Goal: Information Seeking & Learning: Learn about a topic

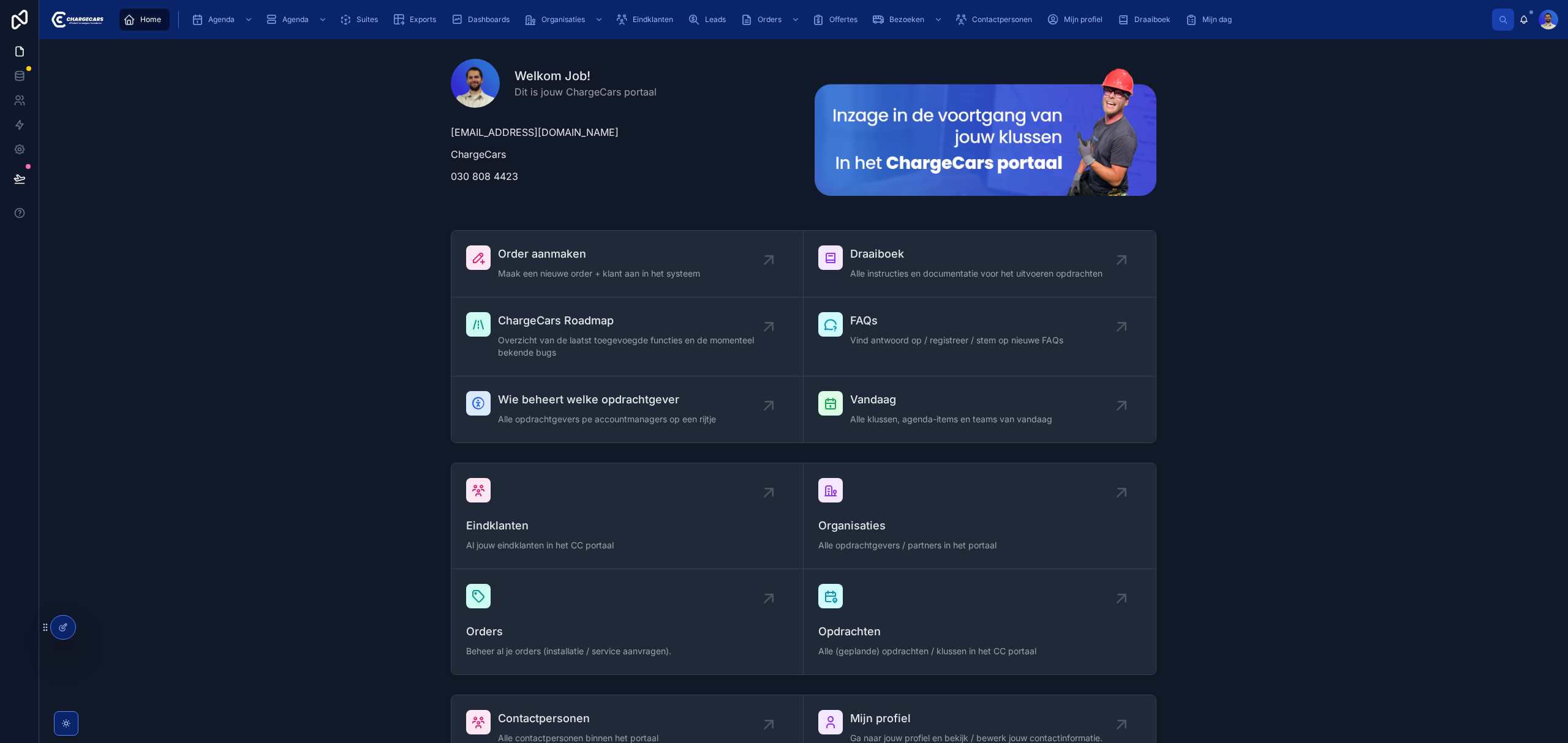
click at [651, 21] on span "Eindklanten" at bounding box center [653, 19] width 40 height 10
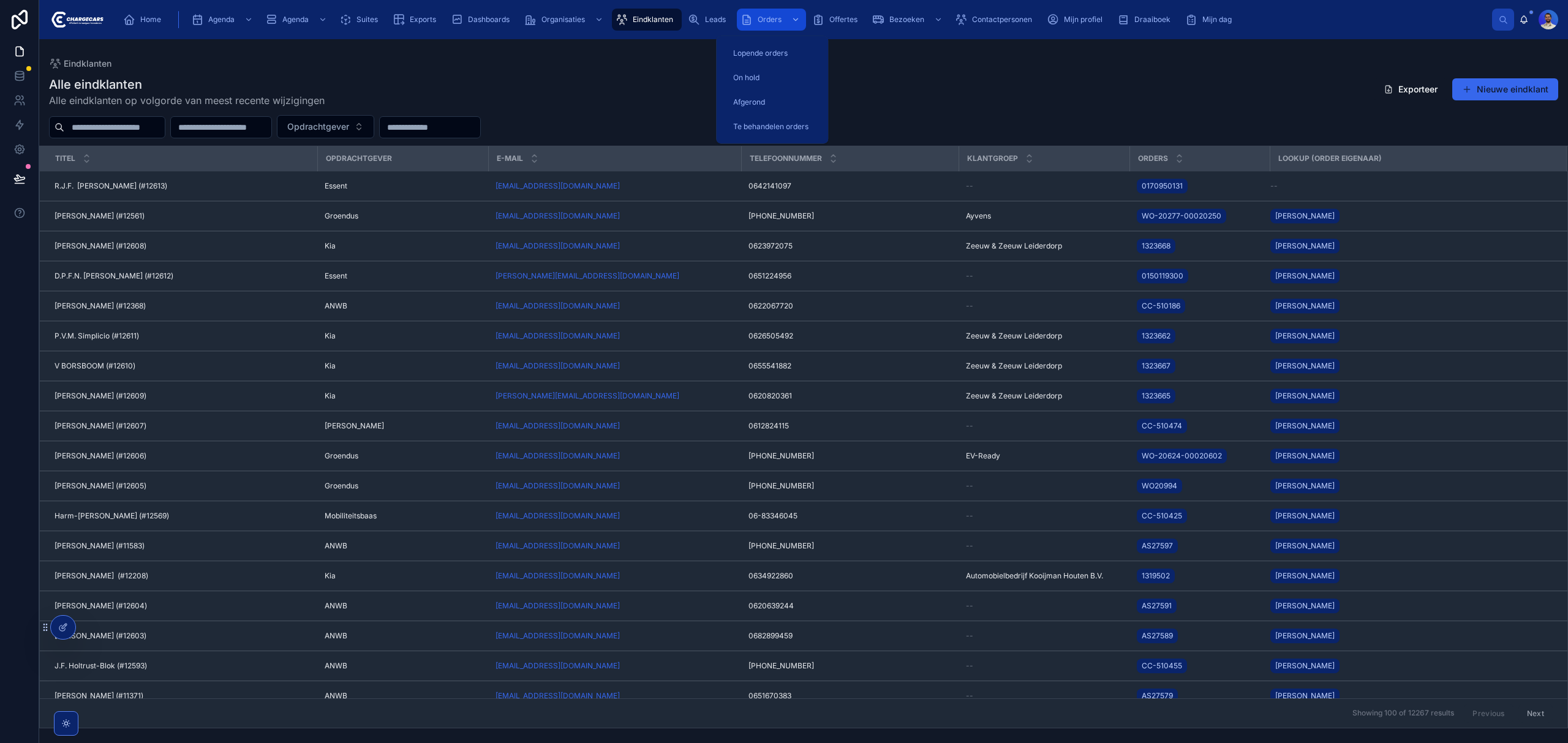
click at [779, 18] on span "Orders" at bounding box center [770, 19] width 24 height 10
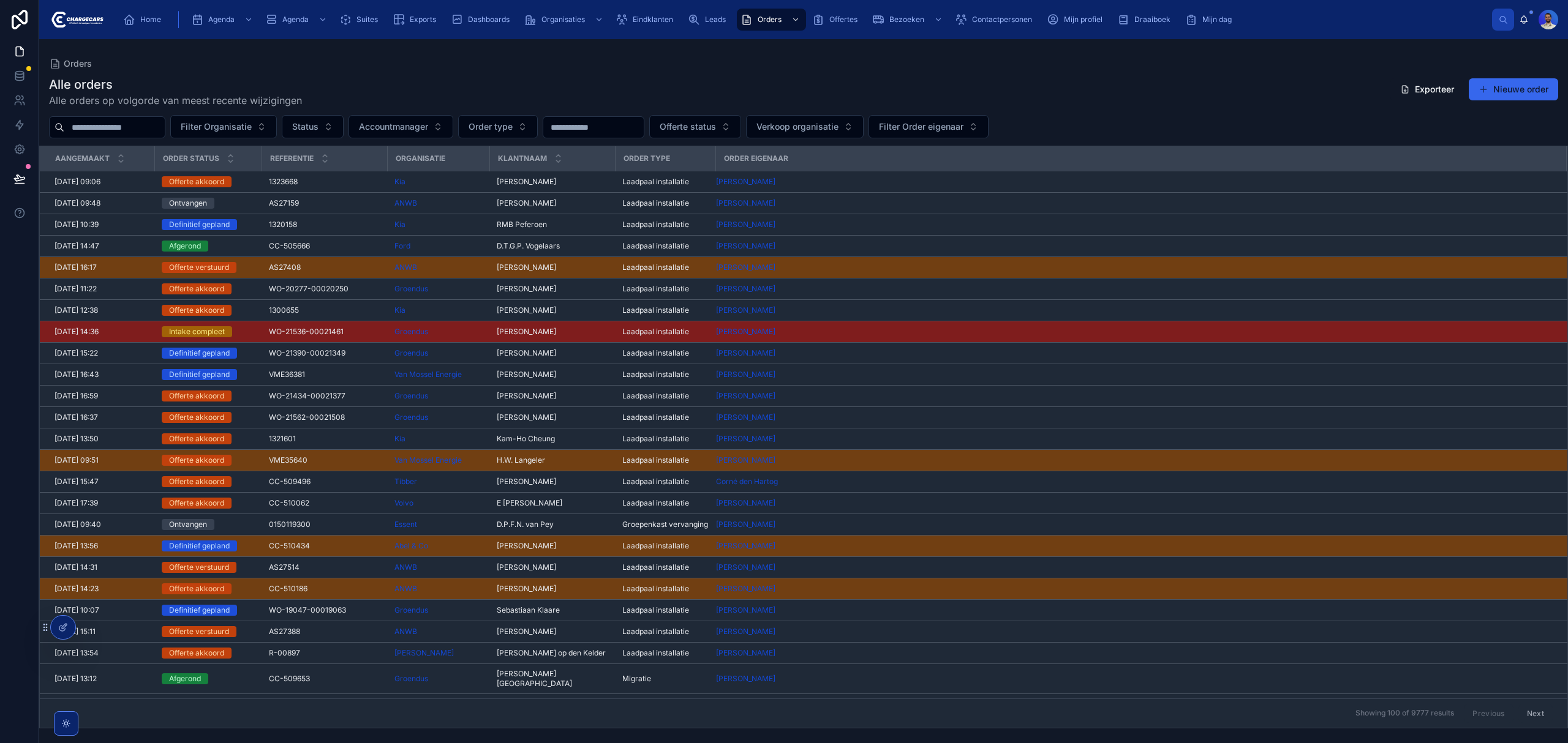
click at [141, 123] on input "text" at bounding box center [115, 127] width 101 height 17
click at [277, 136] on button "Filter Organisatie" at bounding box center [223, 127] width 107 height 23
type input "*****"
click at [249, 181] on div "Mobiliteitsbaas" at bounding box center [254, 176] width 147 height 19
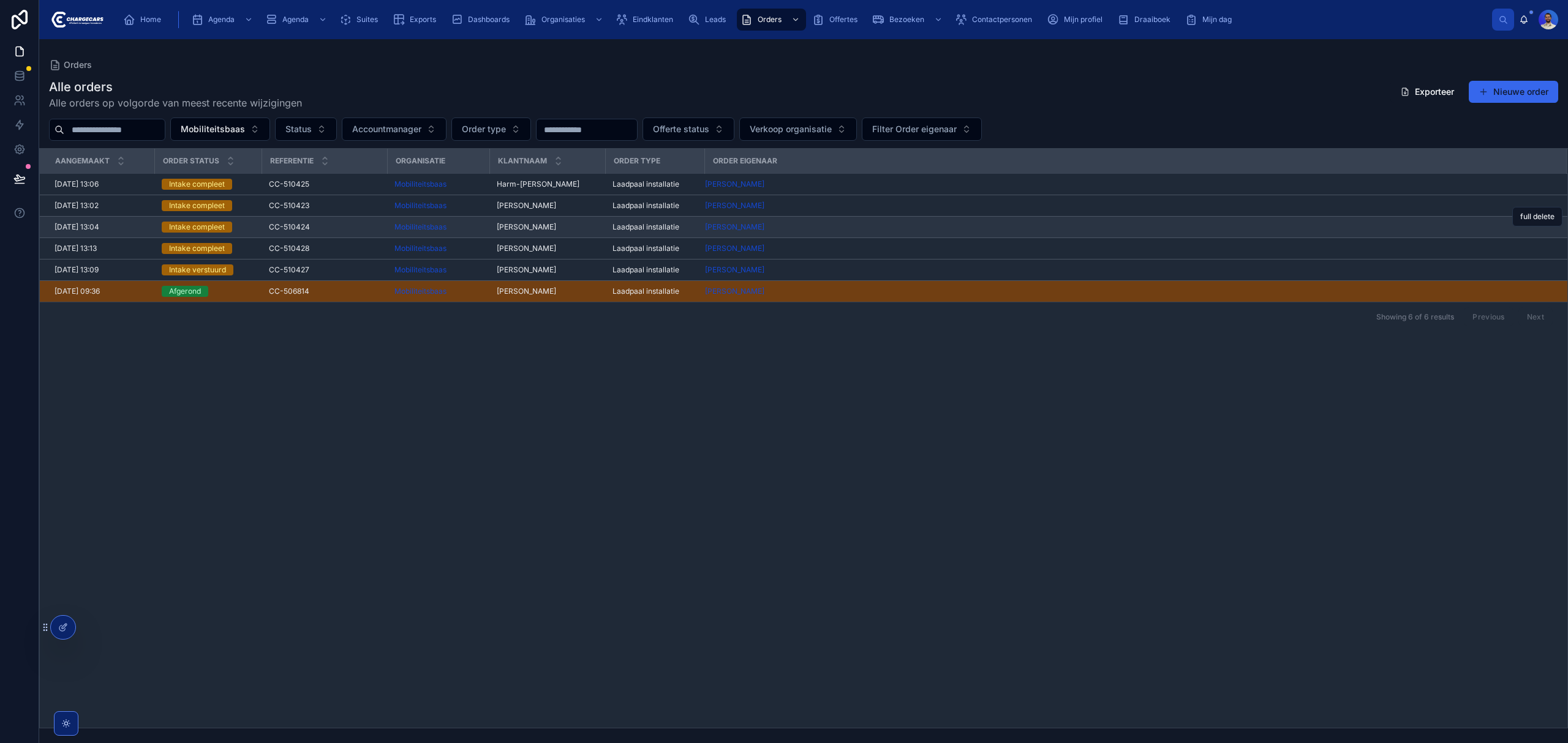
click at [288, 227] on span "CC-510424" at bounding box center [289, 227] width 41 height 10
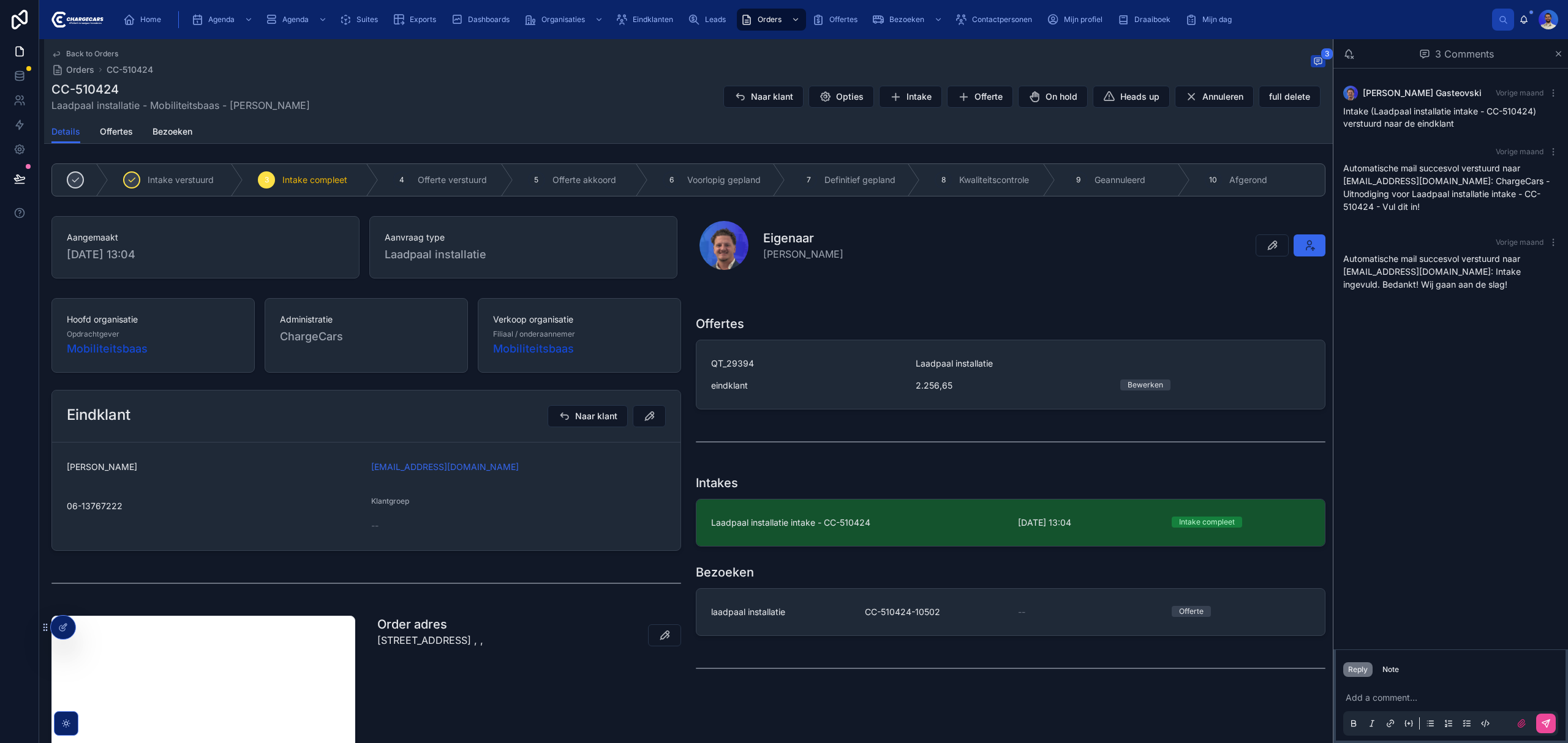
click at [858, 335] on div "Offertes QT_29394 Laadpaal installatie eindklant 2.256,65 Bewerken" at bounding box center [1010, 362] width 630 height 95
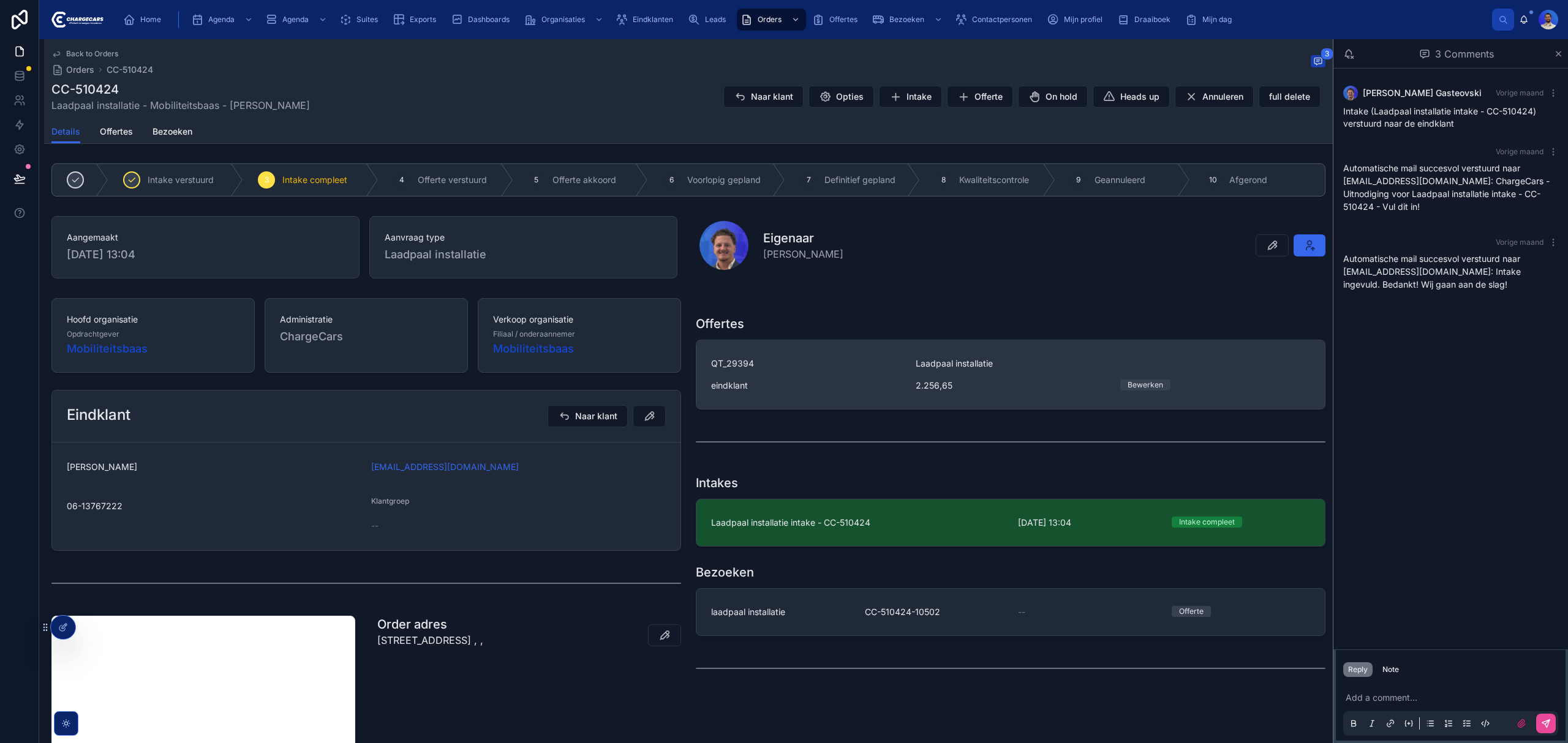
click at [839, 392] on div "eindklant" at bounding box center [806, 386] width 190 height 12
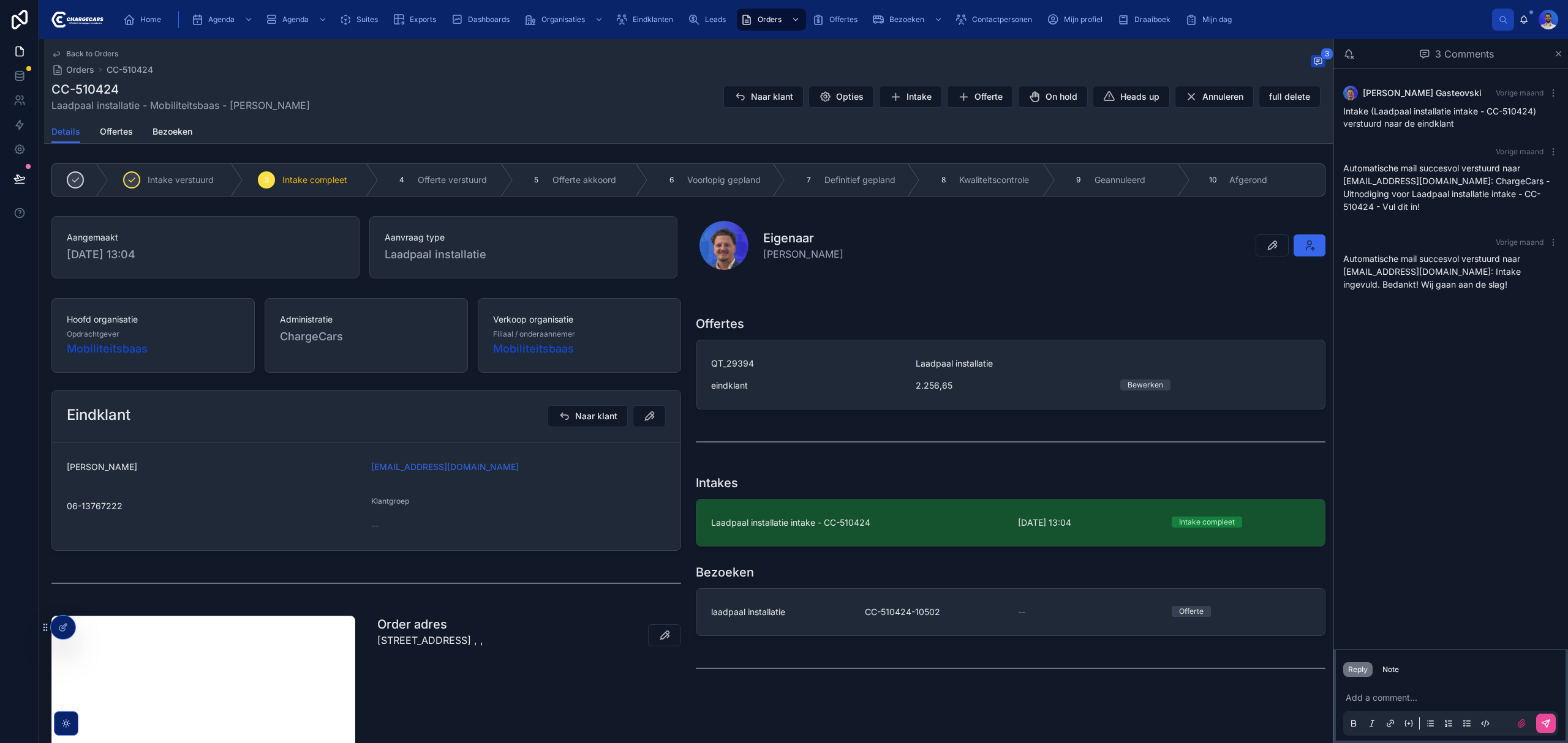
drag, startPoint x: 562, startPoint y: 473, endPoint x: 280, endPoint y: 479, distance: 282.1
click at [280, 479] on form "Kalid Abdulrahman kalid.abdulrahman@conclusion.nl 06-13767222 Klantgroep --" at bounding box center [366, 496] width 629 height 108
drag, startPoint x: 623, startPoint y: 463, endPoint x: 295, endPoint y: 459, distance: 328.0
click at [295, 459] on form "Kalid Abdulrahman kalid.abdulrahman@conclusion.nl 06-13767222 Klantgroep --" at bounding box center [366, 496] width 629 height 108
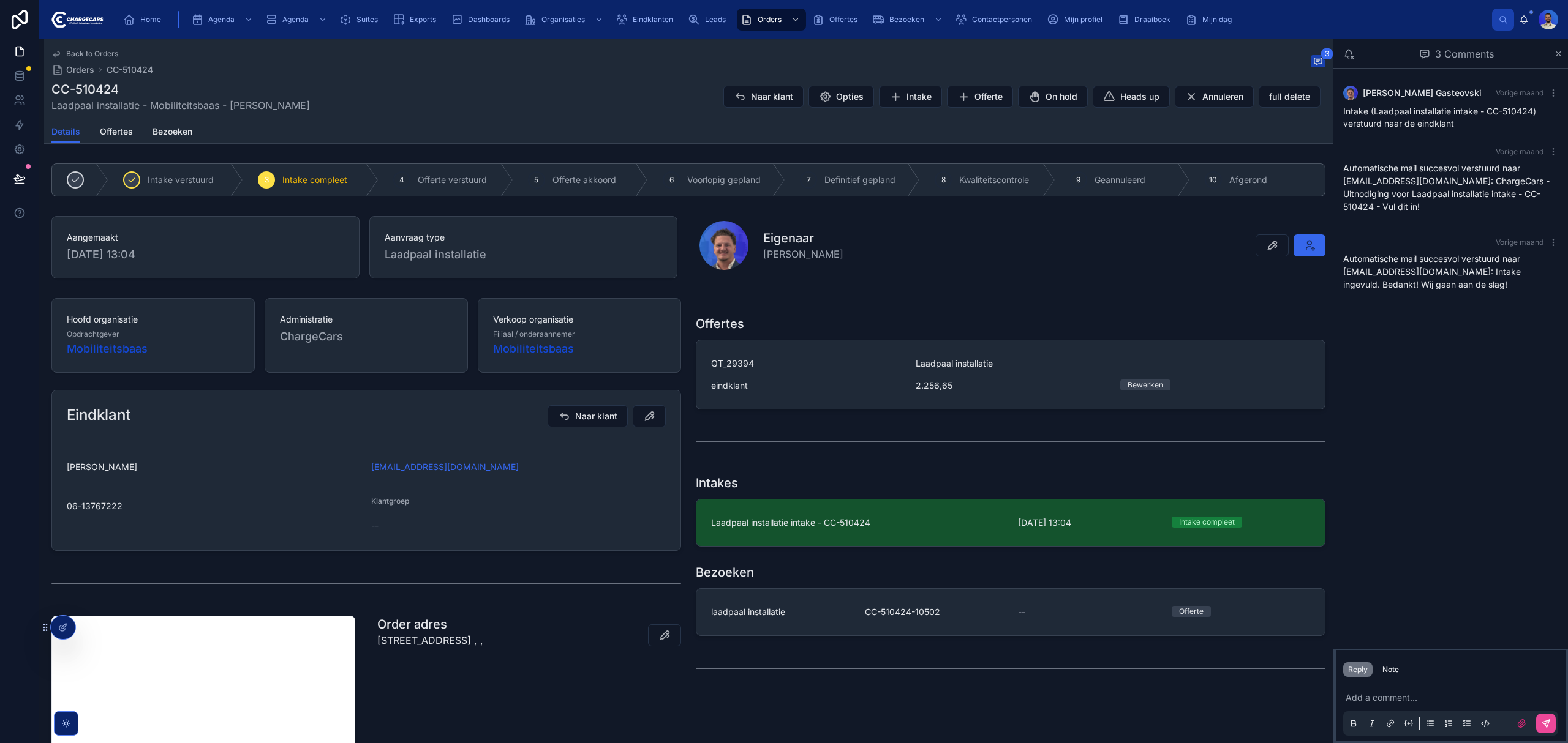
click at [295, 459] on div "Kalid Abdulrahman" at bounding box center [214, 467] width 295 height 19
drag, startPoint x: 542, startPoint y: 461, endPoint x: 349, endPoint y: 466, distance: 193.1
click at [349, 466] on form "Kalid Abdulrahman kalid.abdulrahman@conclusion.nl 06-13767222 Klantgroep --" at bounding box center [366, 496] width 629 height 108
click at [611, 459] on div "kalid.abdulrahman@conclusion.nl" at bounding box center [518, 467] width 295 height 19
drag, startPoint x: 588, startPoint y: 470, endPoint x: 338, endPoint y: 470, distance: 250.0
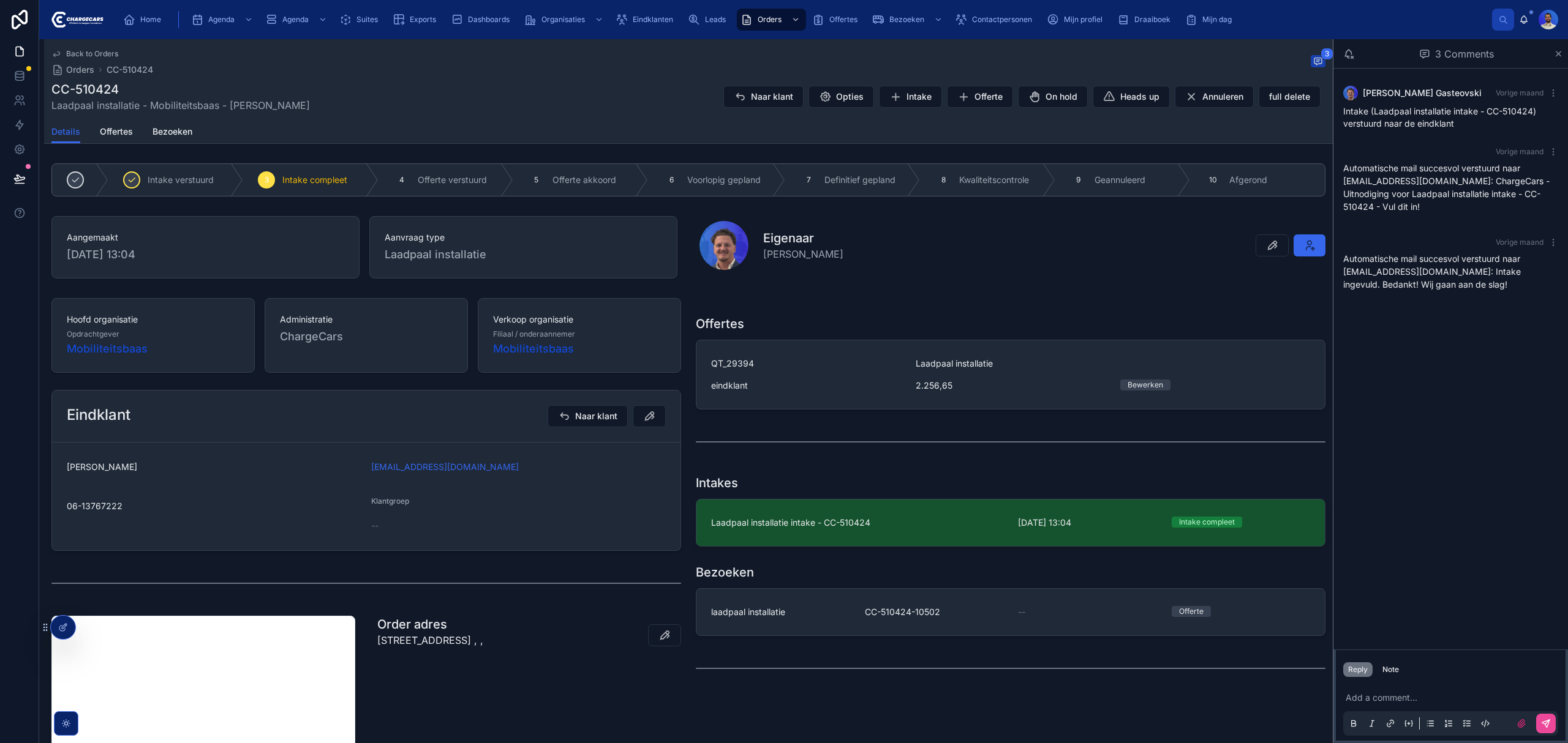
click at [338, 470] on form "Kalid Abdulrahman kalid.abdulrahman@conclusion.nl 06-13767222 Klantgroep --" at bounding box center [366, 496] width 629 height 108
click at [338, 470] on span "Kalid Abdulrahman" at bounding box center [214, 467] width 295 height 12
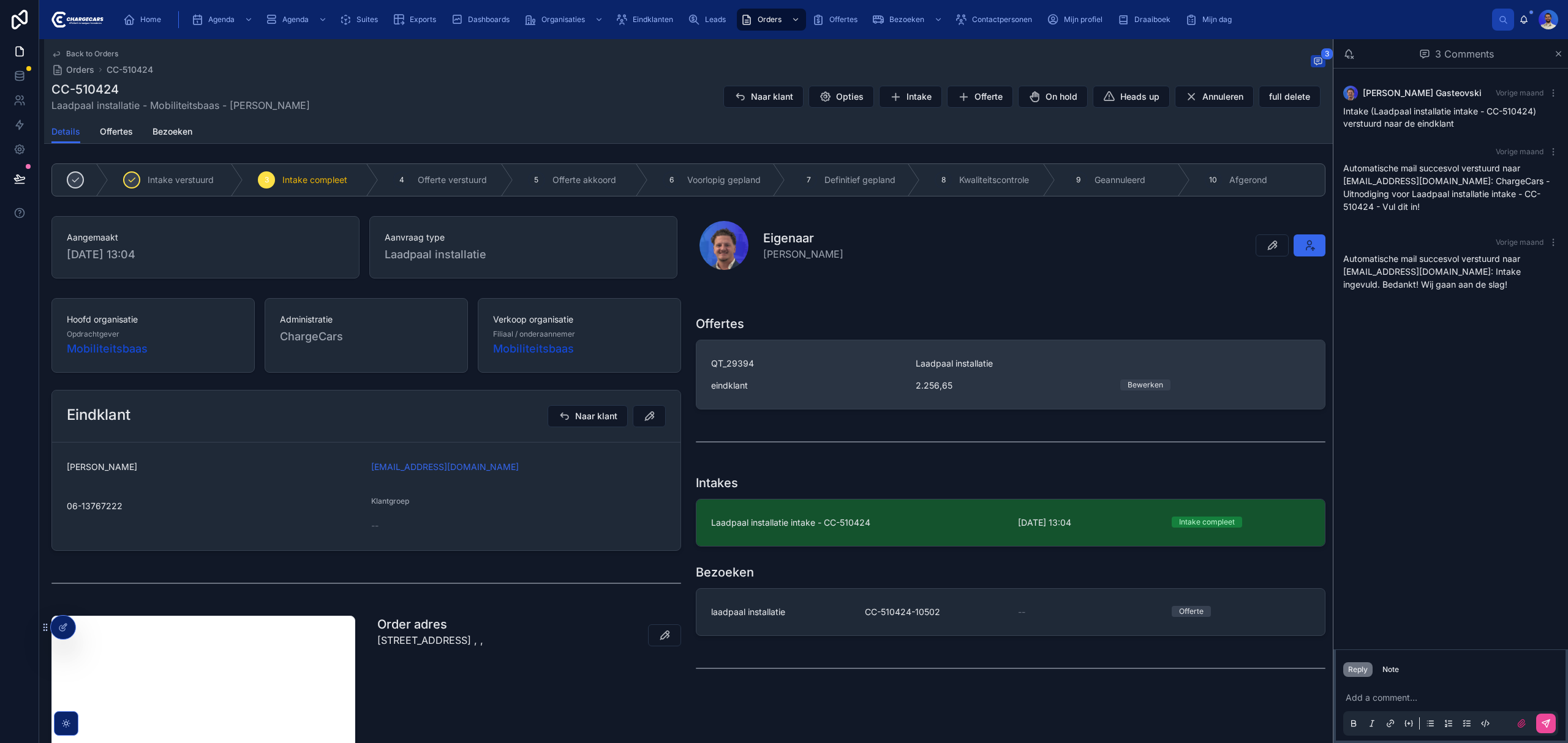
click at [919, 377] on div "QT_29394 Laadpaal installatie eindklant 2.256,65 Bewerken" at bounding box center [1010, 374] width 599 height 34
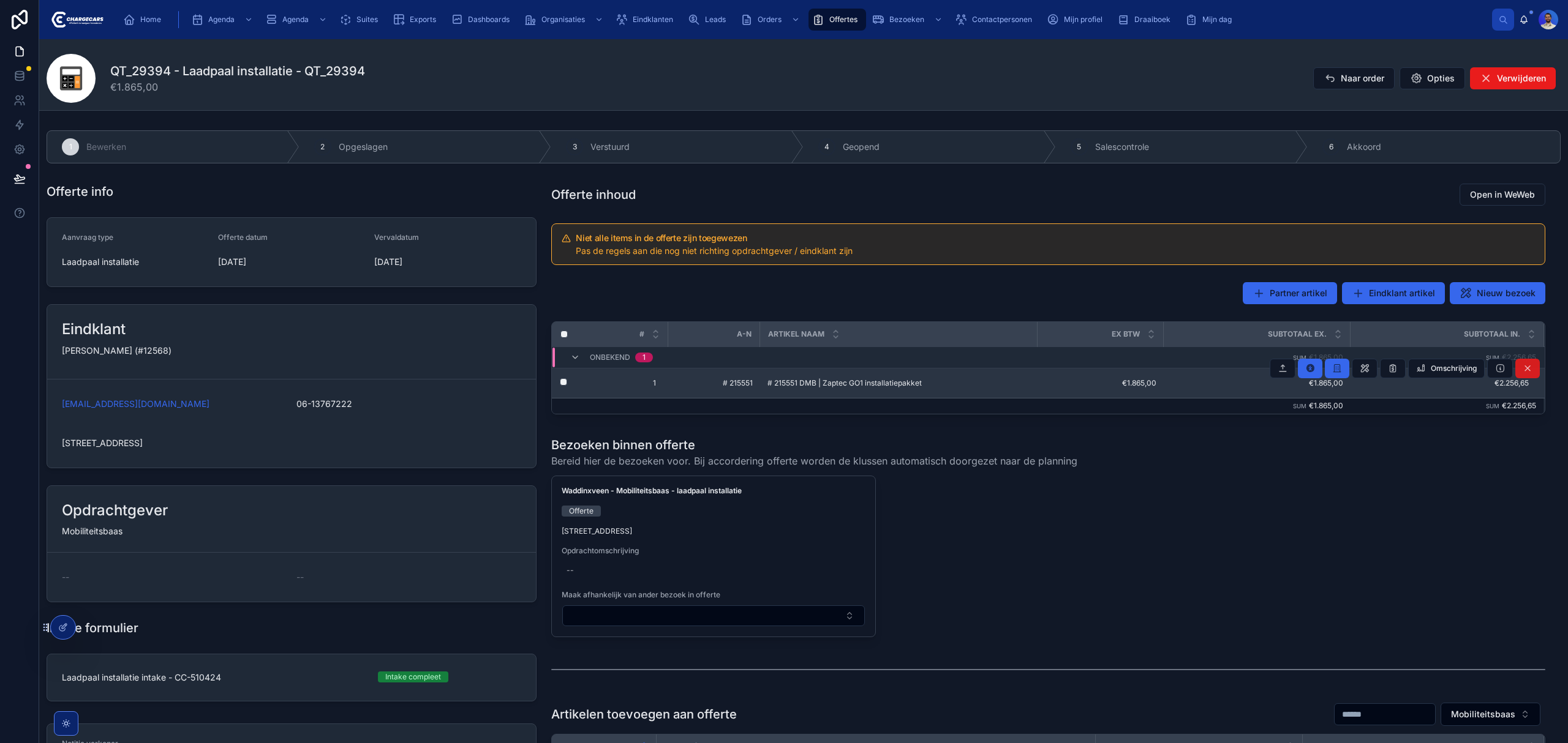
click at [1523, 370] on icon at bounding box center [1528, 368] width 10 height 10
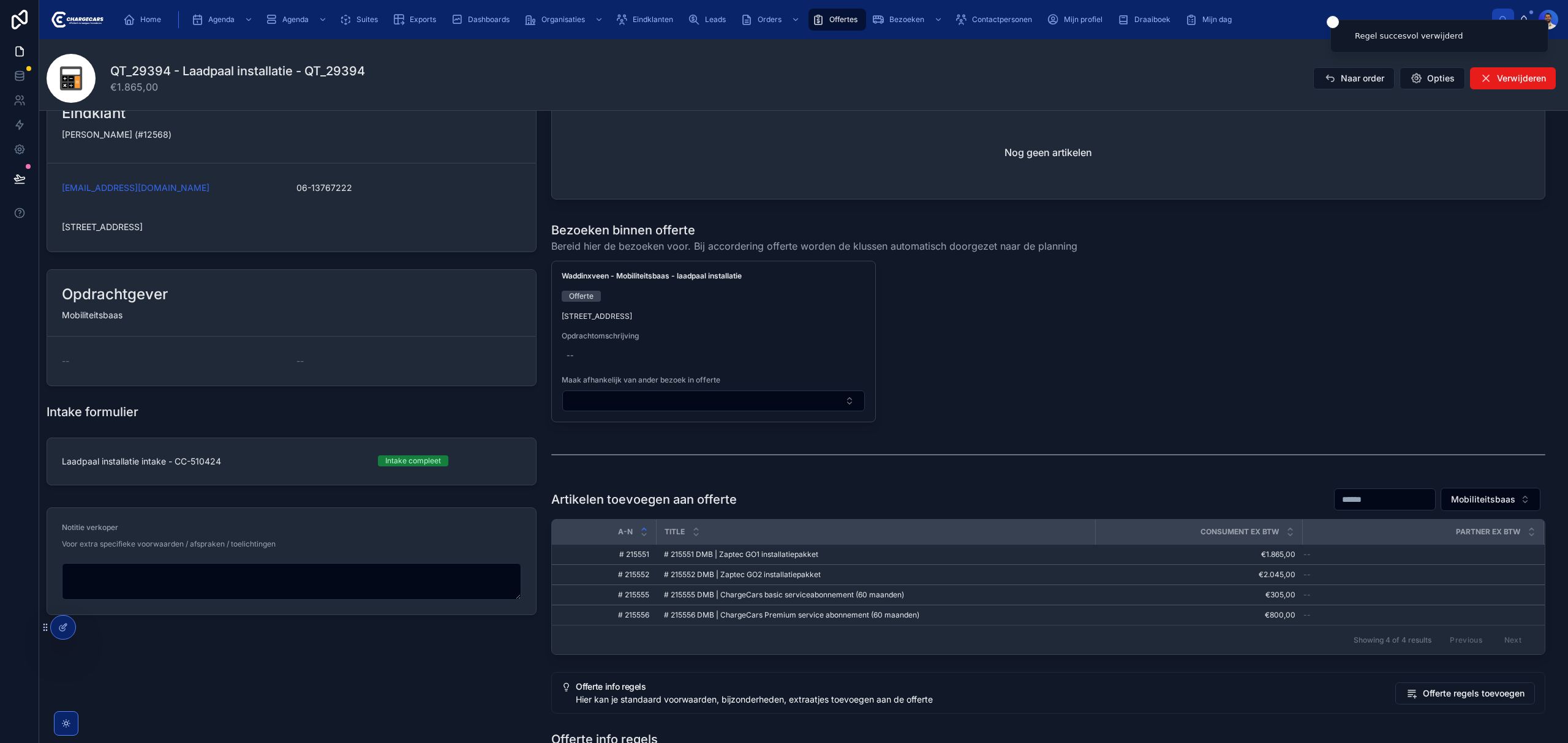
scroll to position [245, 0]
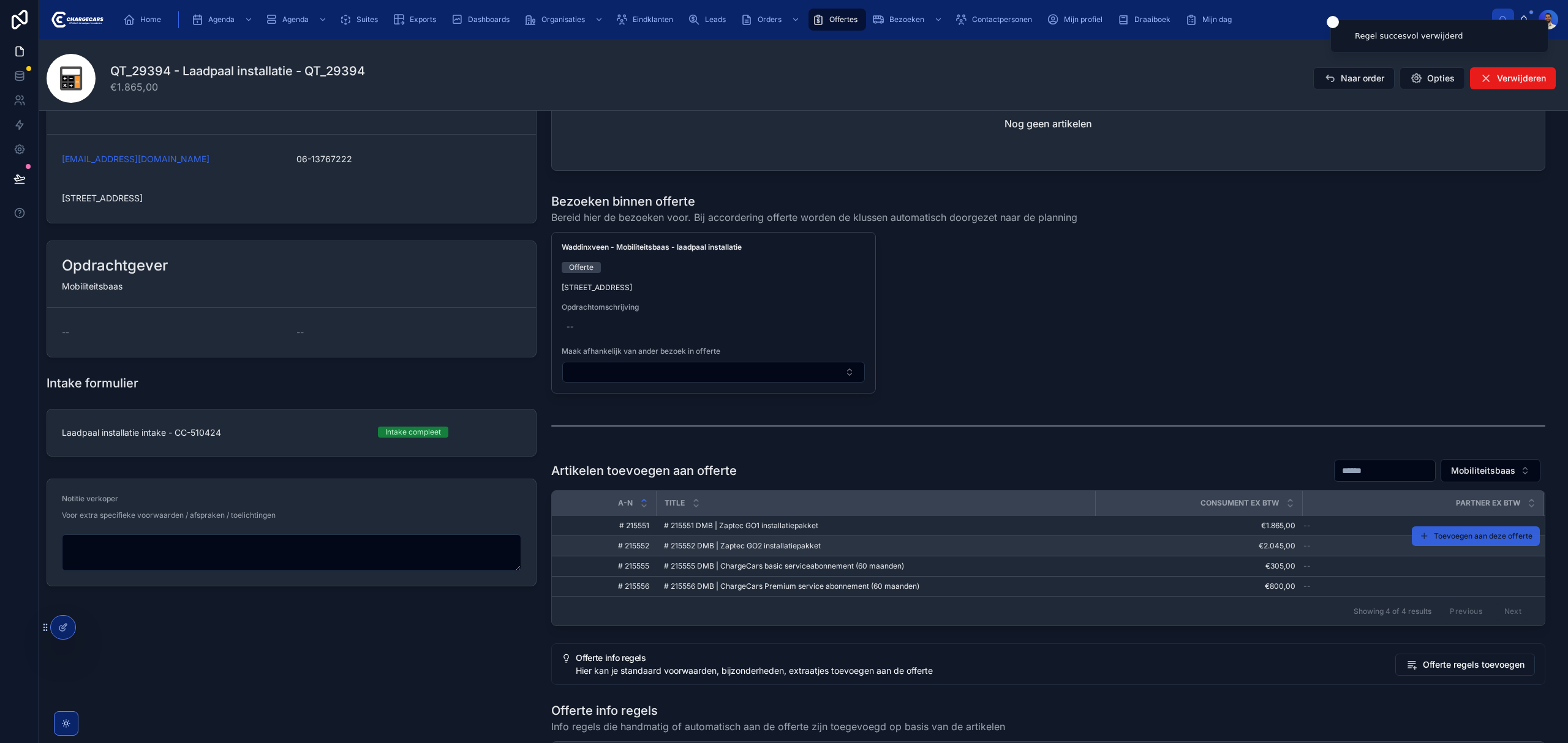
click at [1447, 541] on span "Toevoegen aan deze offerte" at bounding box center [1483, 536] width 99 height 10
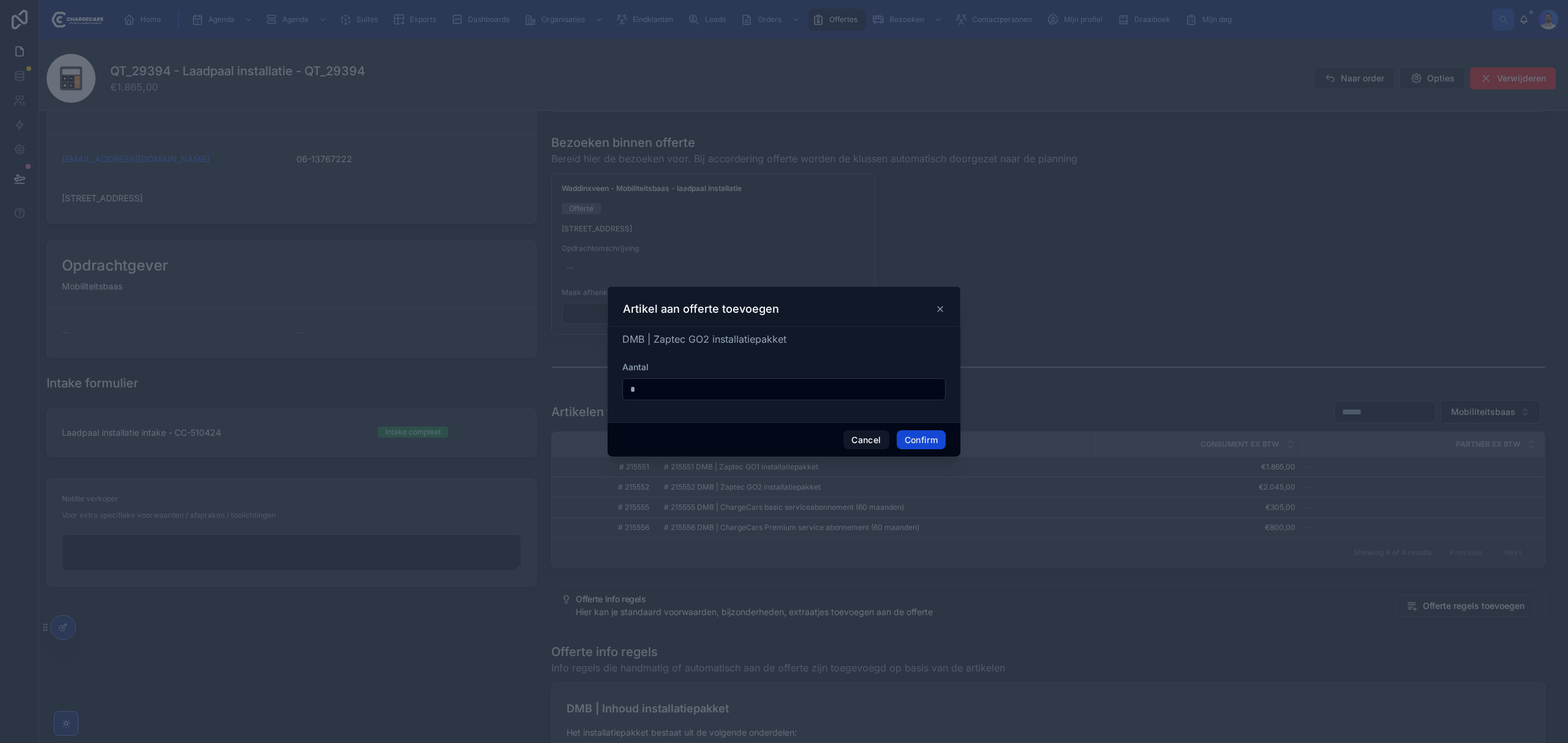
click at [929, 437] on button "Confirm" at bounding box center [921, 440] width 49 height 19
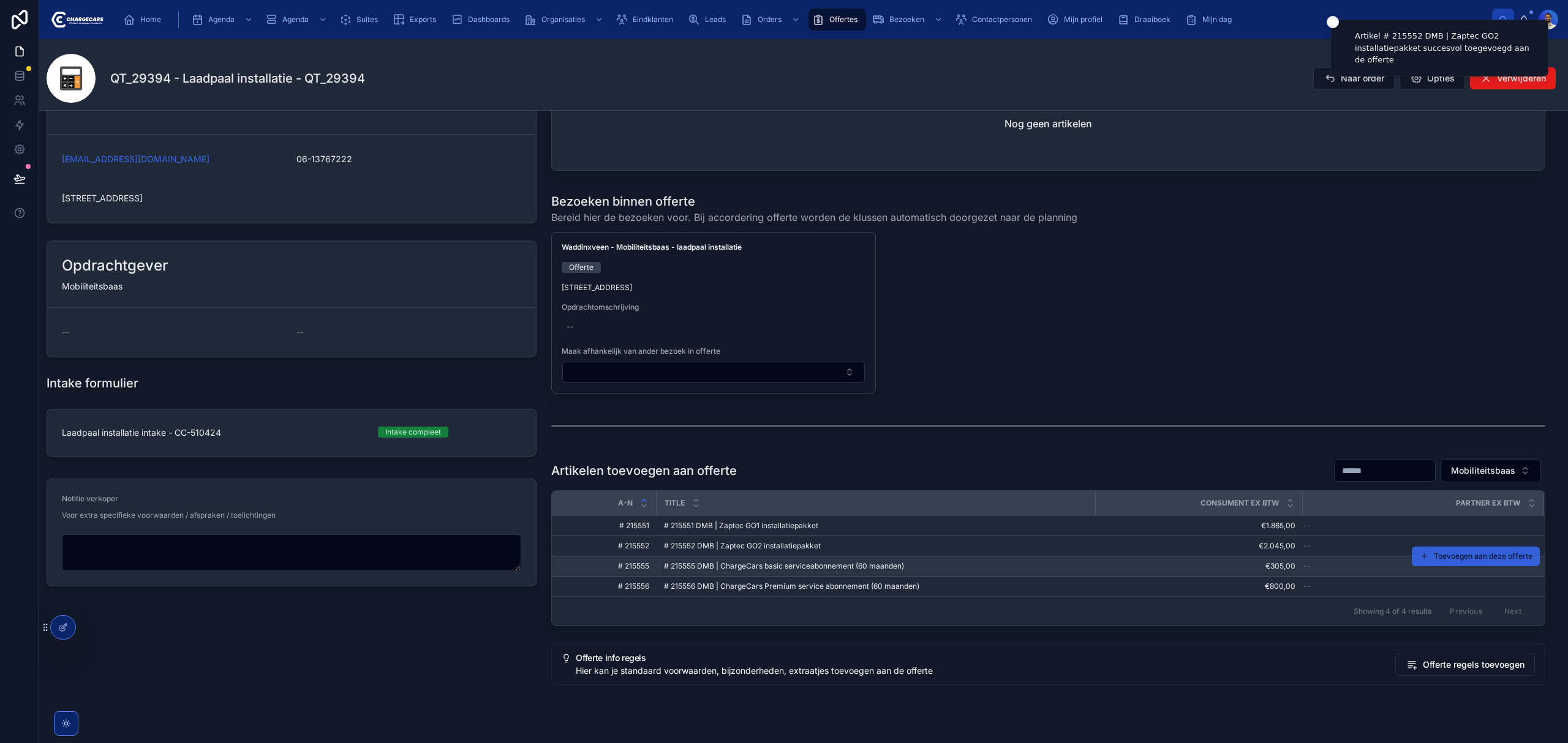
click at [1445, 565] on button "Toevoegen aan deze offerte" at bounding box center [1475, 556] width 128 height 19
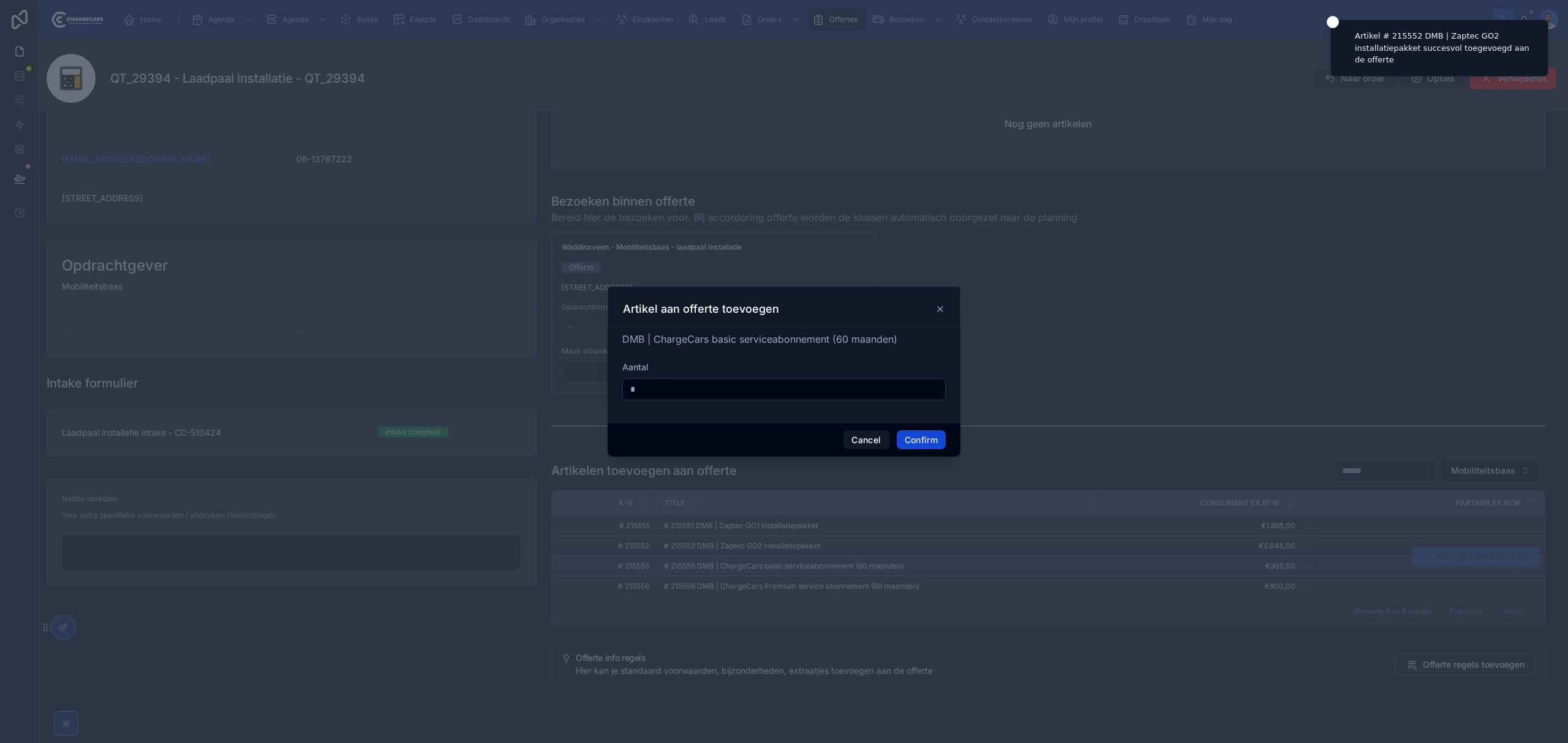
click at [937, 439] on button "Confirm" at bounding box center [921, 440] width 49 height 19
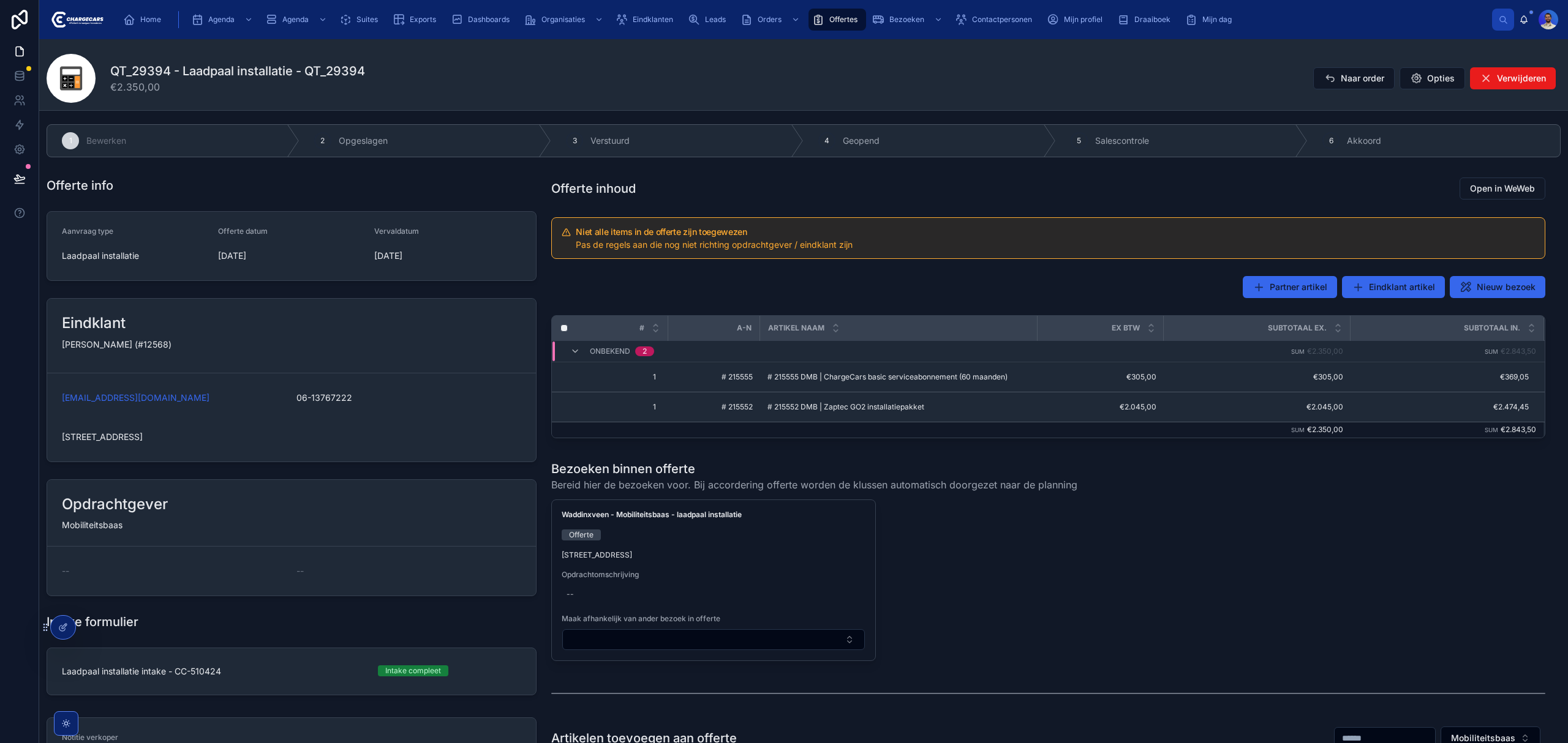
scroll to position [0, 0]
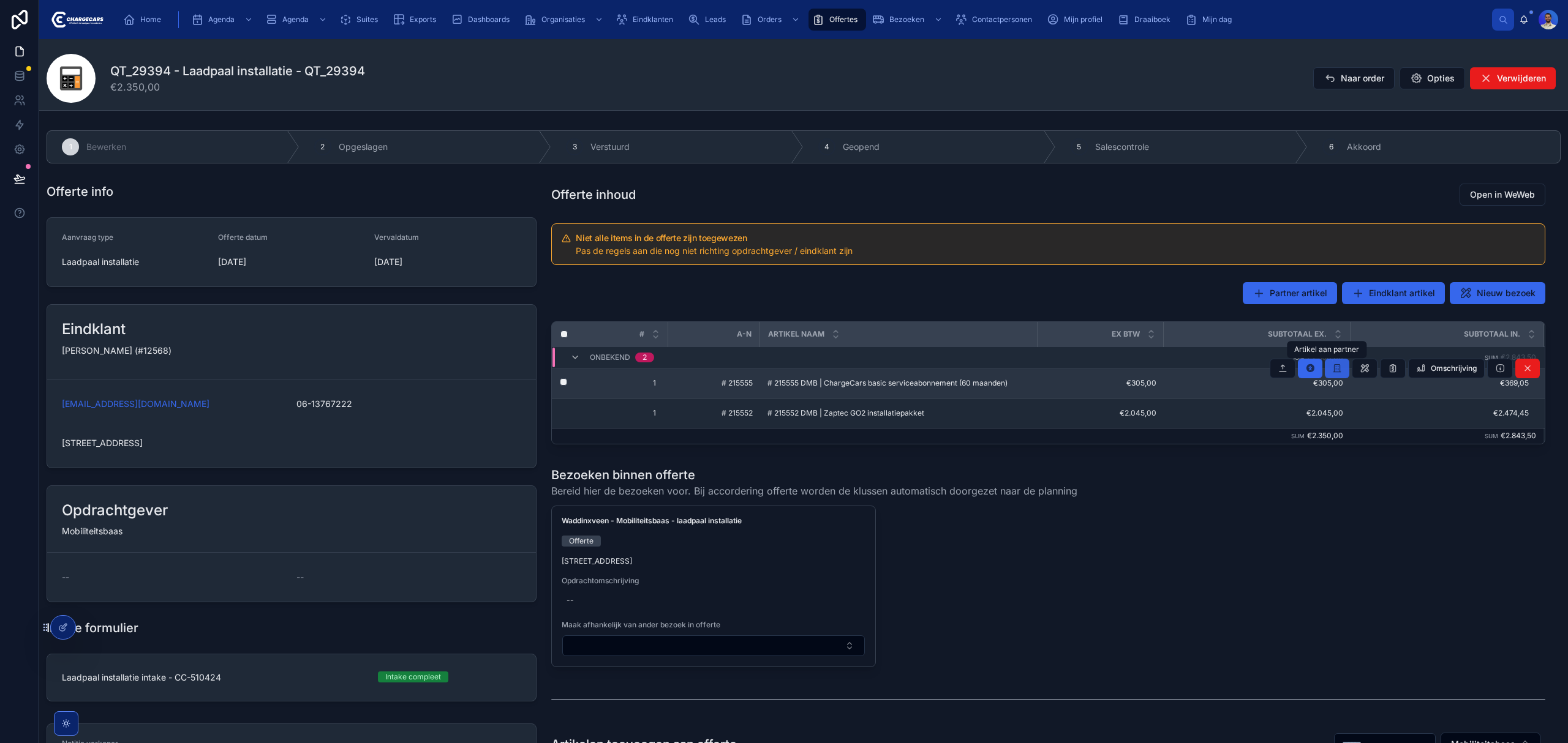
click at [1332, 371] on icon at bounding box center [1337, 368] width 10 height 10
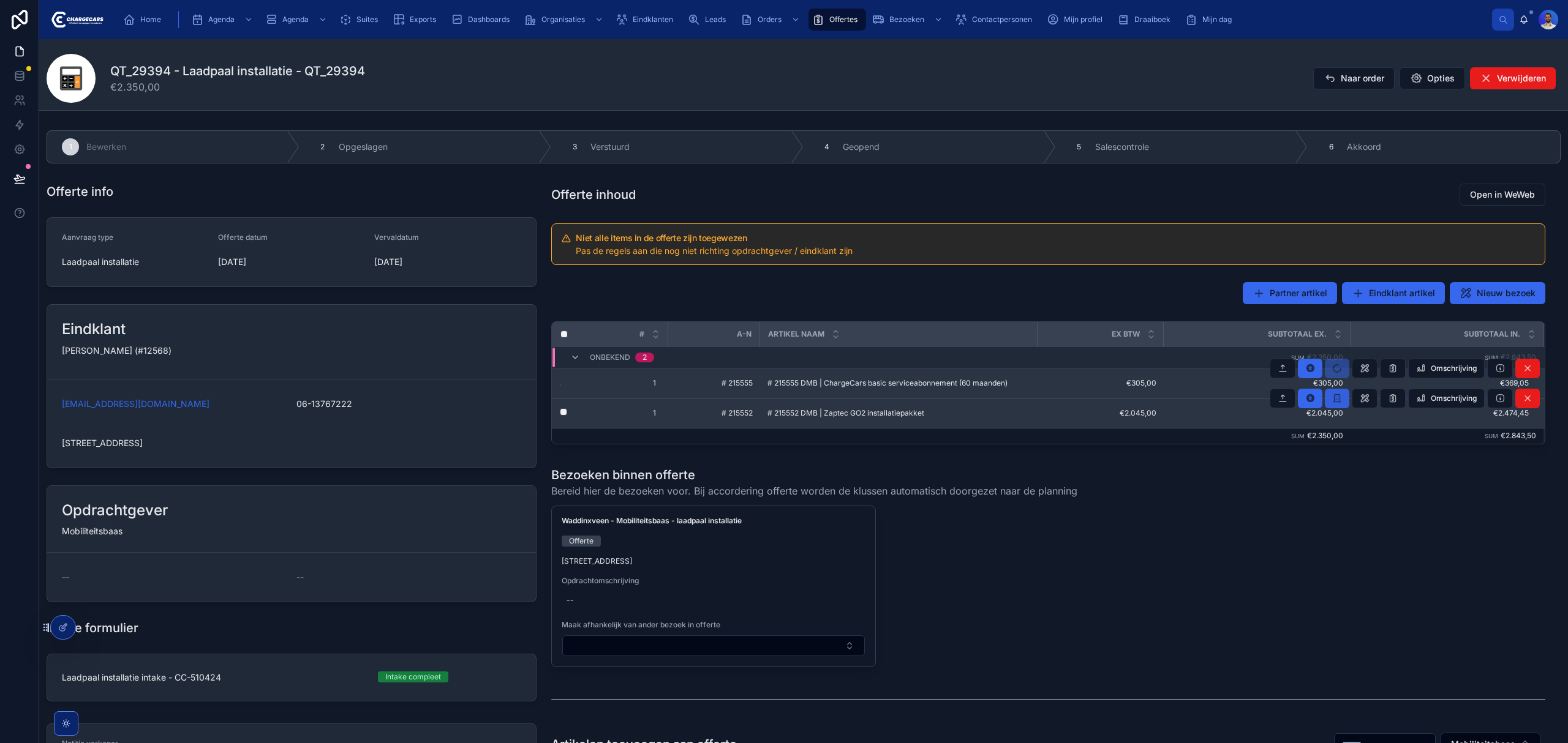
click at [1332, 403] on icon at bounding box center [1337, 398] width 10 height 10
click at [1332, 402] on icon at bounding box center [1337, 398] width 10 height 10
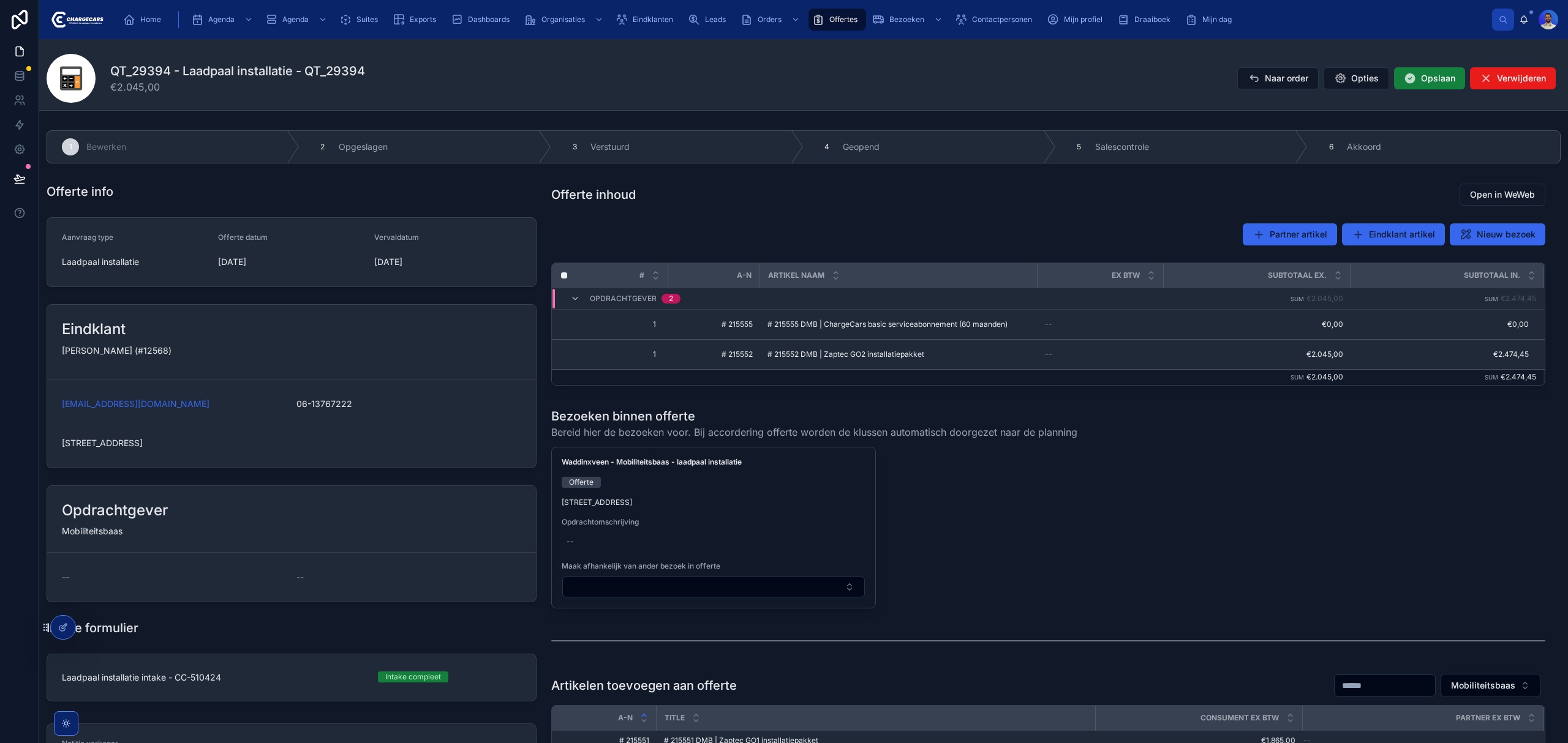
click at [1424, 78] on span "Opslaan" at bounding box center [1438, 78] width 34 height 12
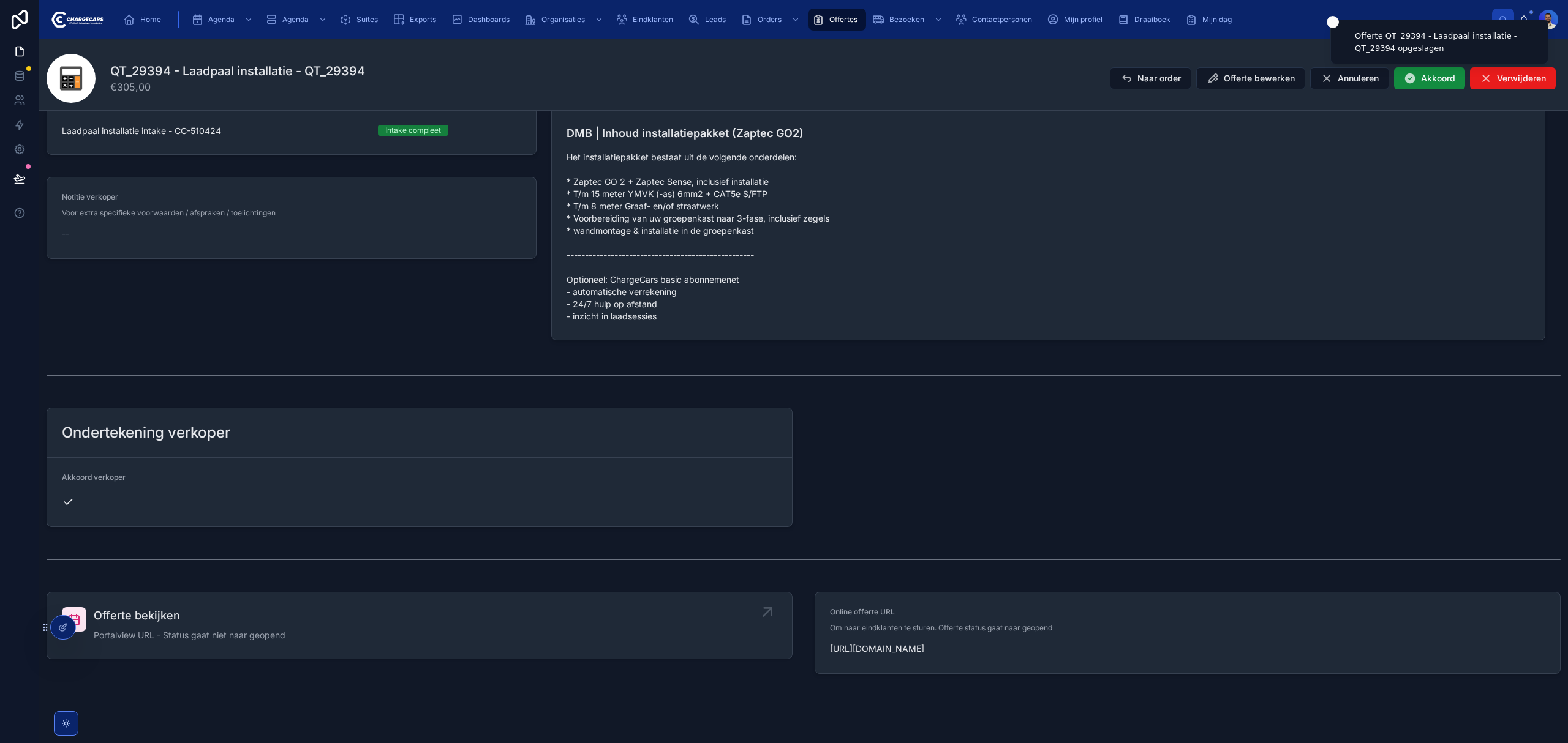
scroll to position [674, 0]
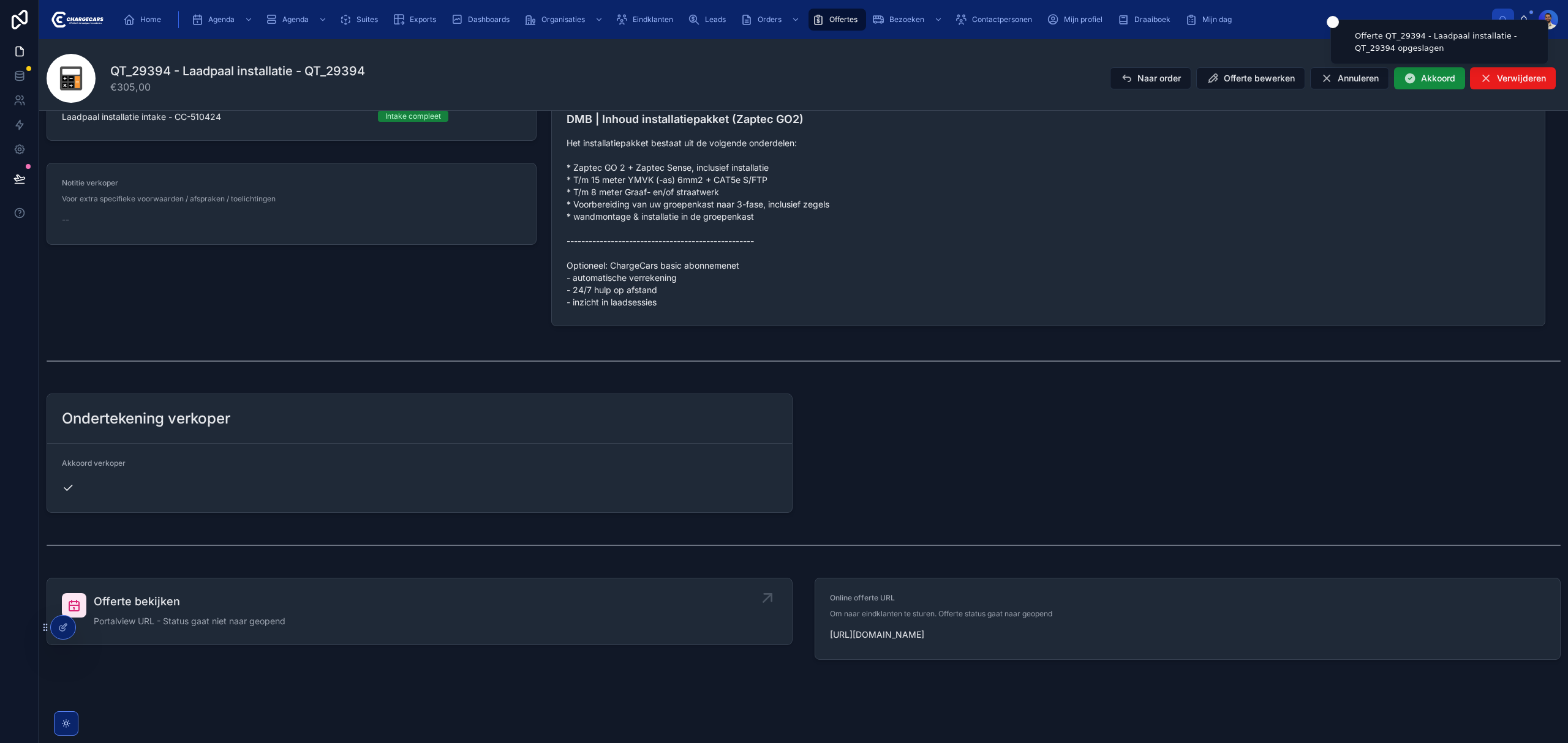
click at [165, 593] on link "Offerte bekijken Portalview URL - Status gaat niet naar geopend" at bounding box center [419, 612] width 745 height 66
click at [657, 23] on span "Eindklanten" at bounding box center [653, 19] width 40 height 10
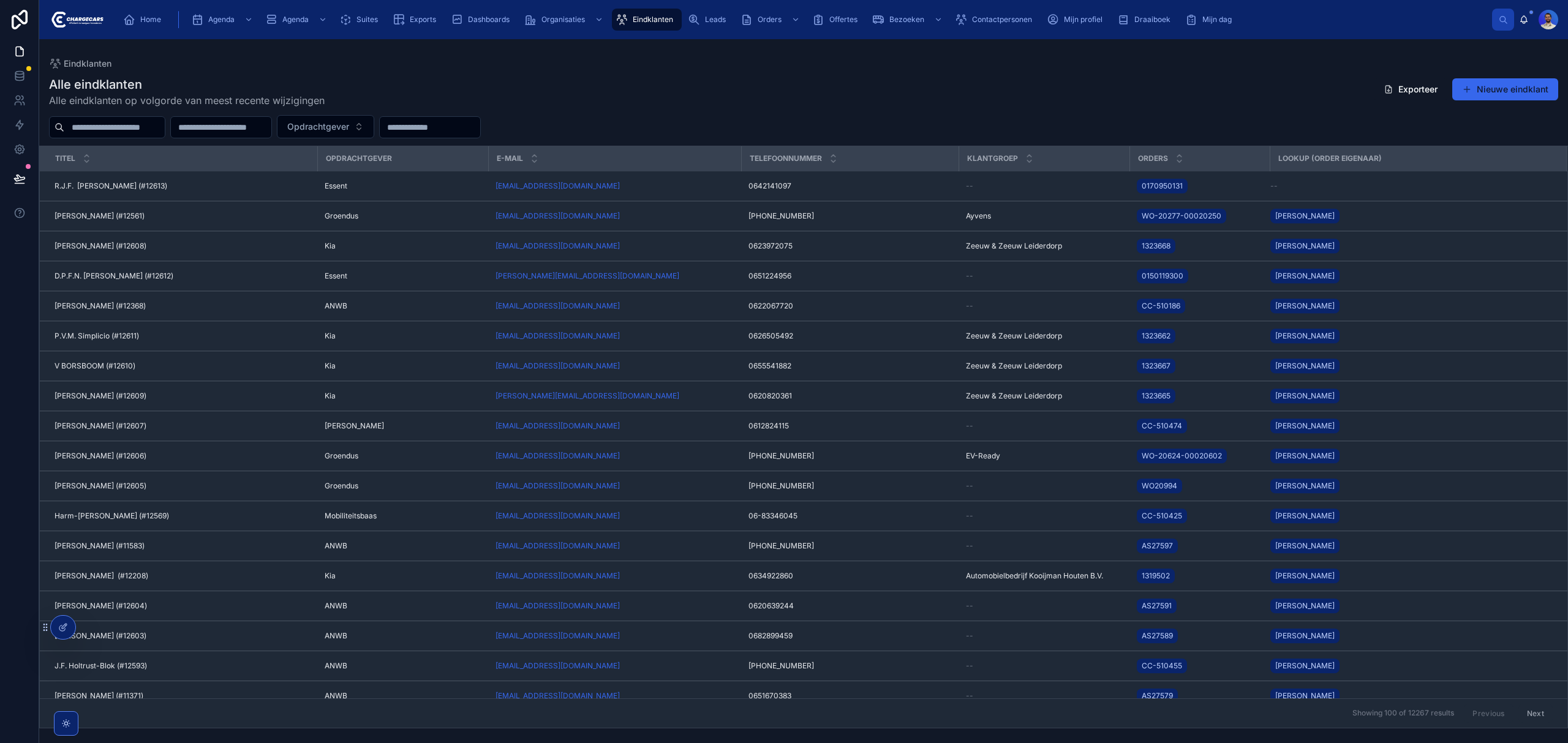
click at [121, 128] on input "text" at bounding box center [115, 127] width 101 height 17
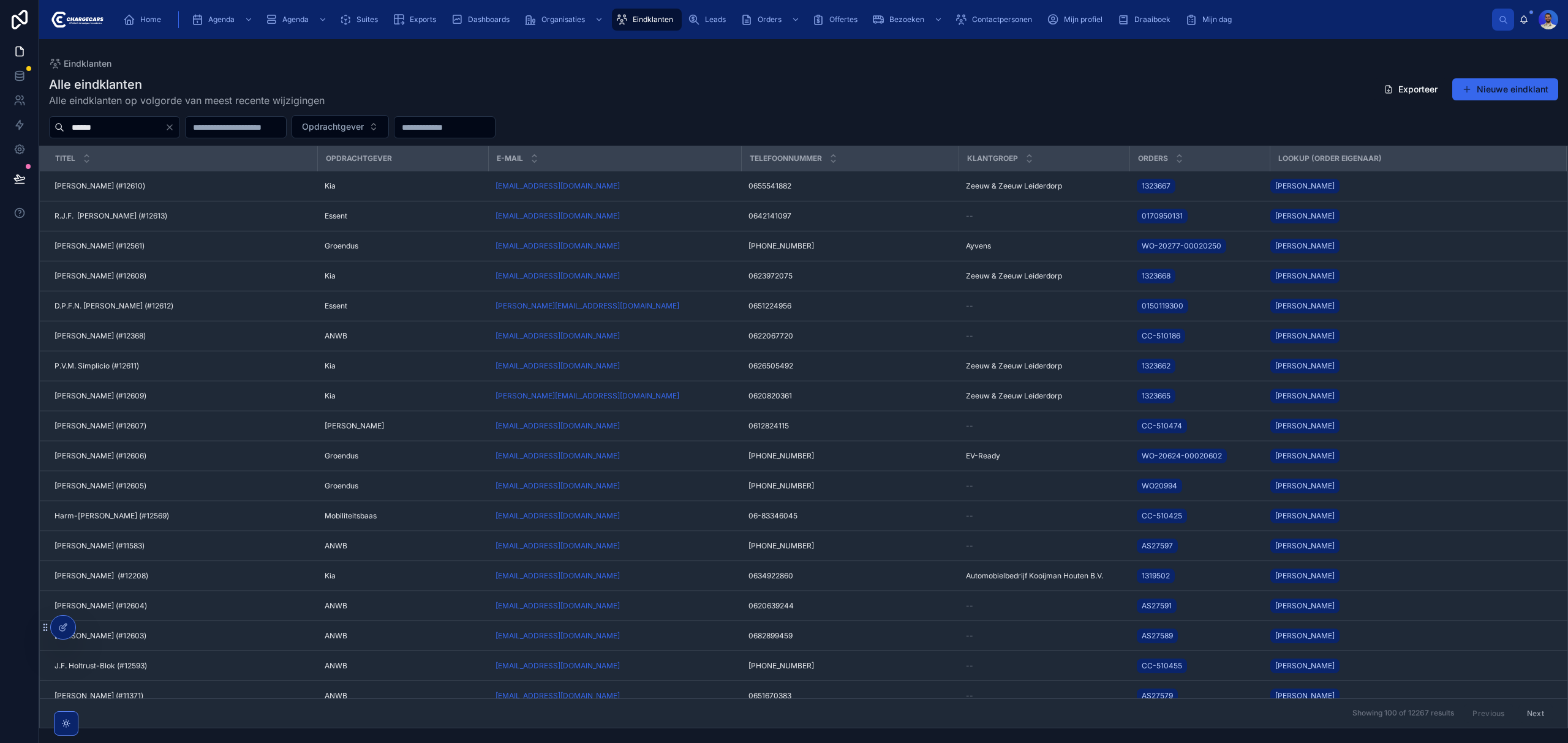
type input "******"
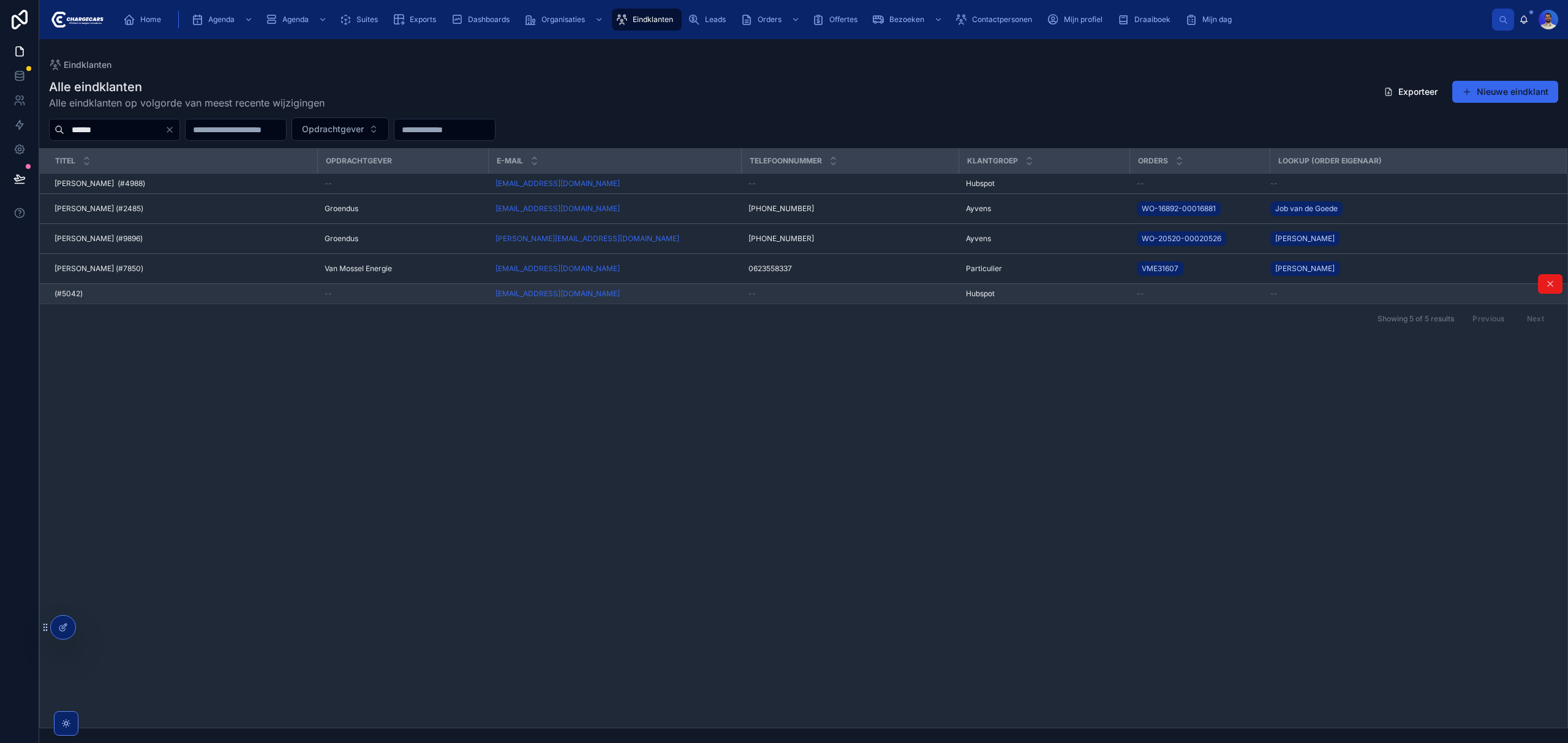
click at [647, 298] on div "rene@rjhendriksen.nl" at bounding box center [615, 294] width 238 height 10
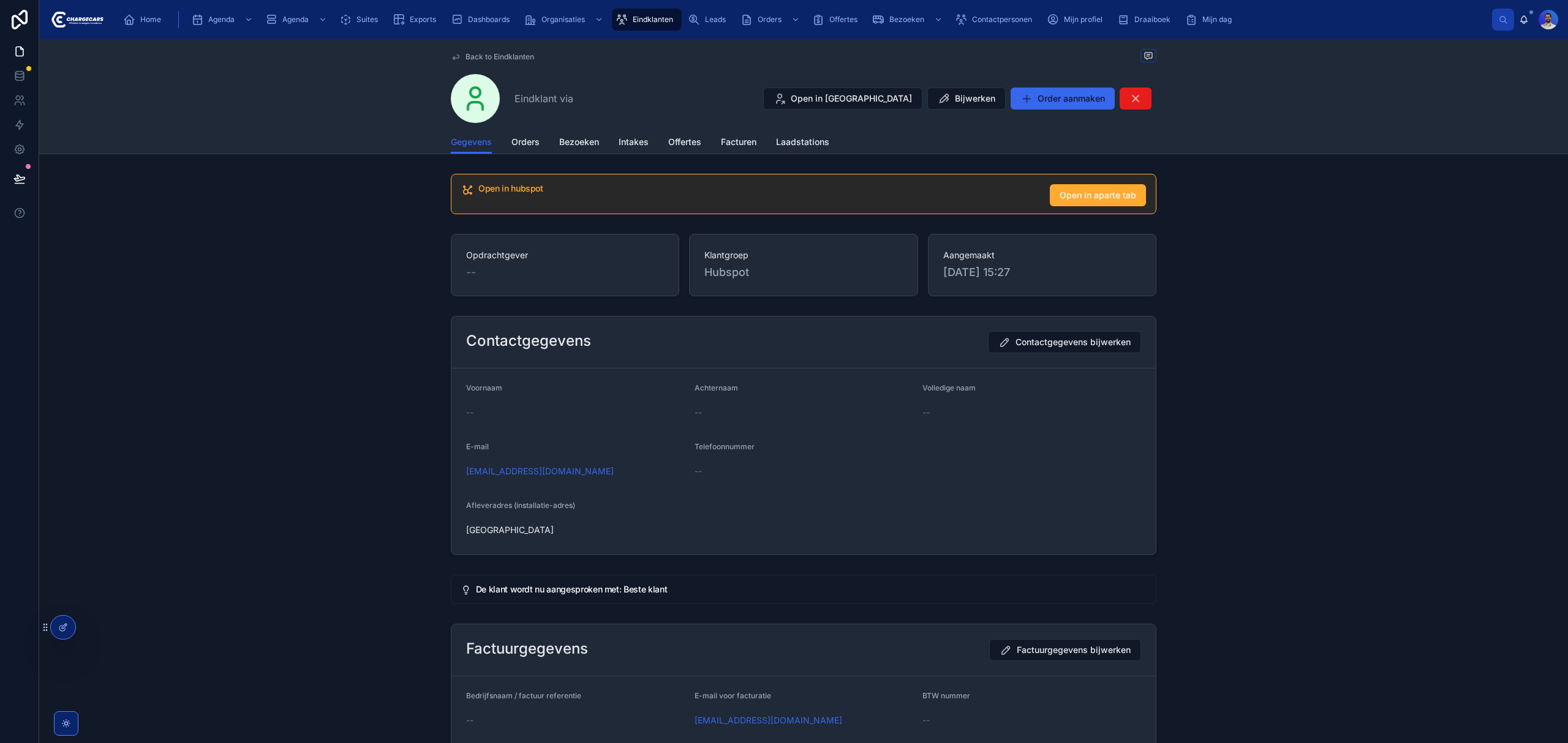
click at [501, 135] on div "Gegevens Orders Bezoeken Intakes Offertes Facturen Laadstations" at bounding box center [804, 141] width 706 height 23
click at [525, 142] on span "Orders" at bounding box center [525, 142] width 28 height 12
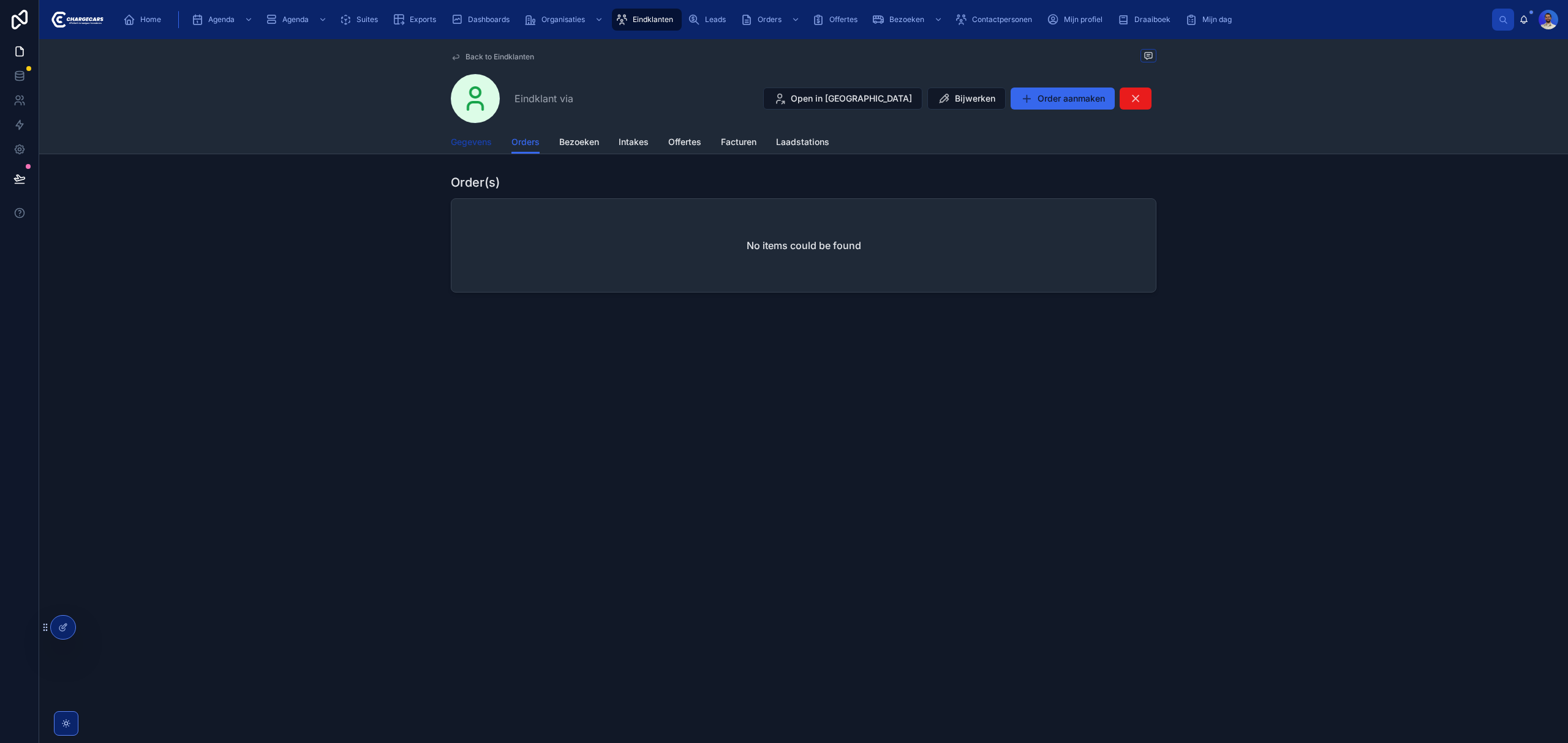
click at [466, 138] on span "Gegevens" at bounding box center [471, 142] width 41 height 12
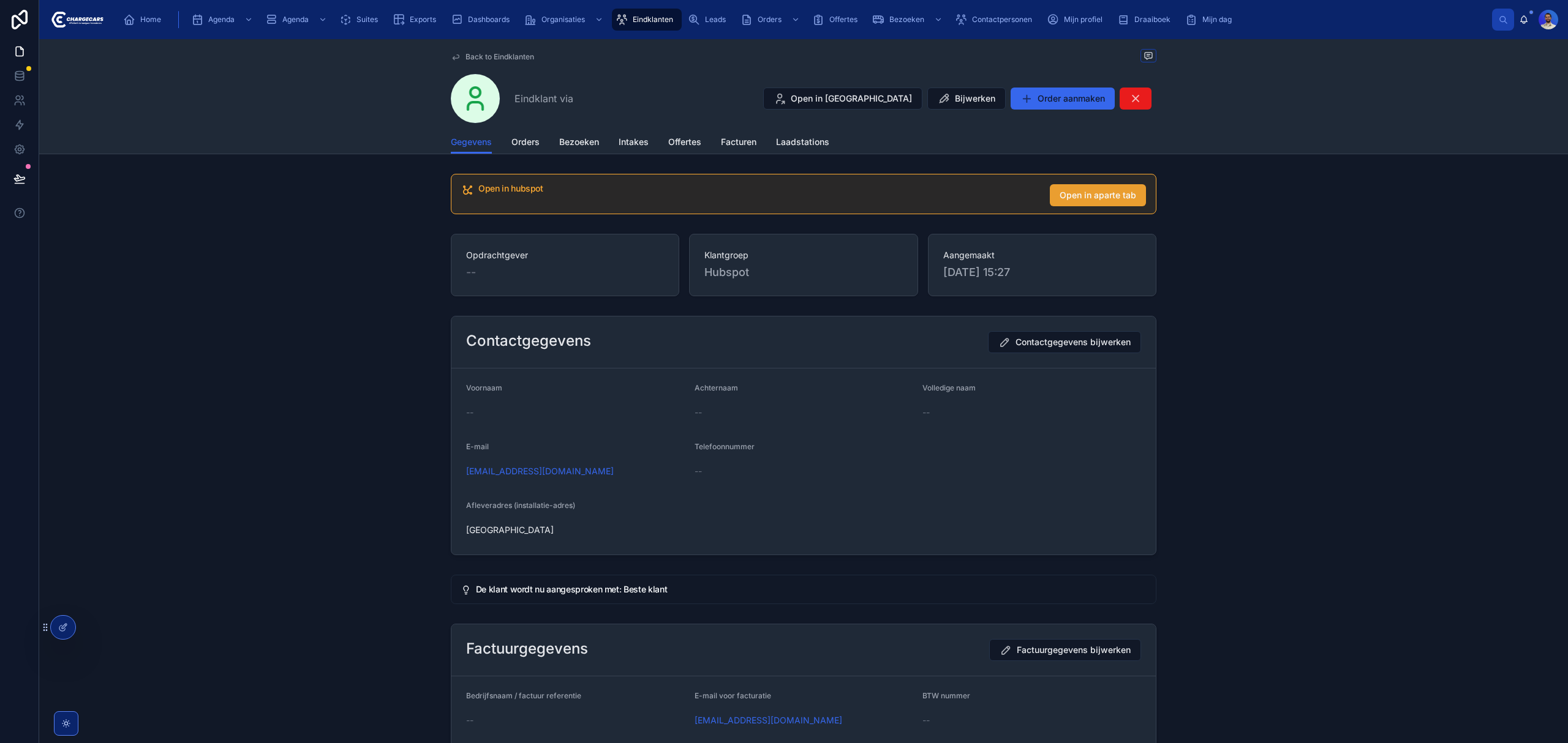
click at [1096, 198] on span "Open in aparte tab" at bounding box center [1098, 195] width 76 height 12
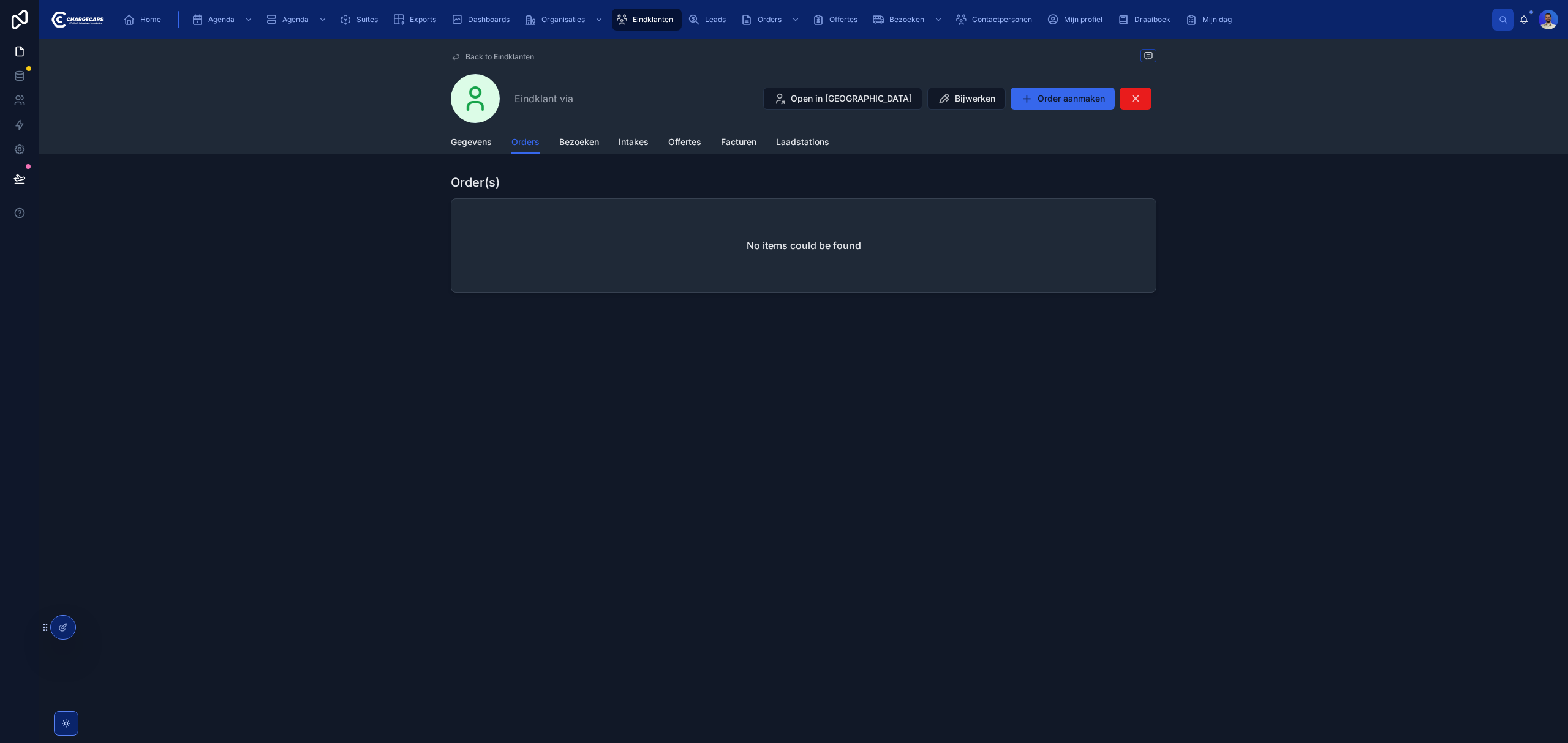
click at [445, 137] on div "Gegevens Orders Bezoeken Intakes Offertes Facturen Laadstations" at bounding box center [803, 141] width 1514 height 23
click at [486, 143] on span "Gegevens" at bounding box center [471, 142] width 41 height 12
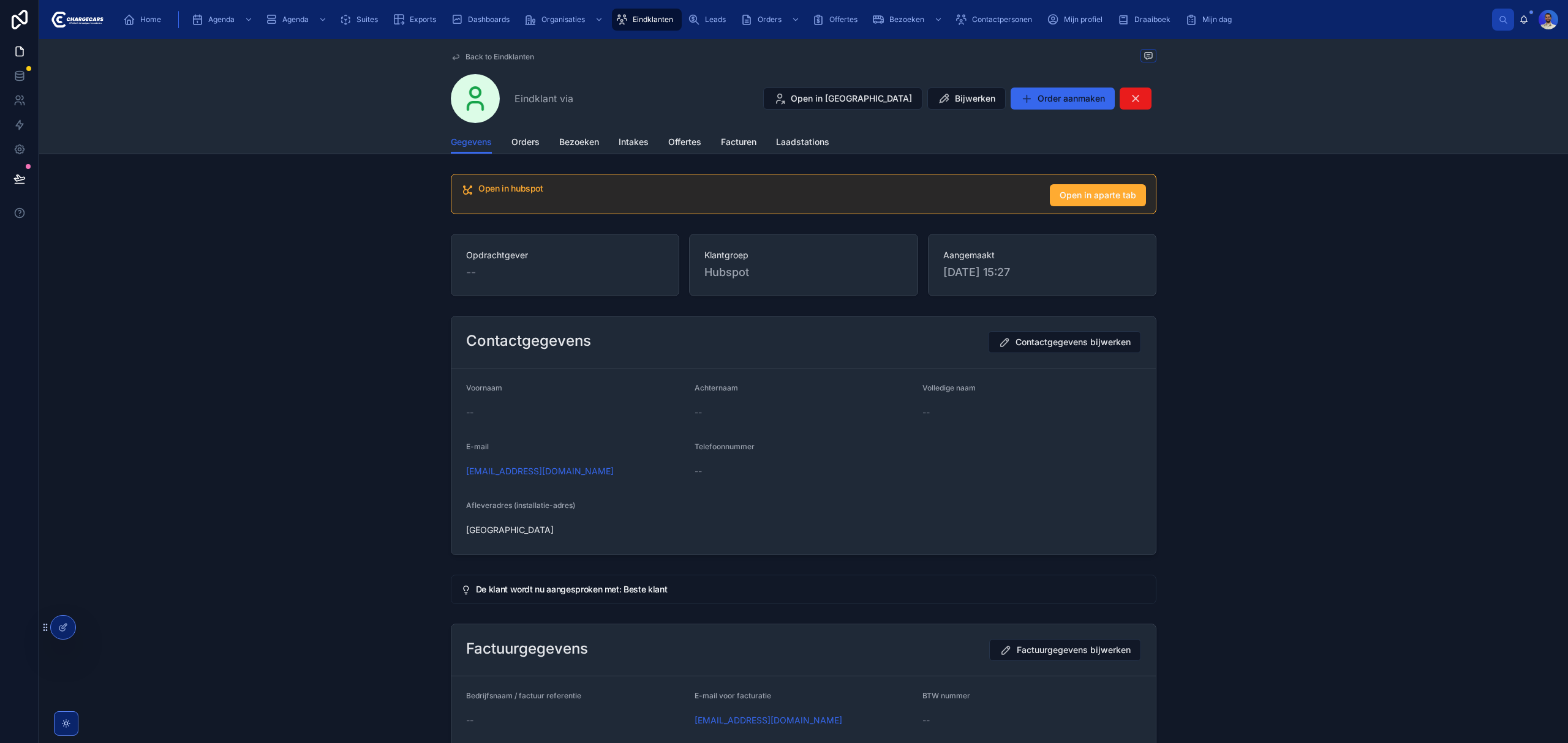
click at [497, 52] on span "Back to Eindklanten" at bounding box center [500, 57] width 68 height 10
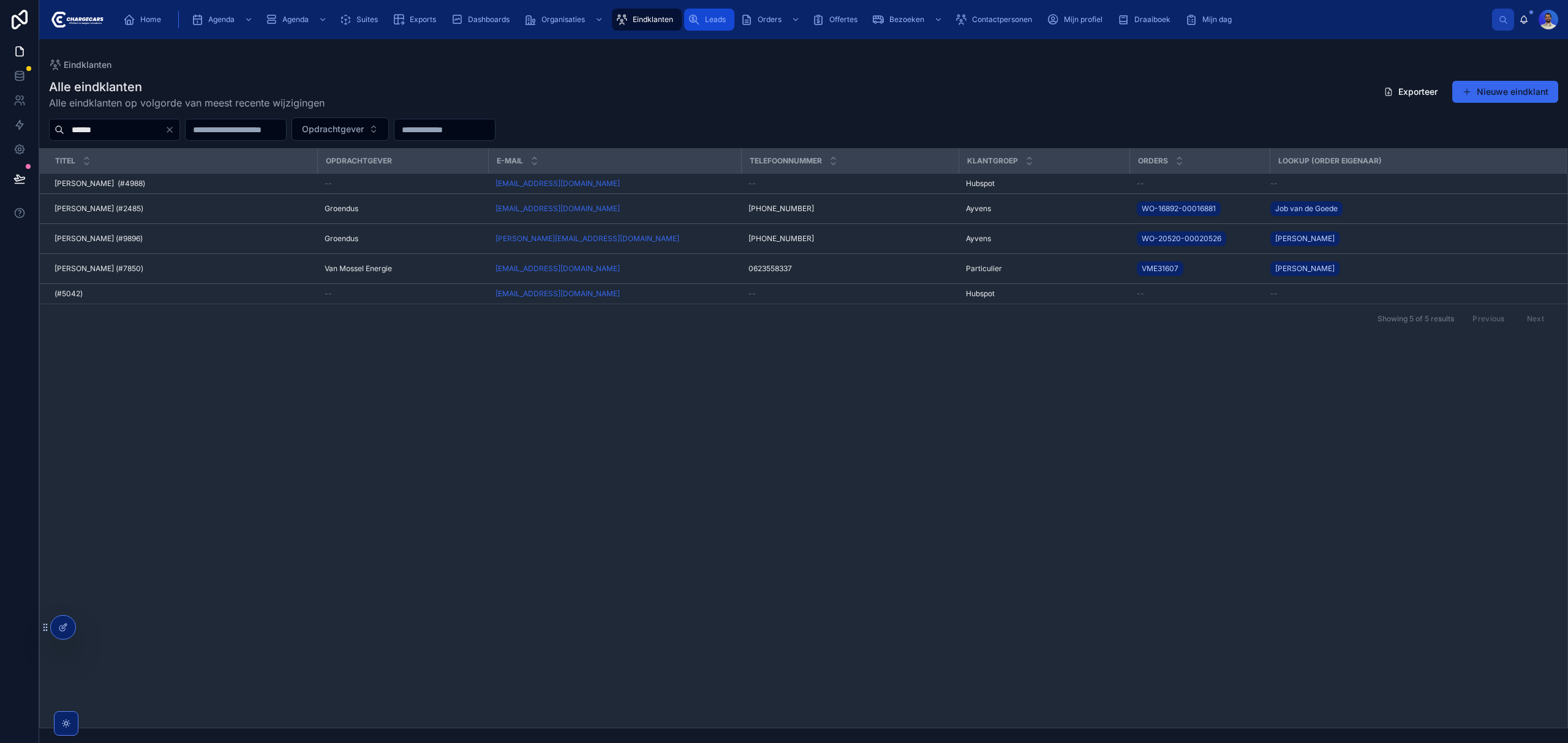
click at [712, 23] on span "Leads" at bounding box center [715, 19] width 21 height 10
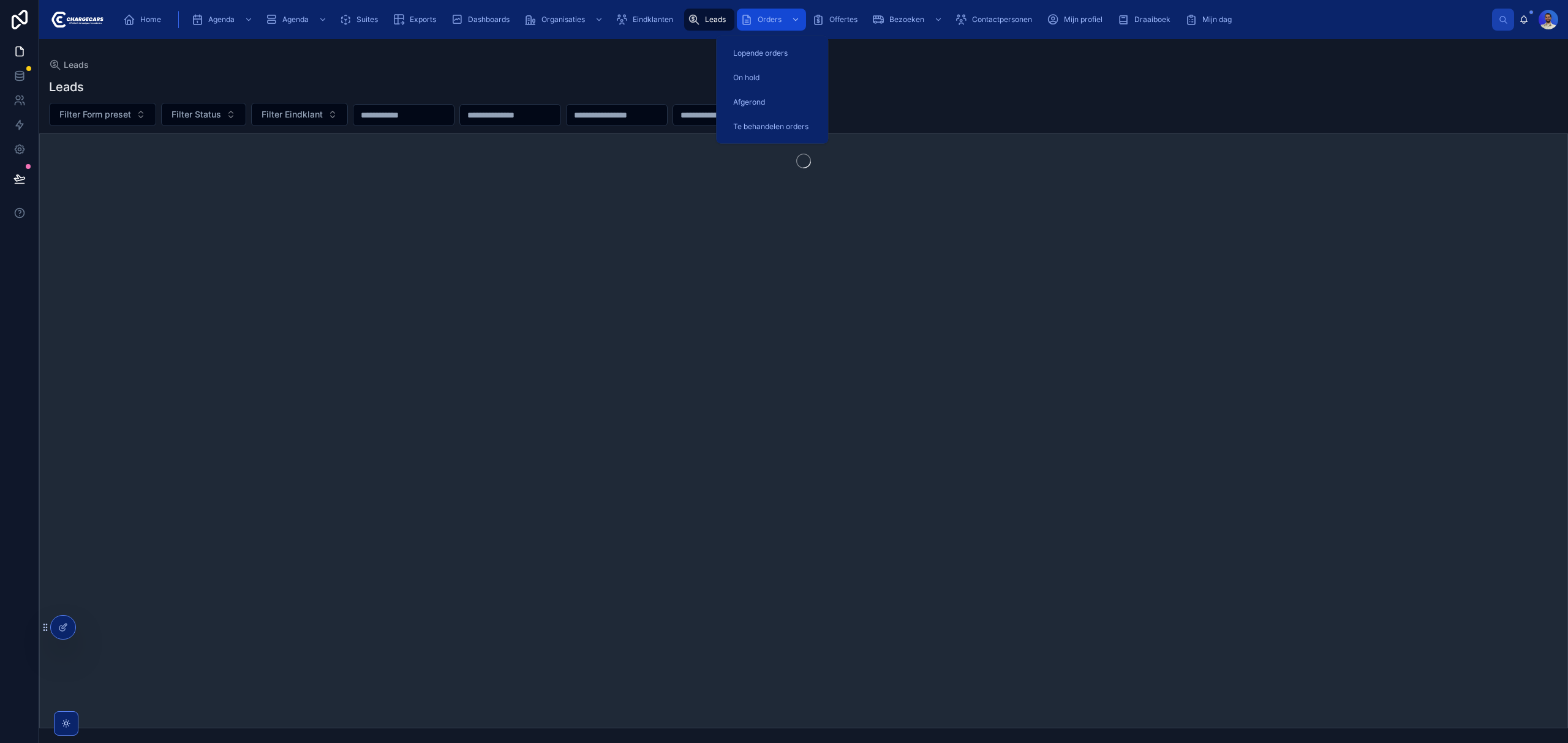
click at [752, 23] on icon "scrollable content" at bounding box center [747, 19] width 12 height 12
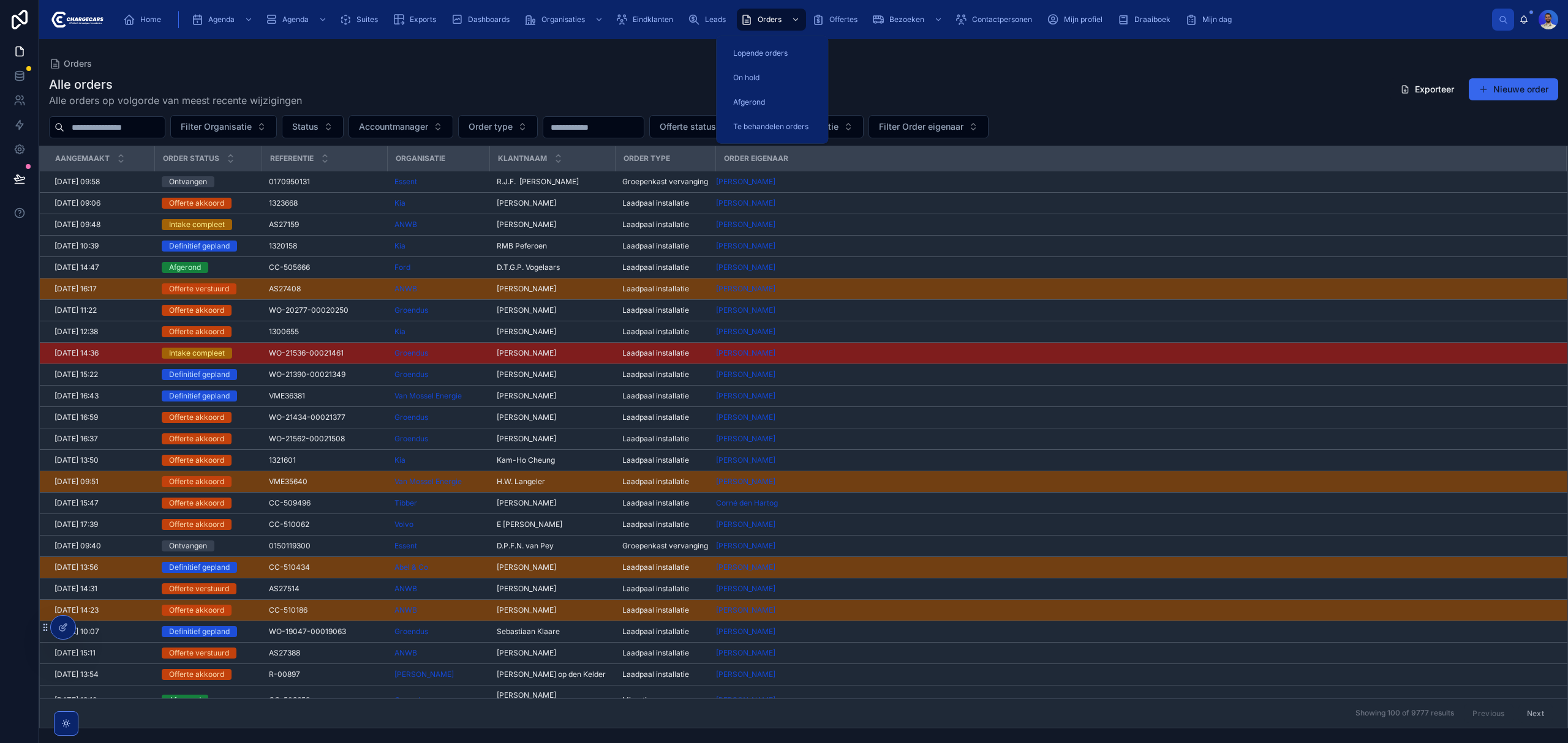
click at [116, 127] on input "text" at bounding box center [115, 127] width 101 height 17
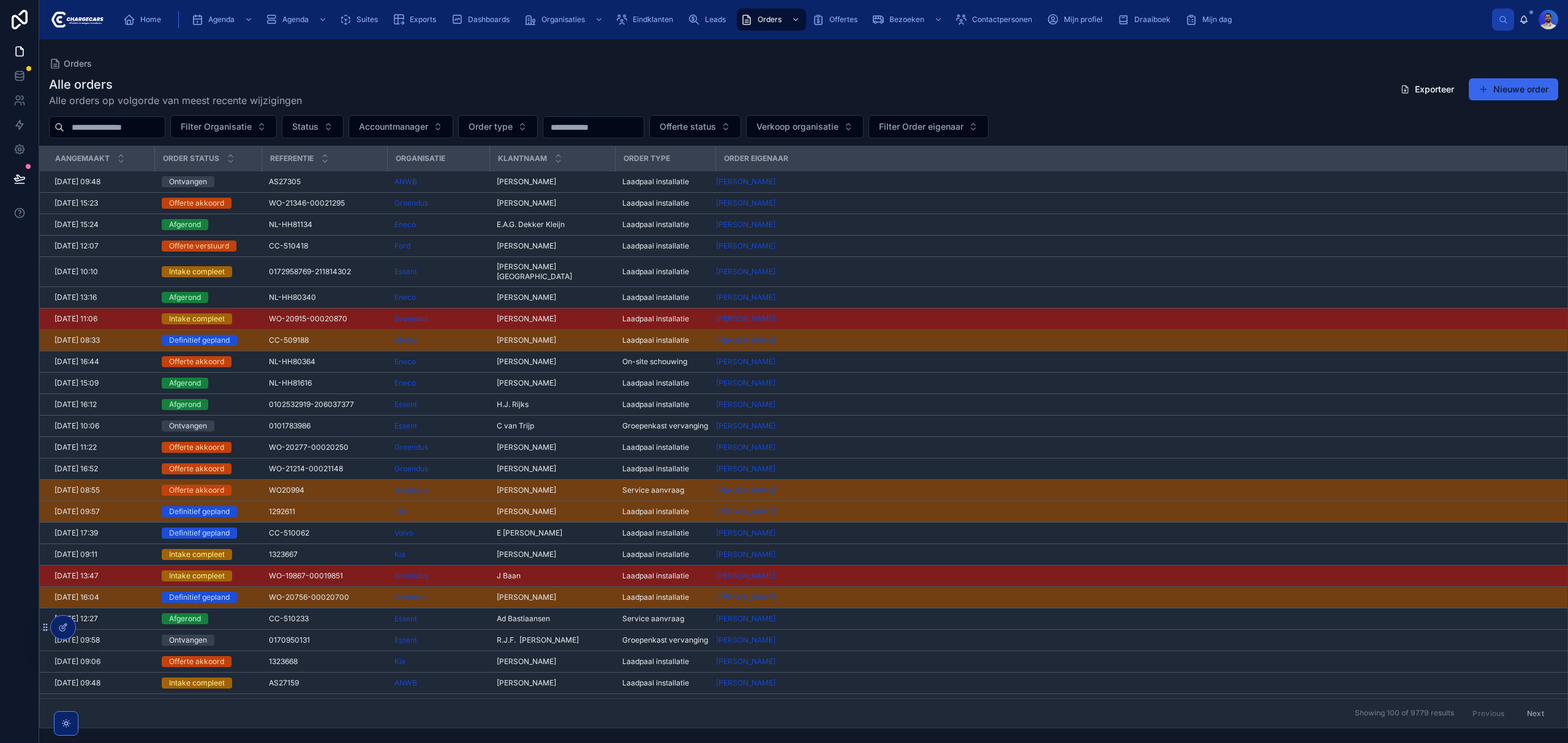
paste input "*******"
type input "*******"
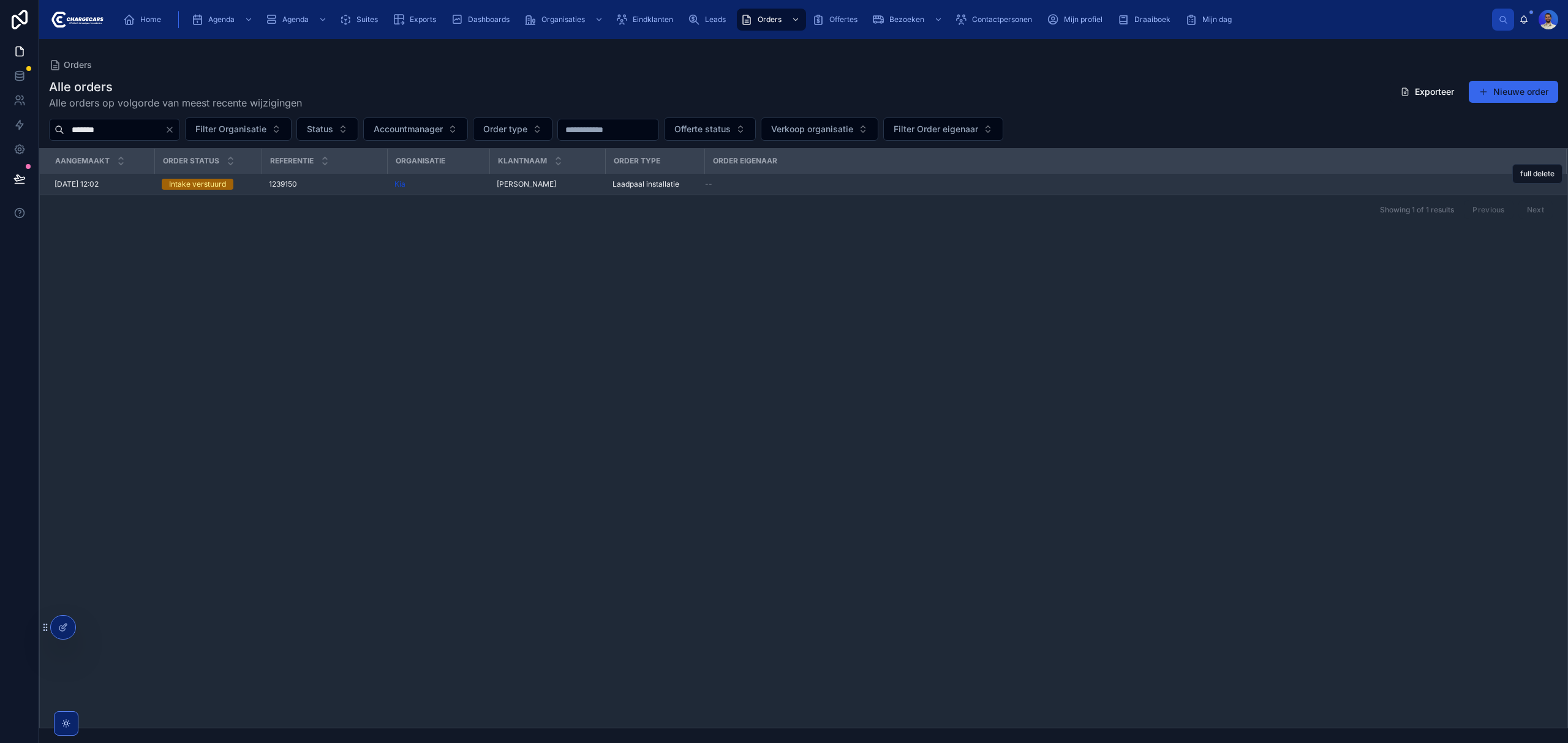
click at [450, 188] on div "Kia" at bounding box center [438, 184] width 88 height 10
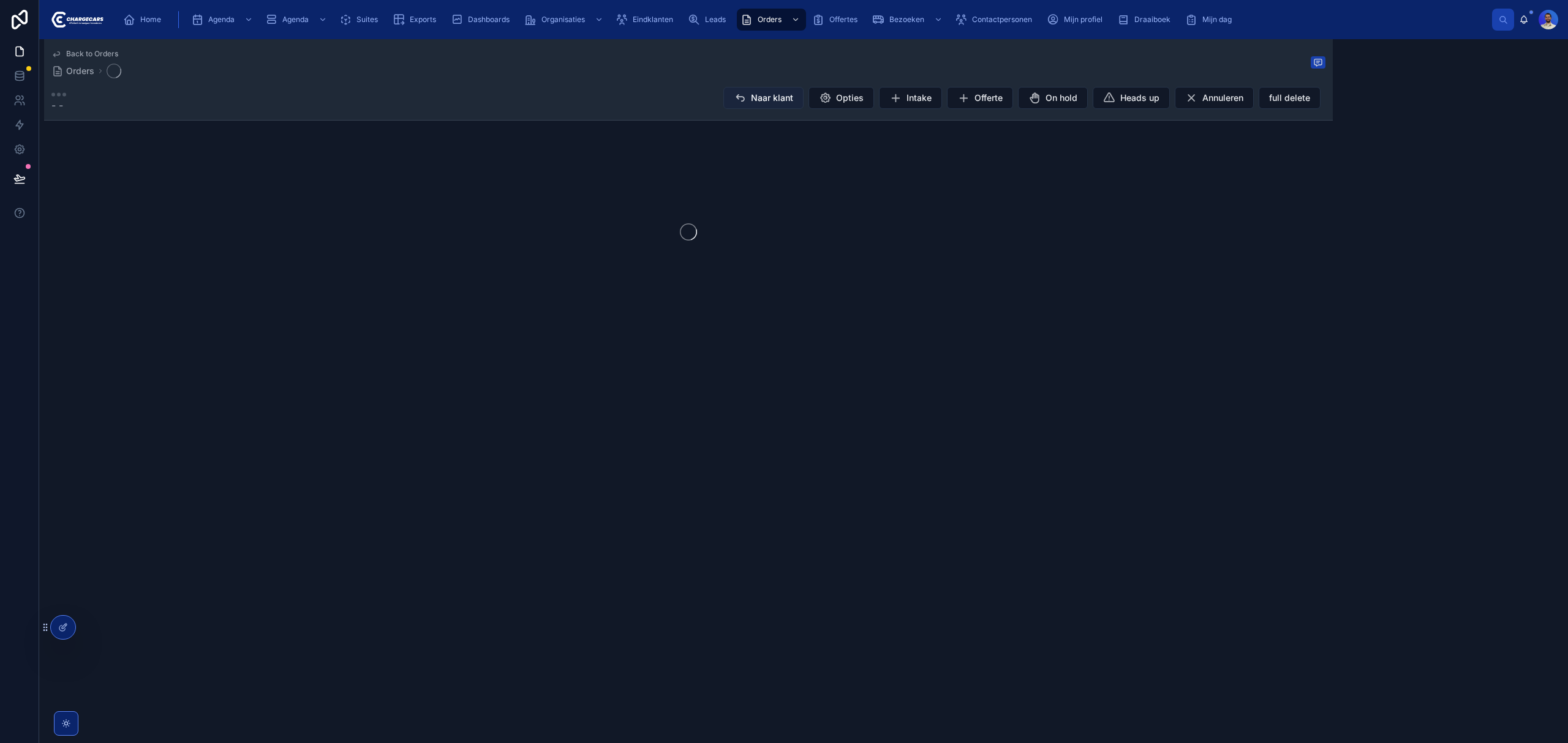
click at [745, 95] on button "Naar klant" at bounding box center [764, 98] width 81 height 22
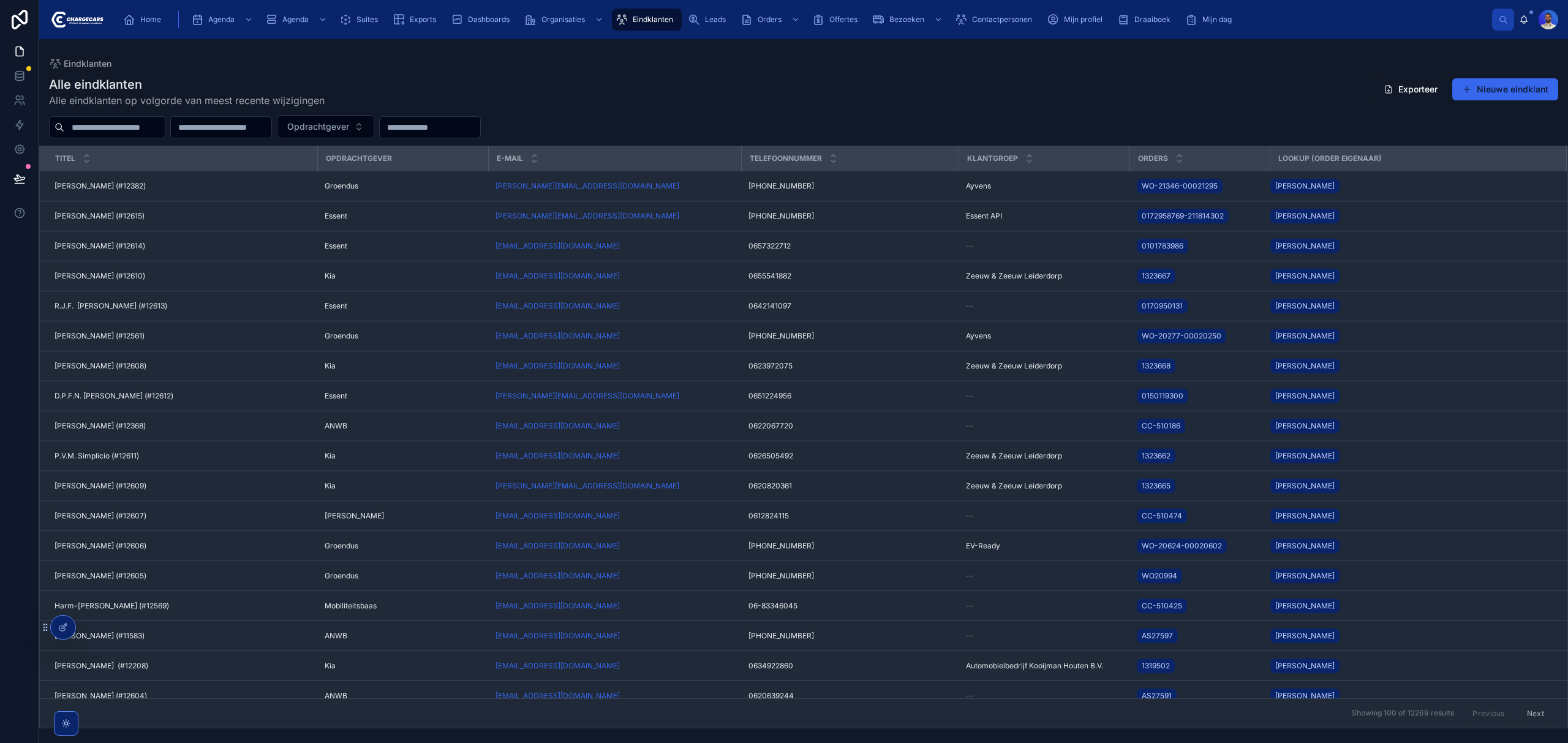
drag, startPoint x: 166, startPoint y: 129, endPoint x: 199, endPoint y: 140, distance: 34.8
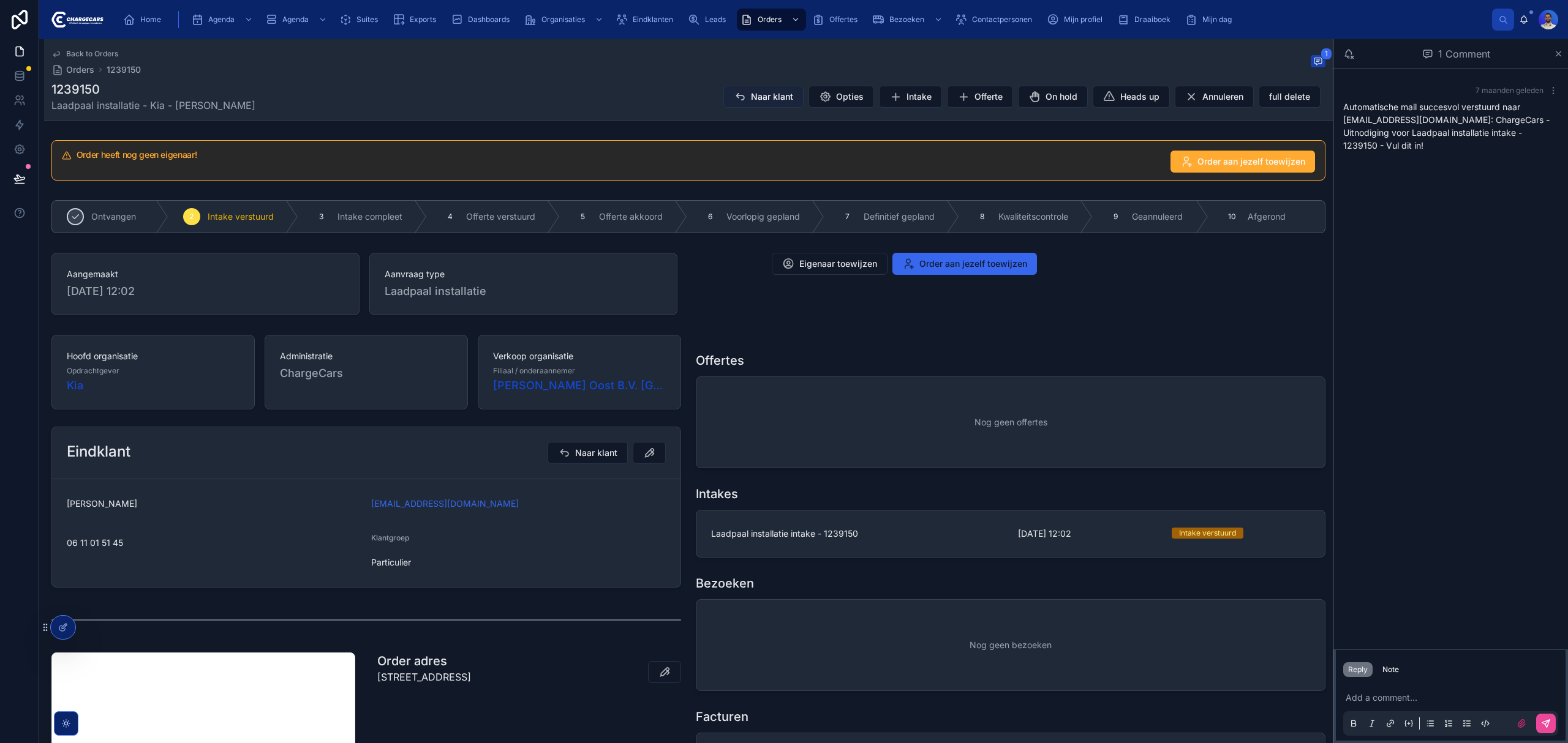
click at [751, 95] on span "Naar klant" at bounding box center [772, 97] width 42 height 12
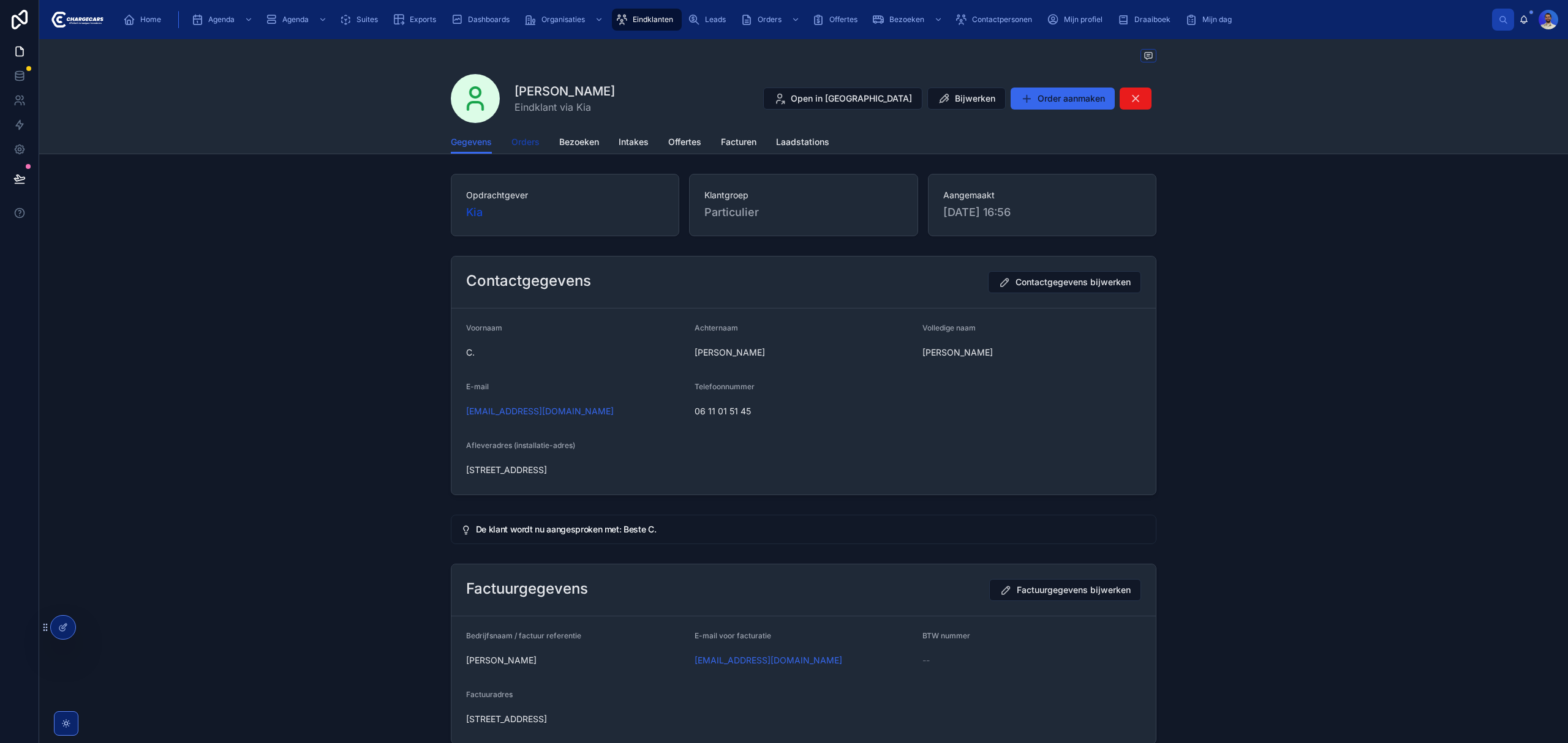
click at [527, 144] on span "Orders" at bounding box center [525, 142] width 28 height 12
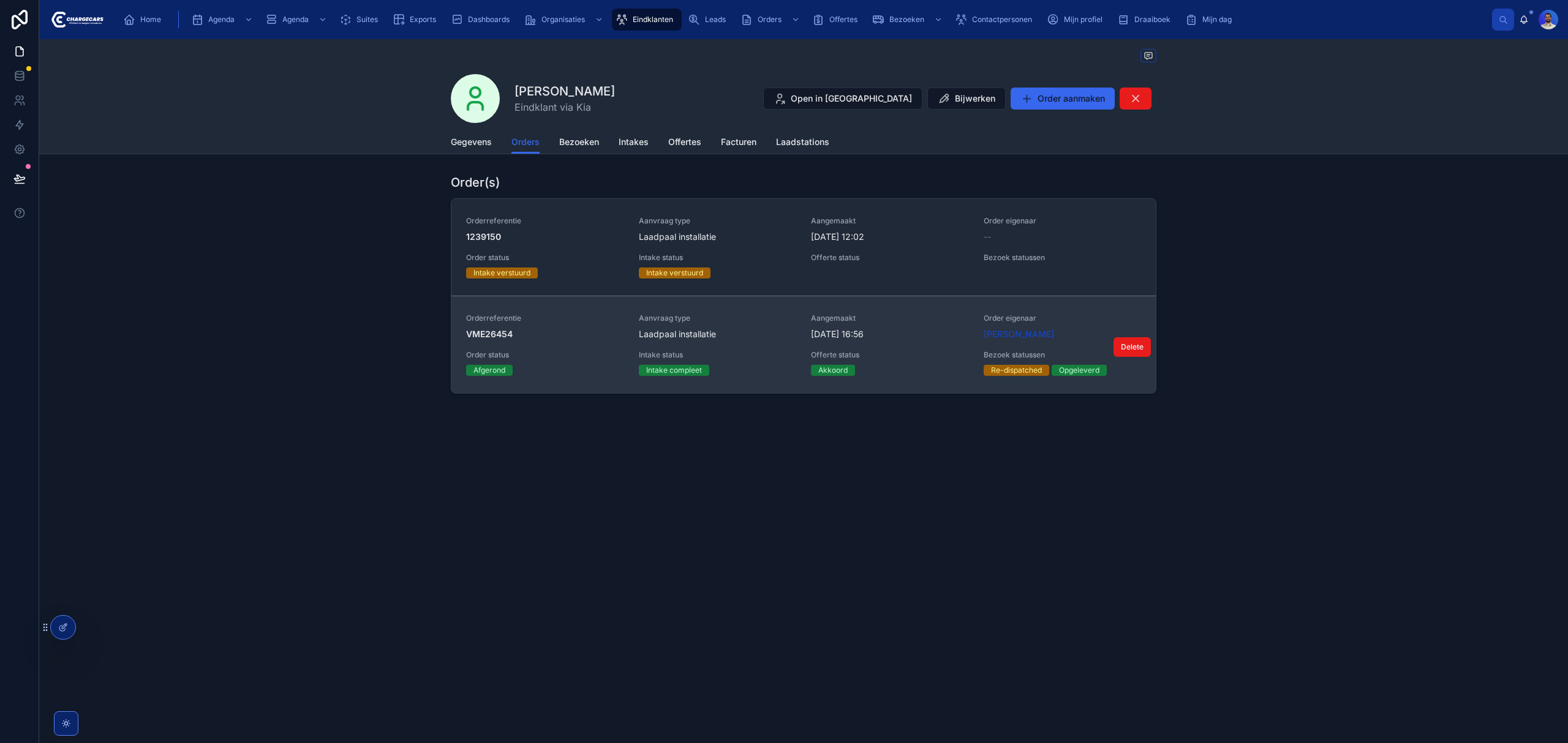
click at [948, 365] on div "Akkoord" at bounding box center [890, 370] width 158 height 11
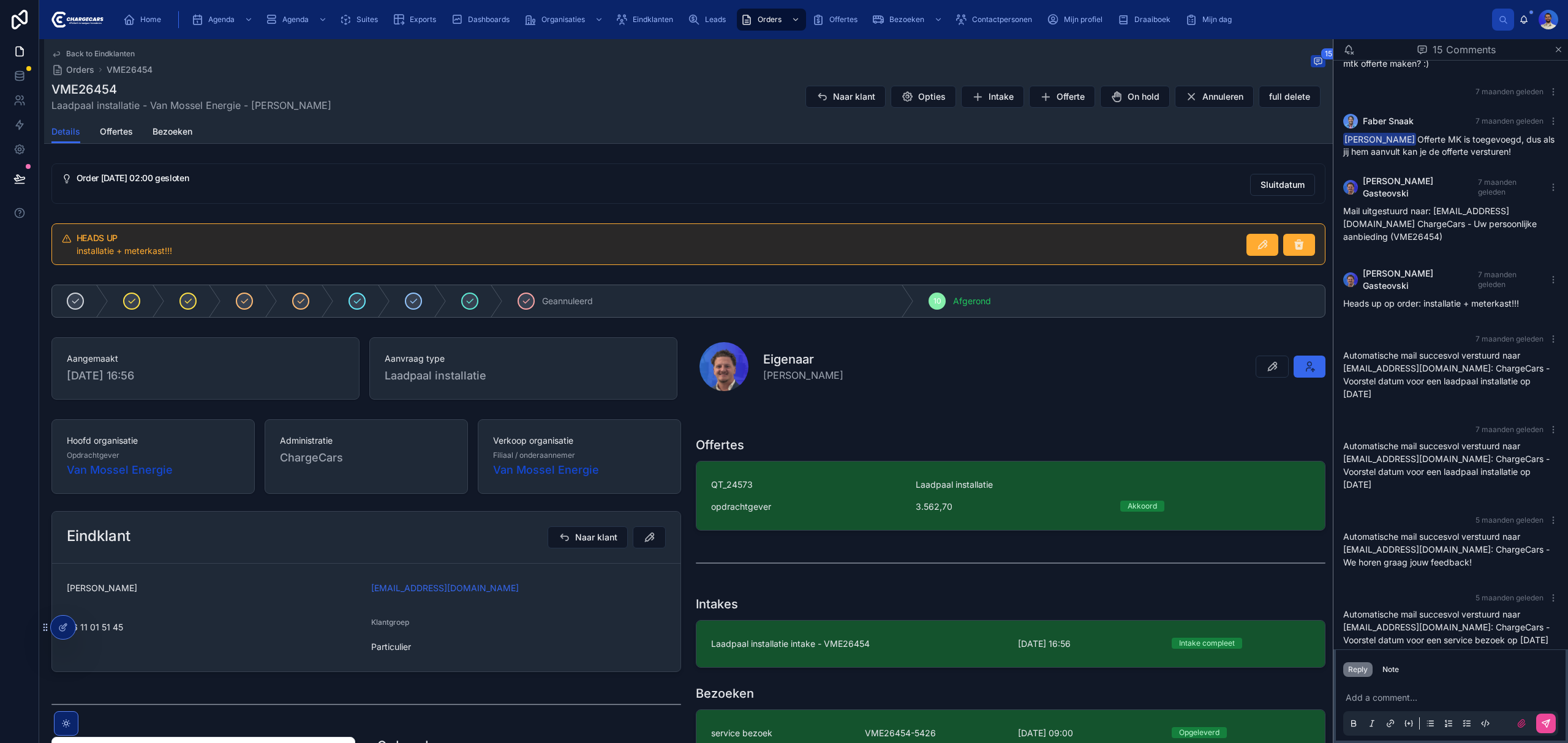
drag, startPoint x: 670, startPoint y: 402, endPoint x: 662, endPoint y: 415, distance: 15.3
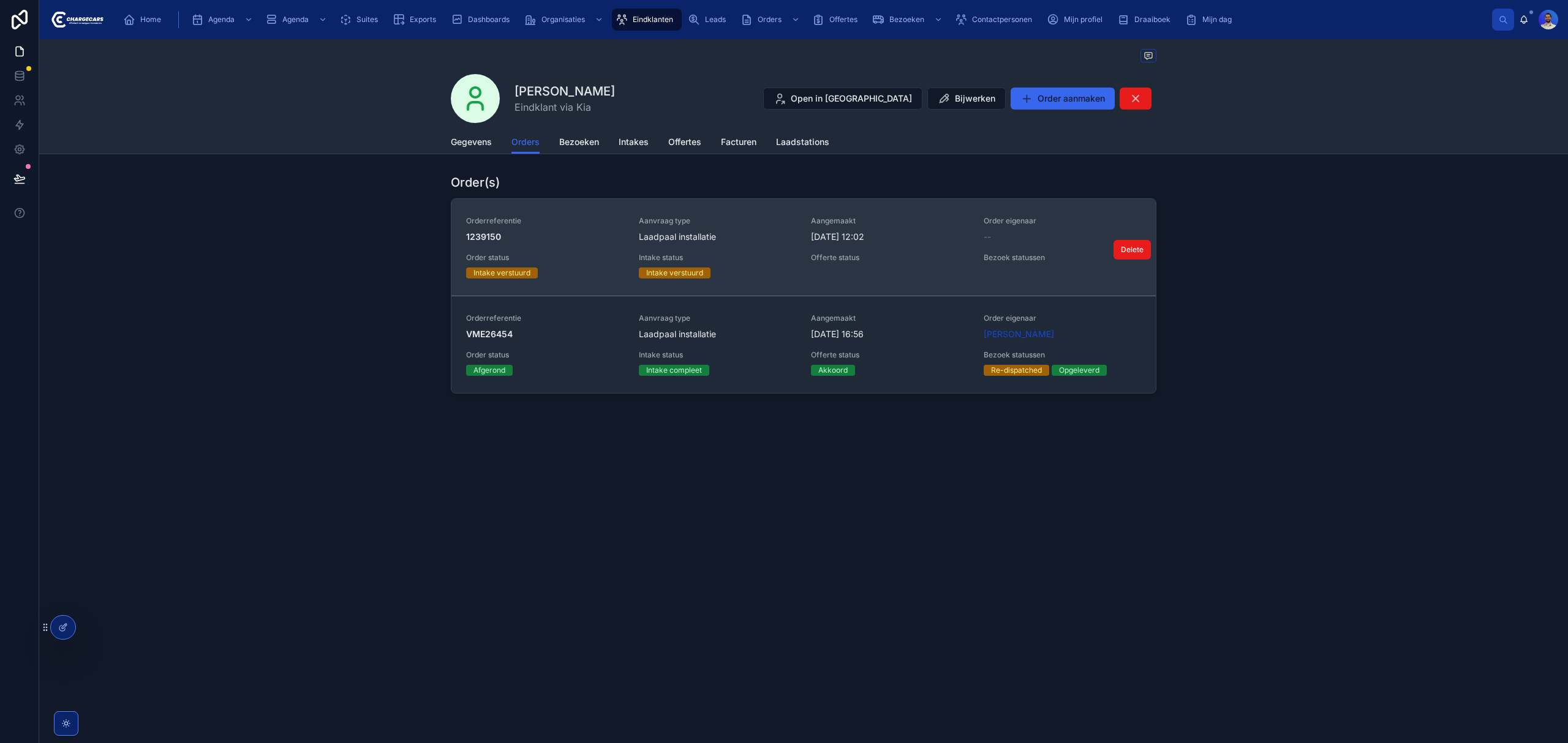
click at [546, 223] on span "Orderreferentie" at bounding box center [545, 221] width 158 height 10
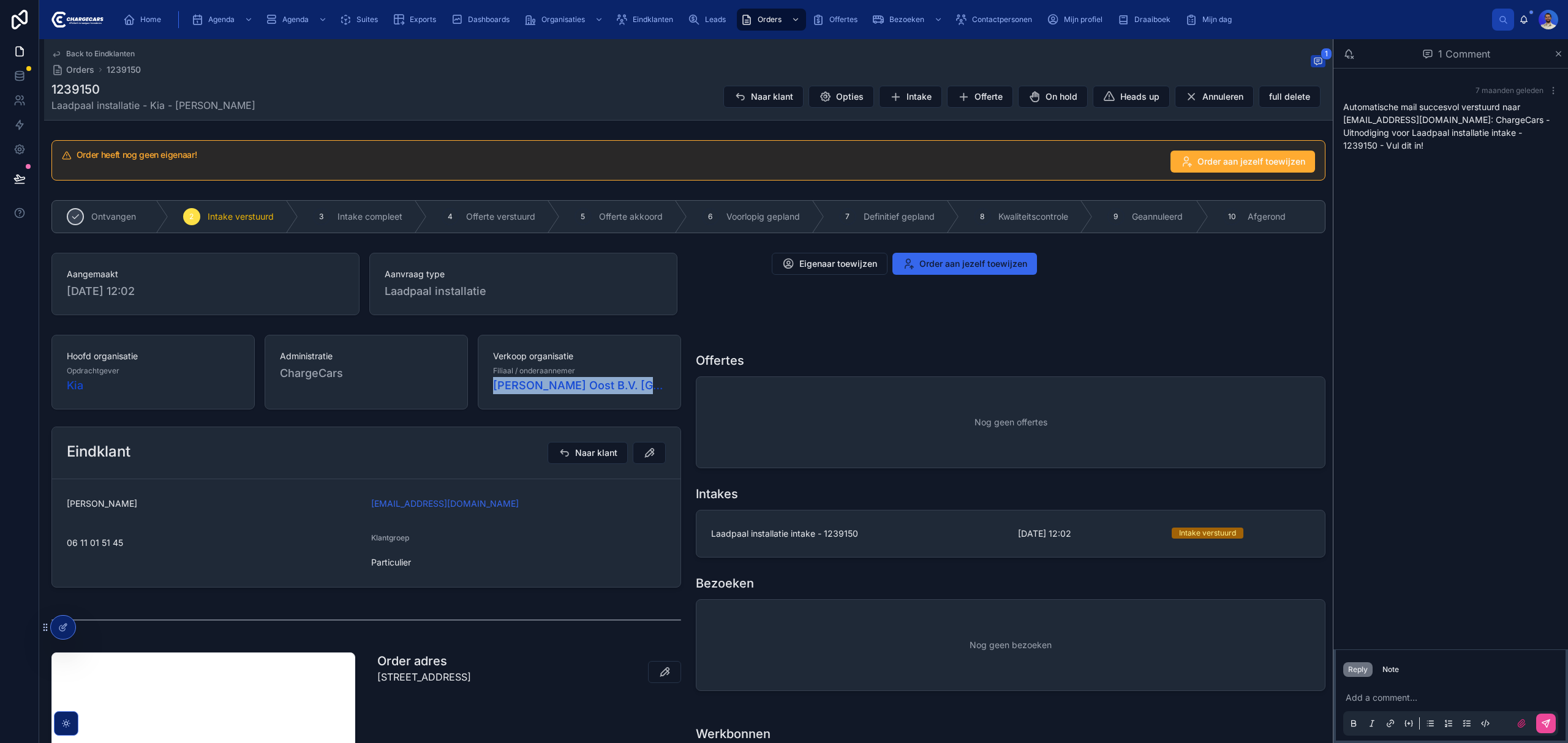
drag, startPoint x: 471, startPoint y: 382, endPoint x: 665, endPoint y: 392, distance: 194.3
click at [665, 392] on div "Hoofd organisatie Opdrachtgever Kia Administratie ChargeCars Verkoop organisati…" at bounding box center [366, 372] width 630 height 74
click at [486, 412] on div "Hoofd organisatie Opdrachtgever Kia Administratie ChargeCars Verkoop organisati…" at bounding box center [366, 372] width 644 height 84
drag, startPoint x: 482, startPoint y: 395, endPoint x: 552, endPoint y: 397, distance: 70.0
click at [552, 397] on div "Verkoop organisatie Filiaal / onderaannemer Van Mossel Oost B.V. Apeldoorn" at bounding box center [579, 372] width 203 height 74
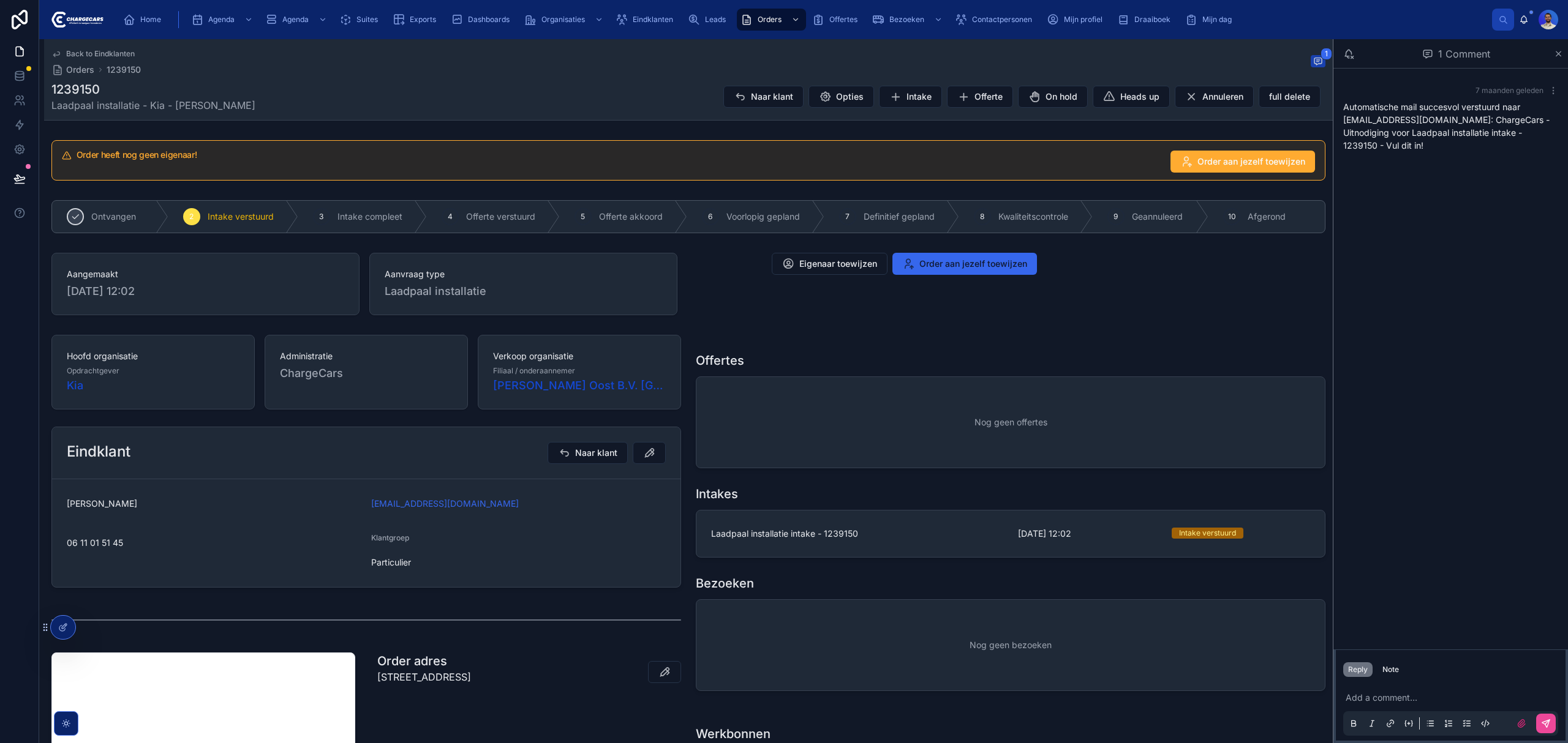
click at [679, 94] on div "1239150 Laadpaal installatie - Kia - C. van der Werff Naar klant Opties Intake …" at bounding box center [688, 97] width 1274 height 32
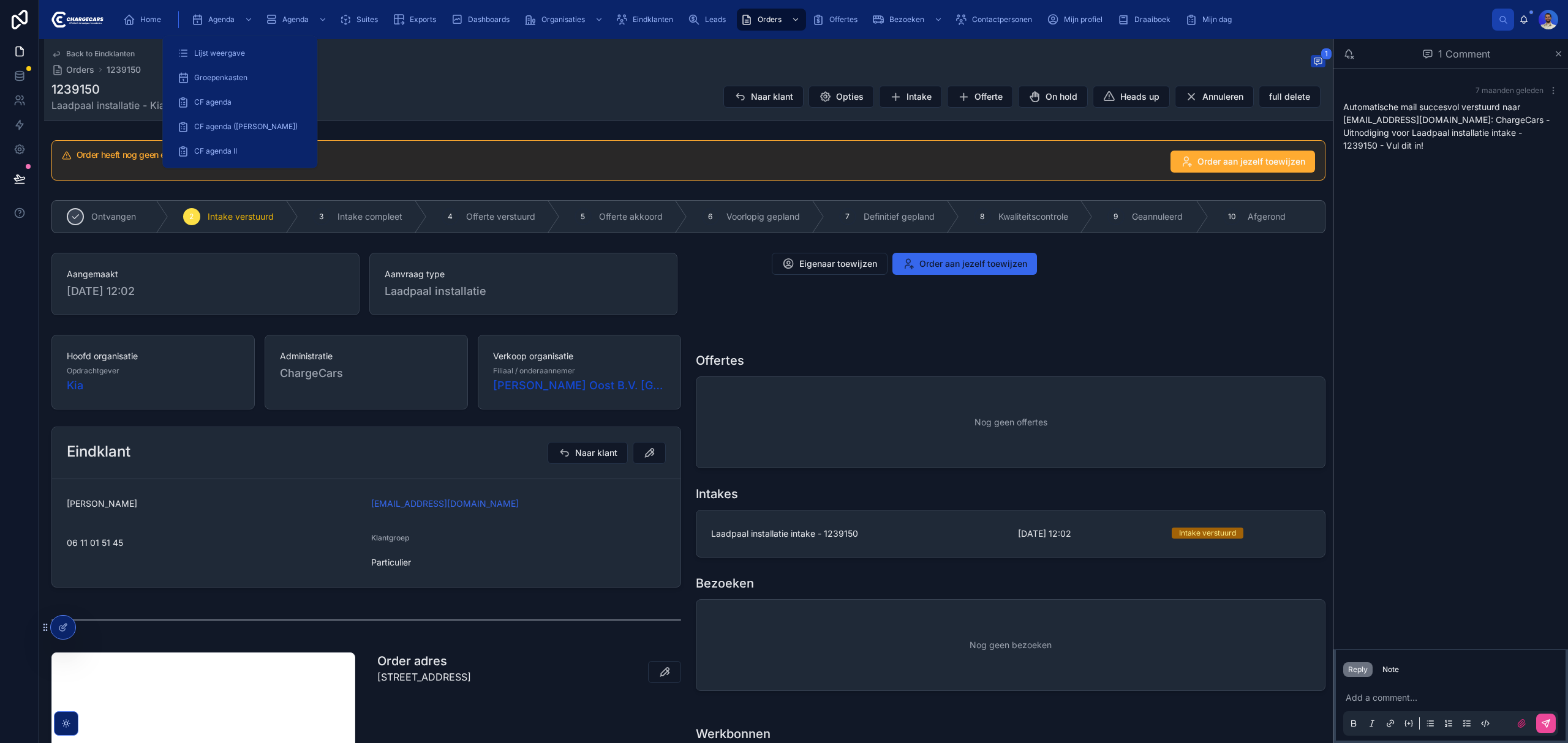
click at [116, 11] on div "Home Agenda Agenda Suites Exports Dashboards Organisaties Eindklanten Leads Ord…" at bounding box center [802, 19] width 1379 height 27
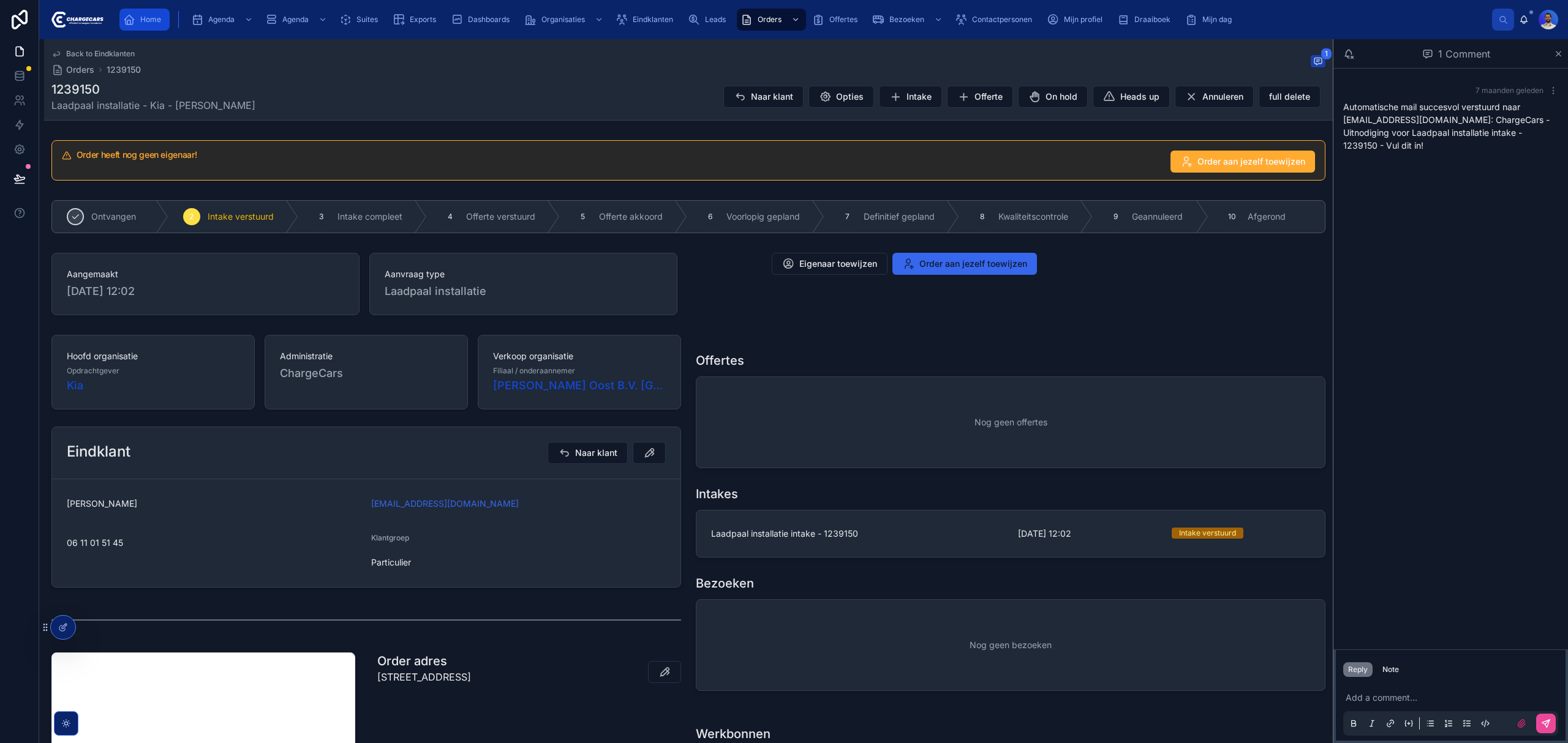
click at [131, 13] on icon "scrollable content" at bounding box center [129, 19] width 12 height 12
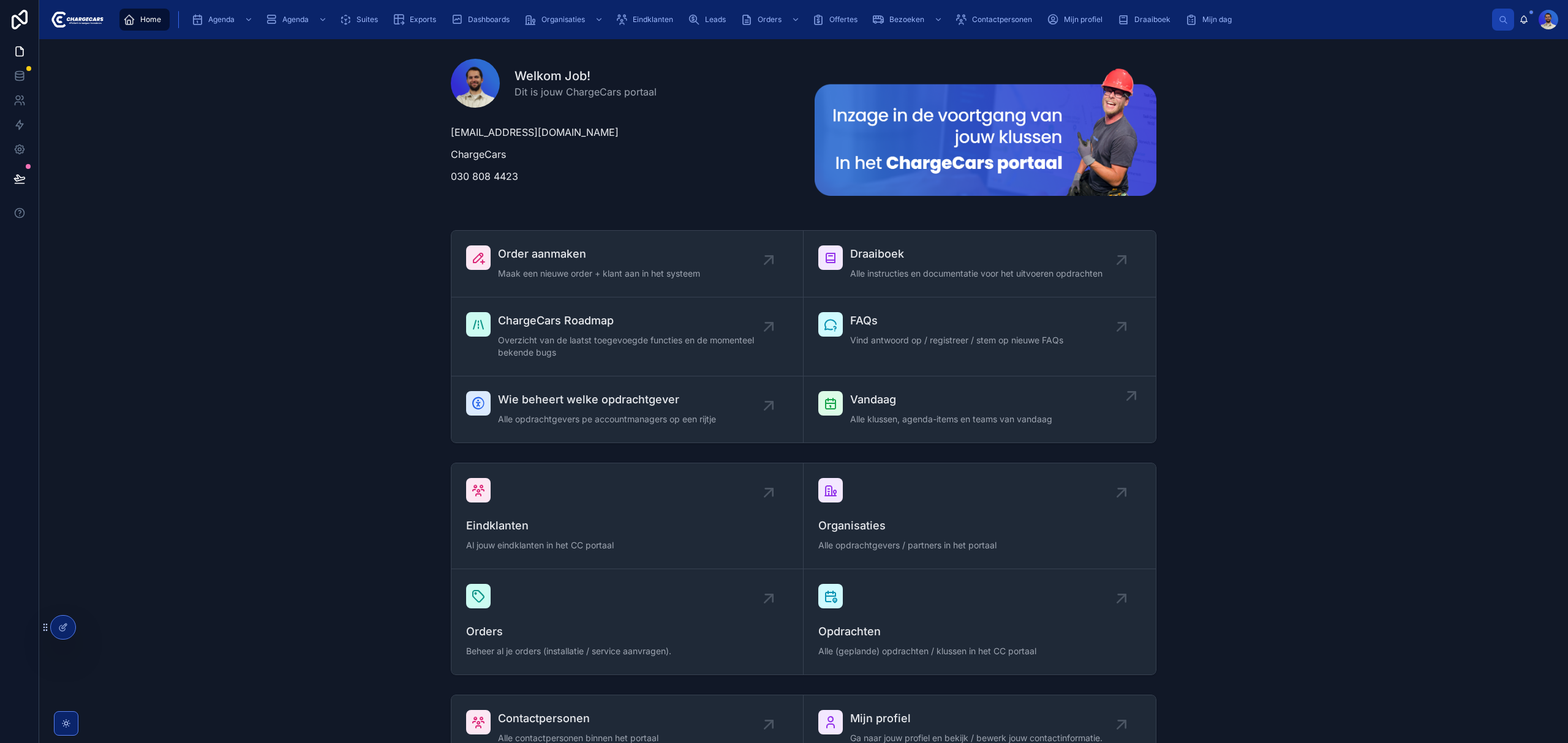
click at [898, 402] on span "Vandaag" at bounding box center [951, 400] width 202 height 17
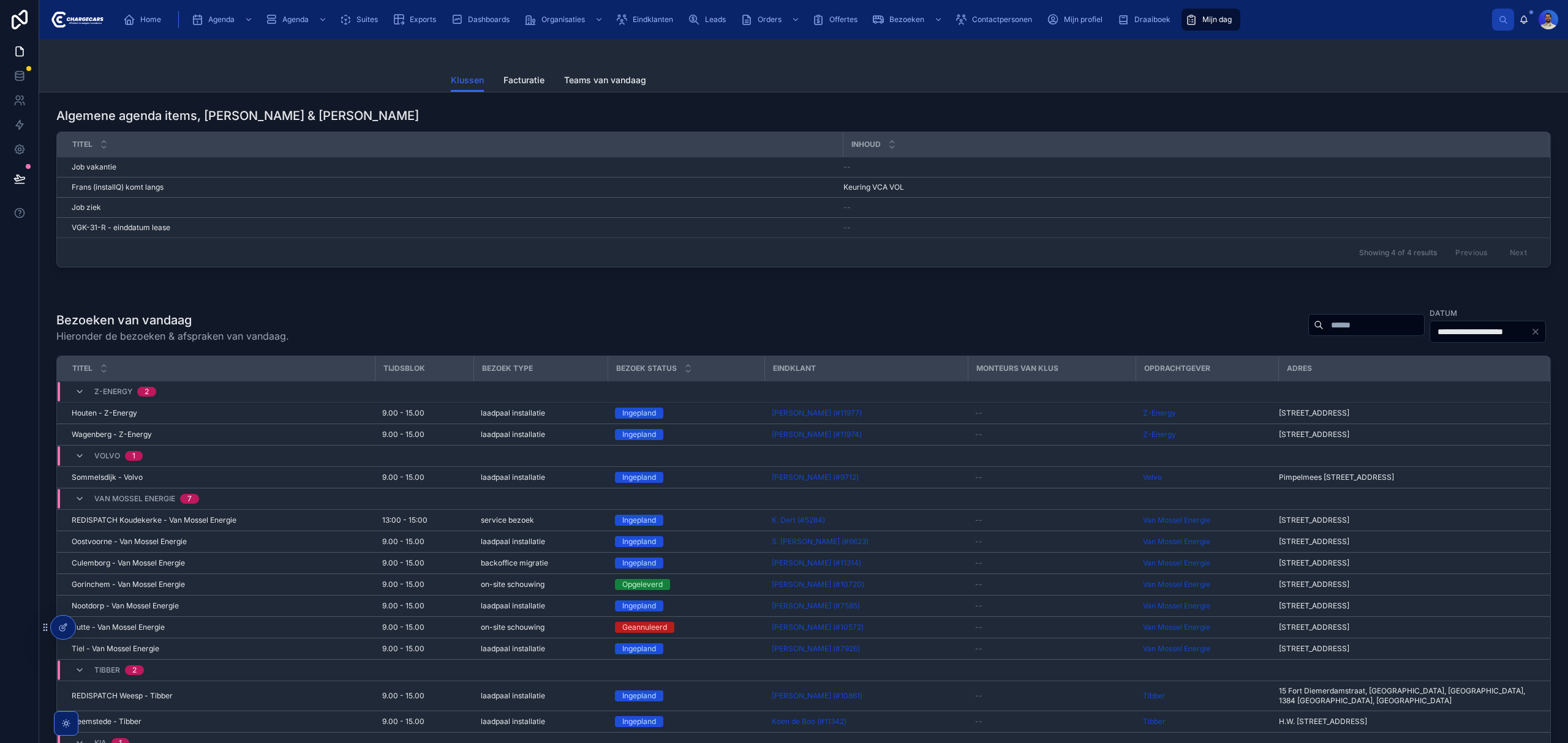
click at [1440, 265] on div "Showing 4 of 4 results Previous Next" at bounding box center [804, 252] width 1494 height 30
click at [1432, 331] on input "**********" at bounding box center [1481, 332] width 101 height 17
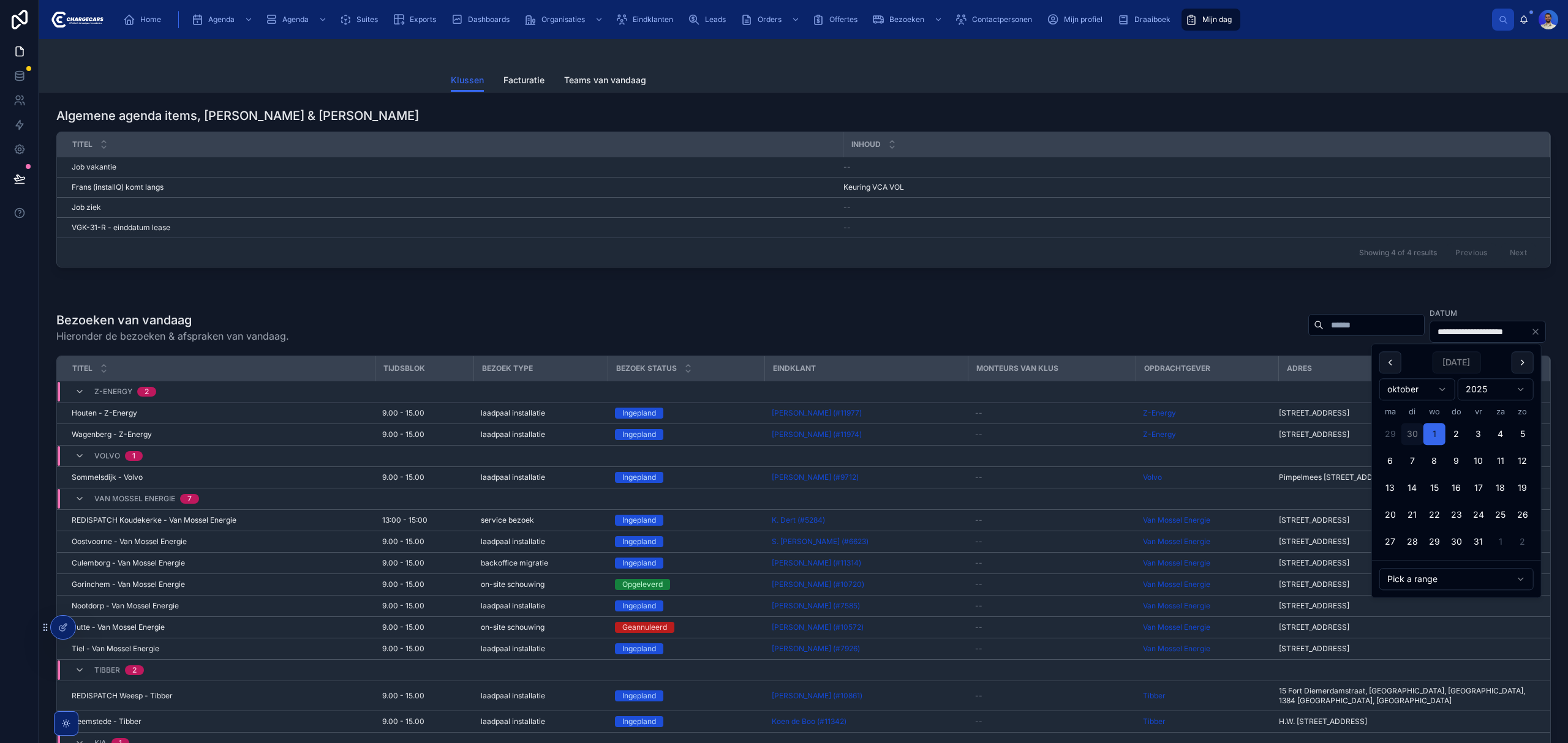
click at [1419, 434] on button "30" at bounding box center [1412, 435] width 22 height 22
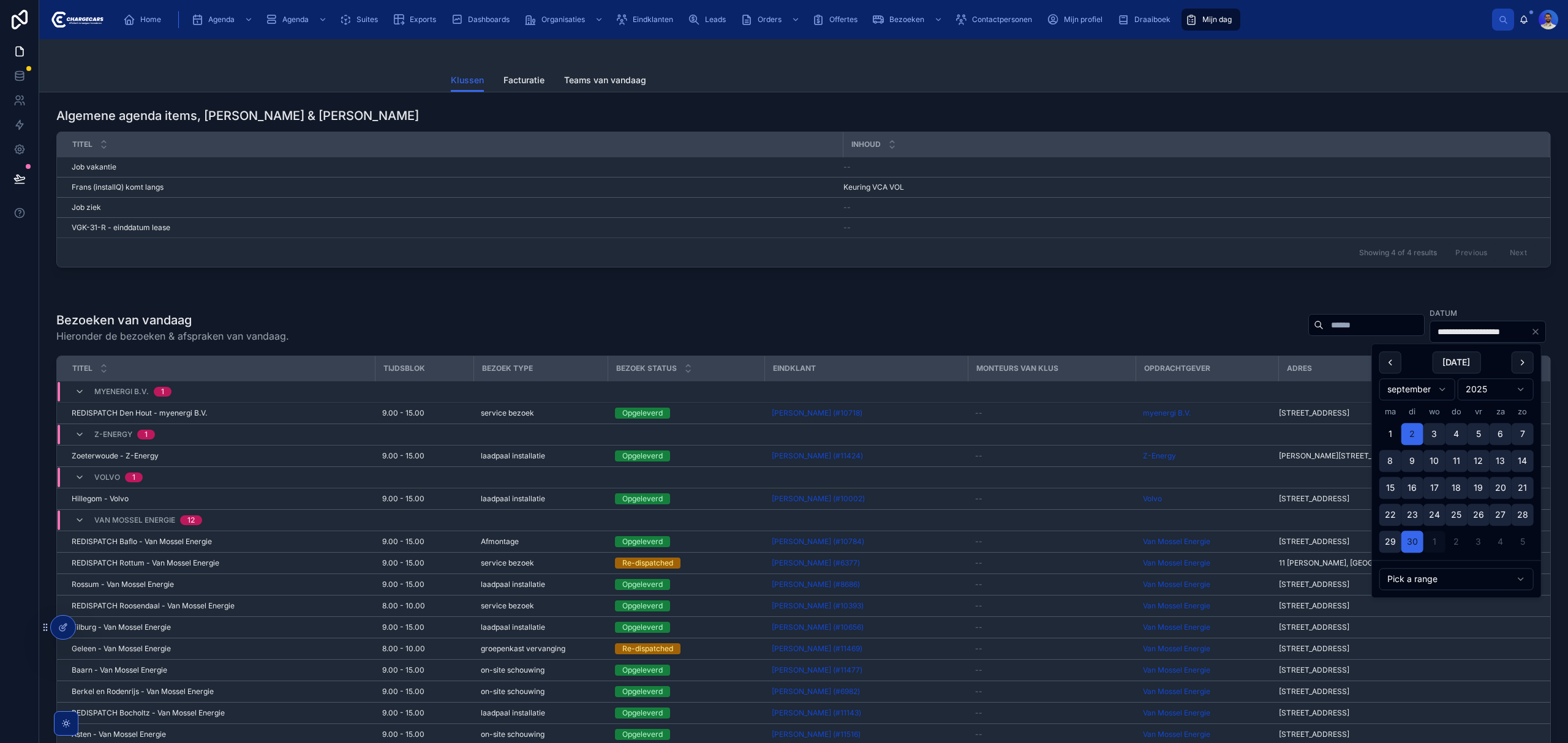
click at [1430, 333] on input "**********" at bounding box center [1481, 332] width 101 height 17
click at [1417, 545] on button "30" at bounding box center [1412, 542] width 22 height 22
type input "**********"
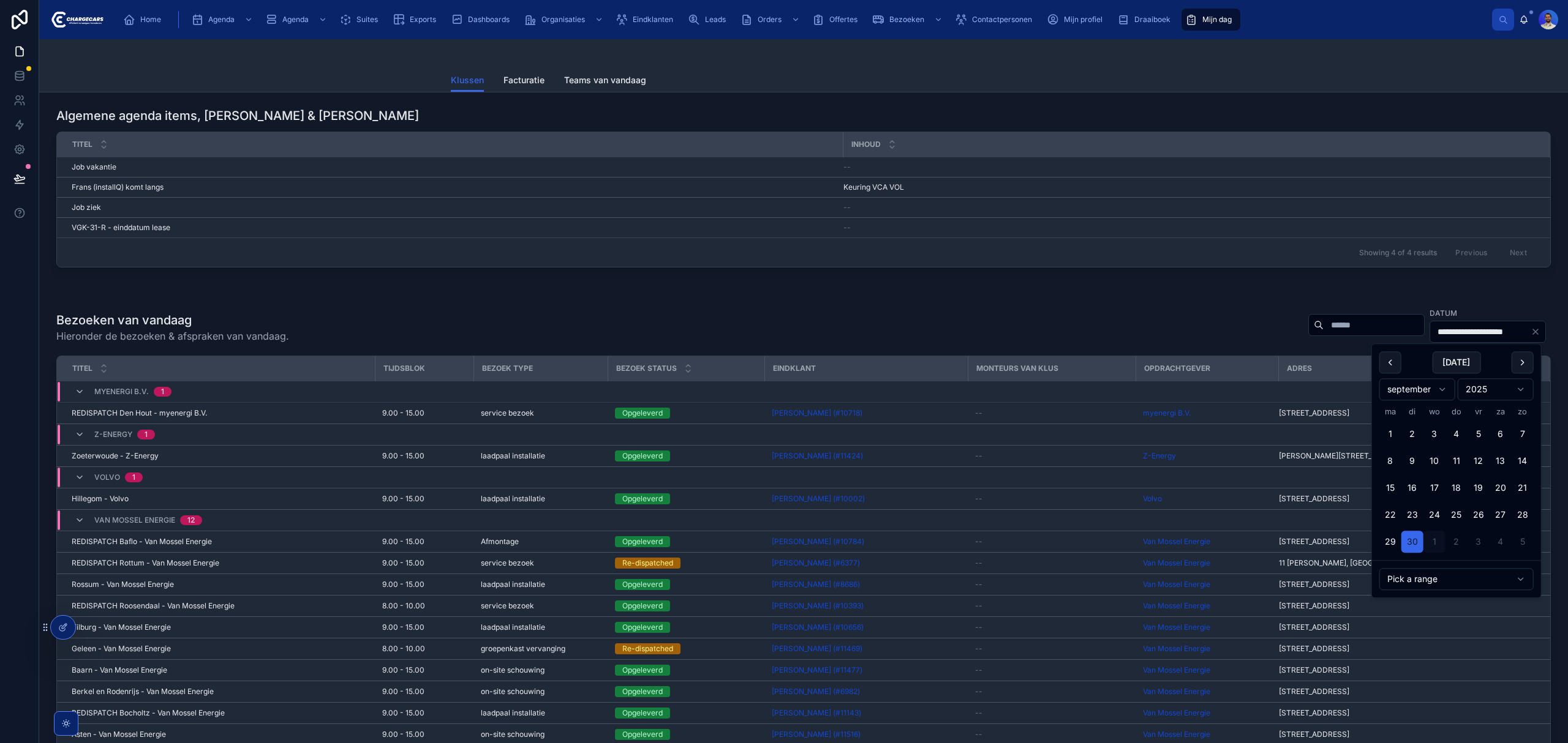
click at [1417, 545] on button "30" at bounding box center [1412, 542] width 22 height 22
click at [1137, 322] on div "**********" at bounding box center [804, 327] width 1495 height 42
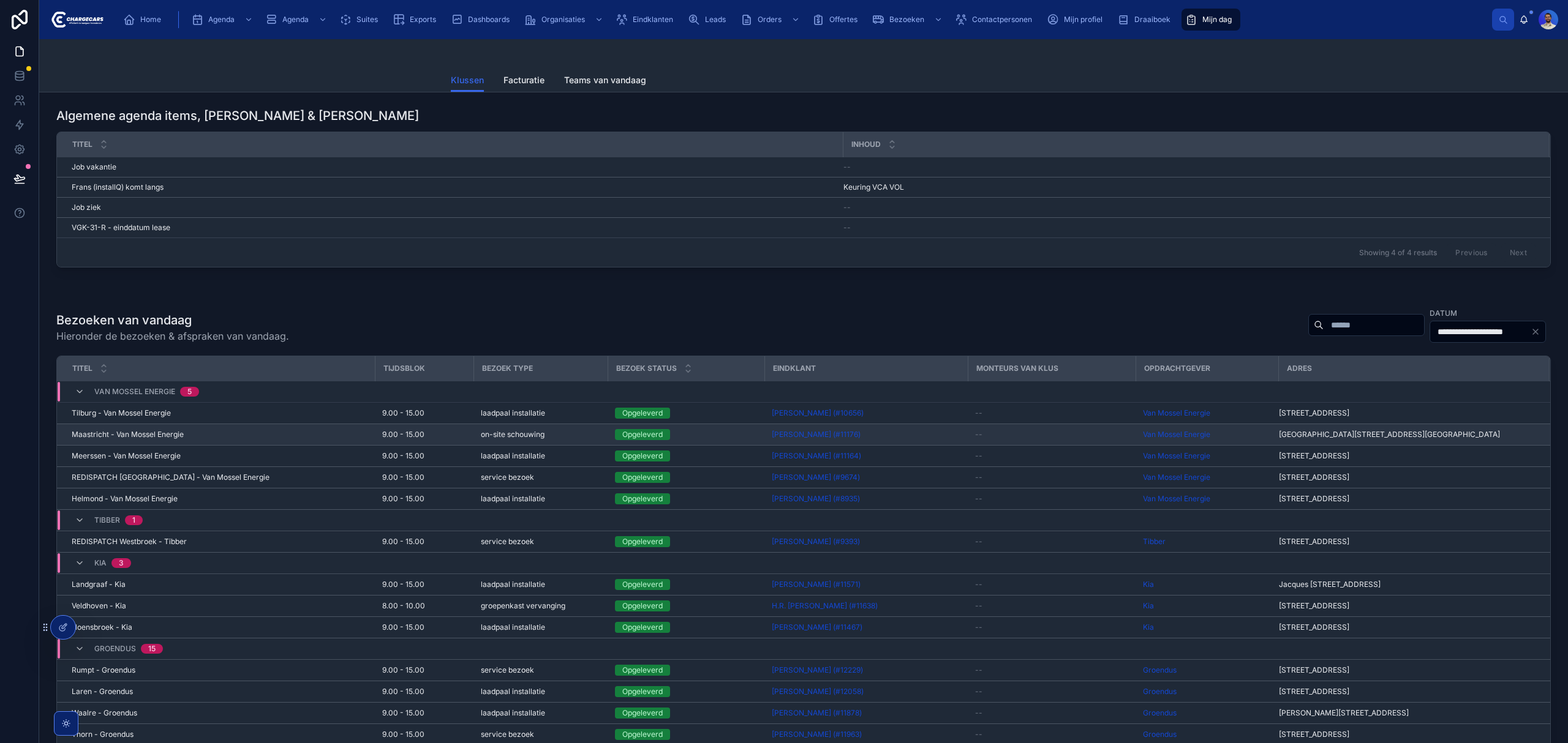
click at [429, 437] on div "9.00 - 15.00" at bounding box center [424, 435] width 84 height 10
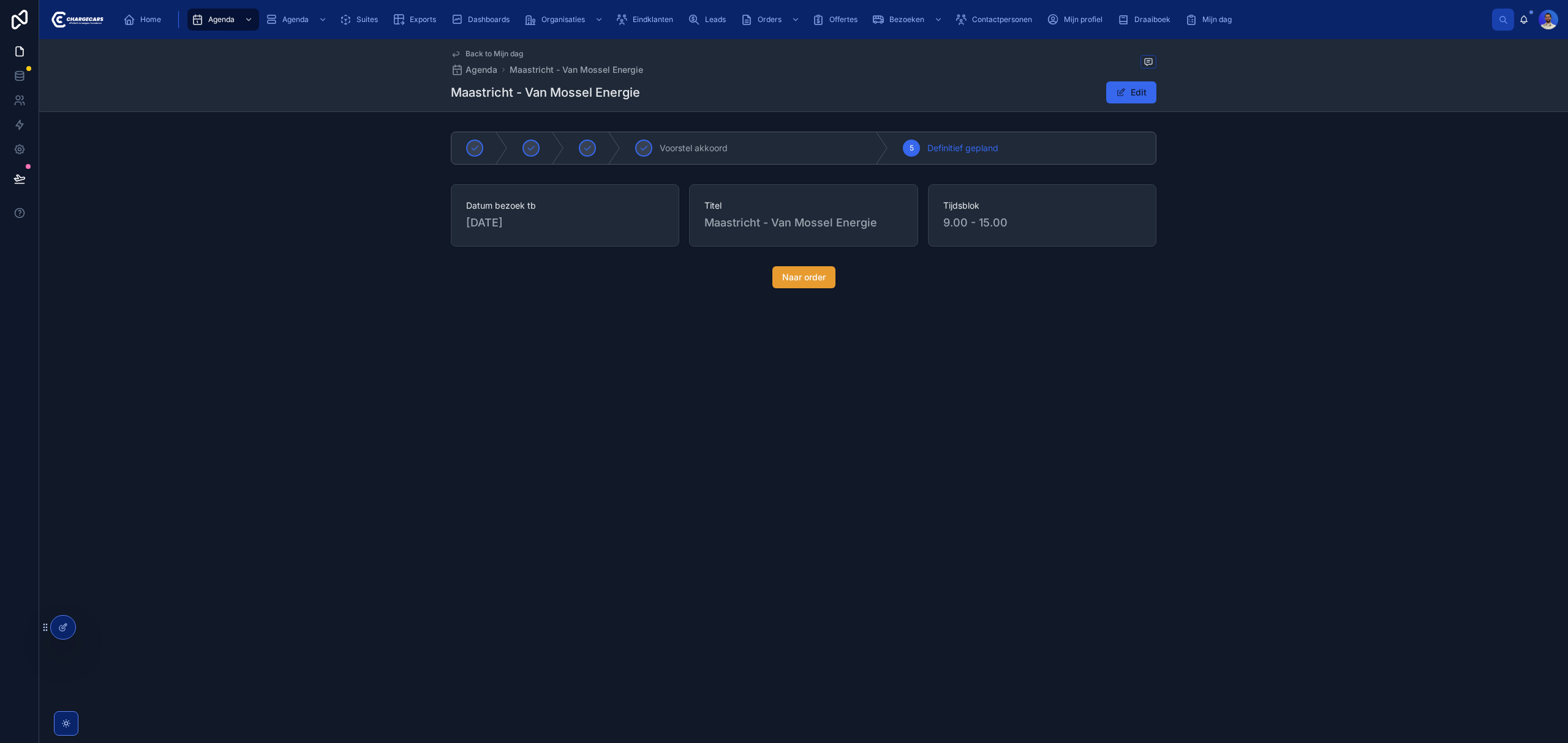
click at [805, 285] on button "Naar order" at bounding box center [804, 277] width 63 height 22
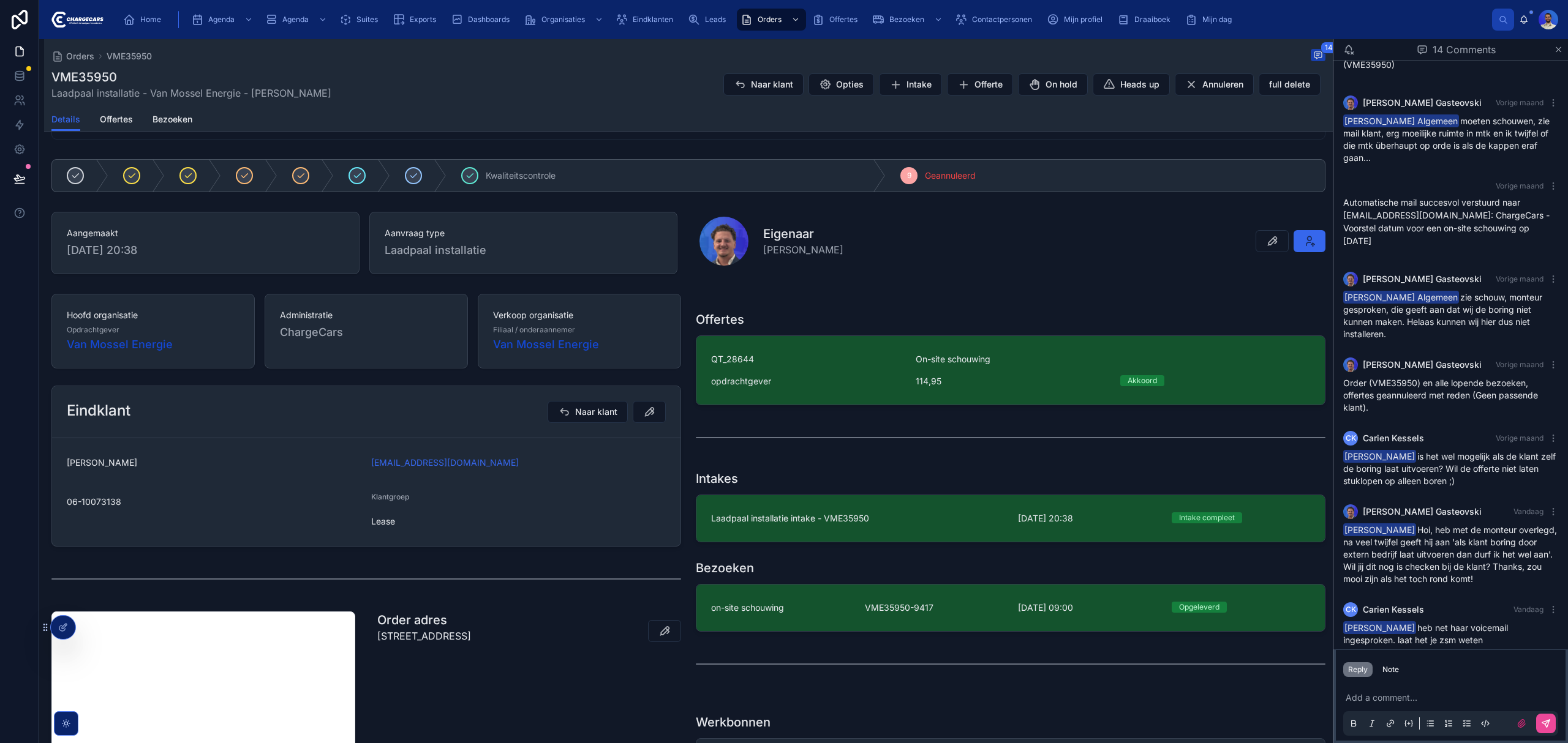
scroll to position [81, 0]
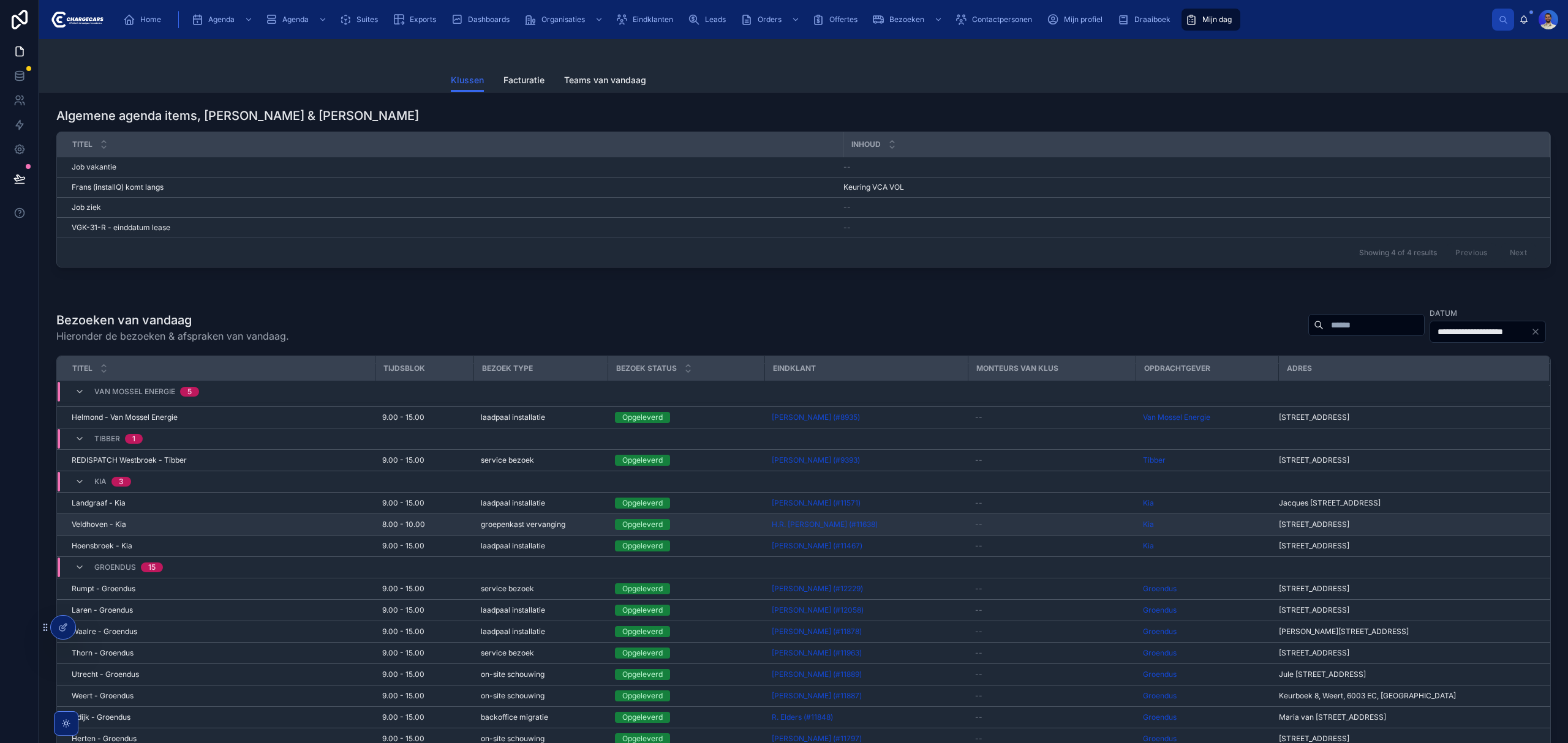
scroll to position [163, 0]
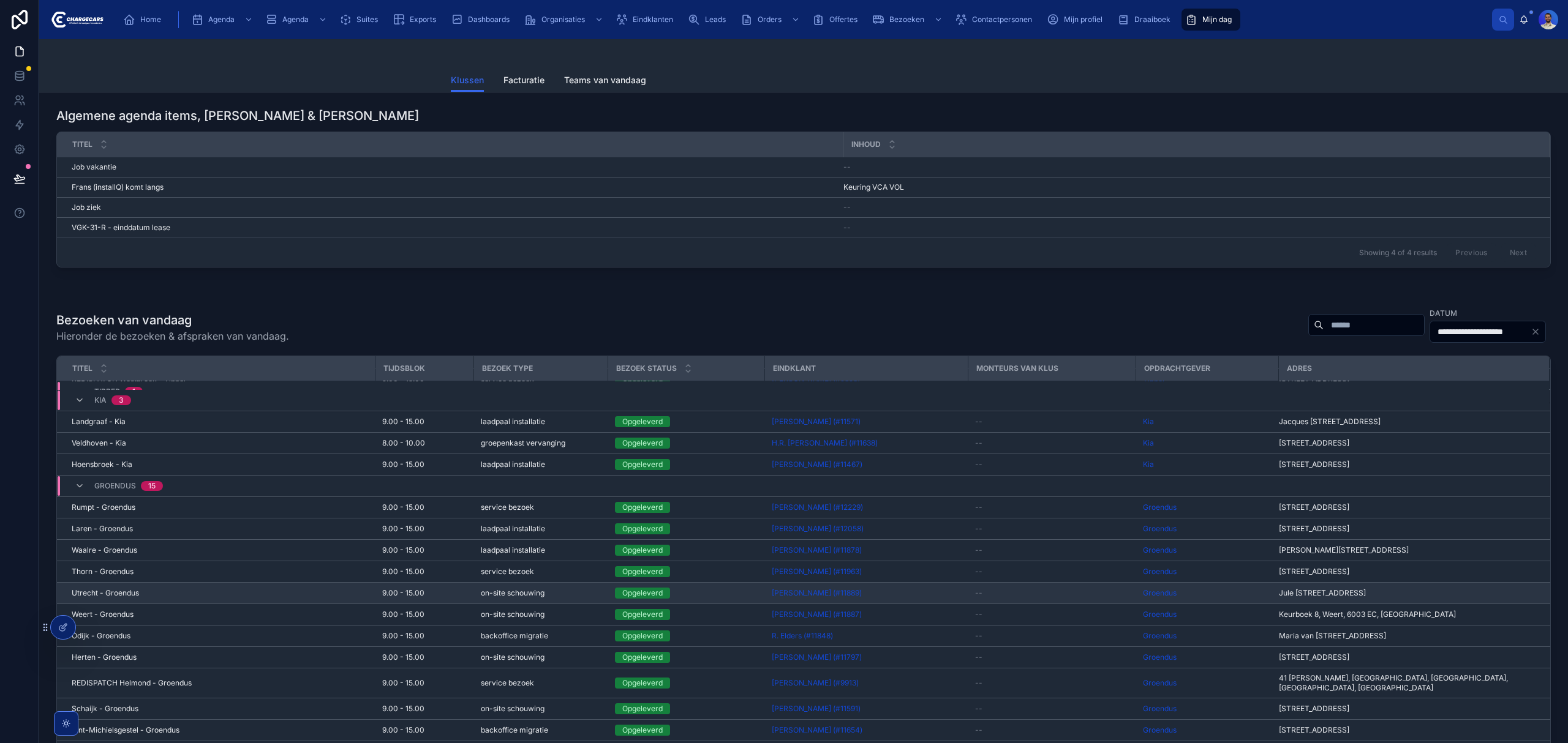
click at [550, 598] on div "on-site schouwing" at bounding box center [541, 593] width 119 height 10
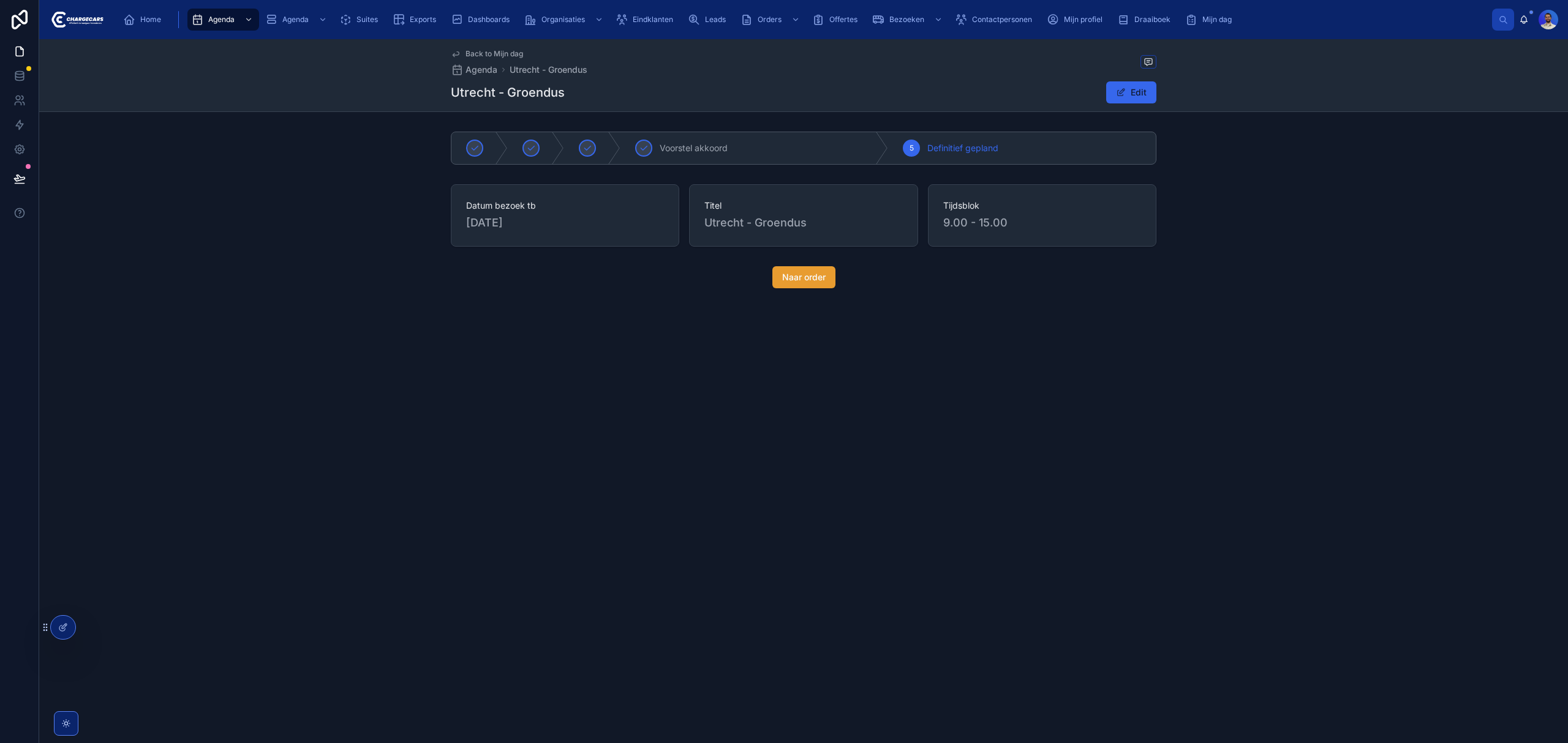
click at [792, 273] on span "Naar order" at bounding box center [804, 277] width 44 height 12
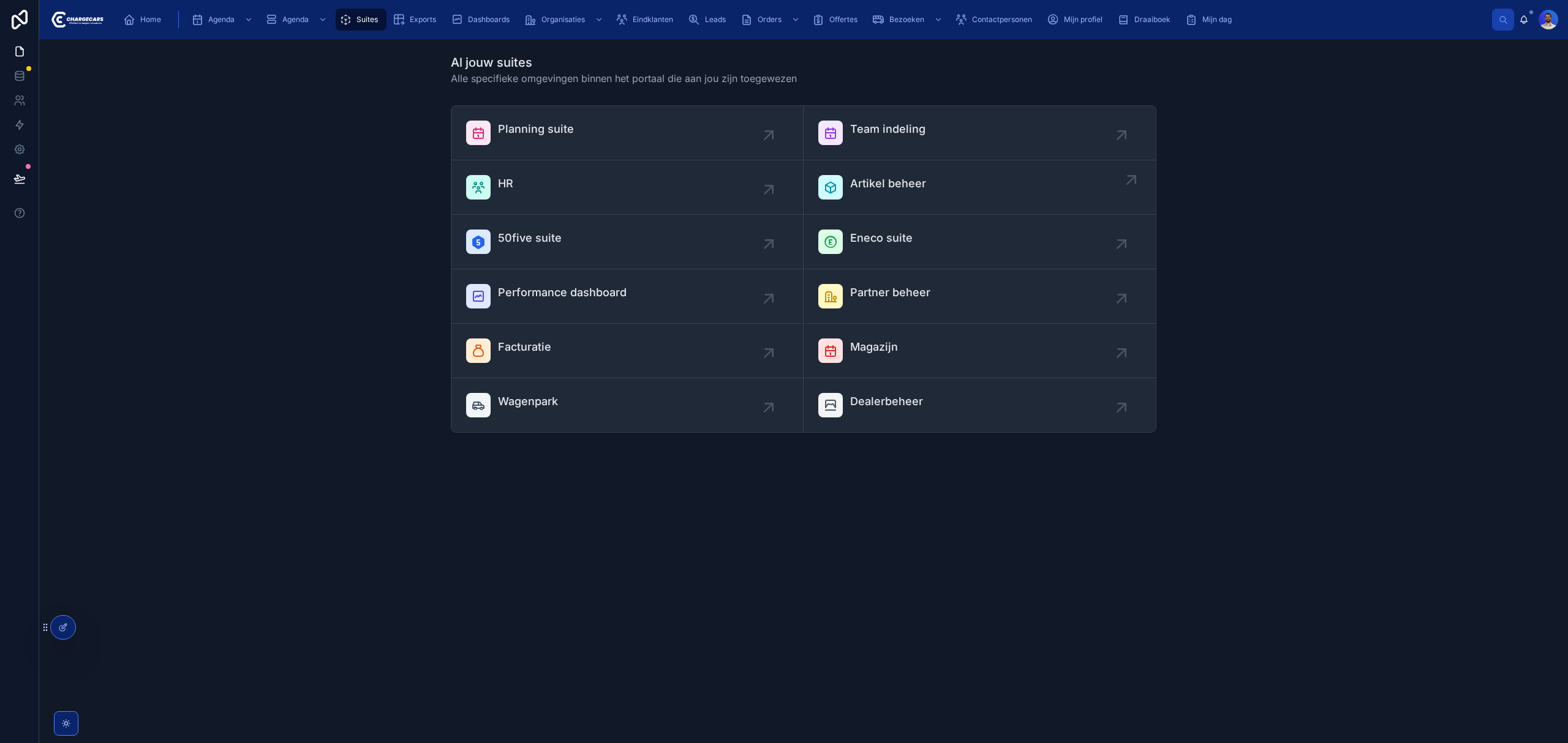
click at [883, 176] on span "Artikel beheer" at bounding box center [888, 184] width 76 height 17
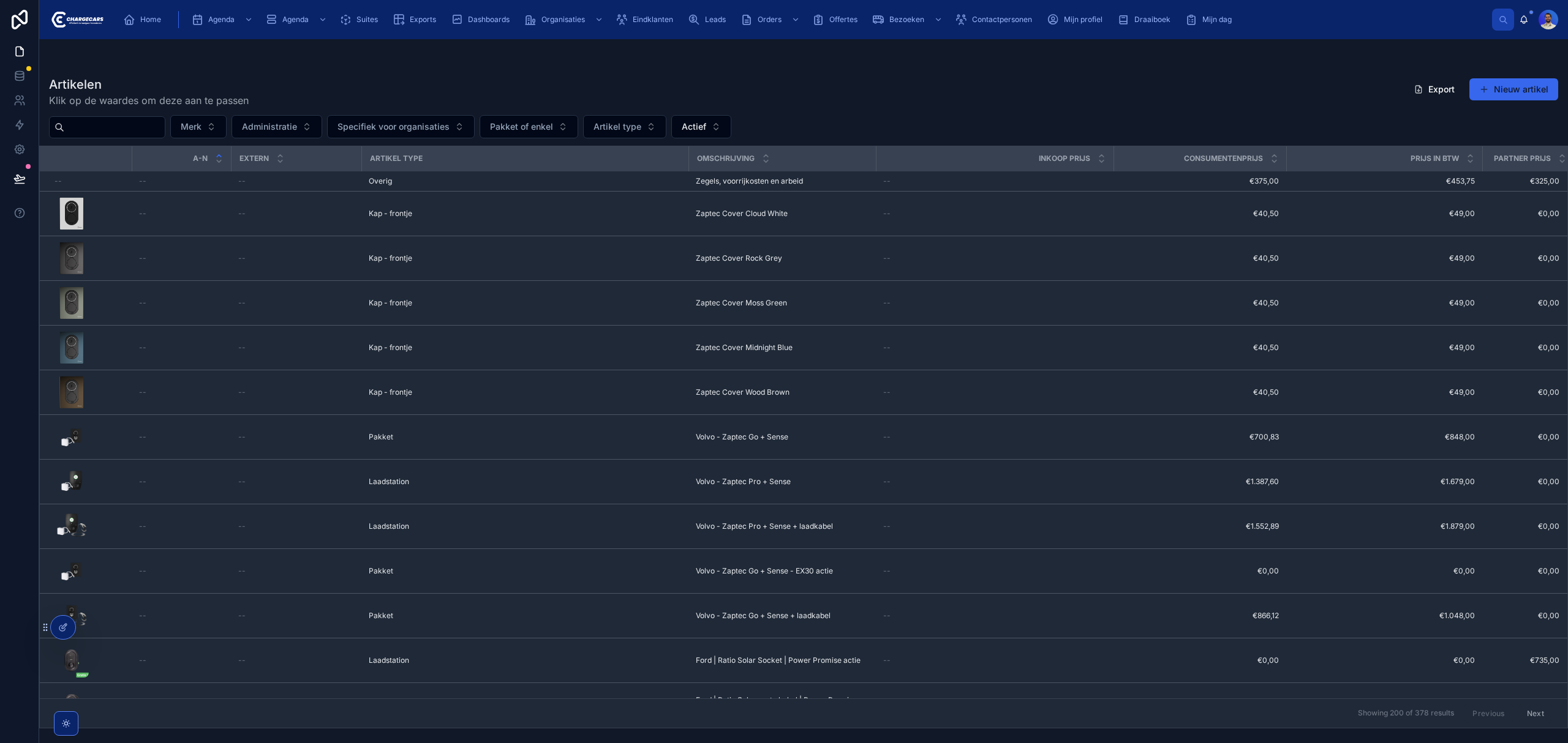
click at [143, 135] on input "text" at bounding box center [115, 127] width 101 height 17
type input "***"
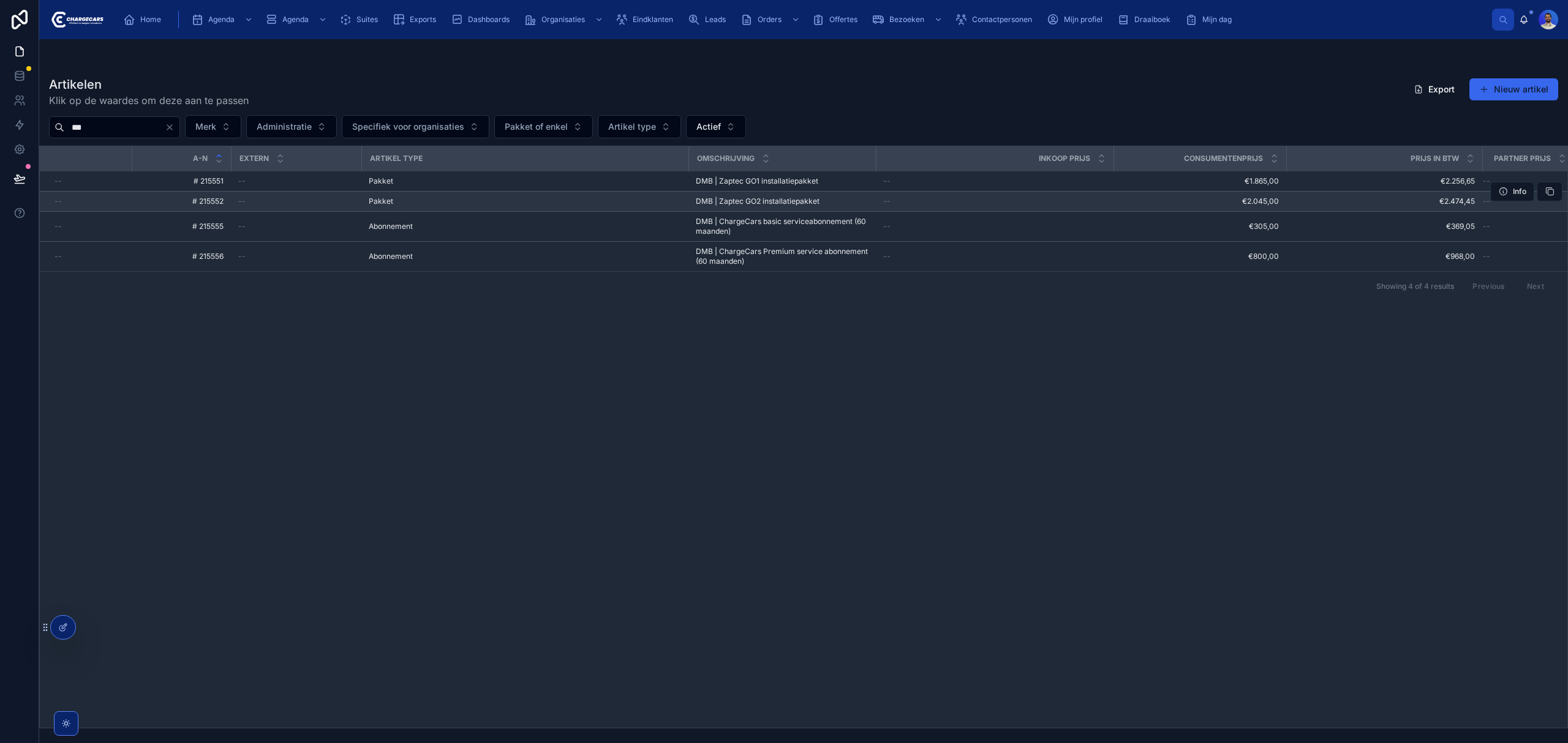
click at [761, 198] on span "DMB | Zaptec GO2 installatiepakket" at bounding box center [757, 201] width 123 height 10
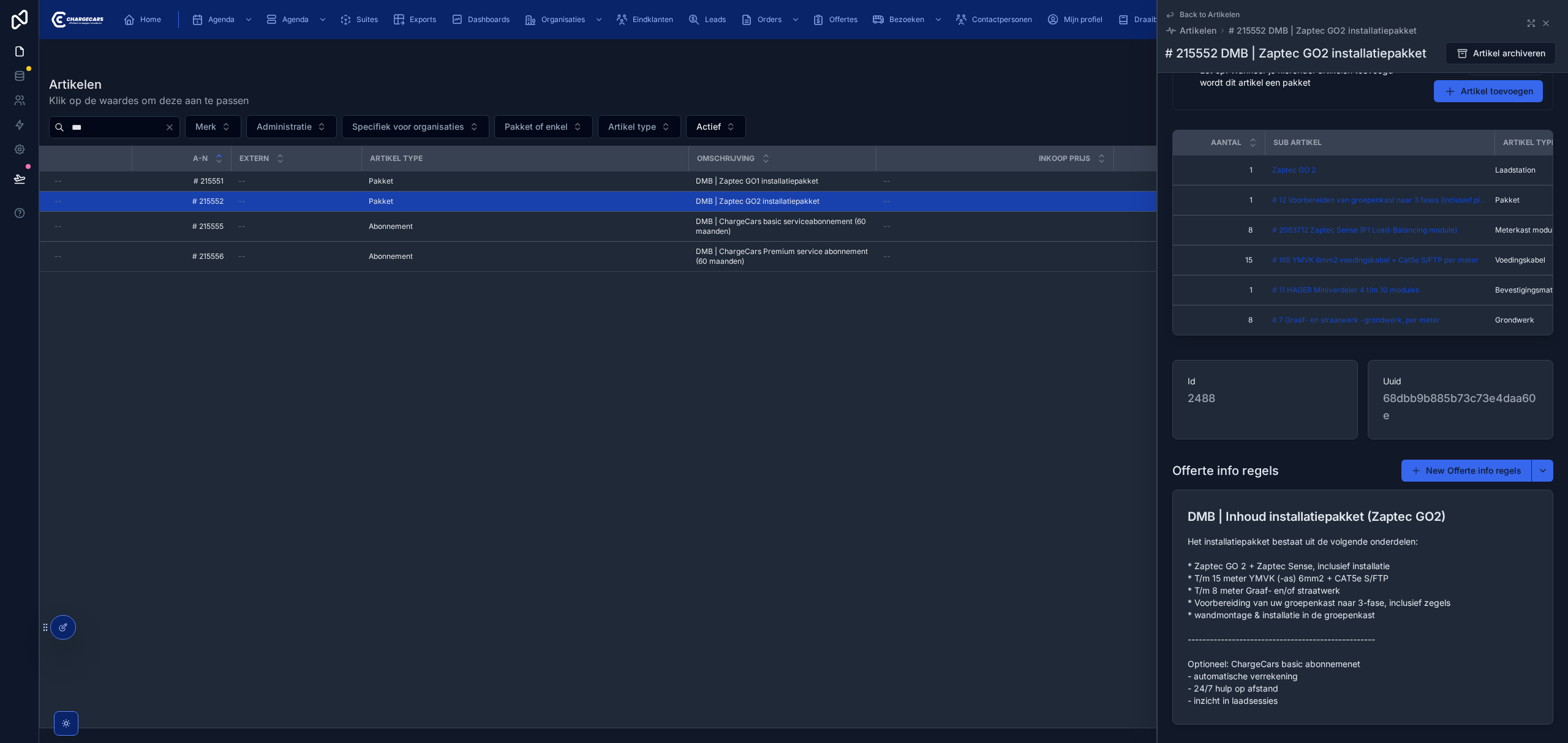
scroll to position [1225, 0]
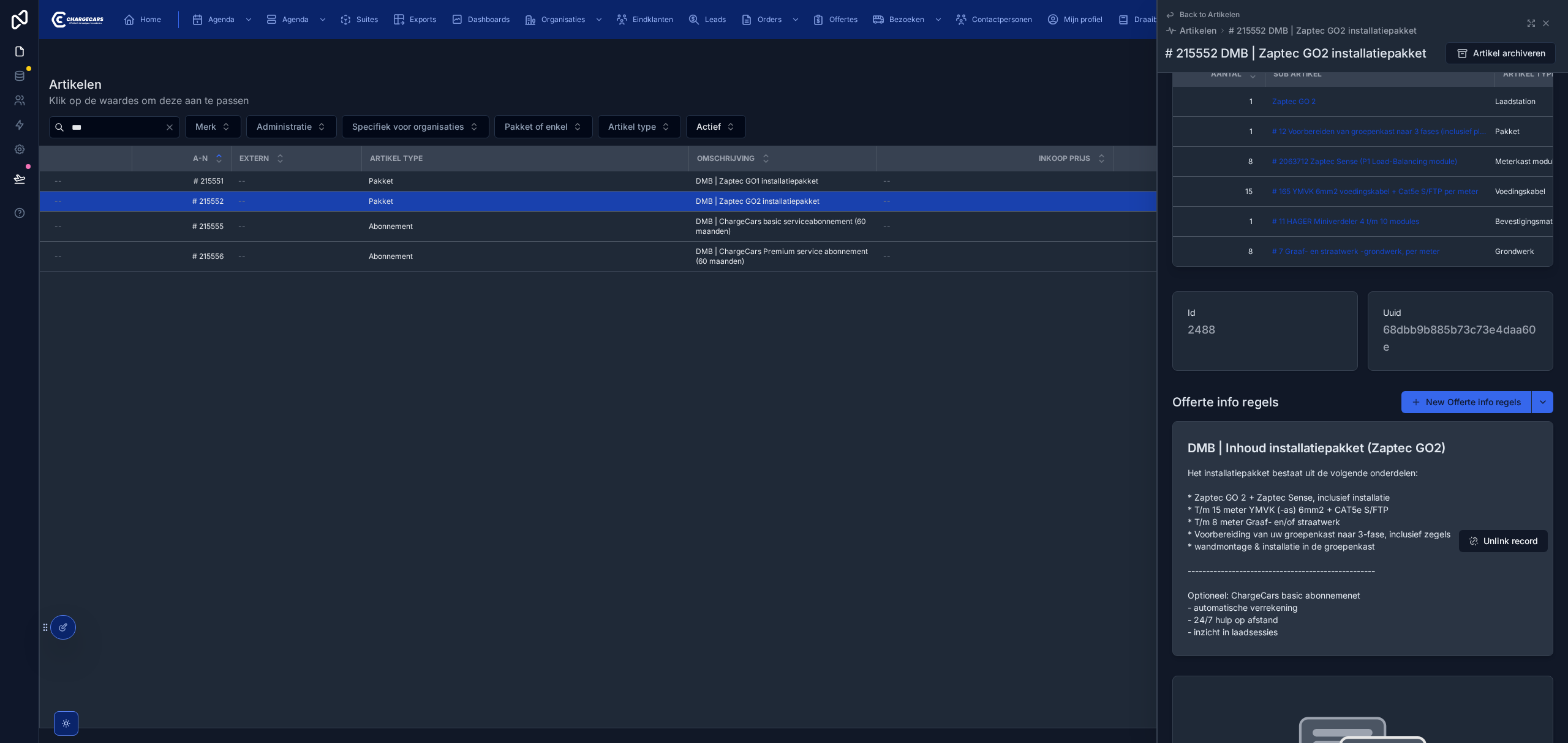
click at [1341, 556] on span "Het installatiepakket bestaat uit de volgende onderdelen: * Zaptec GO 2 + Zapte…" at bounding box center [1363, 553] width 350 height 172
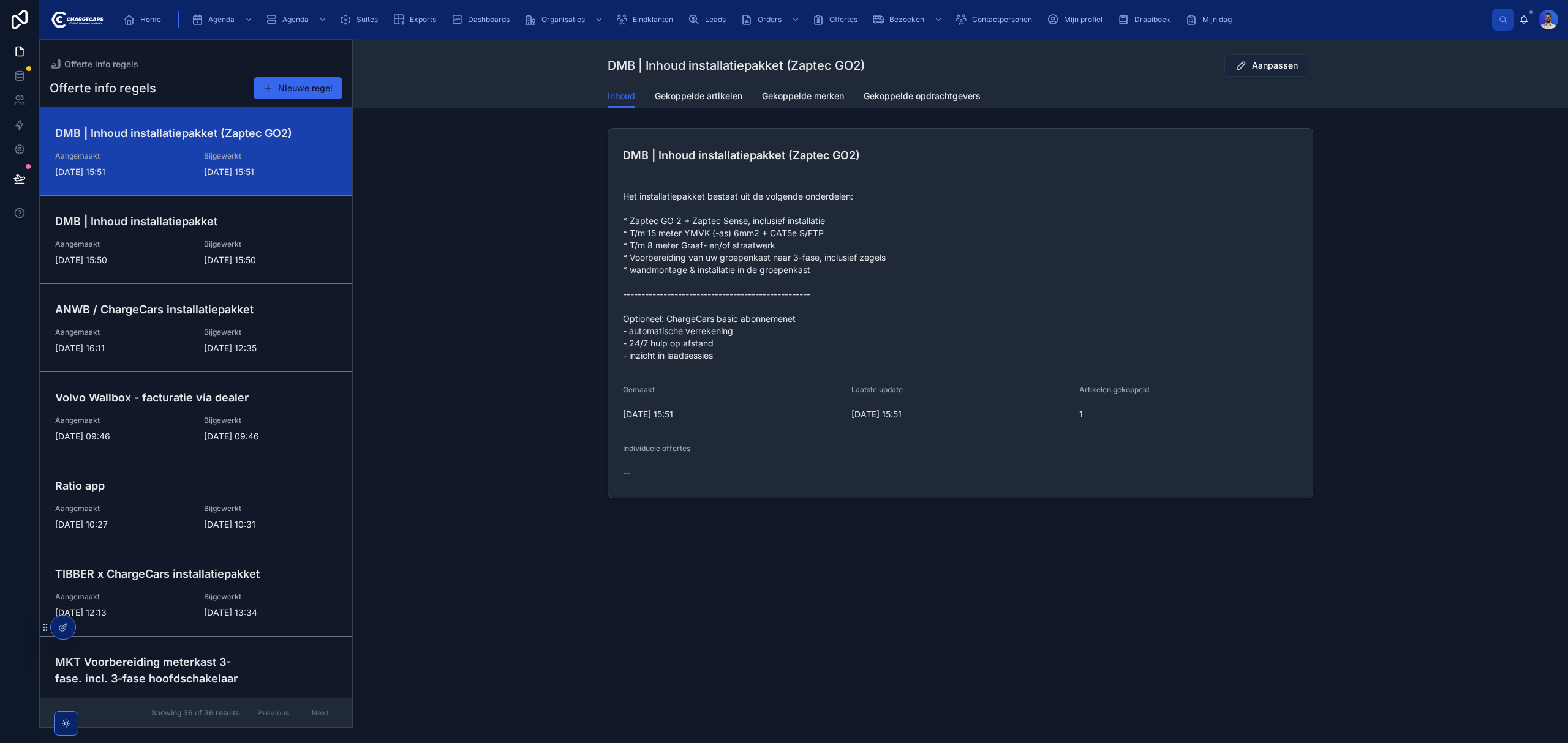
click at [1243, 69] on icon at bounding box center [1241, 66] width 12 height 12
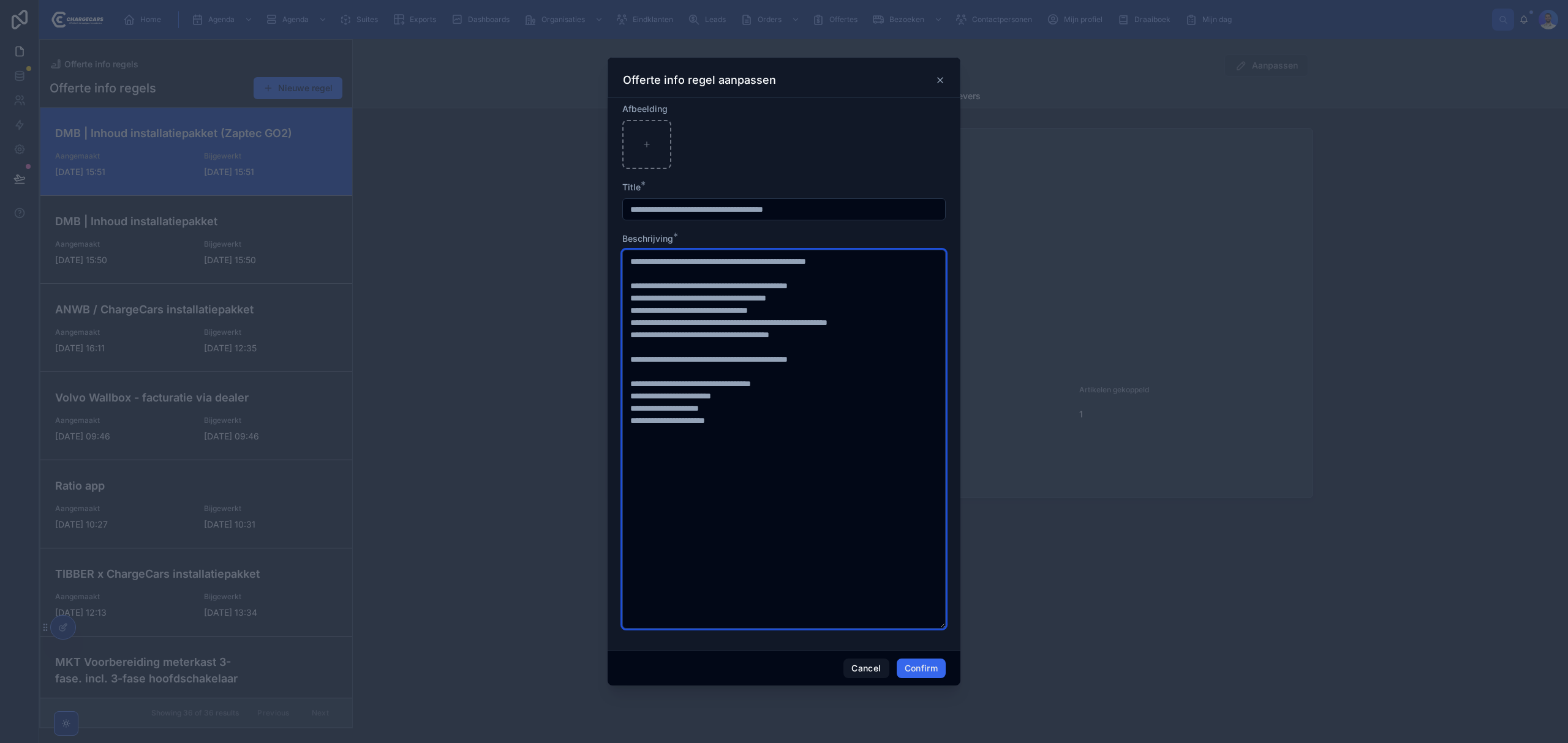
click at [799, 383] on textarea "**********" at bounding box center [784, 439] width 323 height 379
type textarea "**********"
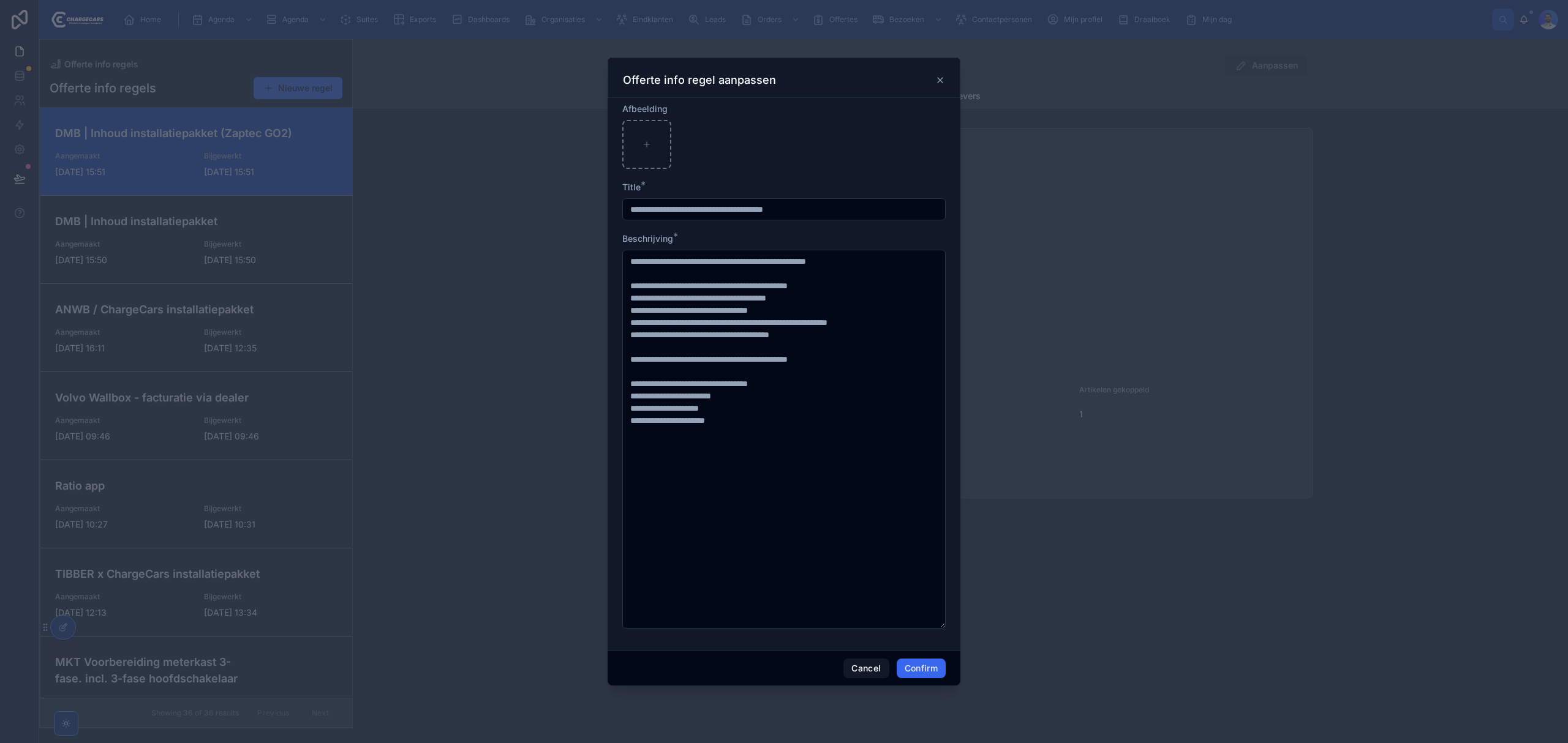
click at [912, 658] on div "Cancel Confirm" at bounding box center [784, 669] width 353 height 35
click at [915, 672] on button "Confirm" at bounding box center [921, 668] width 49 height 19
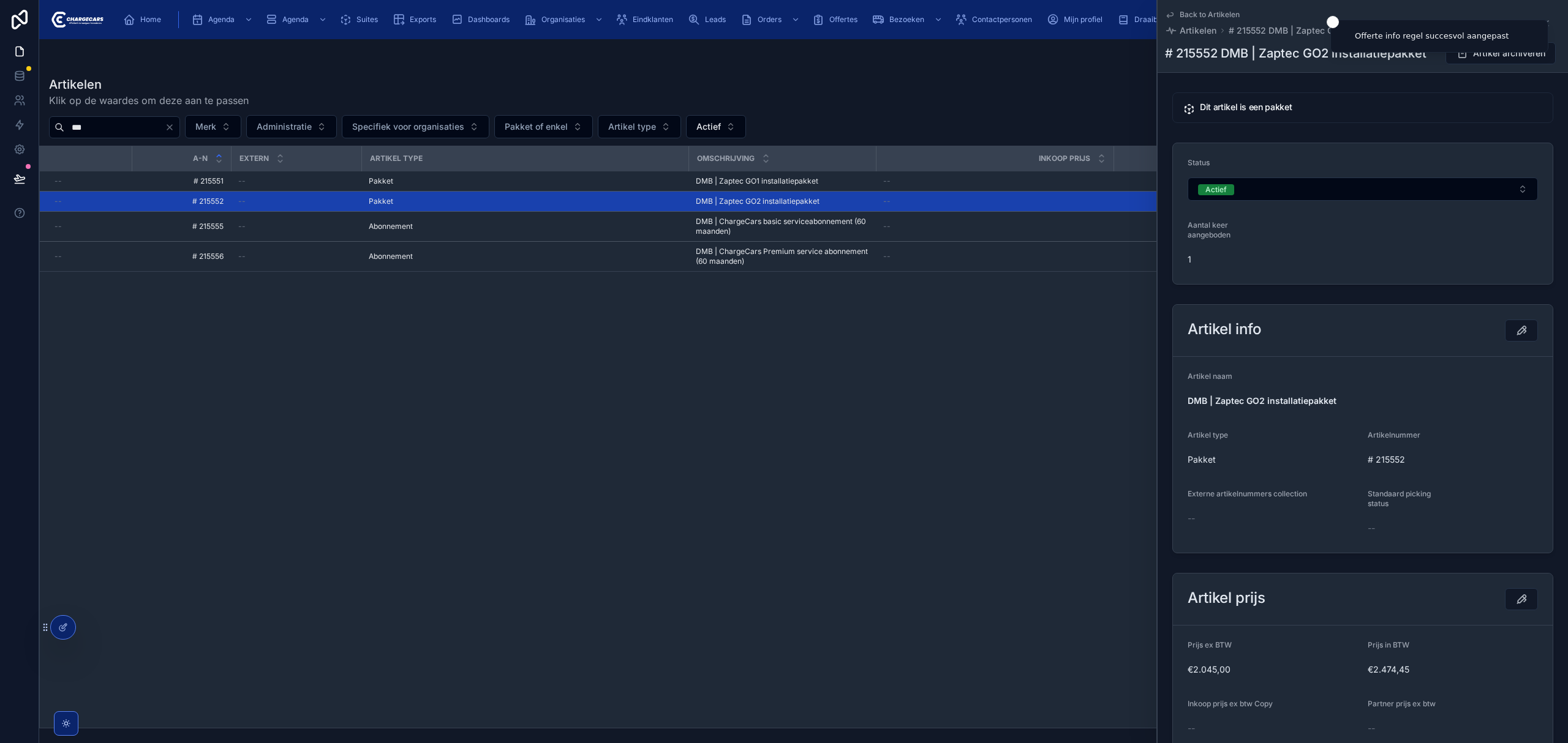
click at [581, 328] on div "A-N Extern Artikel type Omschrijving Inkoop prijs Consumentenprijs Prijs in btw…" at bounding box center [803, 437] width 1528 height 581
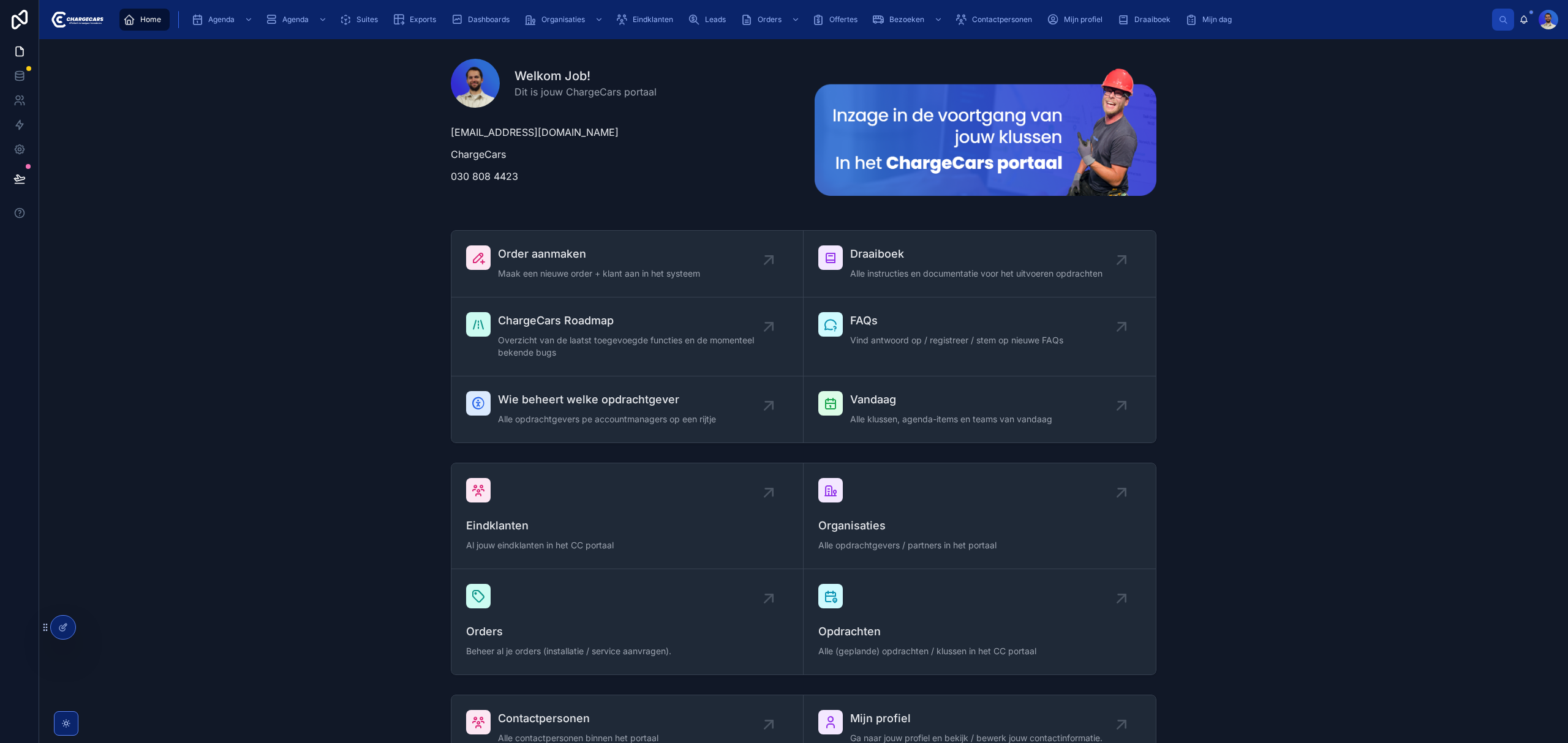
click at [1363, 285] on div "Order aanmaken Maak een nieuwe order + klant aan in het systeem Draaiboek Alle …" at bounding box center [804, 337] width 1510 height 223
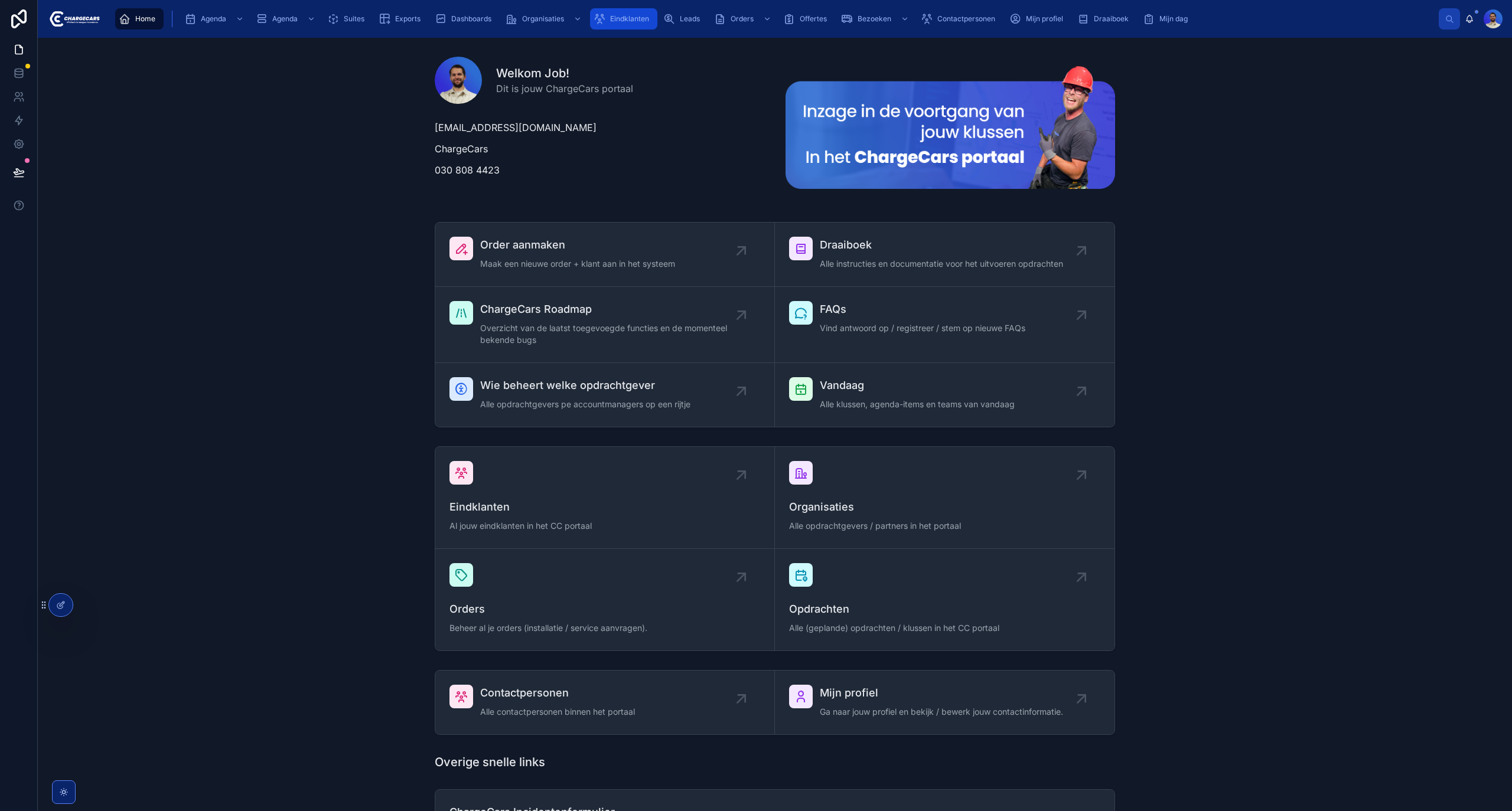
drag, startPoint x: 622, startPoint y: 7, endPoint x: 628, endPoint y: 15, distance: 10.0
click at [622, 7] on div "Home Agenda Agenda Suites Exports Dashboards Organisaties Eindklanten Leads Ord…" at bounding box center [774, 19] width 1330 height 26
click at [630, 19] on span "Eindklanten" at bounding box center [630, 19] width 39 height 10
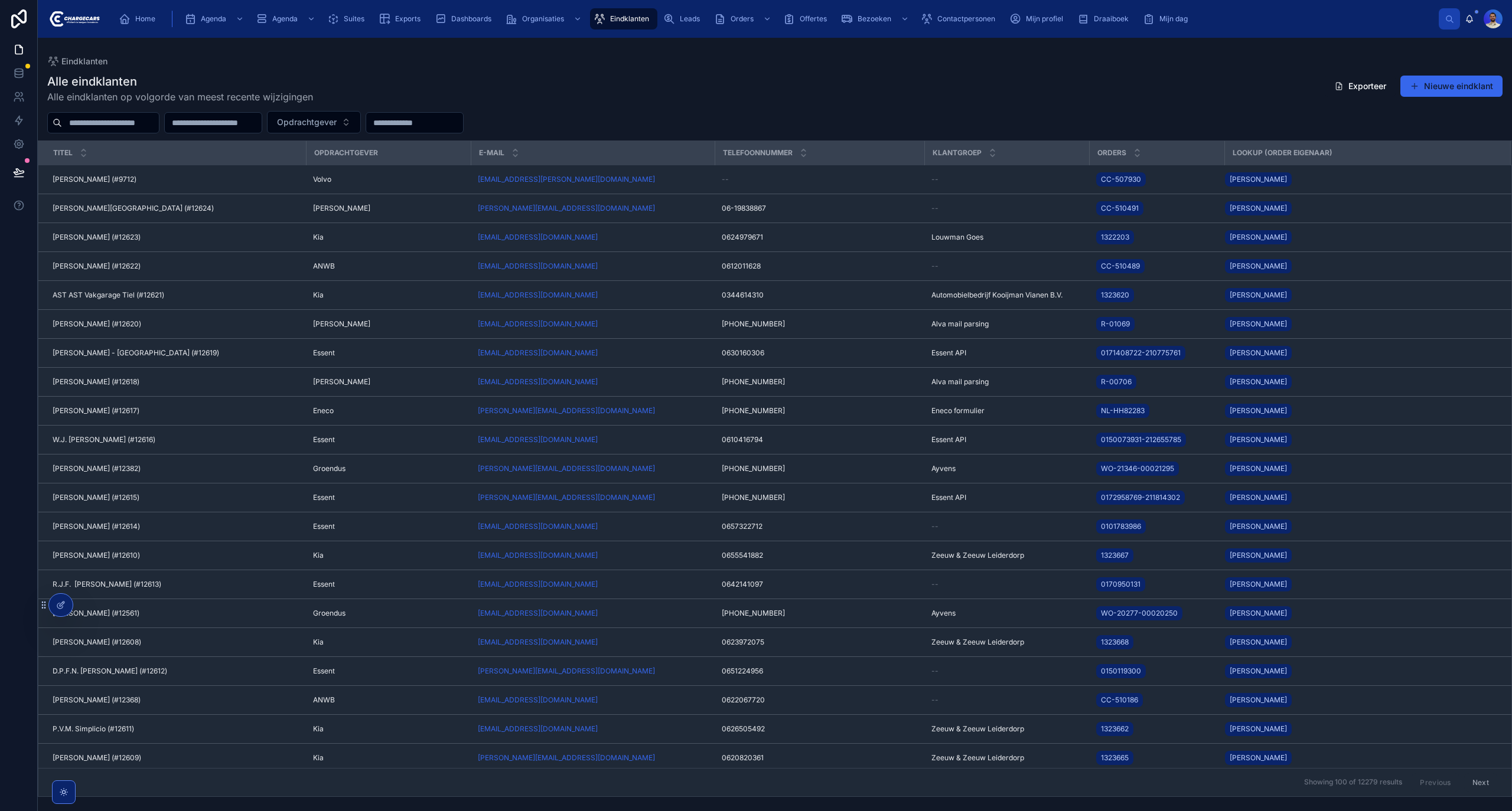
click at [120, 120] on input "text" at bounding box center [111, 123] width 97 height 17
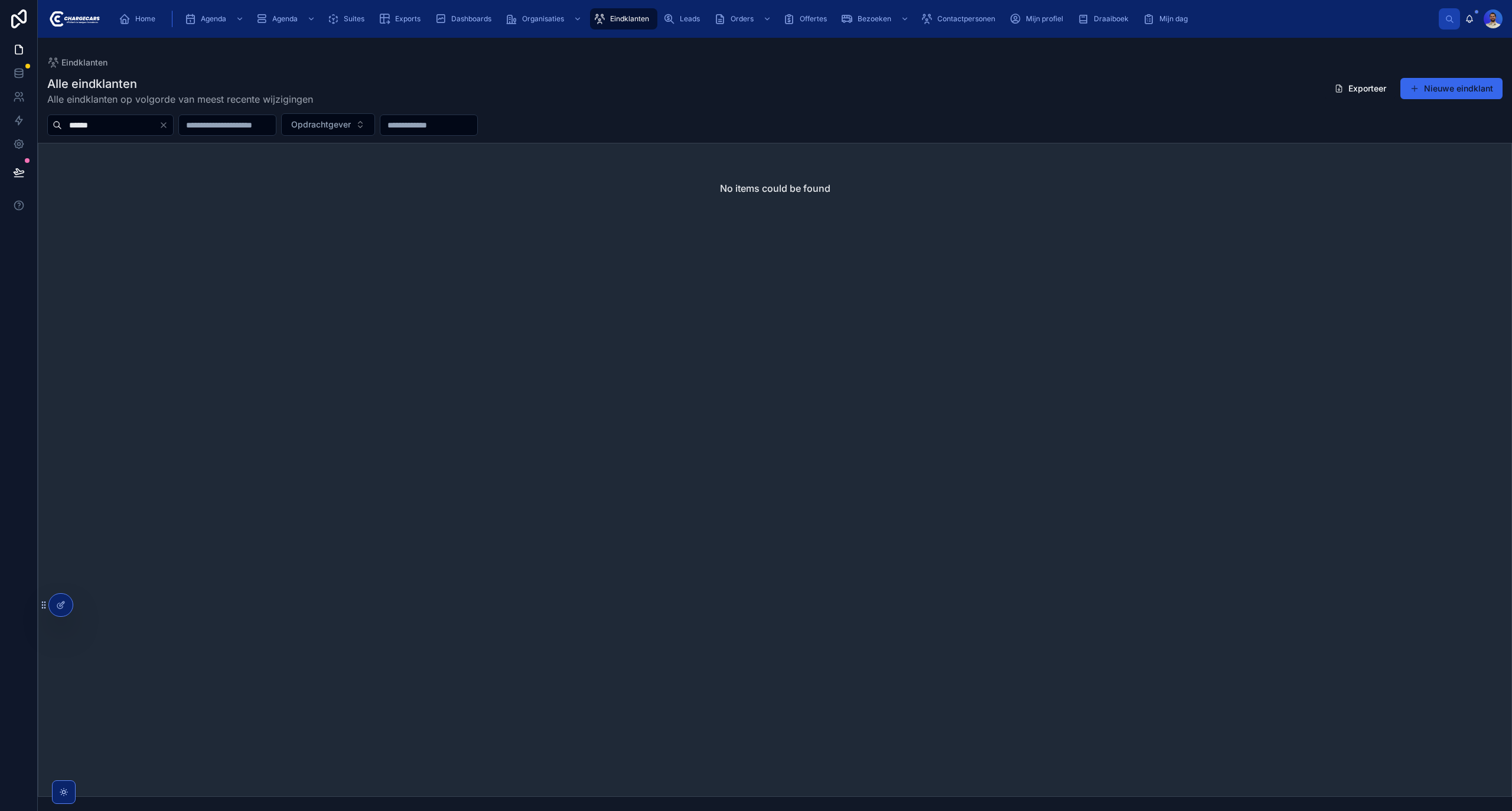
click at [102, 120] on input "******" at bounding box center [111, 125] width 97 height 17
type input "*******"
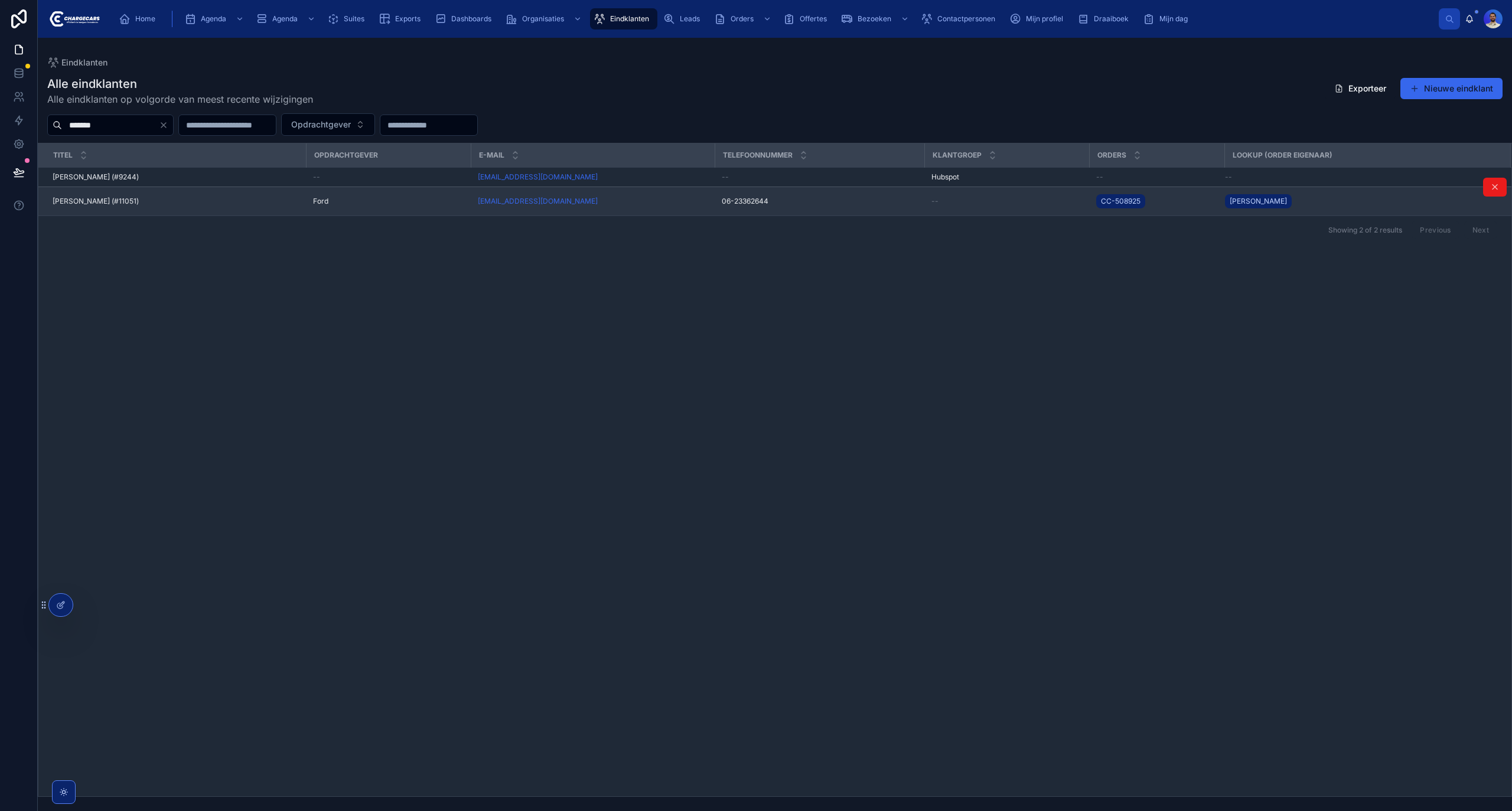
click at [130, 206] on span "Danny Kappers (#11051)" at bounding box center [95, 201] width 86 height 10
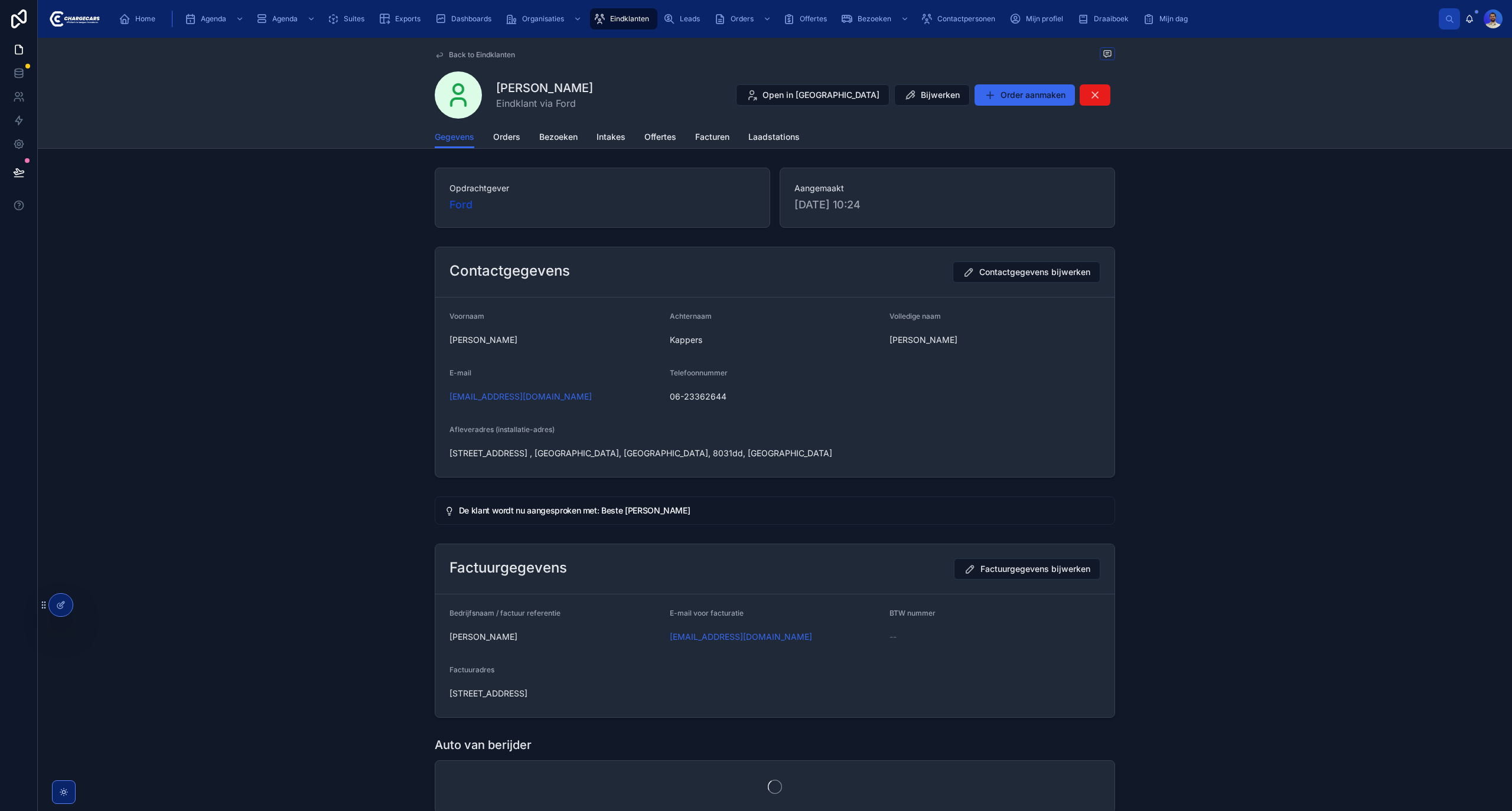
click at [518, 142] on div "Gegevens Orders Bezoeken Intakes Offertes Facturen Laadstations" at bounding box center [775, 136] width 681 height 23
click at [514, 138] on span "Orders" at bounding box center [507, 137] width 27 height 12
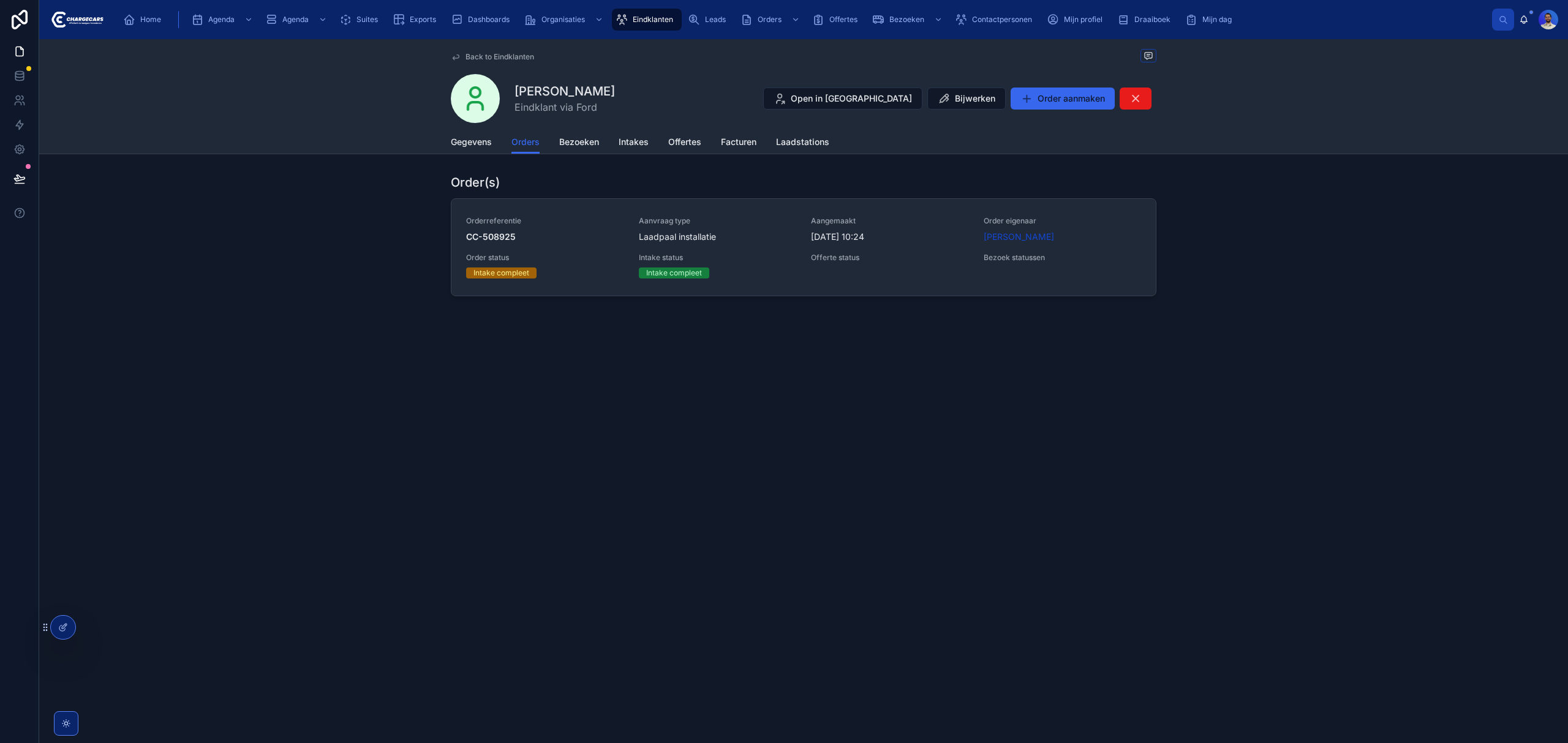
click at [651, 15] on span "Eindklanten" at bounding box center [653, 19] width 40 height 10
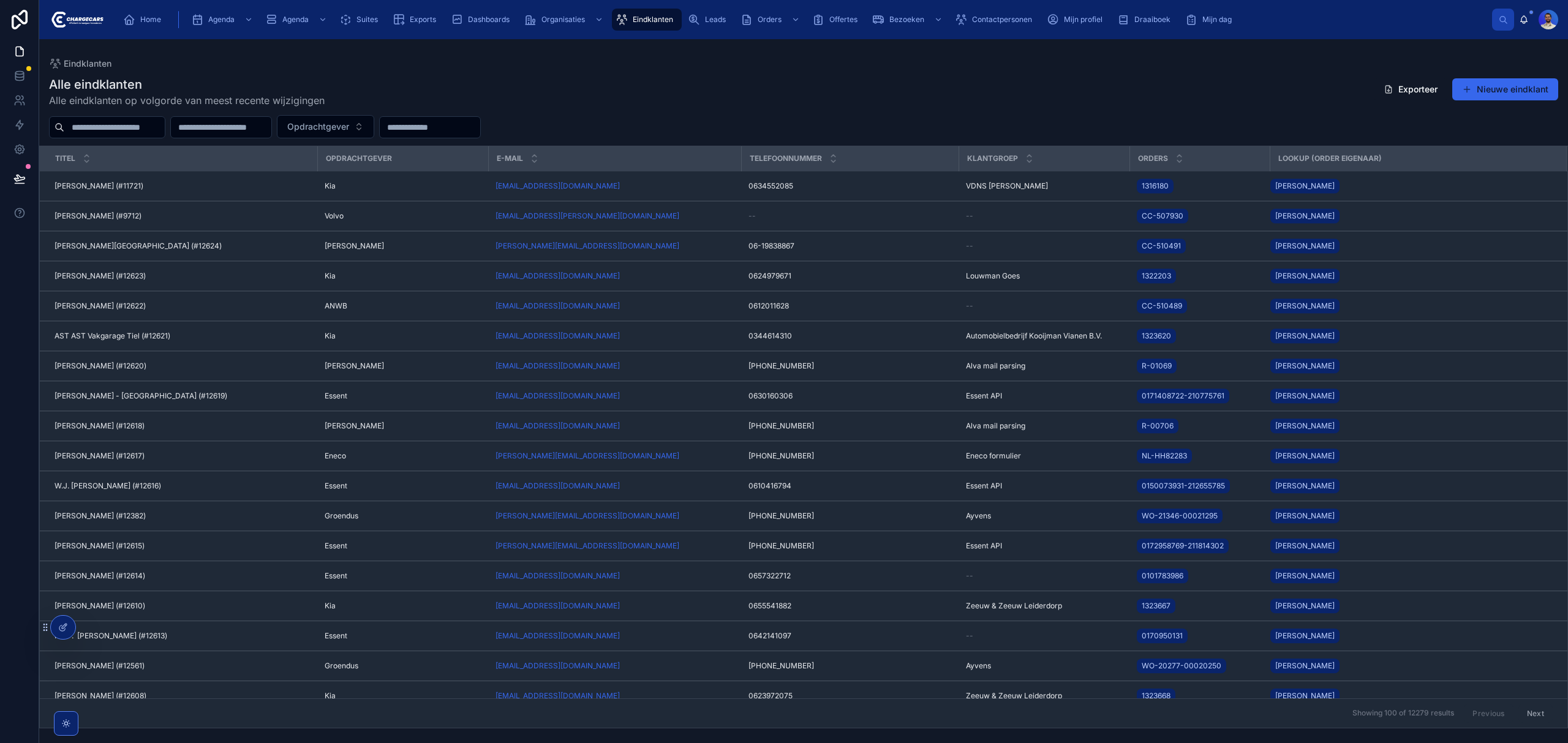
click at [103, 129] on input "text" at bounding box center [115, 127] width 101 height 17
type input "********"
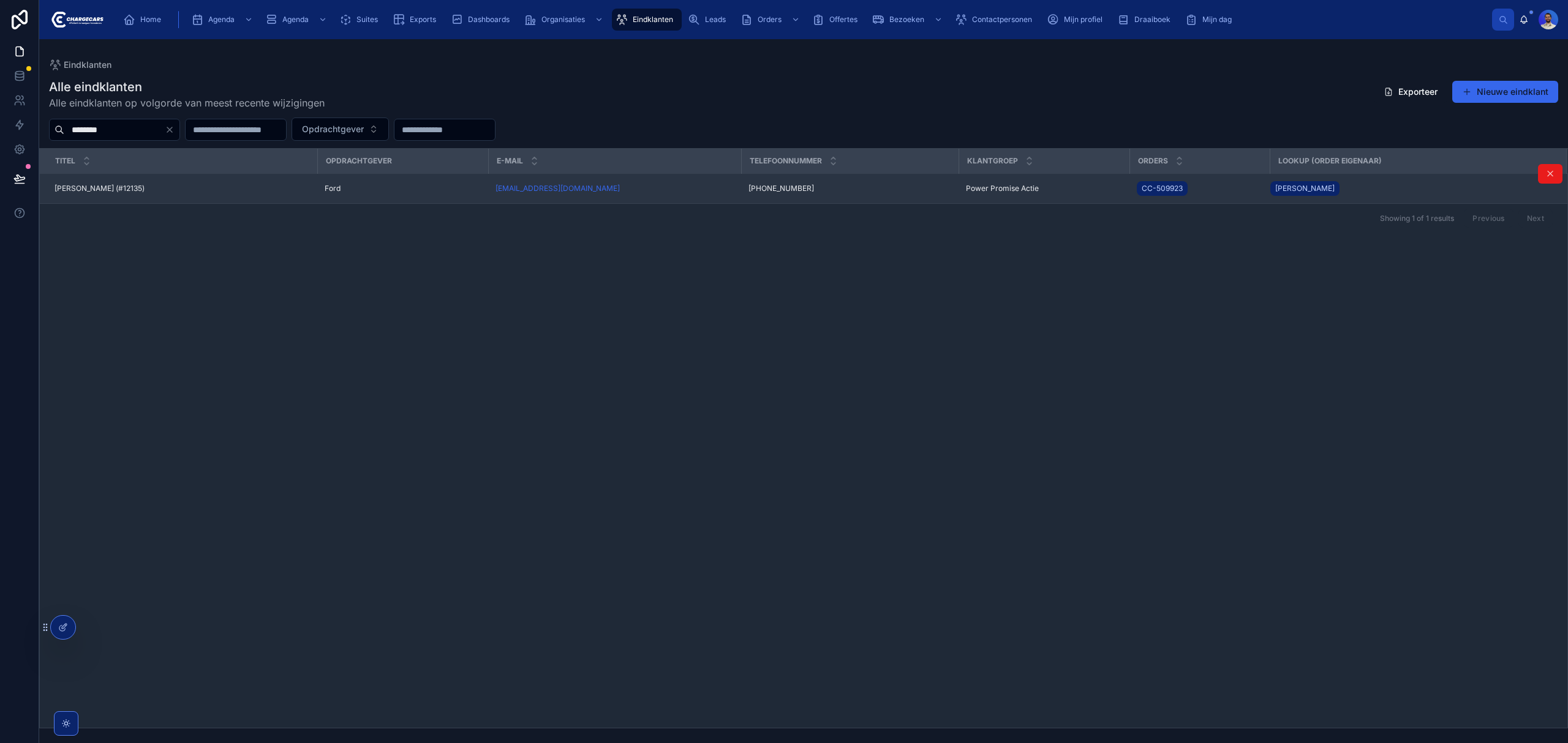
click at [81, 194] on span "Jan Tent (#12135)" at bounding box center [99, 188] width 90 height 10
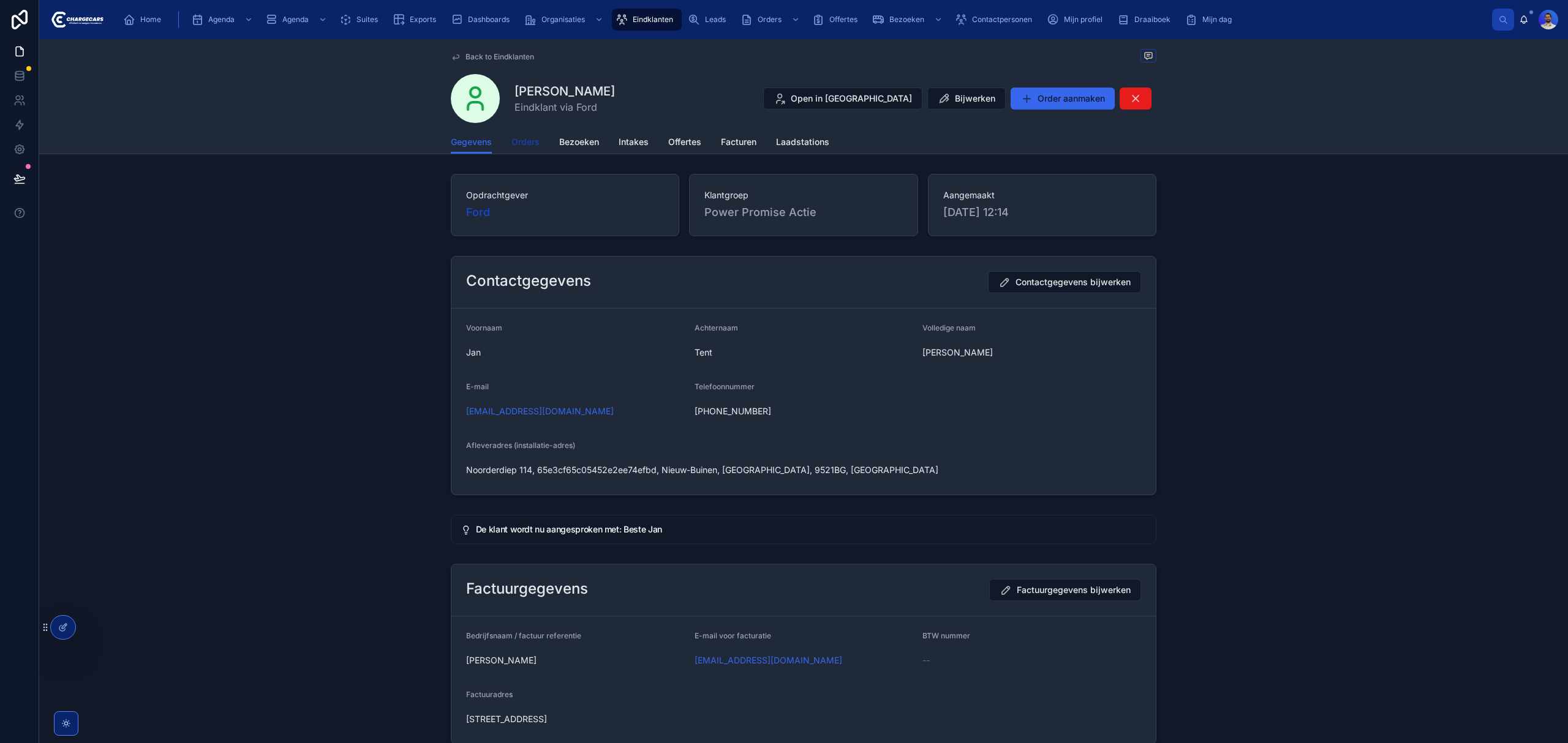
click at [523, 148] on span "Orders" at bounding box center [525, 142] width 28 height 12
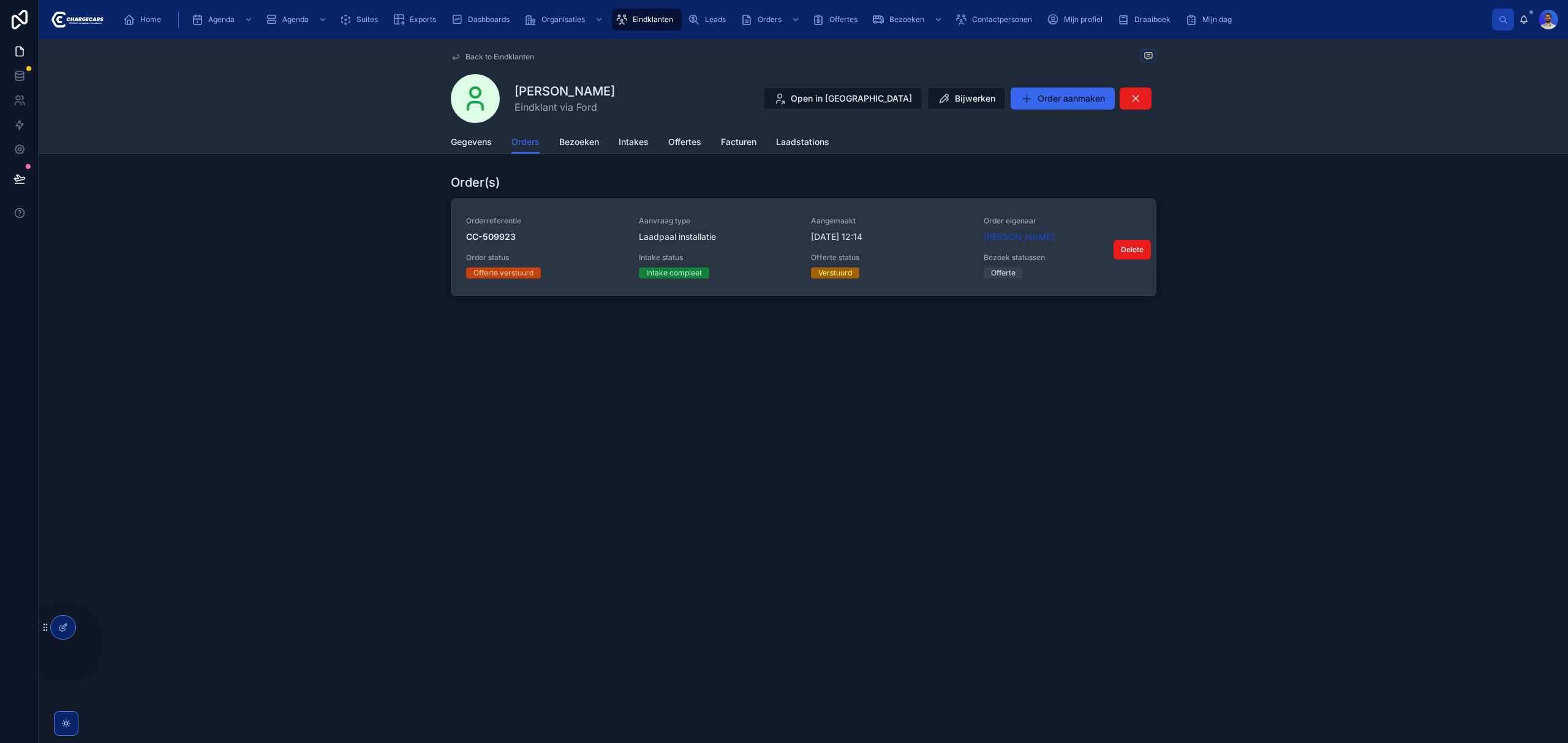
click at [909, 228] on div "Aangemaakt 19-9-2025 12:14" at bounding box center [890, 229] width 158 height 27
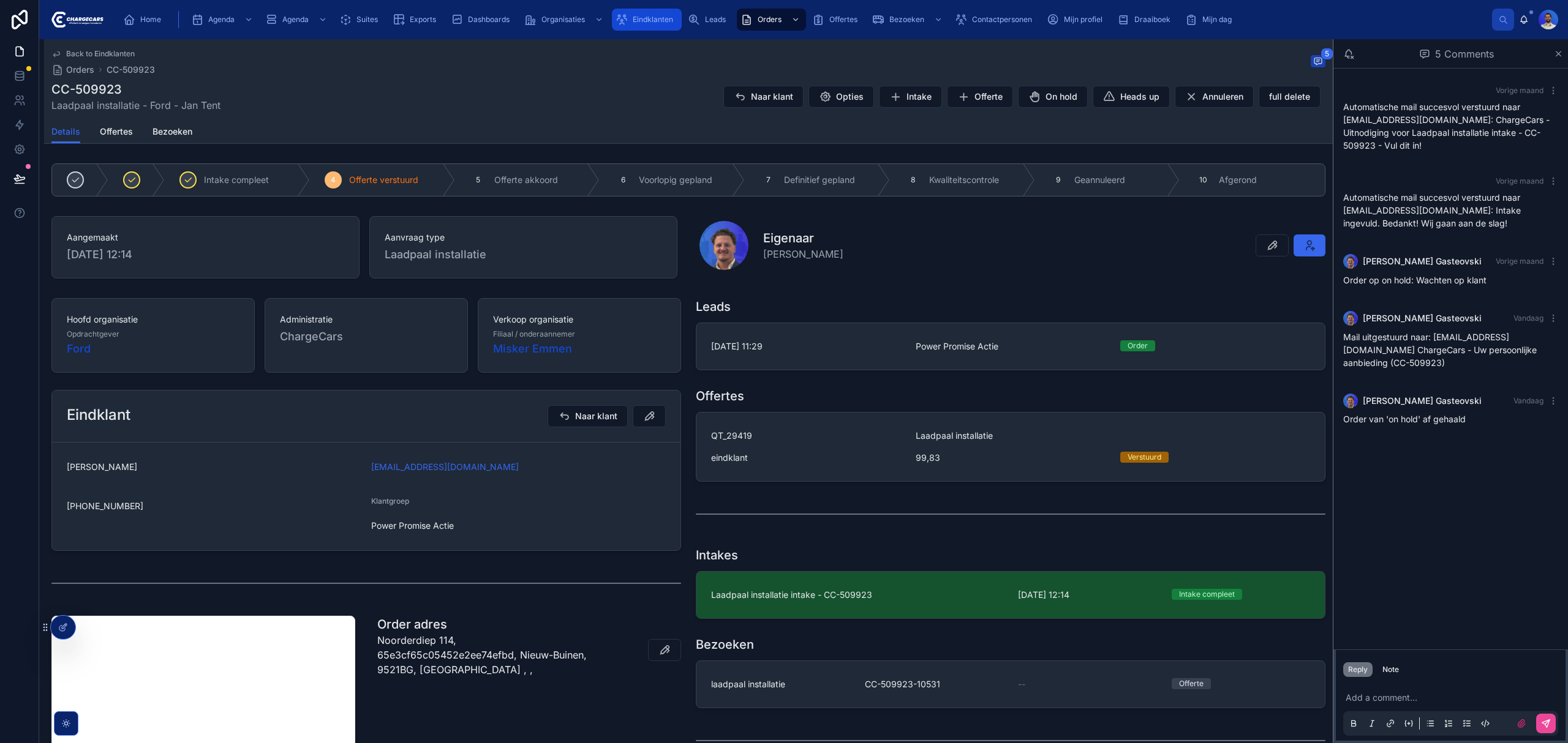
click at [618, 19] on icon "scrollable content" at bounding box center [622, 19] width 12 height 12
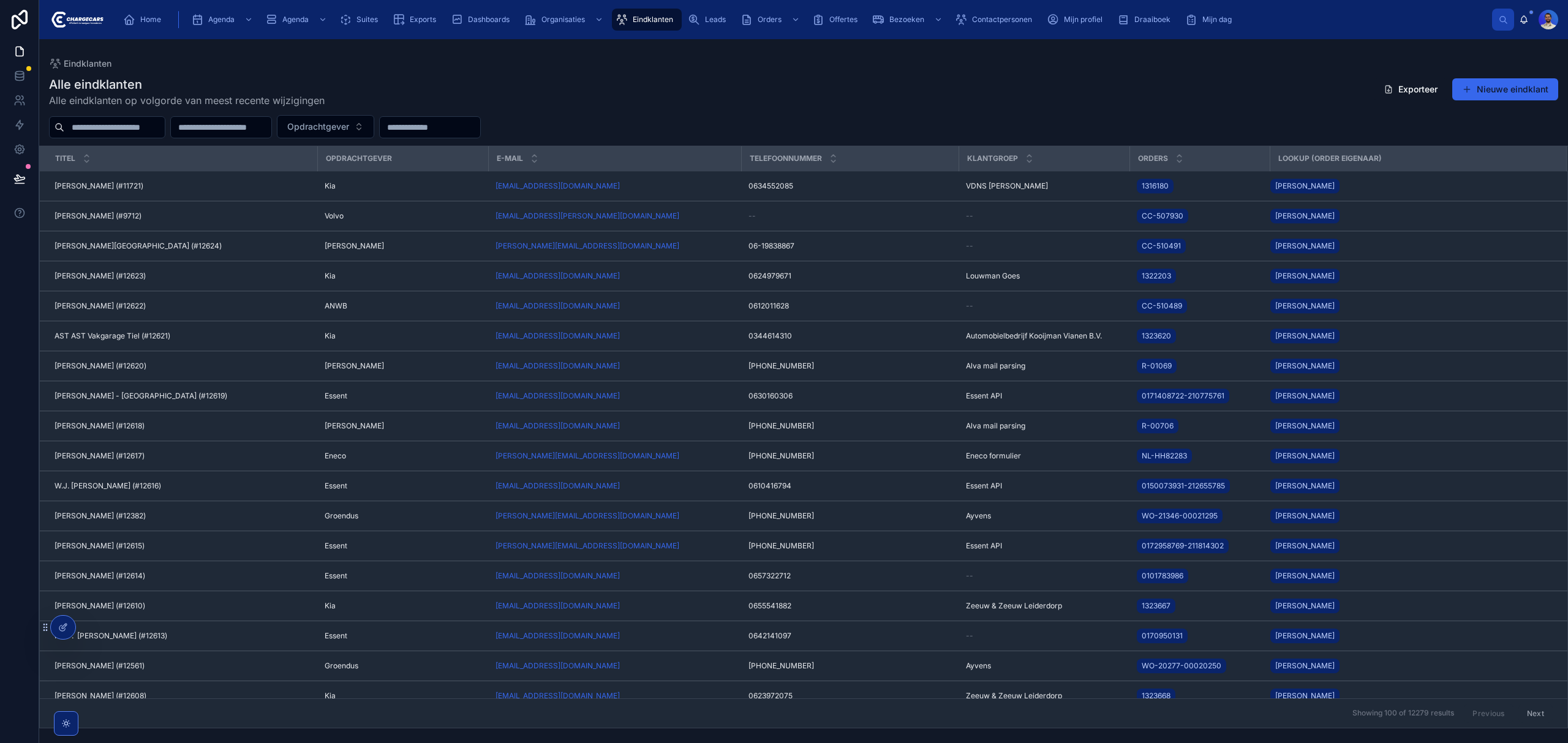
click at [111, 126] on input "text" at bounding box center [115, 127] width 101 height 17
type input "********"
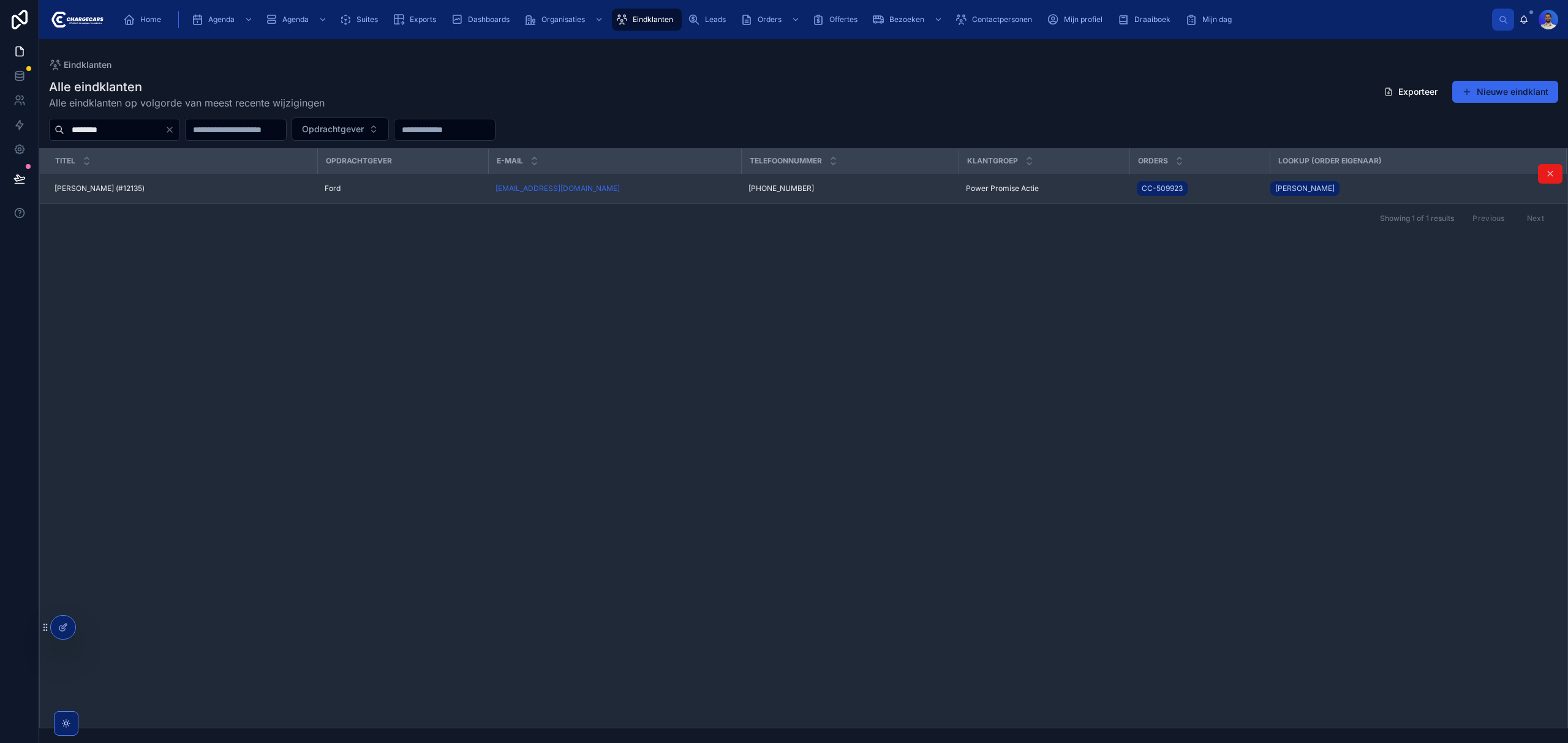
click at [109, 194] on td "Jan Tent (#12135) Jan Tent (#12135)" at bounding box center [178, 188] width 278 height 30
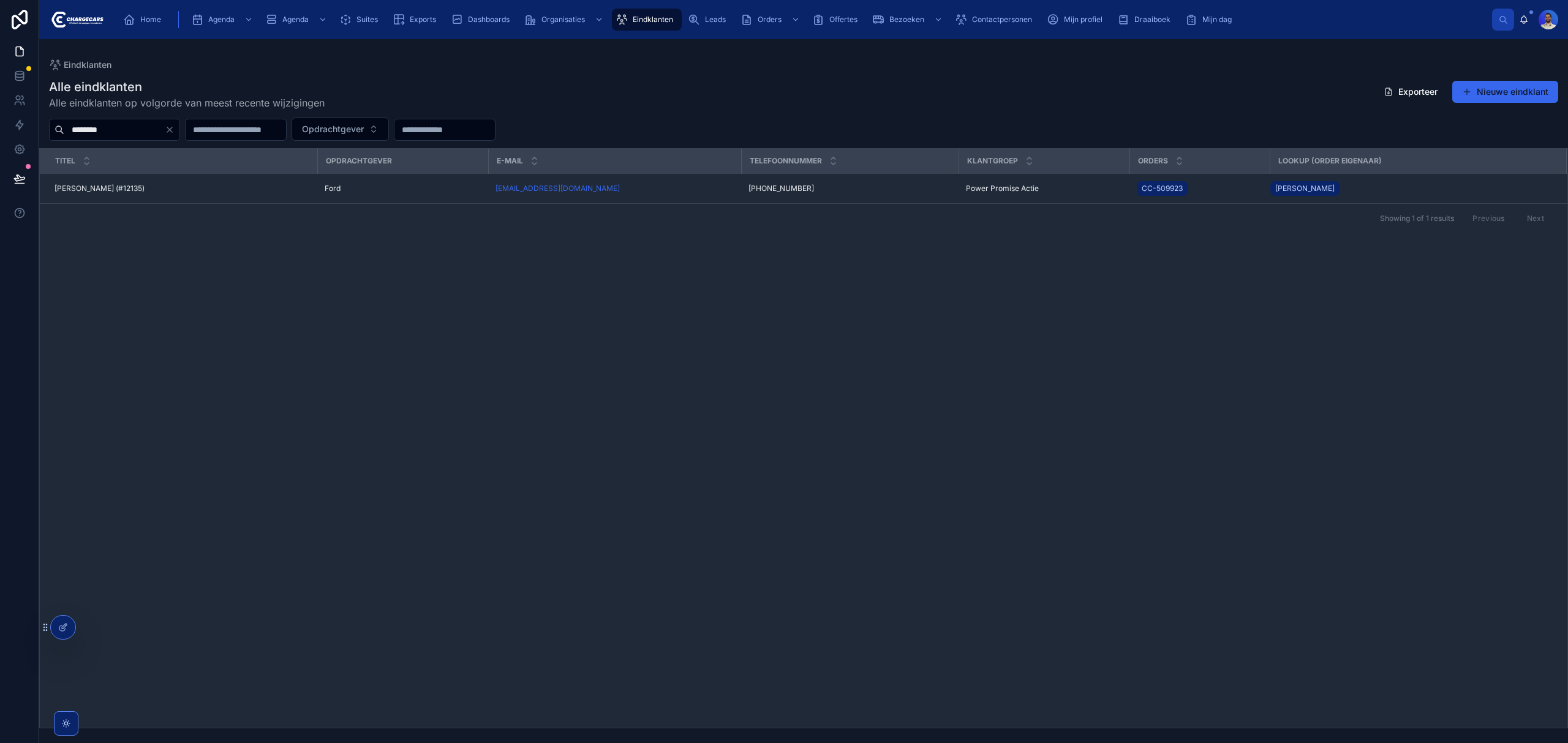
click at [87, 186] on span "Jan Tent (#12135)" at bounding box center [99, 188] width 90 height 10
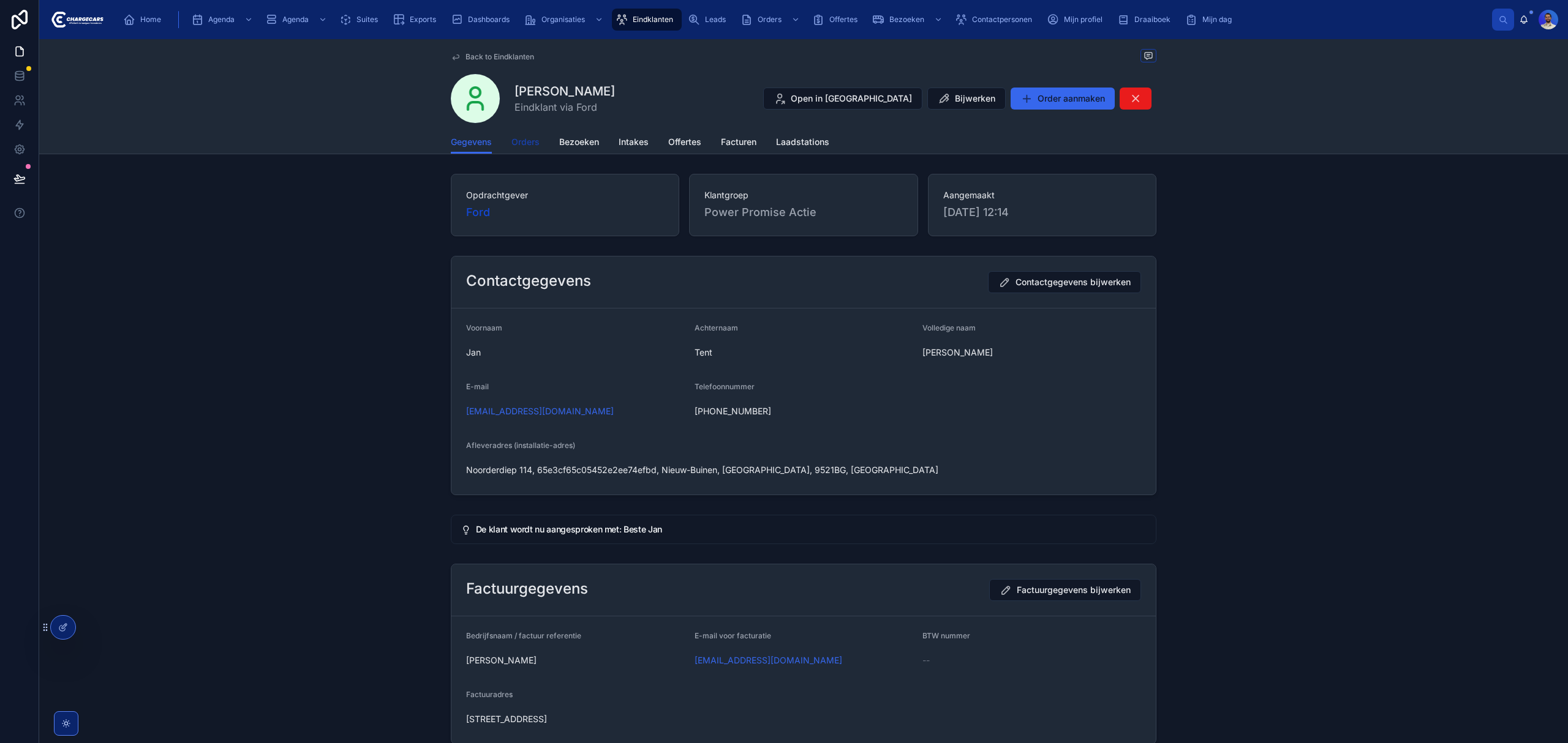
click at [511, 137] on span "Orders" at bounding box center [525, 142] width 28 height 12
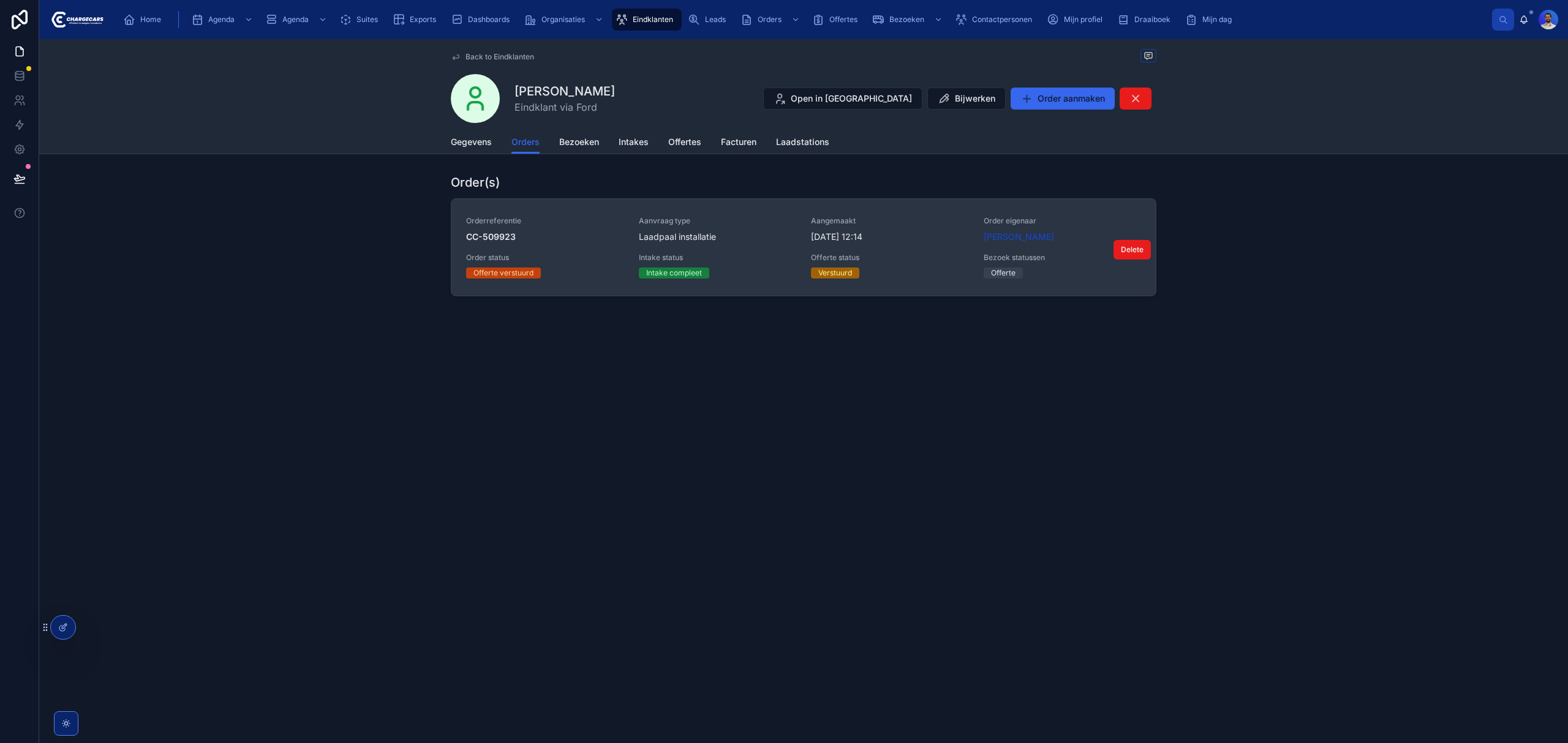
click at [768, 245] on div "Orderreferentie CC-509923 Aanvraag type Laadpaal installatie Aangemaakt 19-9-20…" at bounding box center [804, 247] width 675 height 62
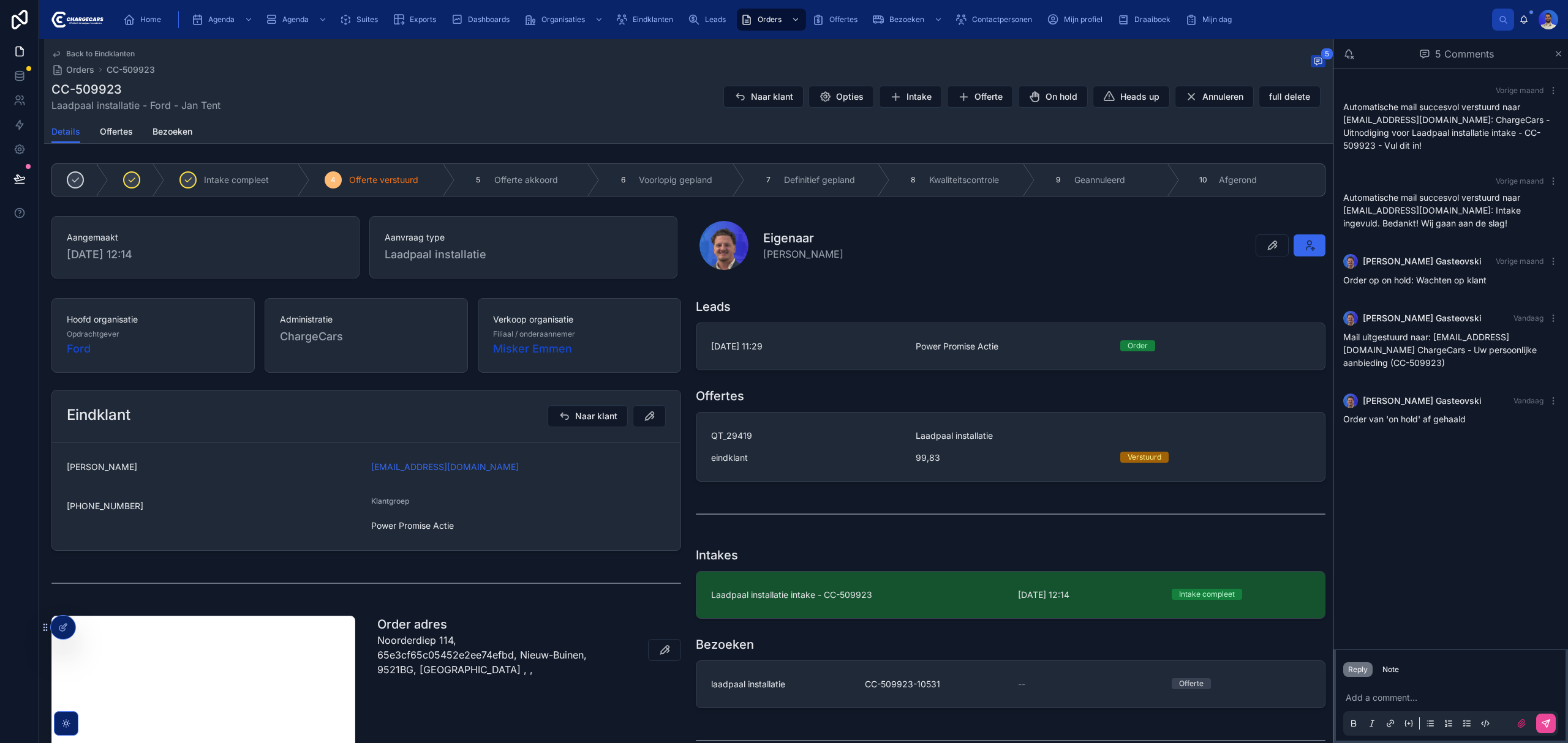
click at [180, 17] on div "scrollable content" at bounding box center [178, 19] width 15 height 22
drag, startPoint x: 109, startPoint y: 7, endPoint x: 113, endPoint y: 13, distance: 7.2
click at [111, 11] on div "Home Agenda Agenda Suites Exports Dashboards Organisaties Eindklanten Leads Ord…" at bounding box center [803, 19] width 1529 height 39
click at [123, 20] on icon "scrollable content" at bounding box center [129, 19] width 12 height 12
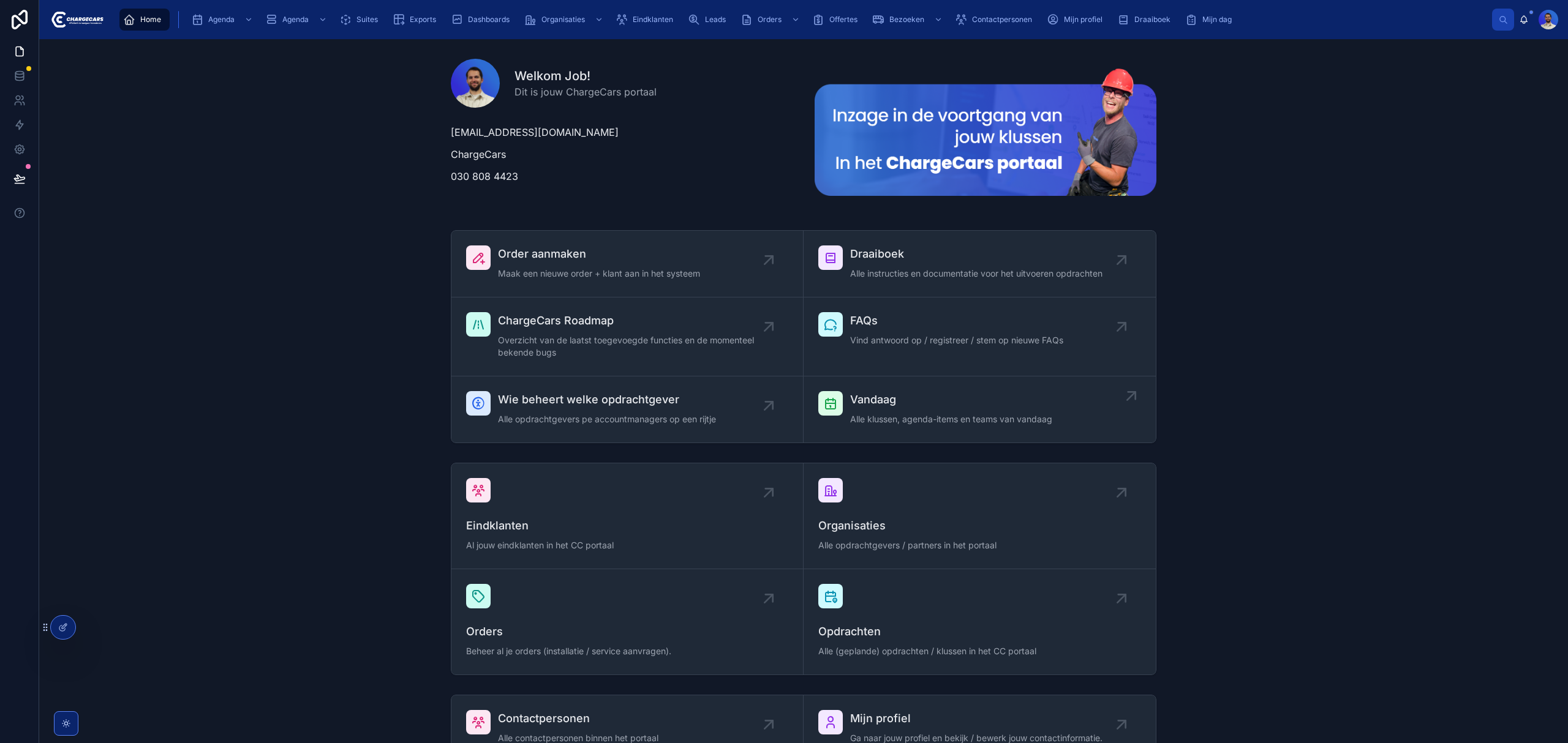
click at [918, 432] on link "Vandaag Alle klussen, agenda-items en teams van vandaag" at bounding box center [980, 409] width 352 height 66
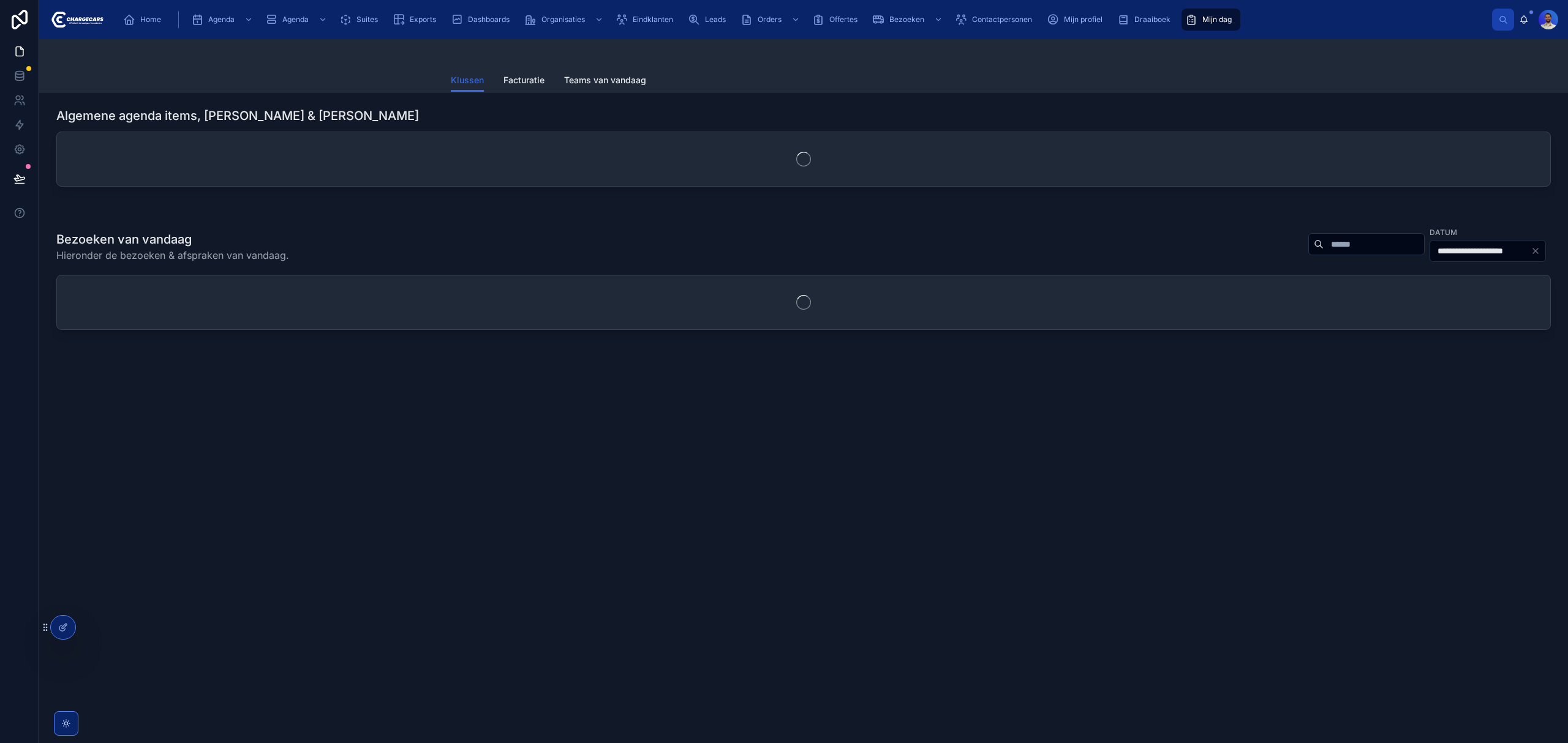
click at [1324, 243] on input "text" at bounding box center [1374, 245] width 101 height 17
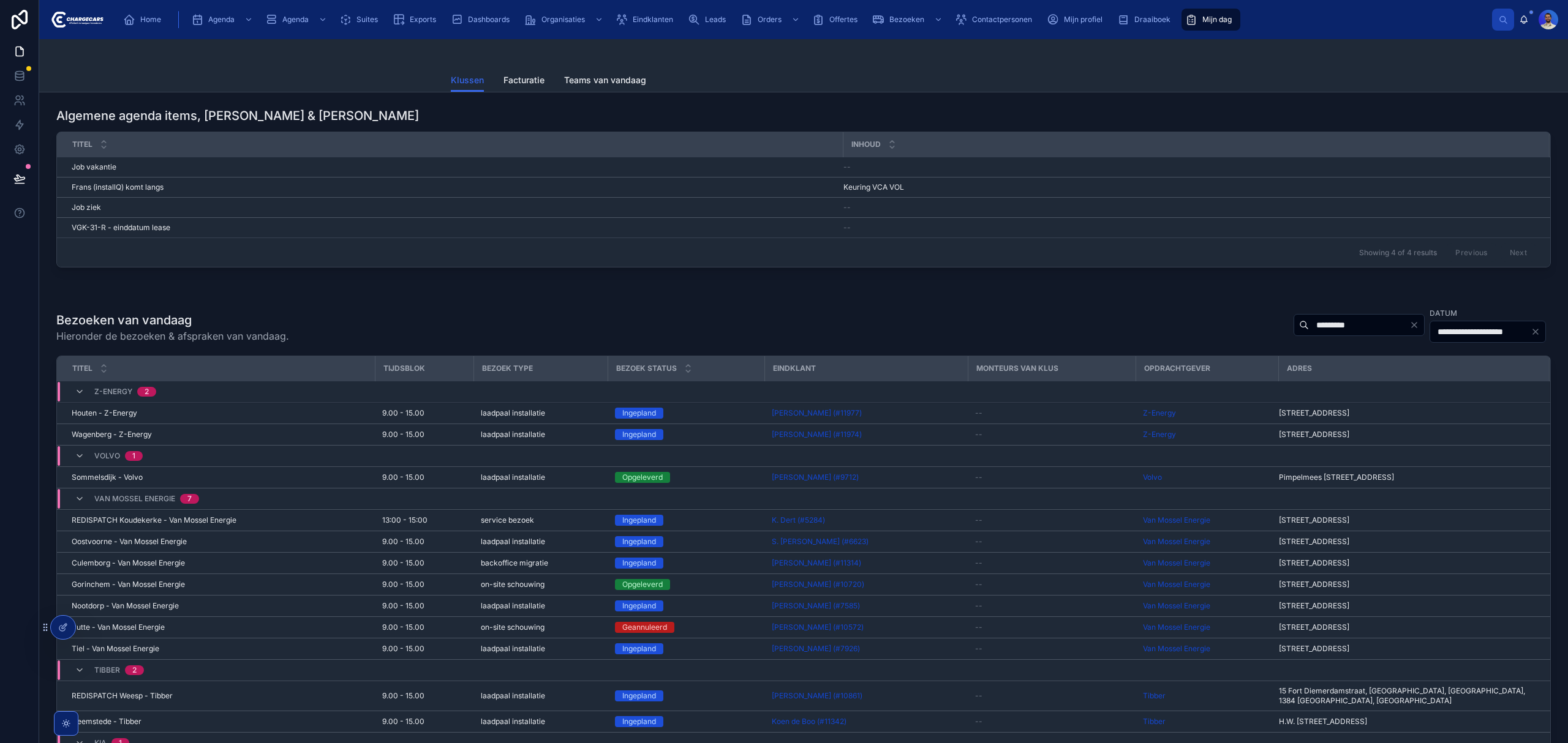
type input "*********"
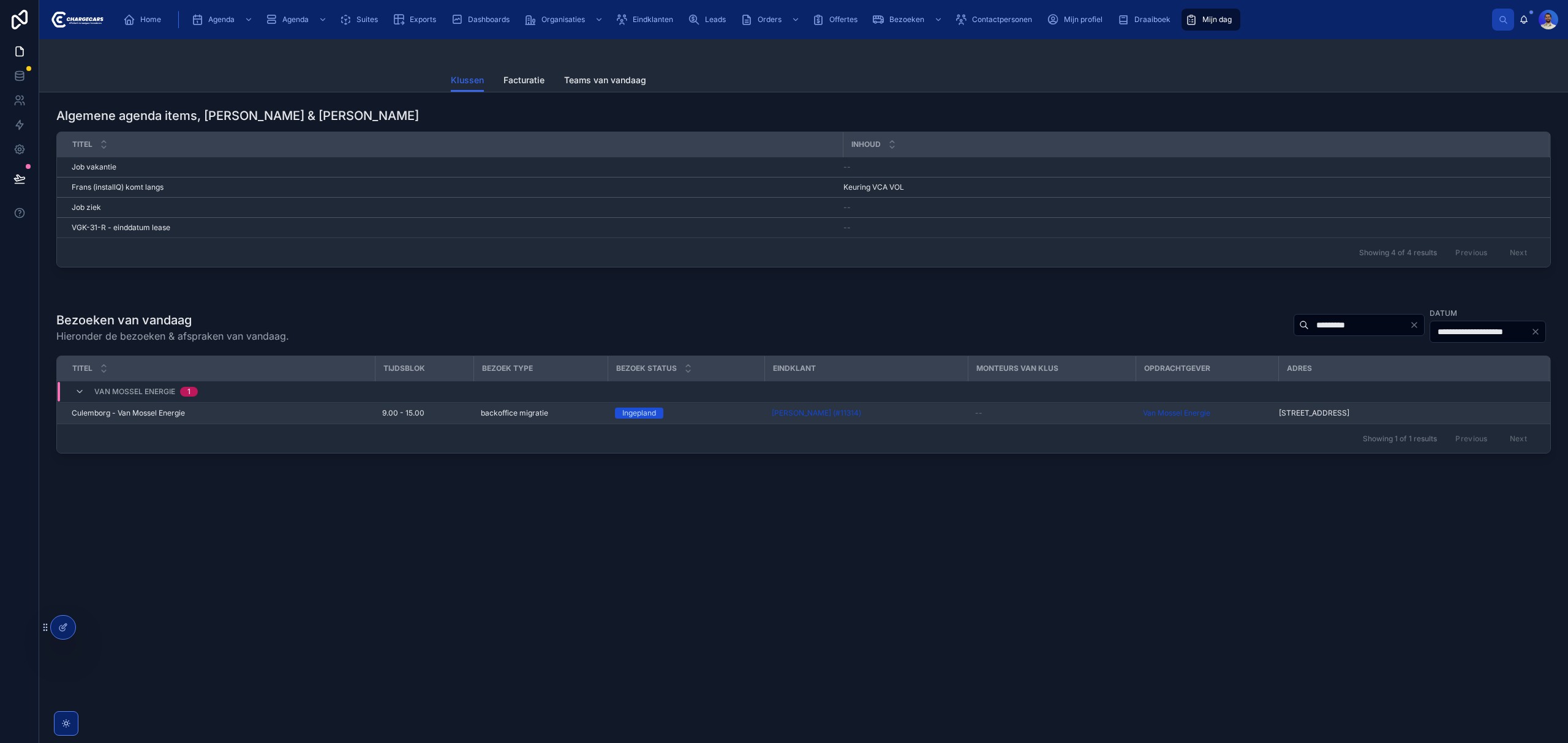
click at [297, 414] on div "Culemborg - Van Mossel Energie Culemborg - Van Mossel Energie" at bounding box center [219, 413] width 296 height 10
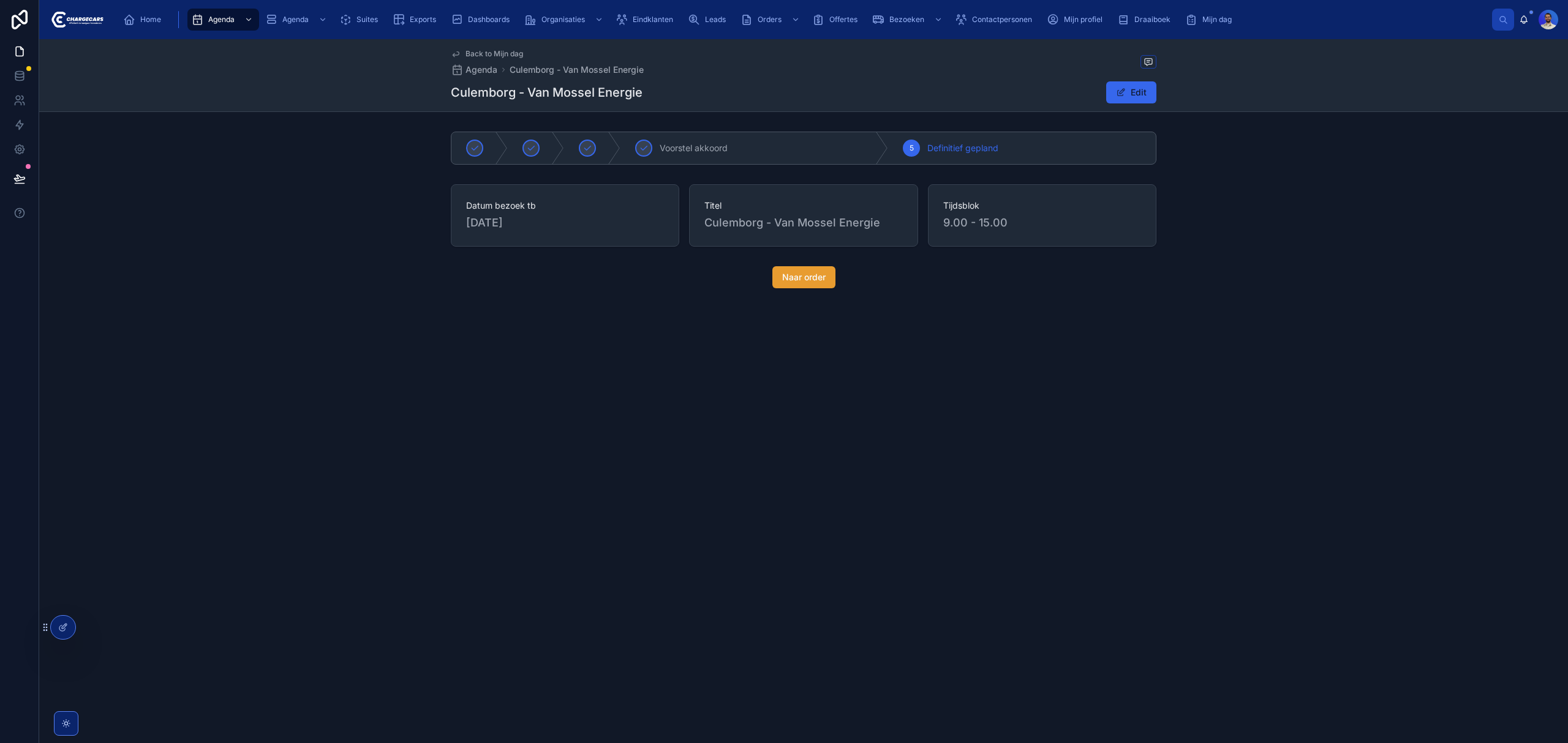
click at [792, 268] on button "Naar order" at bounding box center [804, 277] width 63 height 22
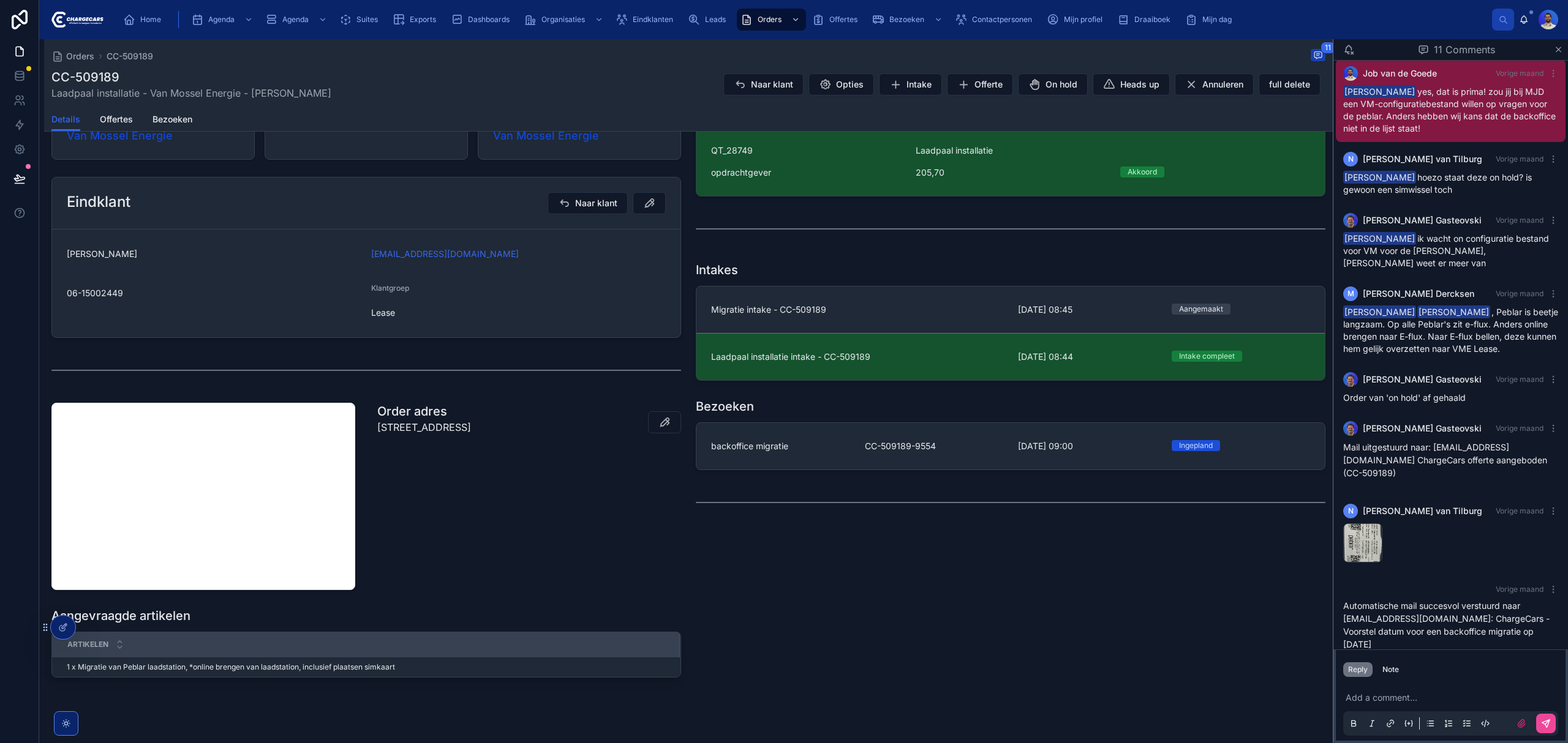
scroll to position [221, 0]
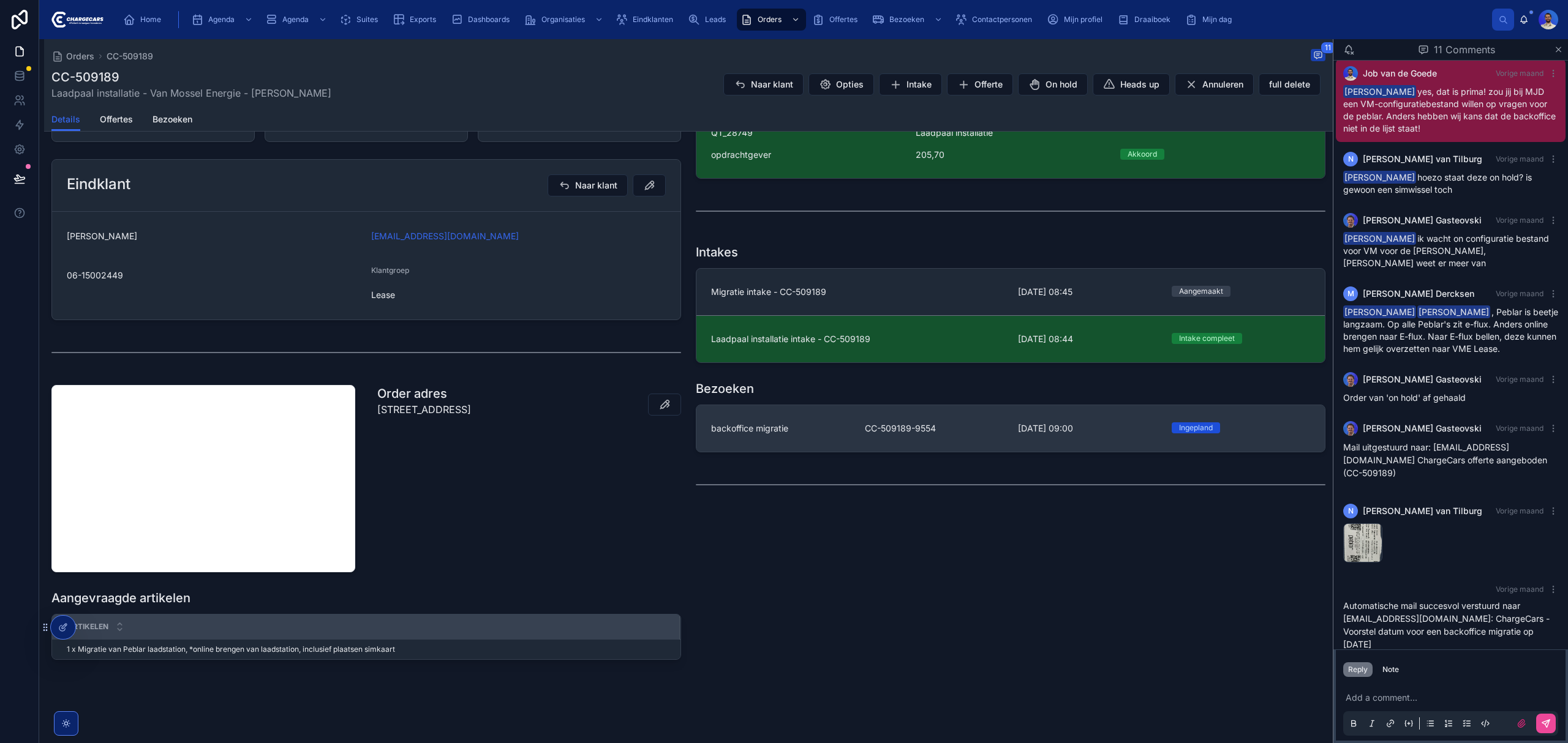
click at [835, 420] on link "backoffice migratie CC-509189-9554 1-10-2025 09:00 Ingepland" at bounding box center [1010, 428] width 629 height 46
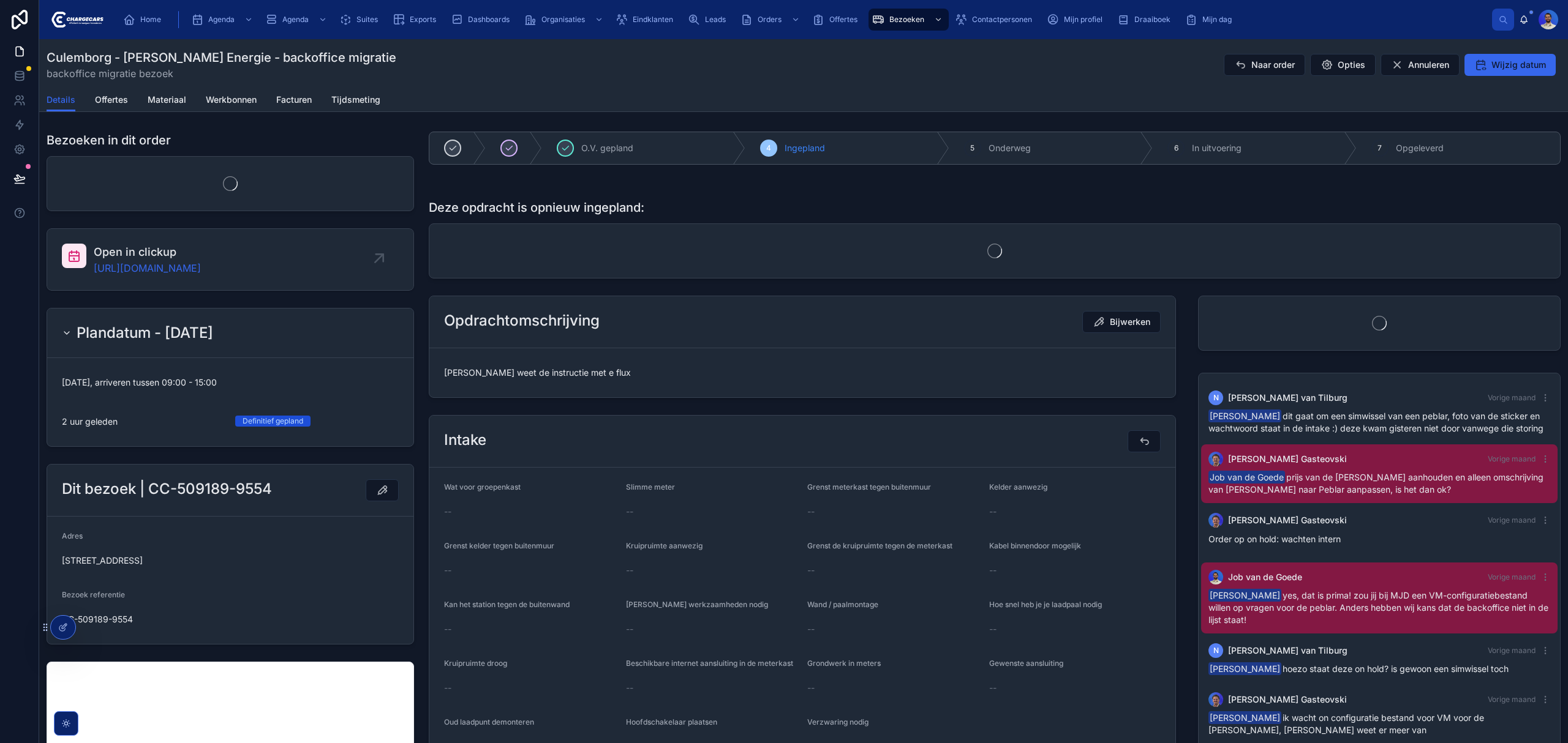
scroll to position [268, 0]
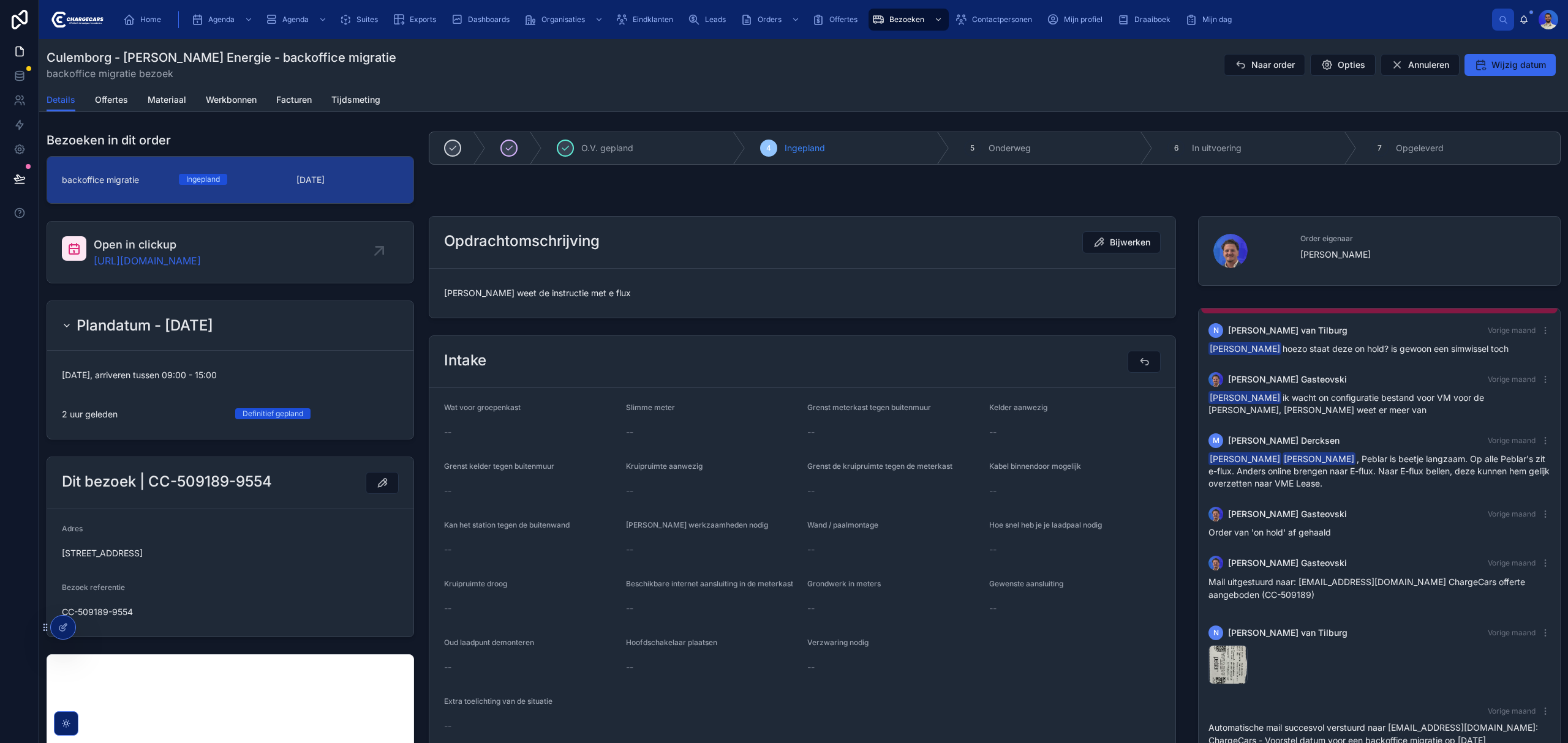
click at [547, 299] on span "vasko weet de instructie met e flux" at bounding box center [802, 293] width 717 height 12
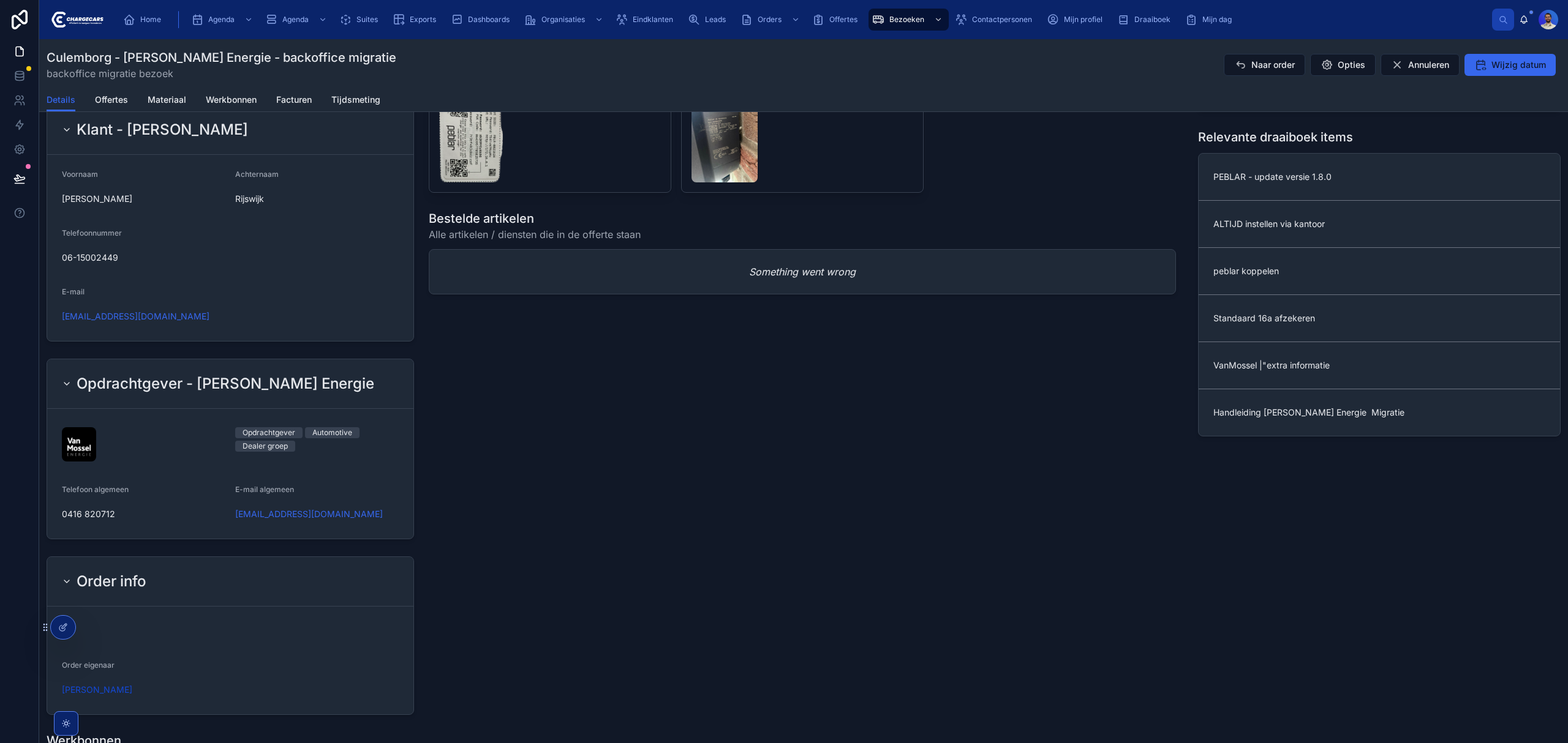
scroll to position [816, 0]
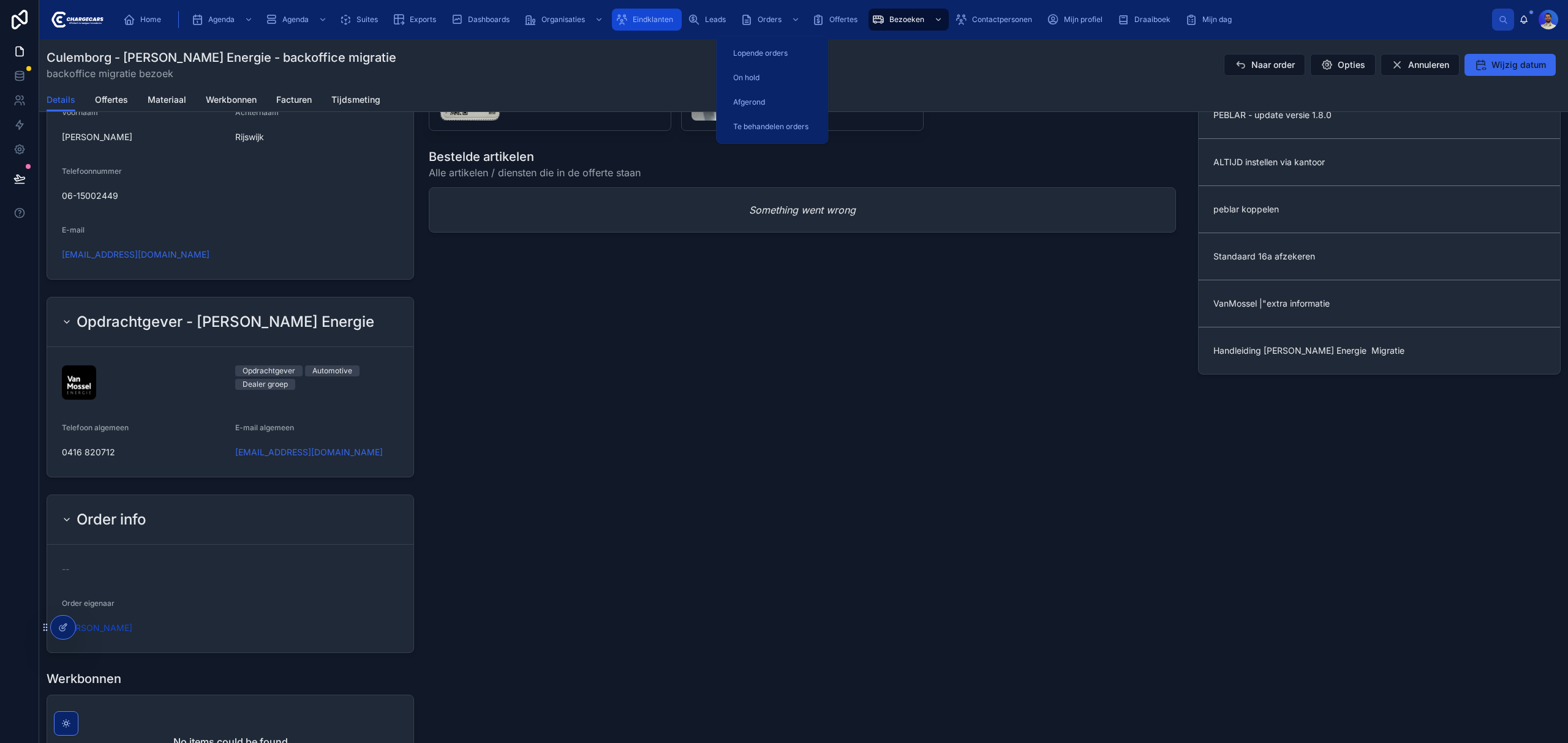
click at [651, 13] on div "Eindklanten" at bounding box center [647, 19] width 62 height 19
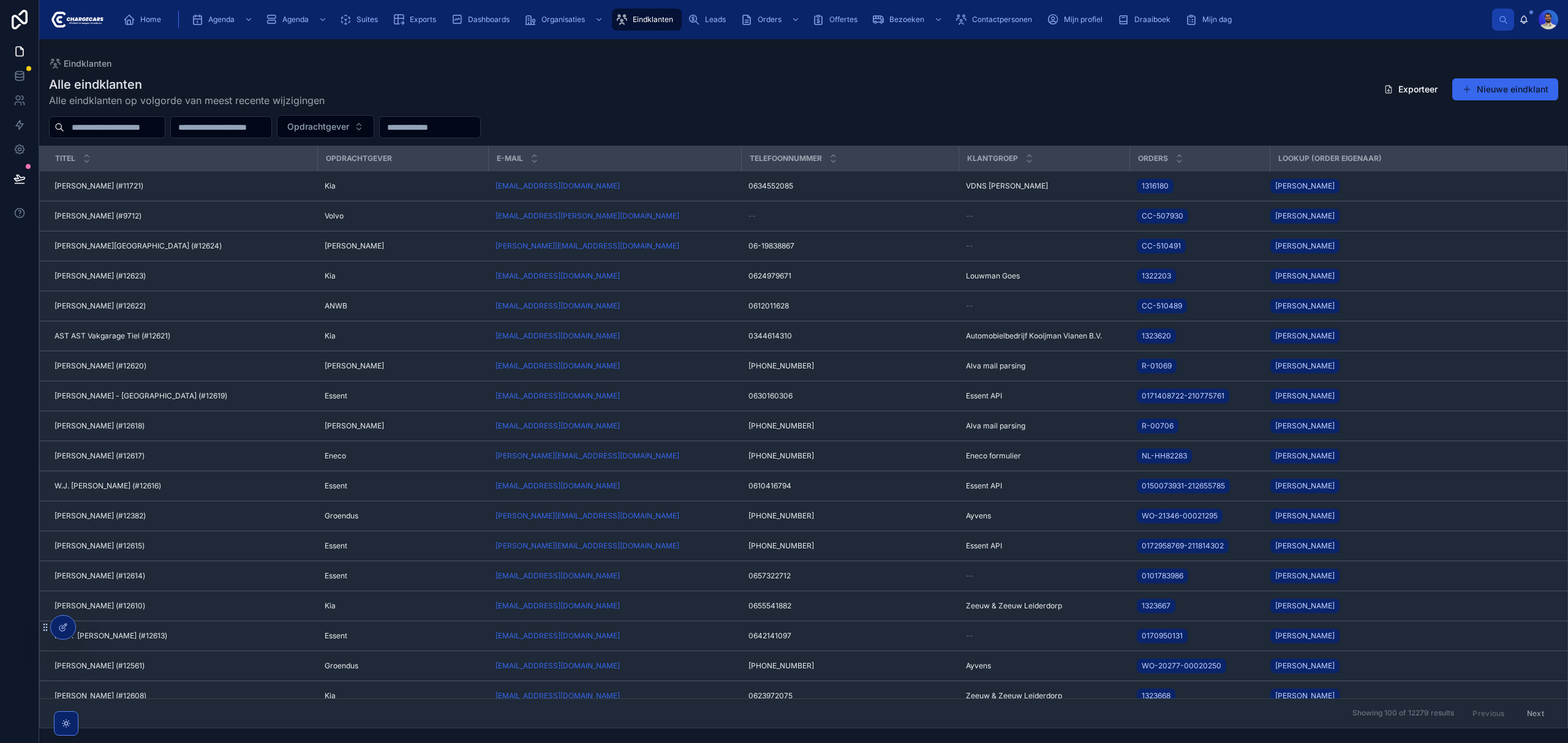
click at [123, 133] on input "text" at bounding box center [115, 127] width 101 height 17
type input "*******"
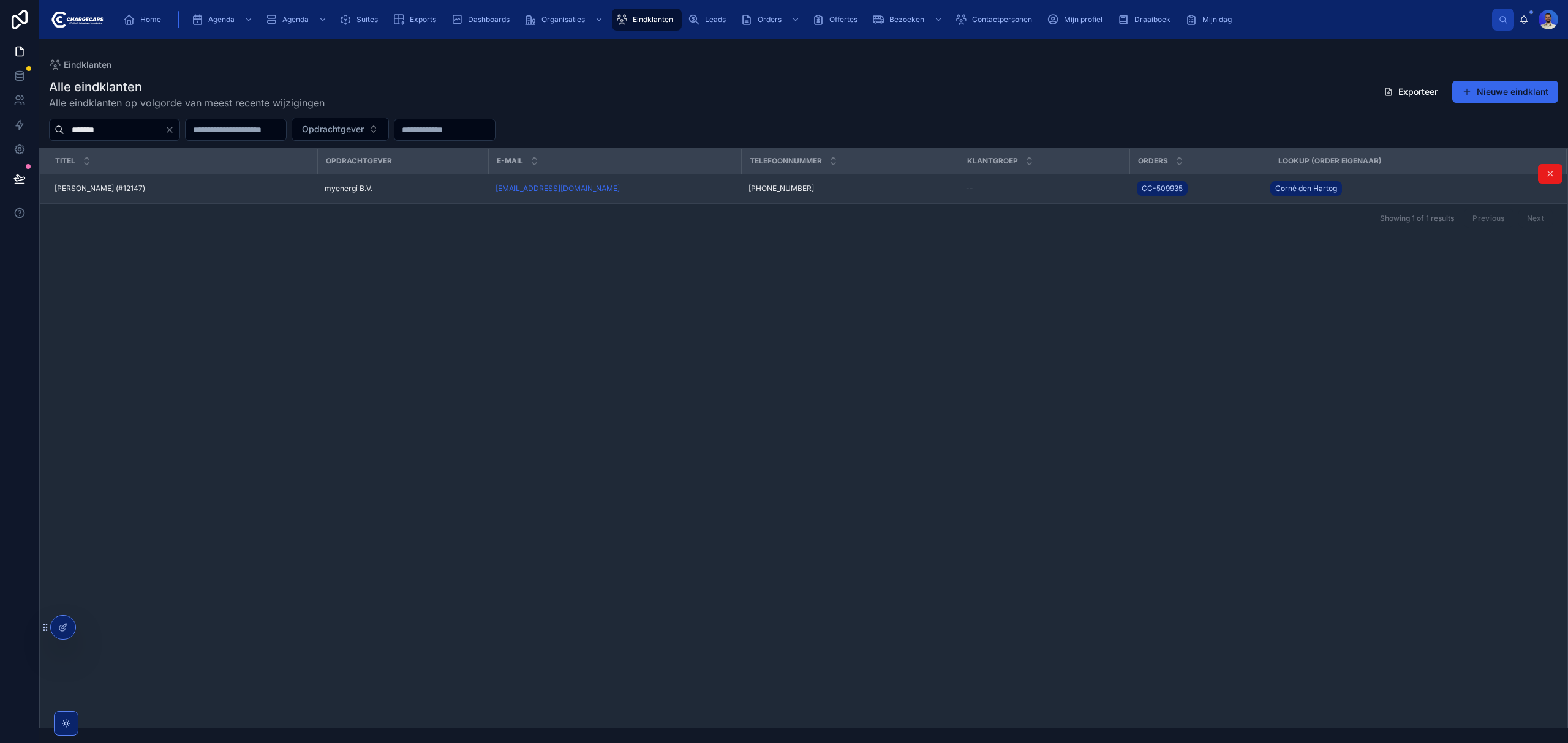
click at [170, 188] on div "Mickael Timmermans (#12147) Mickael Timmermans (#12147)" at bounding box center [182, 188] width 256 height 10
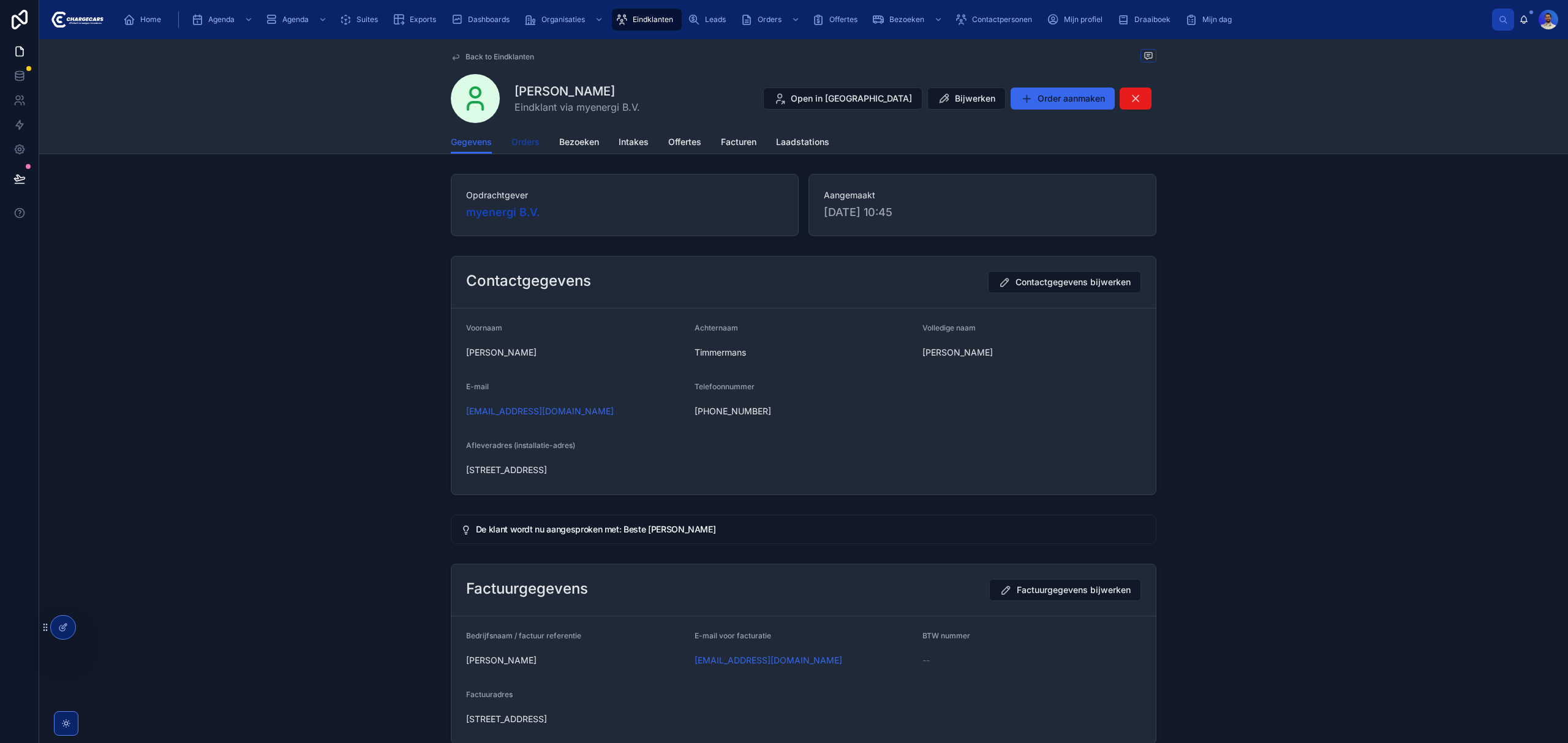
click at [511, 138] on span "Orders" at bounding box center [525, 142] width 28 height 12
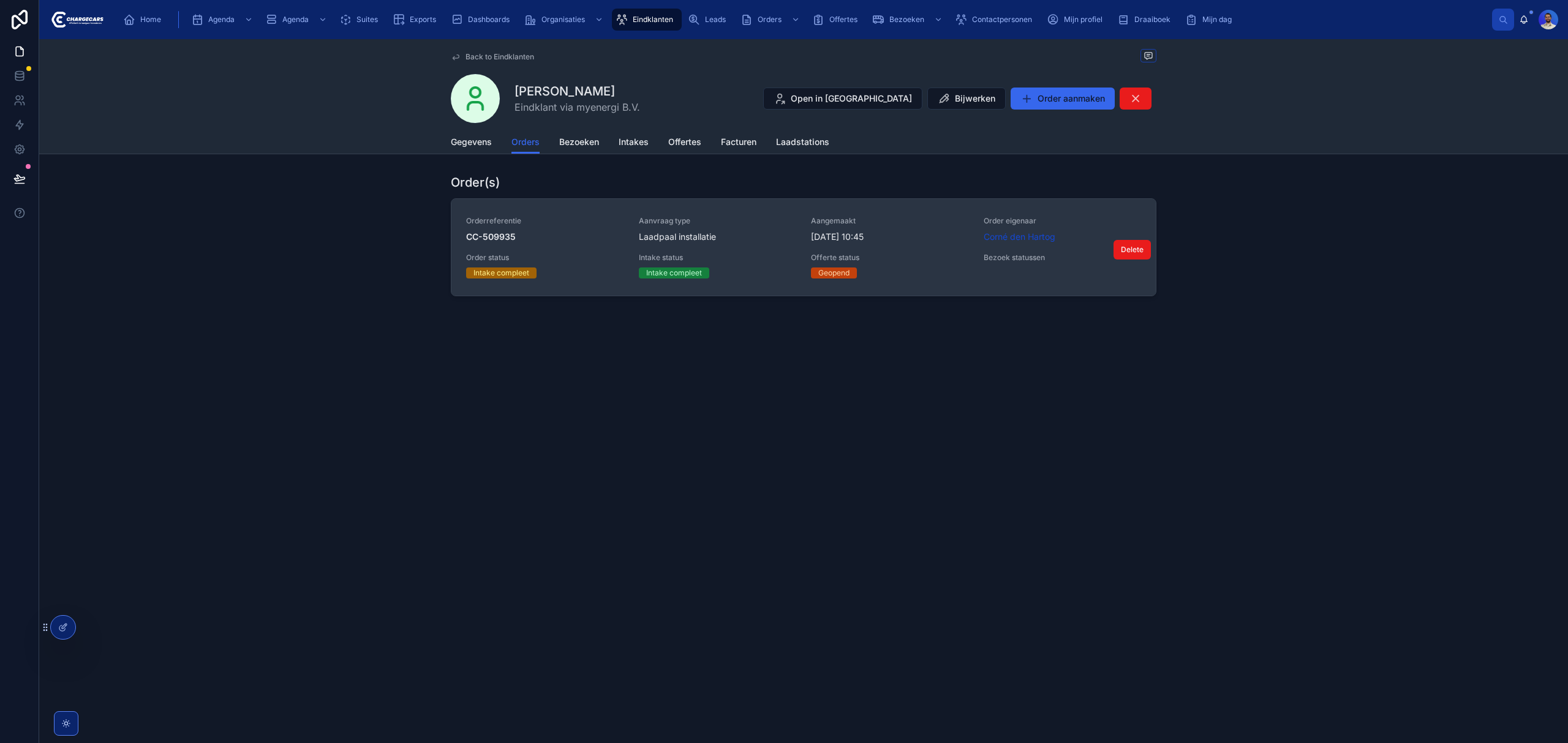
click at [906, 247] on div "Orderreferentie CC-509935 Aanvraag type Laadpaal installatie Aangemaakt 20-9-20…" at bounding box center [804, 247] width 675 height 62
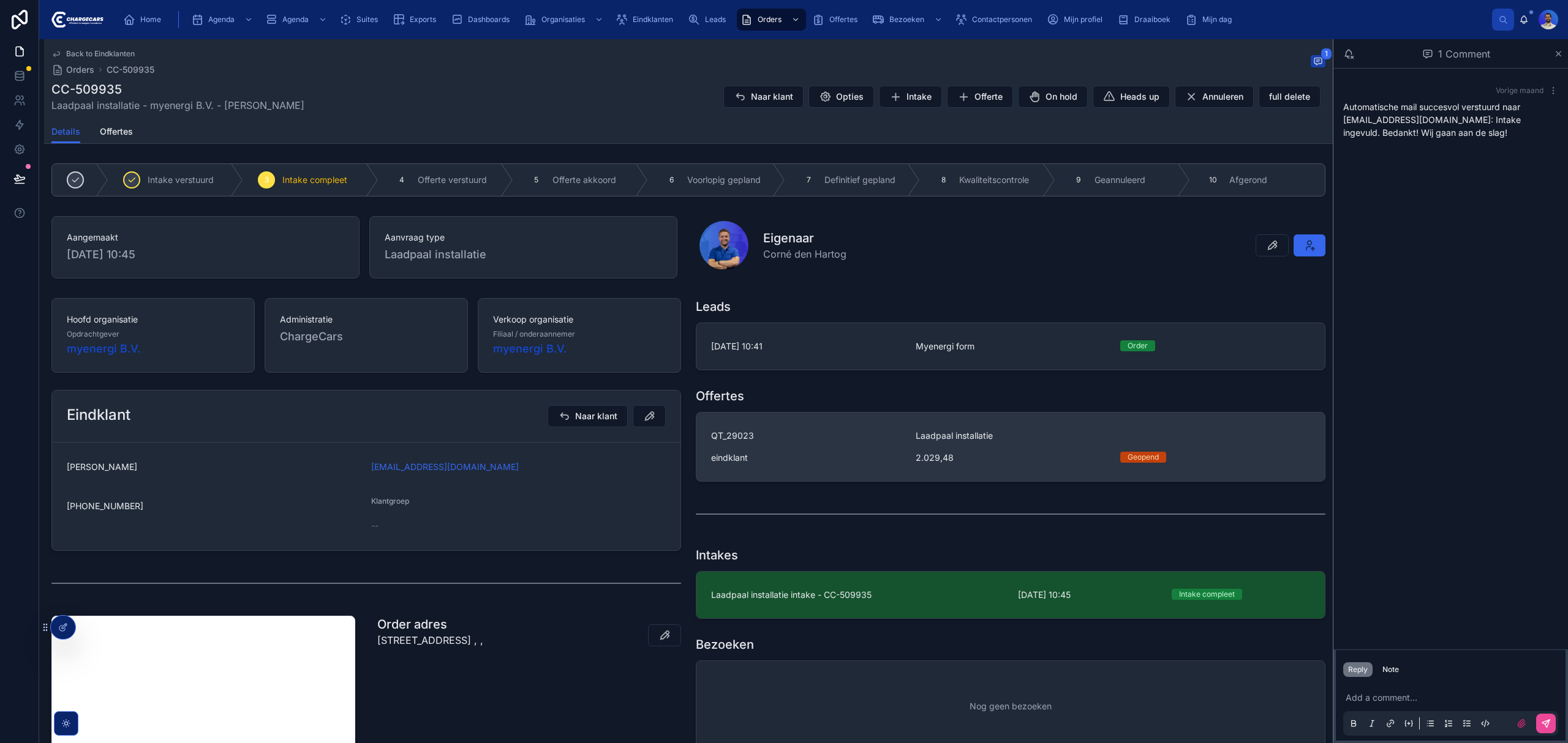
click at [1029, 463] on span "2.029,48" at bounding box center [1010, 458] width 190 height 12
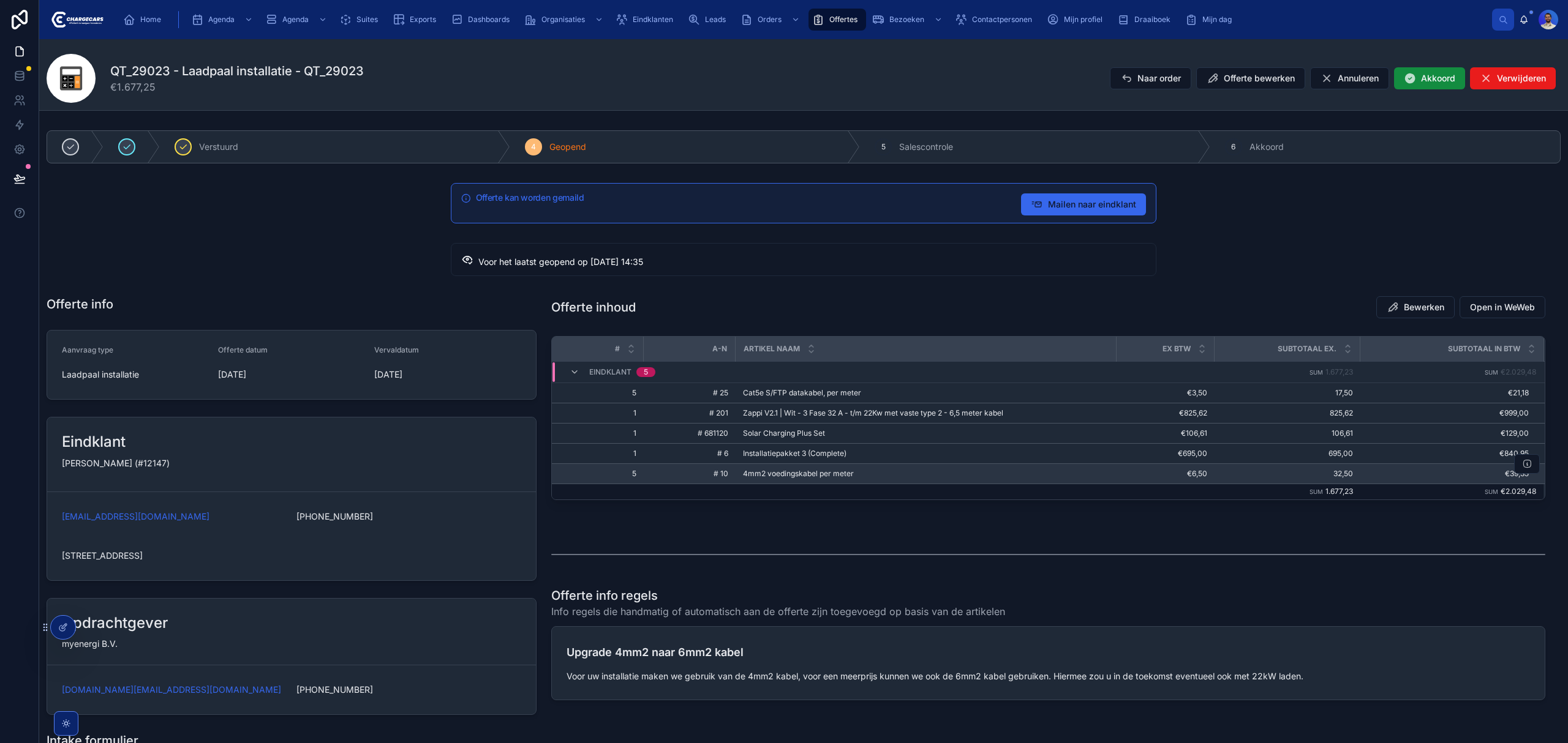
drag, startPoint x: 1068, startPoint y: 471, endPoint x: 1088, endPoint y: 475, distance: 20.4
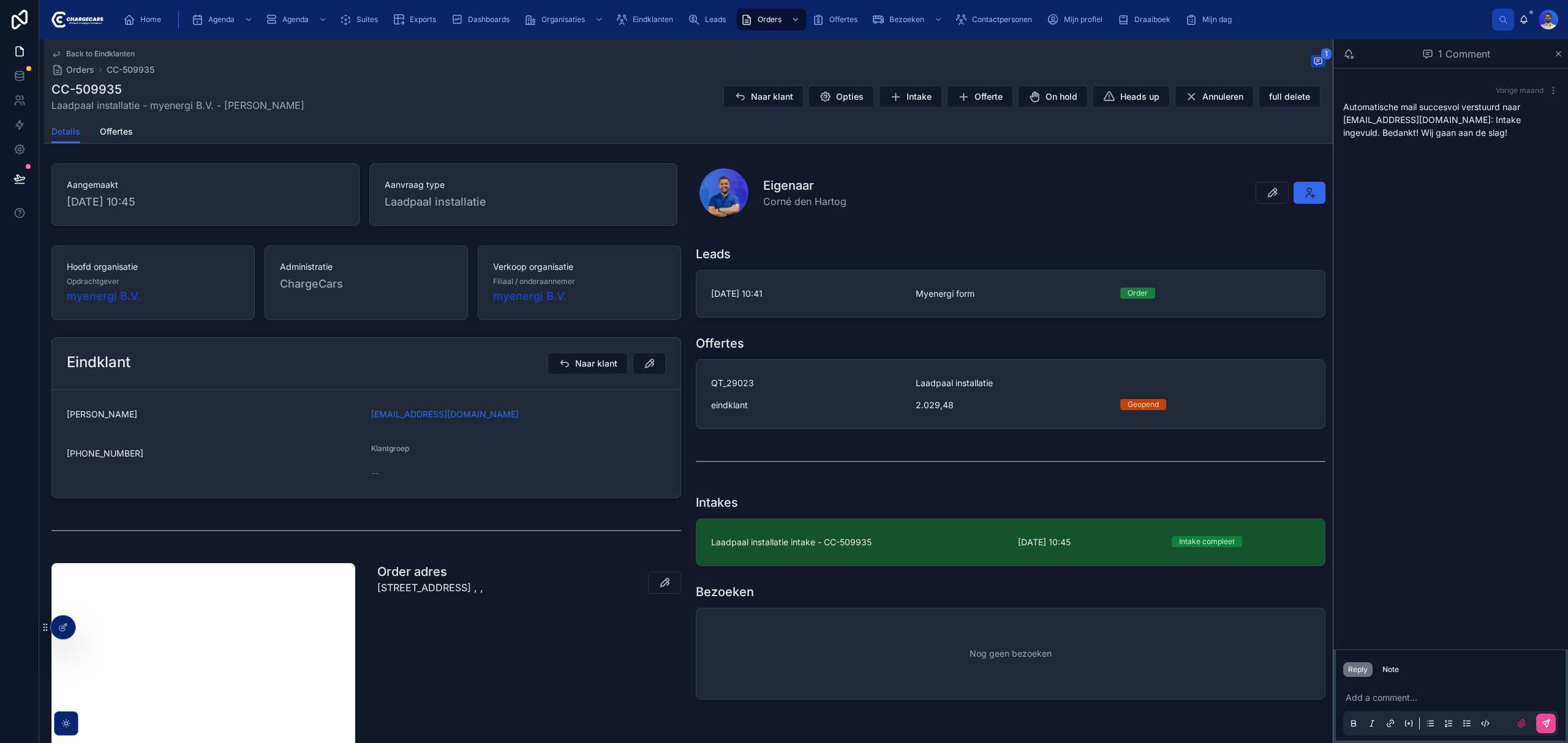
scroll to position [81, 0]
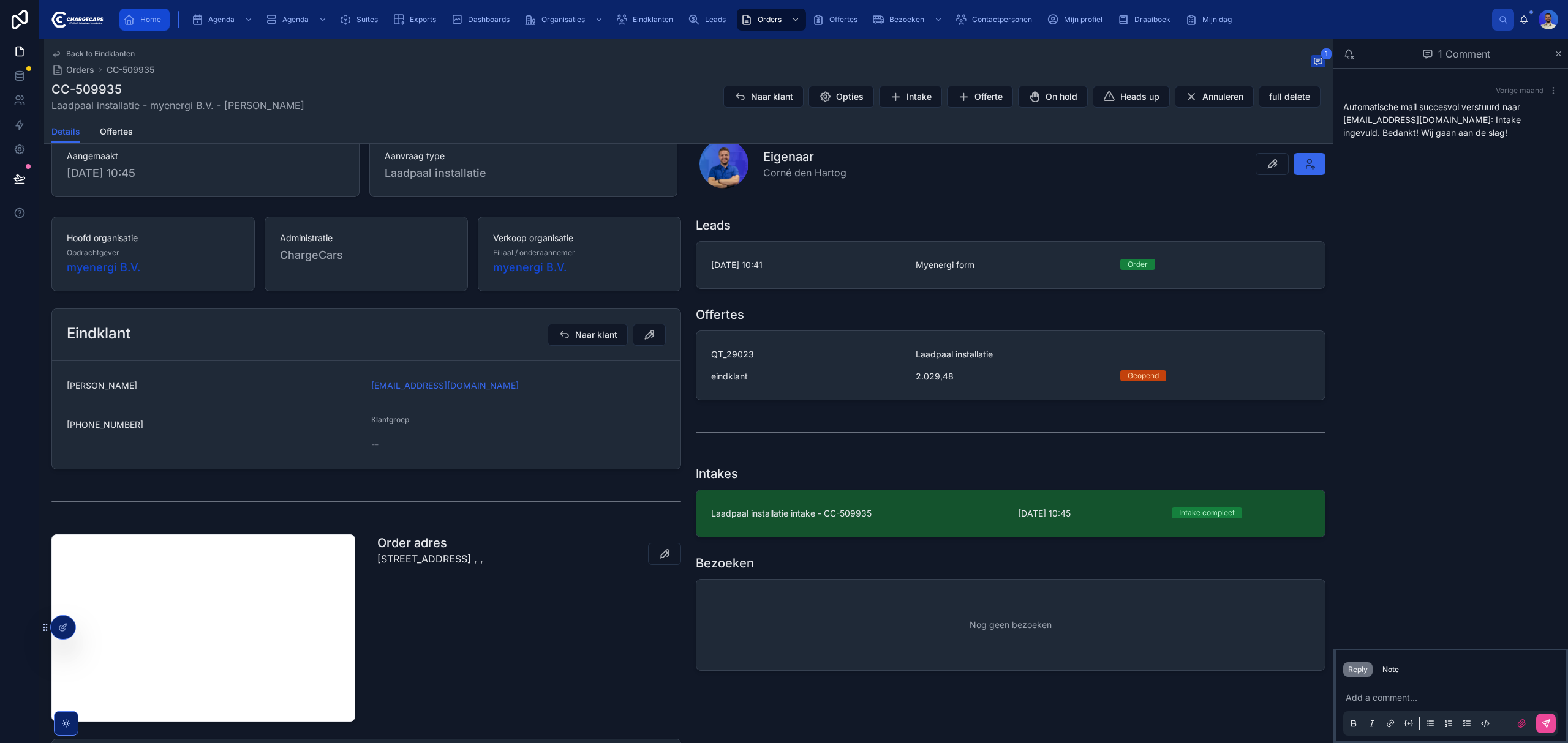
click at [144, 15] on span "Home" at bounding box center [150, 19] width 21 height 10
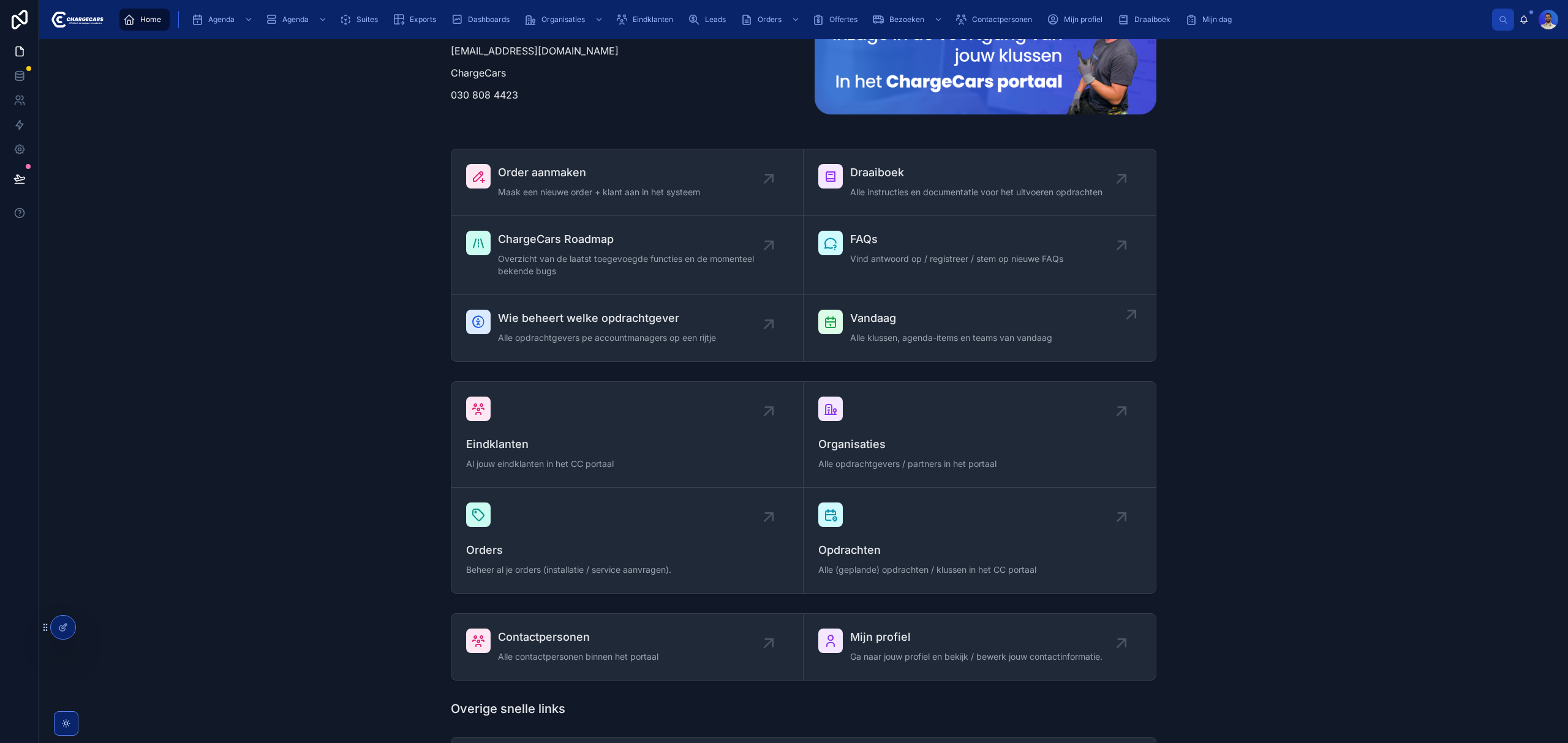
click at [882, 329] on div "Vandaag Alle klussen, agenda-items en teams van vandaag" at bounding box center [951, 328] width 202 height 37
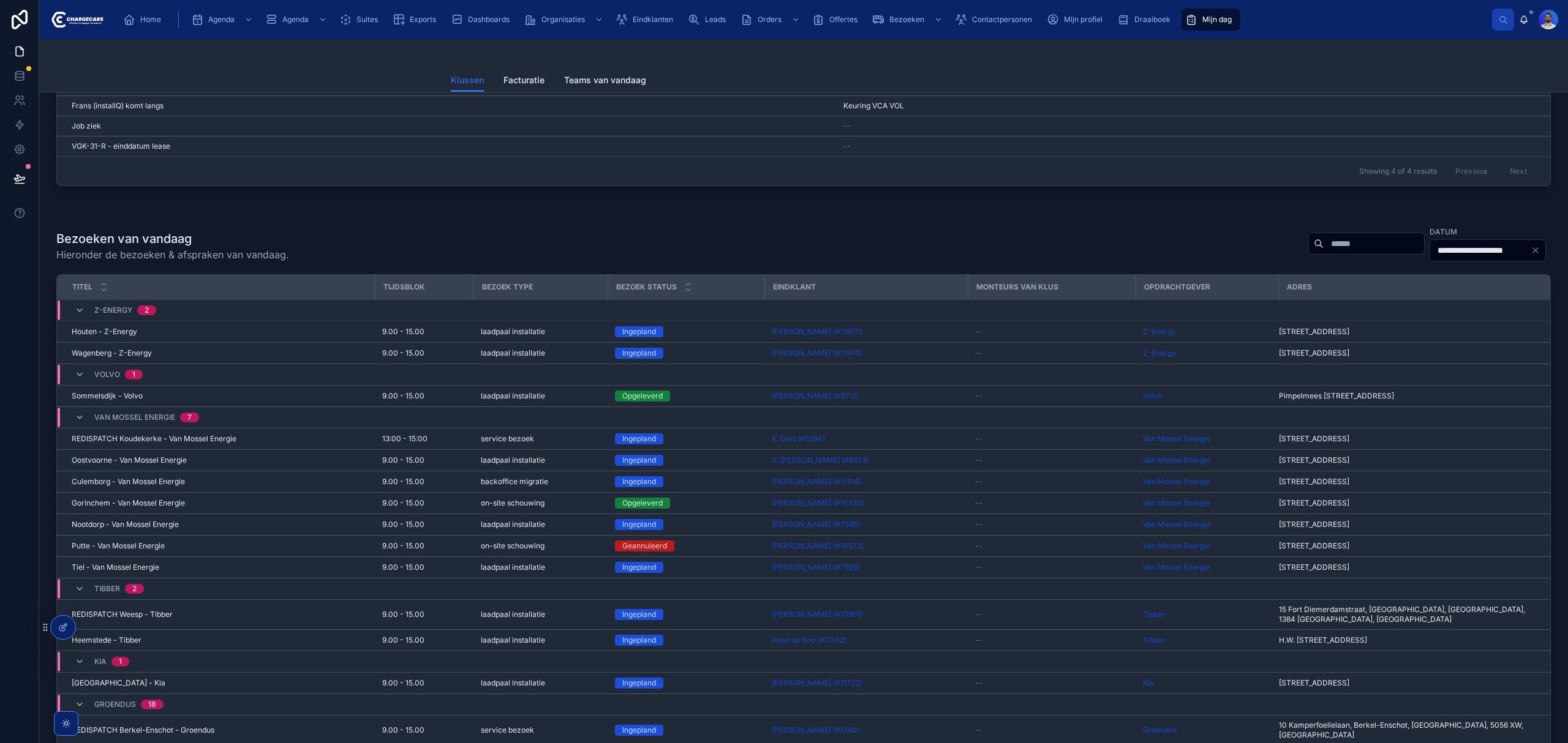
click at [1353, 255] on div "**********" at bounding box center [1425, 243] width 252 height 37
click at [1336, 250] on input "text" at bounding box center [1374, 244] width 101 height 17
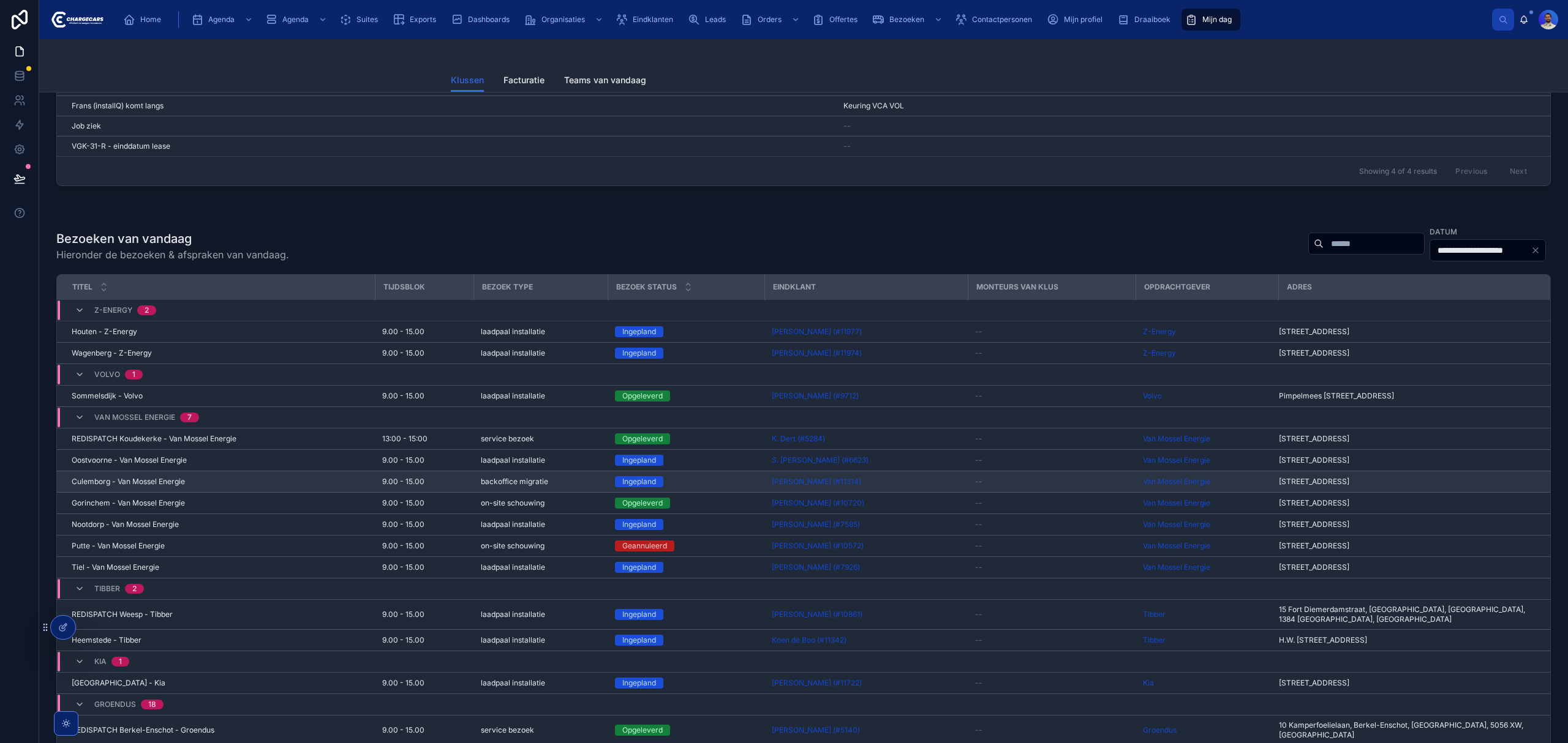
click at [154, 483] on span "Culemborg - Van Mossel Energie" at bounding box center [128, 481] width 113 height 10
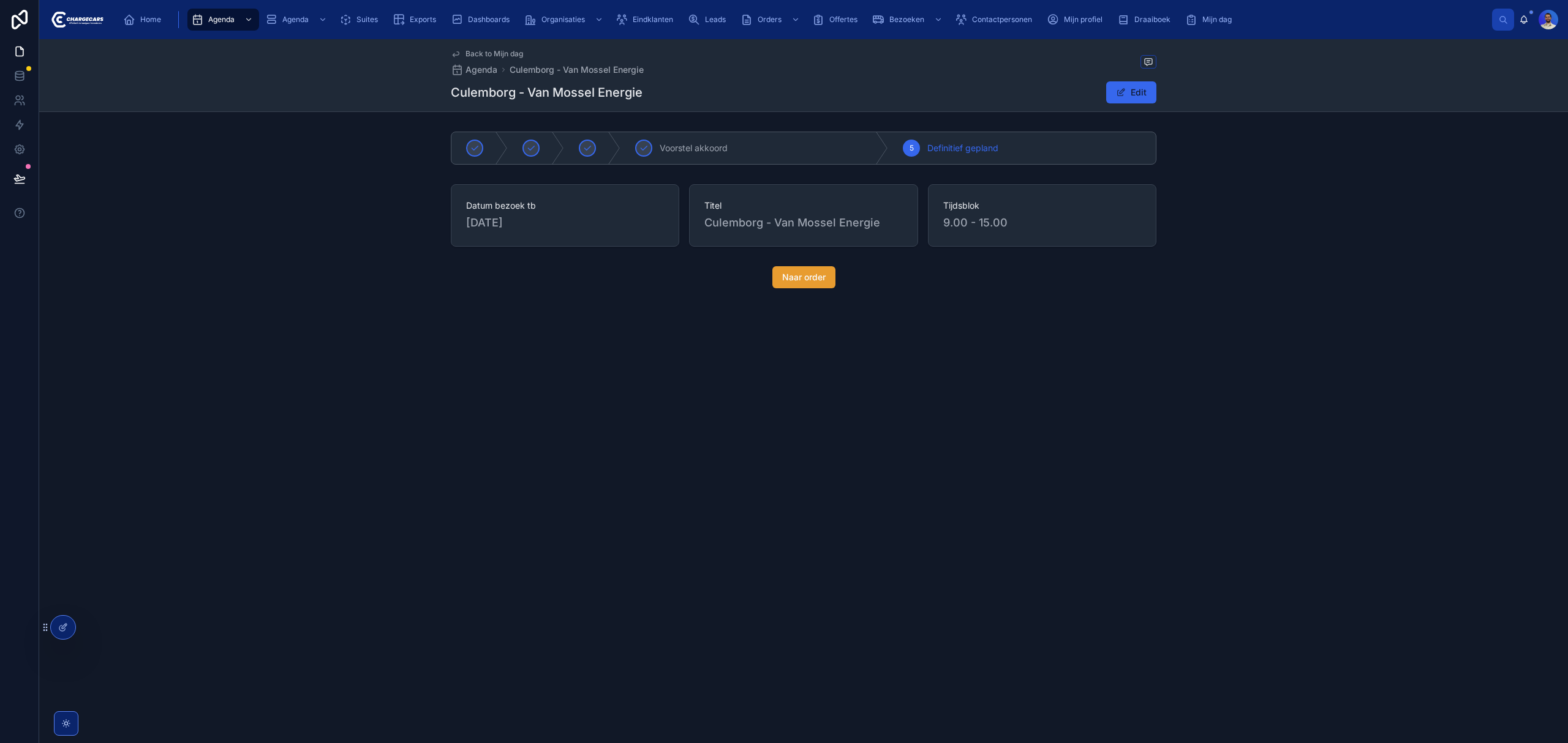
click at [774, 287] on button "Naar order" at bounding box center [804, 277] width 63 height 22
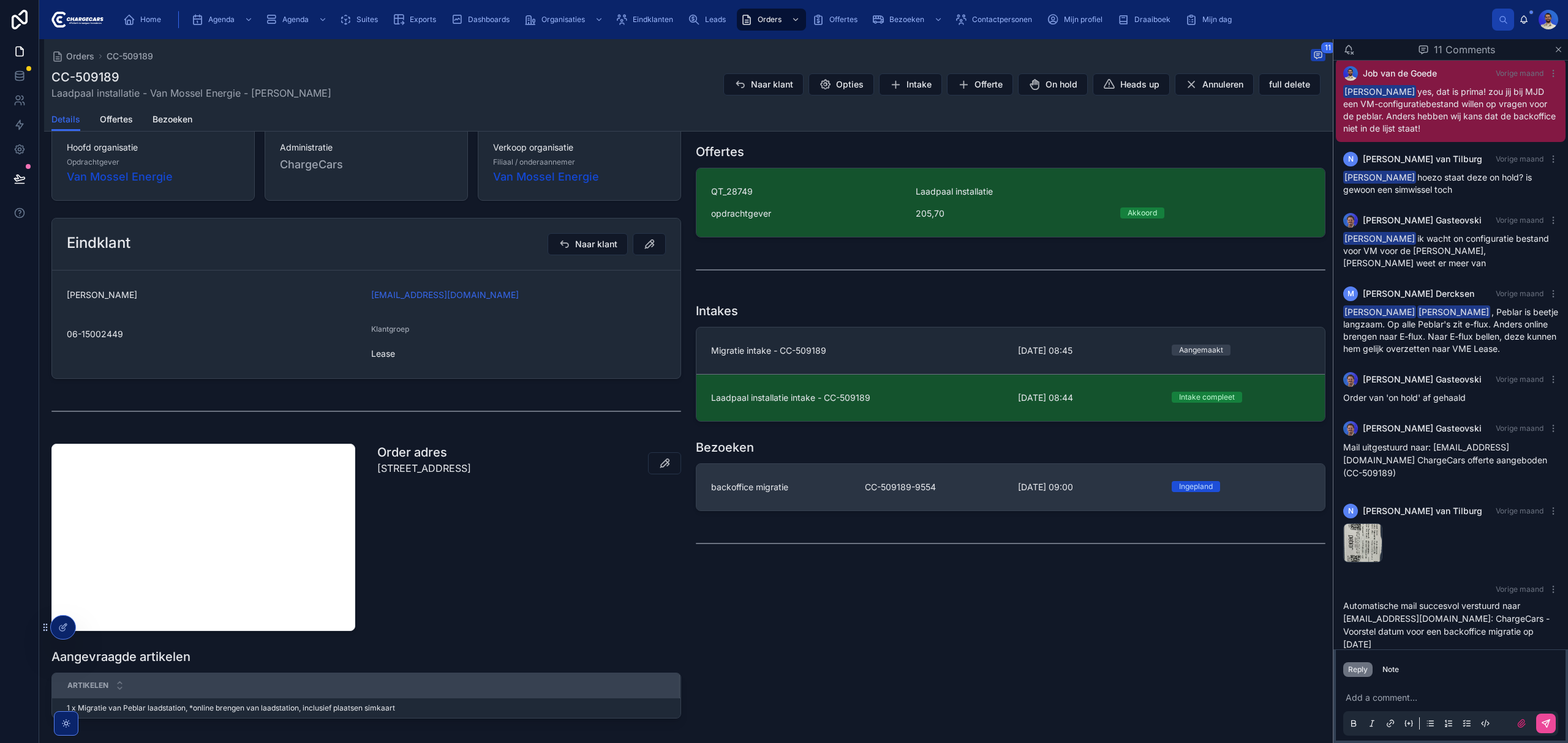
scroll to position [163, 0]
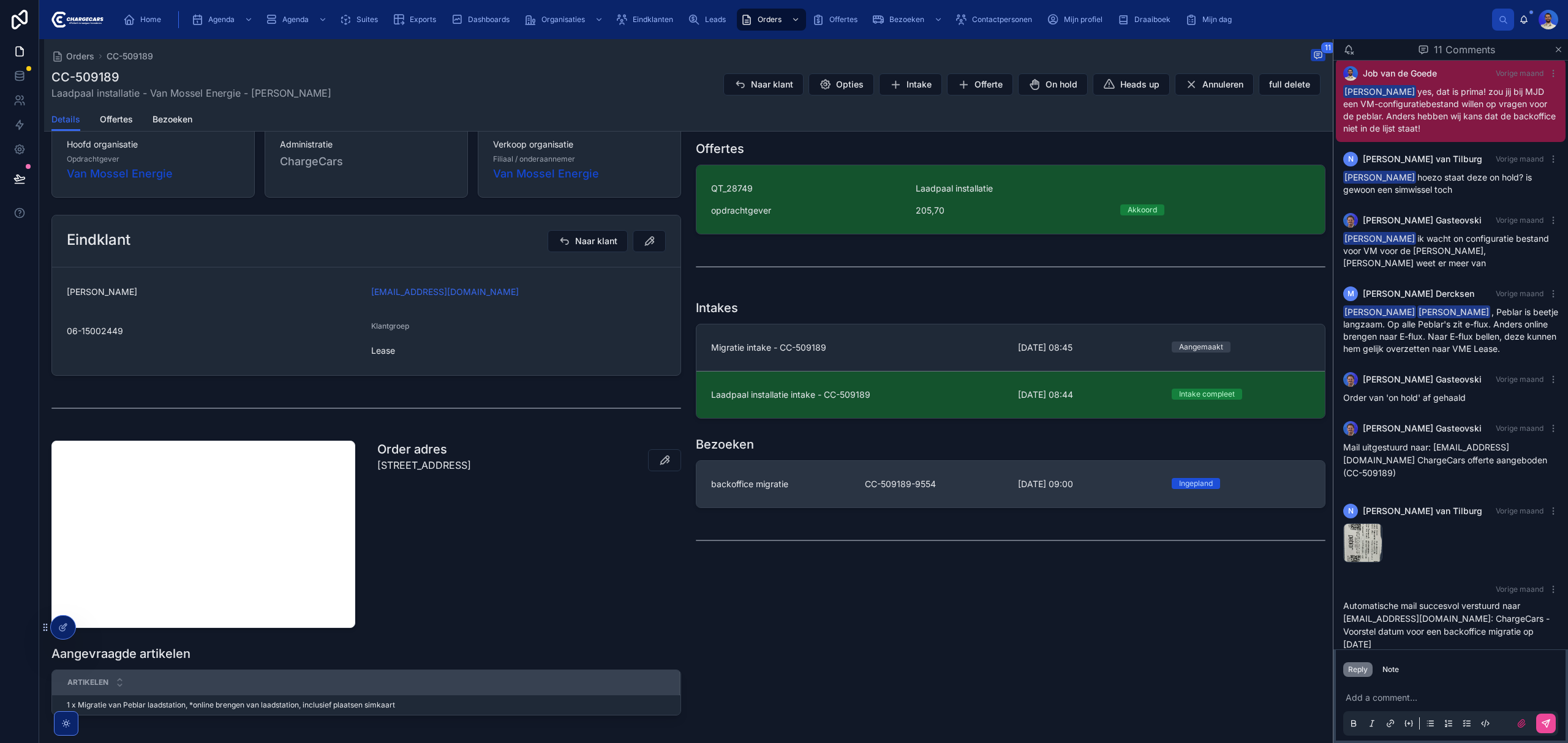
click at [858, 473] on link "backoffice migratie CC-509189-9554 1-10-2025 09:00 Ingepland" at bounding box center [1010, 483] width 629 height 46
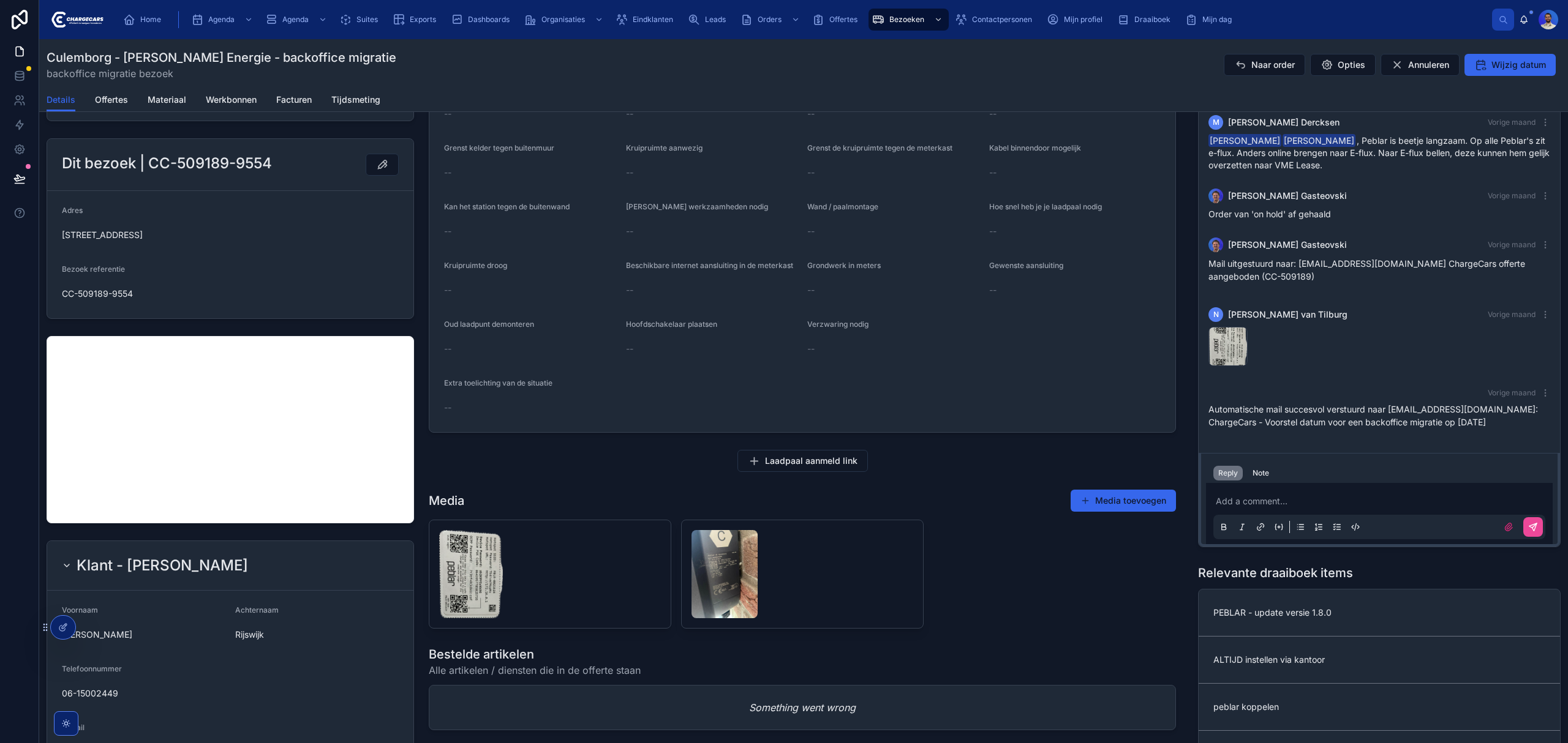
scroll to position [327, 0]
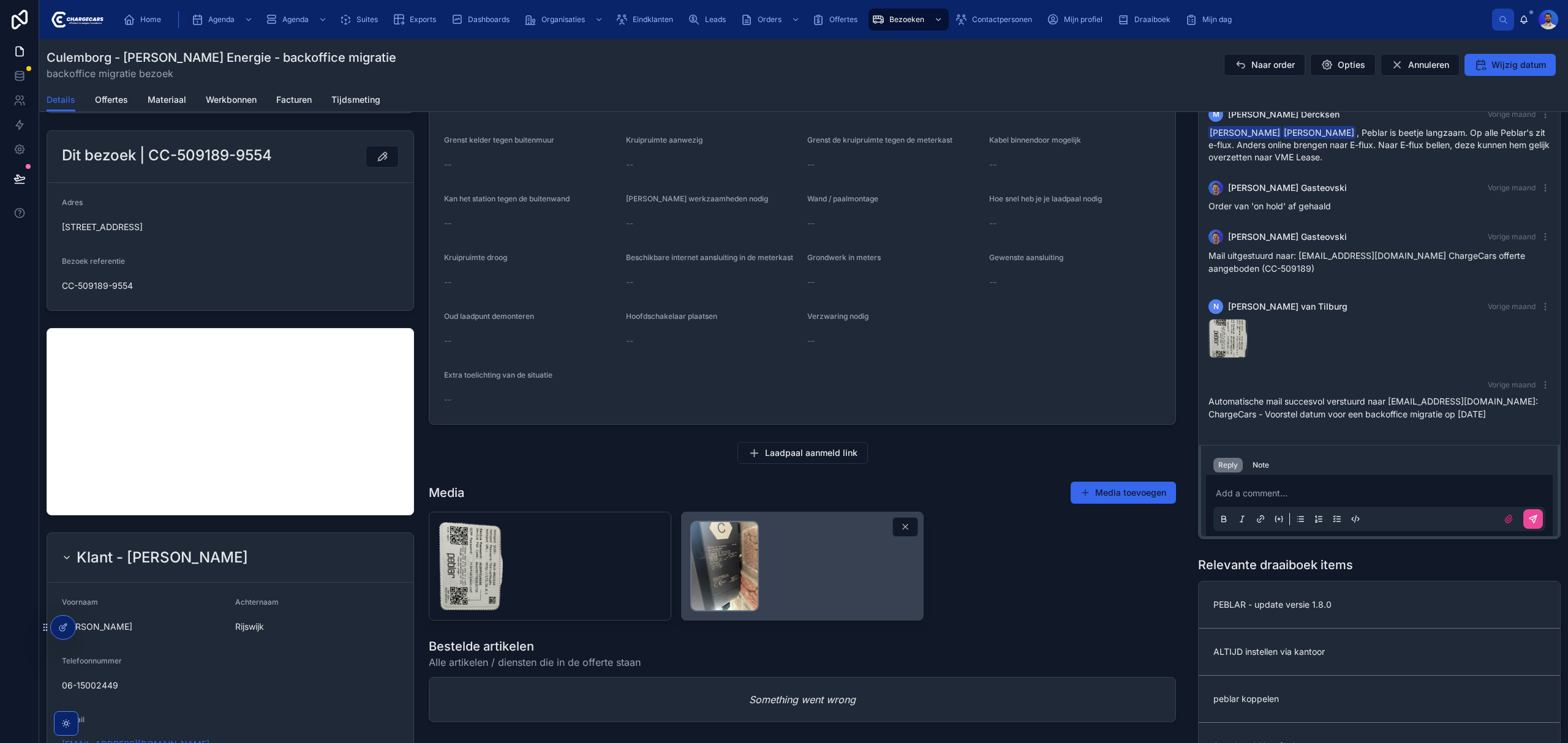
click at [719, 610] on img at bounding box center [725, 566] width 66 height 88
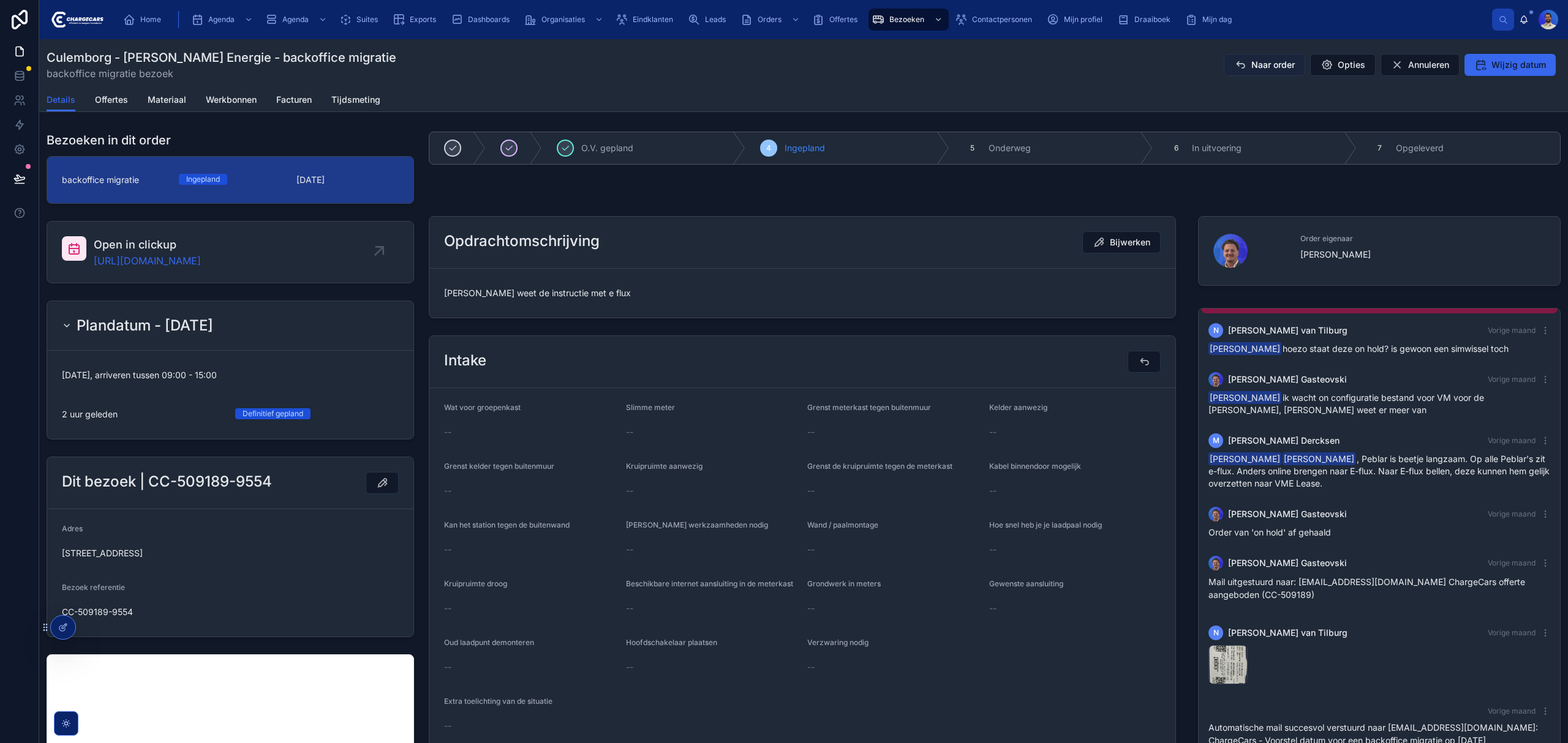
click at [1257, 64] on span "Naar order" at bounding box center [1273, 65] width 44 height 12
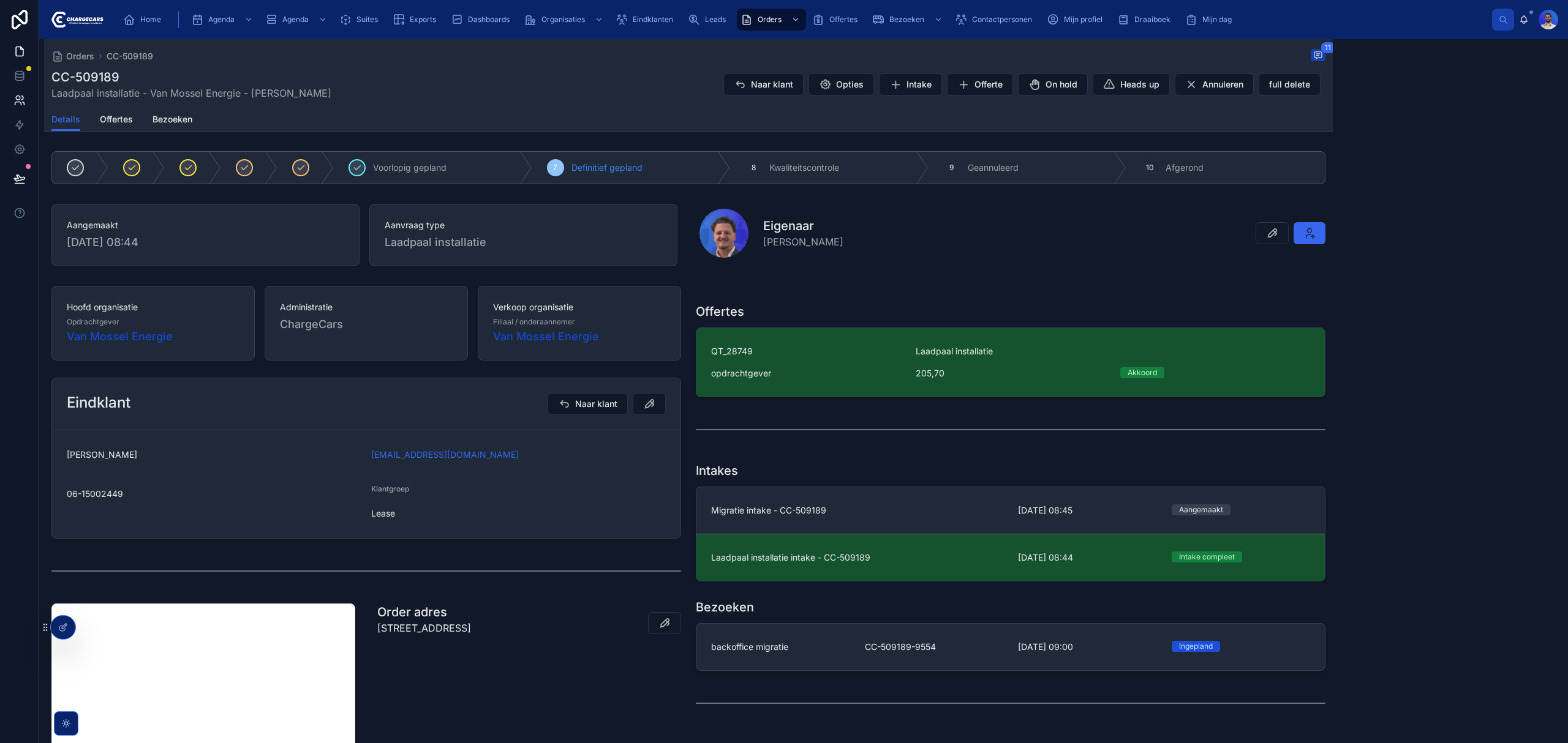
scroll to position [240, 0]
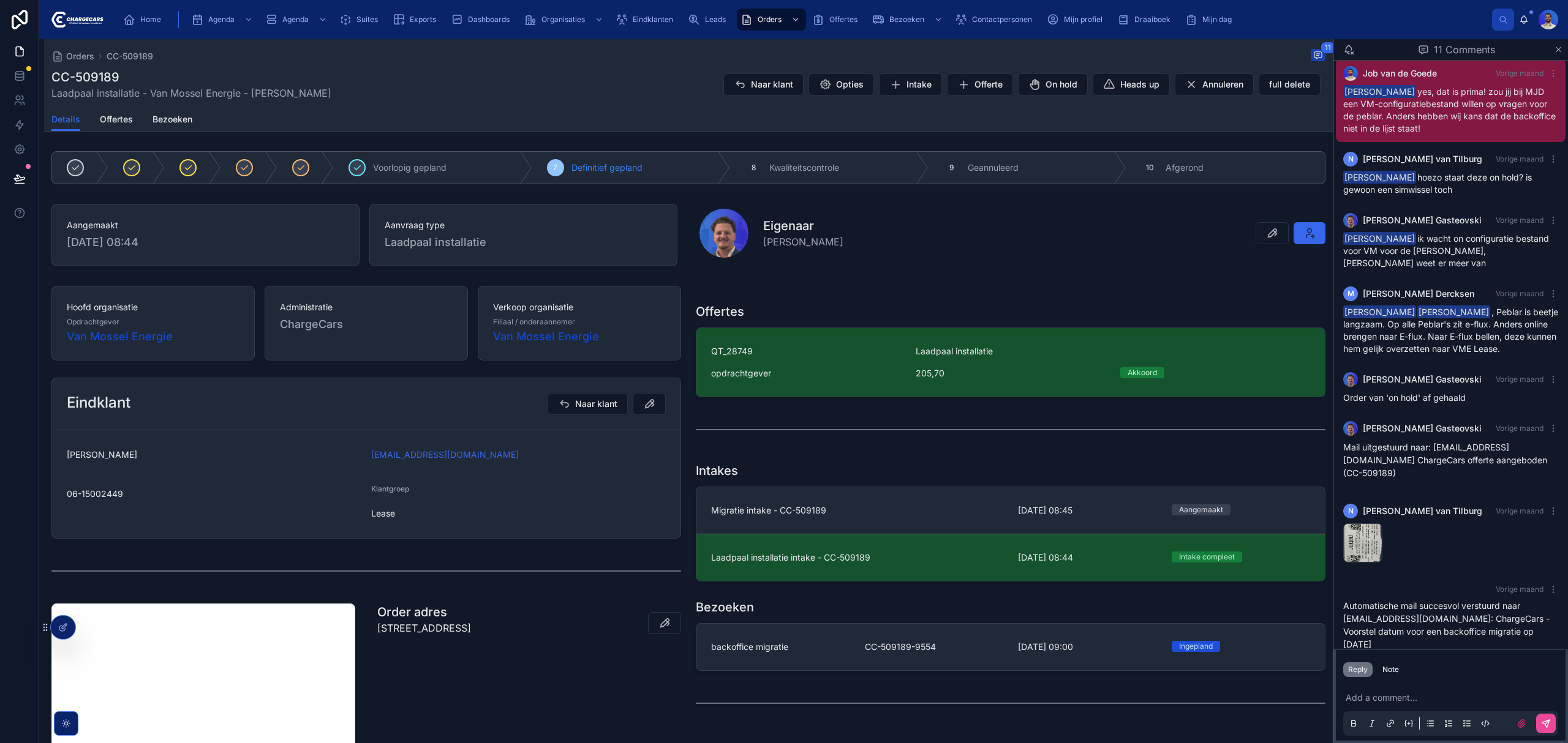
click at [714, 81] on div "Naar klant Opties Intake Offerte On hold Heads up Annuleren full delete" at bounding box center [1020, 84] width 612 height 23
click at [762, 82] on span "Naar klant" at bounding box center [772, 84] width 42 height 12
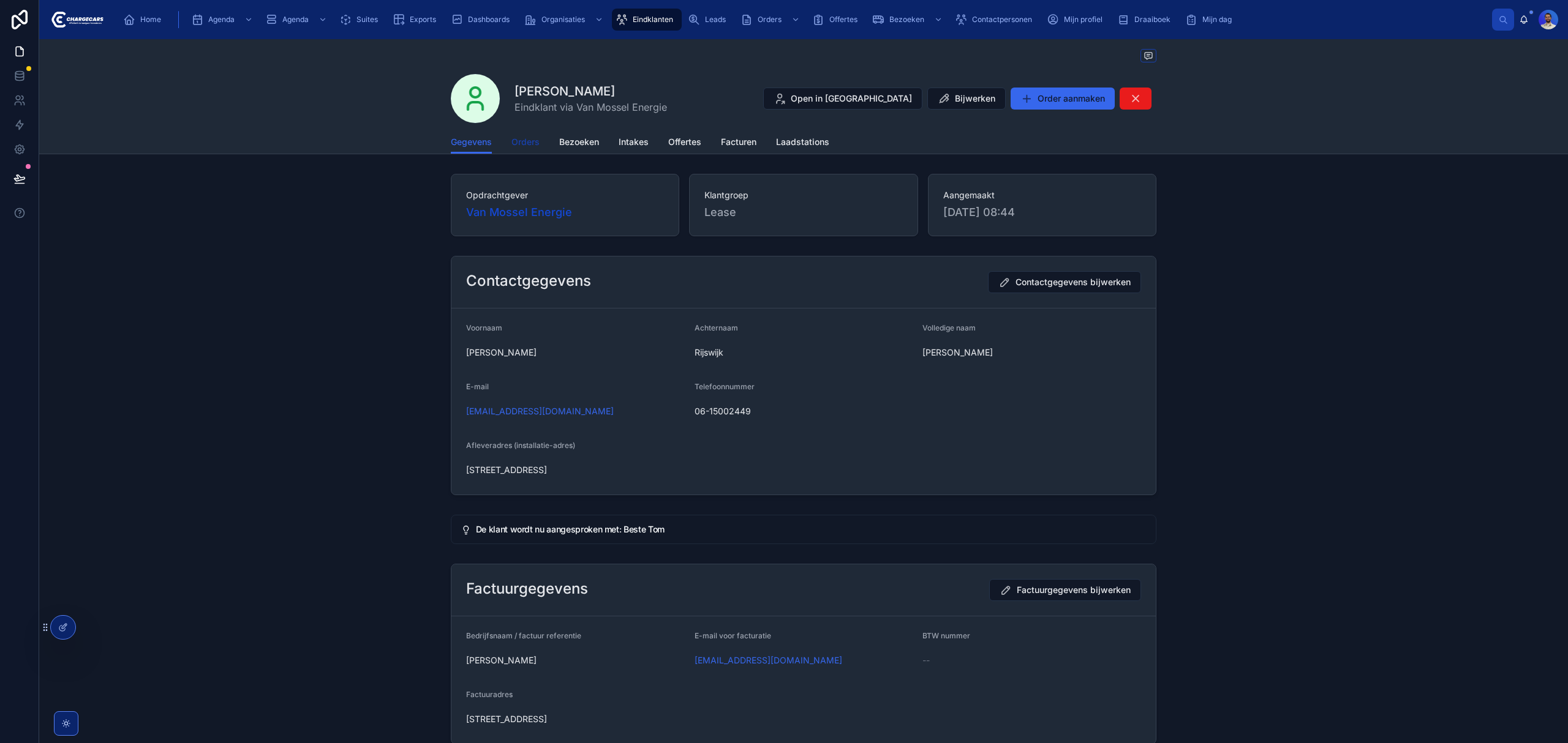
click at [520, 145] on span "Orders" at bounding box center [525, 142] width 28 height 12
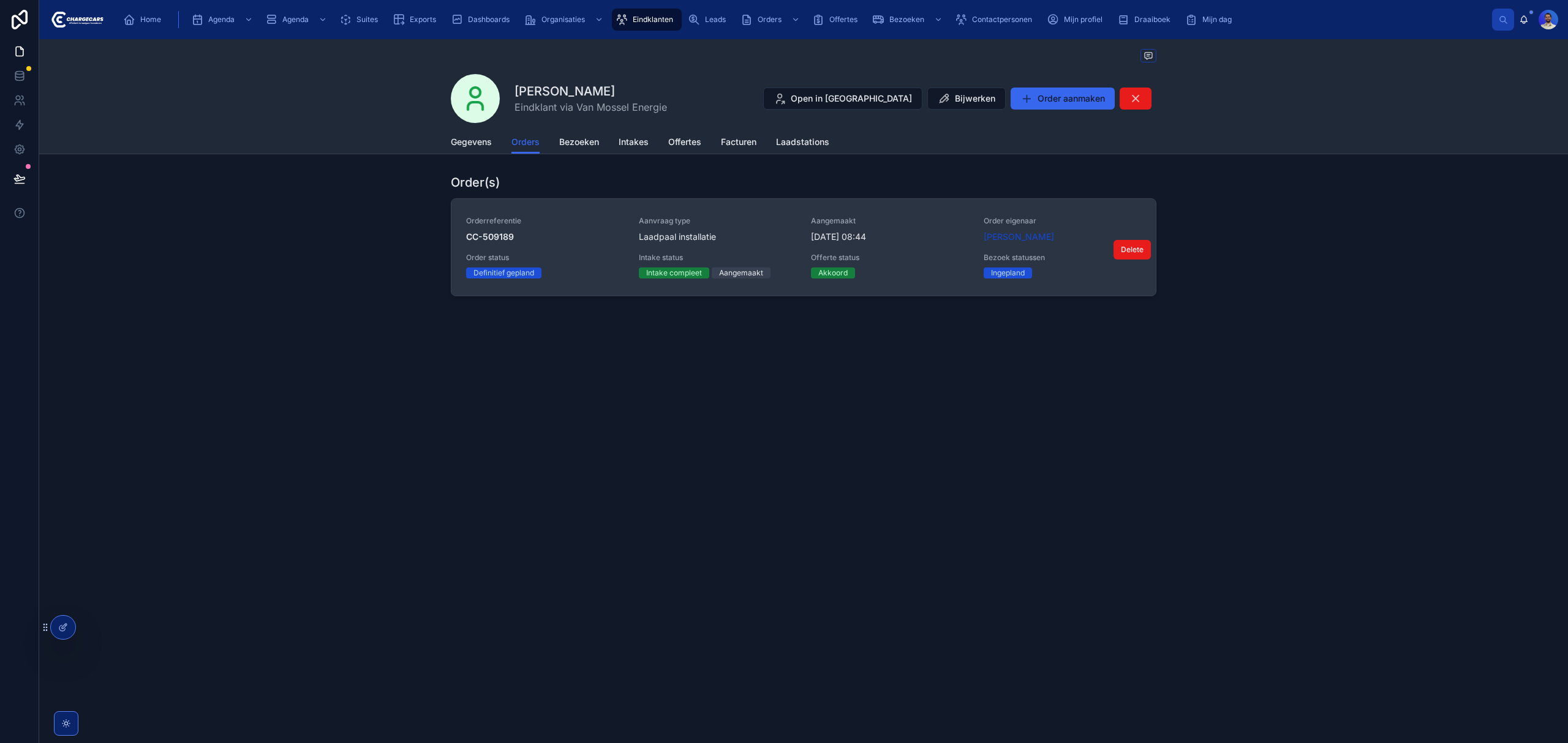
click at [574, 234] on span "CC-509189" at bounding box center [545, 237] width 158 height 12
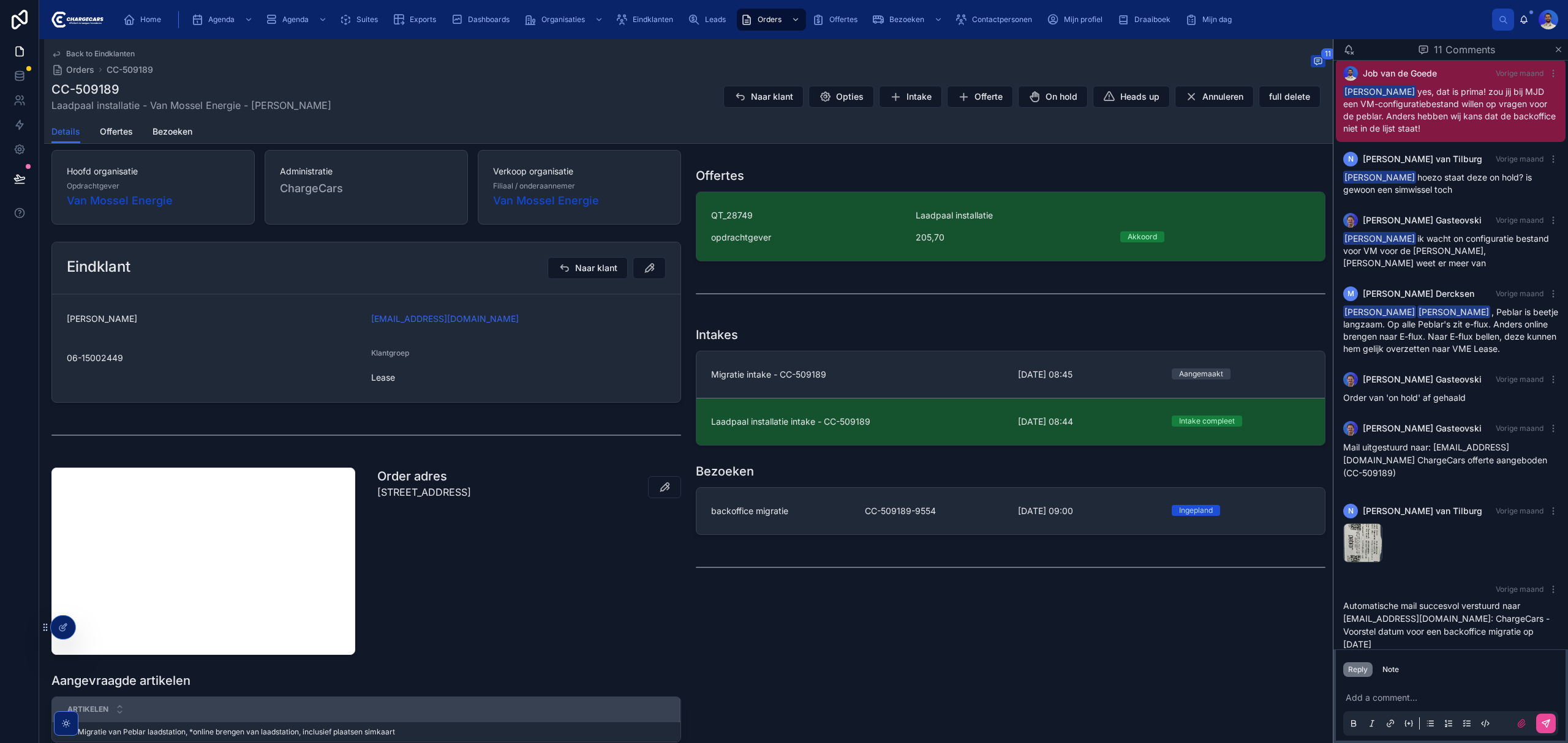
scroll to position [233, 0]
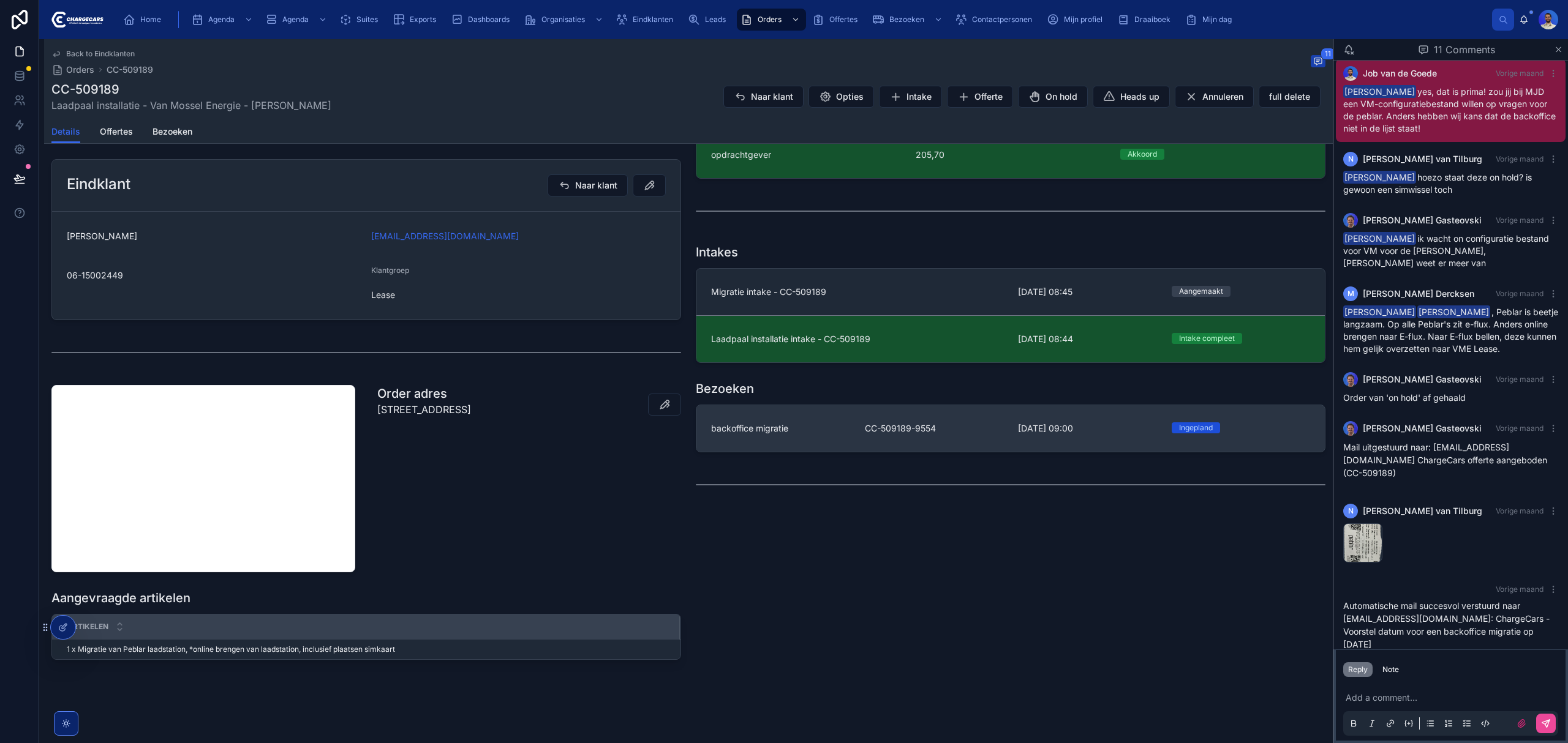
click at [798, 437] on link "backoffice migratie CC-509189-9554 1-10-2025 09:00 Ingepland" at bounding box center [1010, 428] width 629 height 46
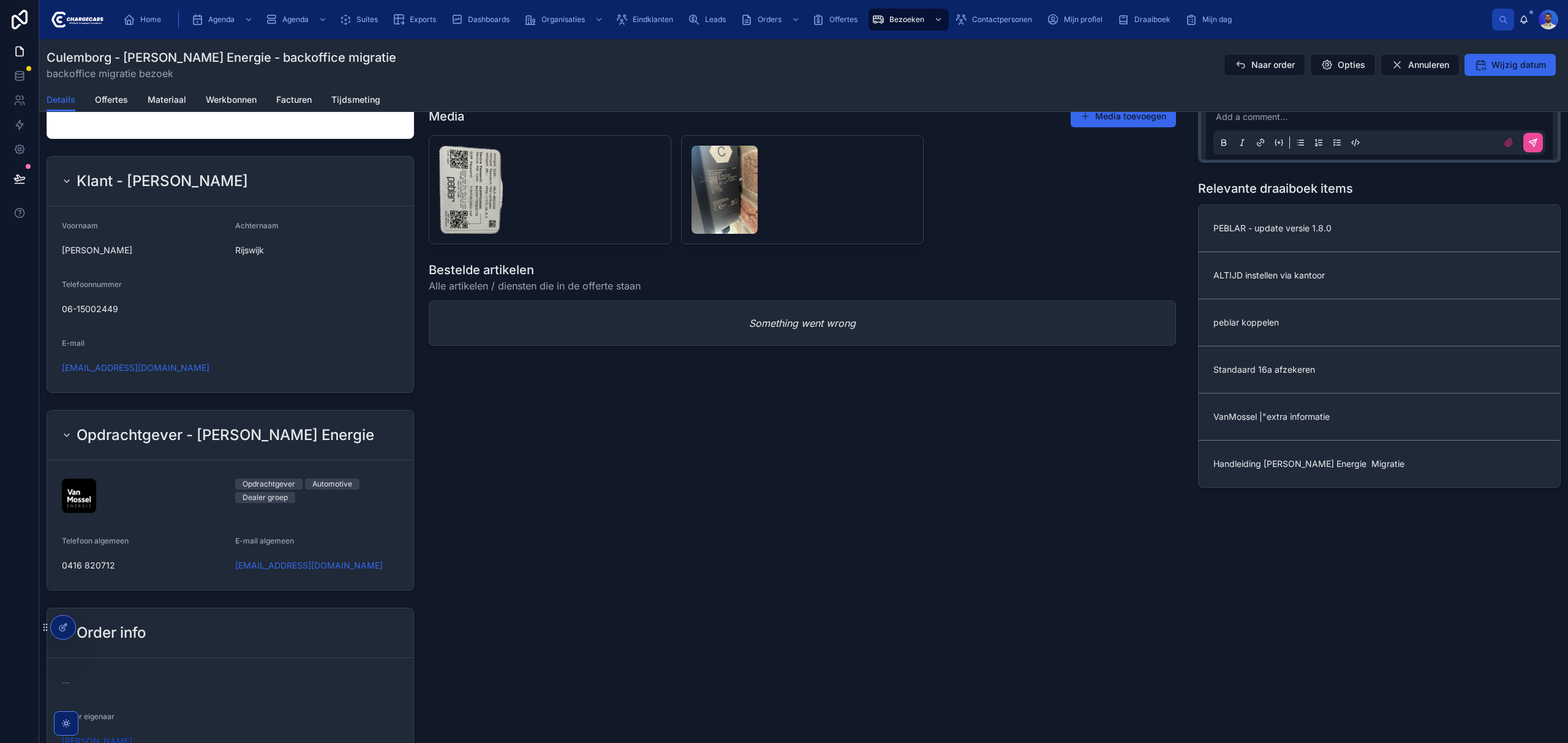
scroll to position [735, 0]
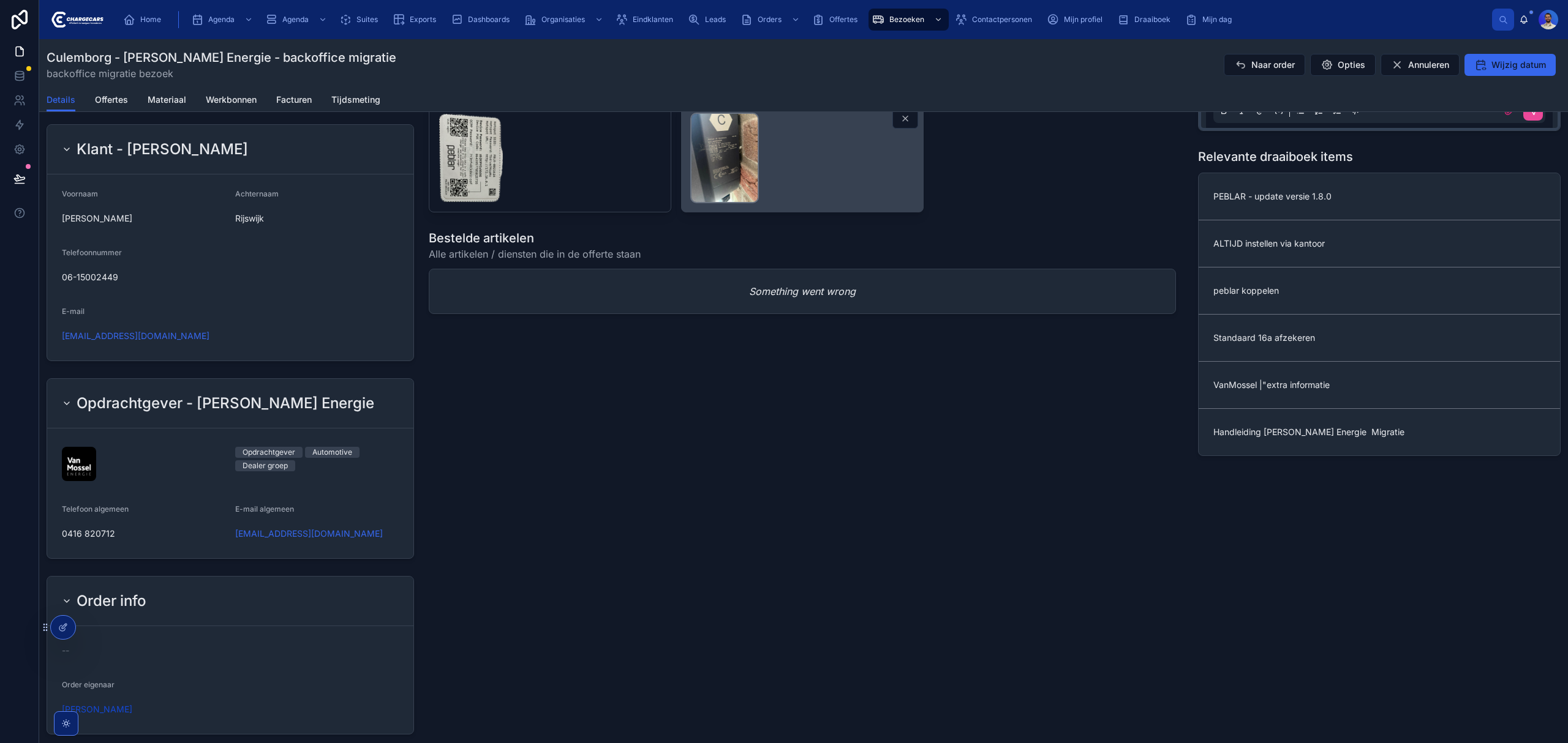
click at [723, 201] on img at bounding box center [725, 158] width 66 height 88
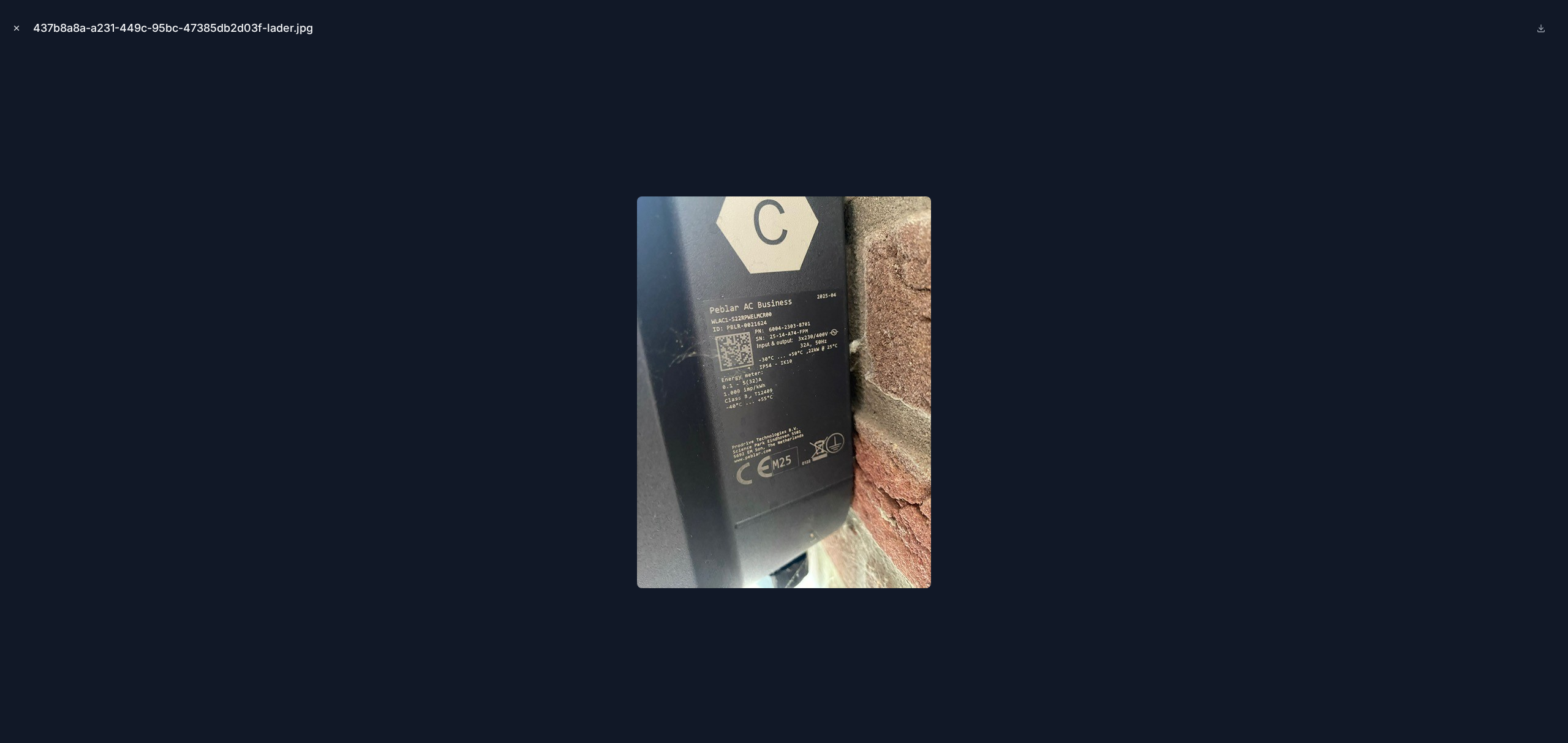
click at [16, 25] on icon "Close modal" at bounding box center [16, 28] width 9 height 9
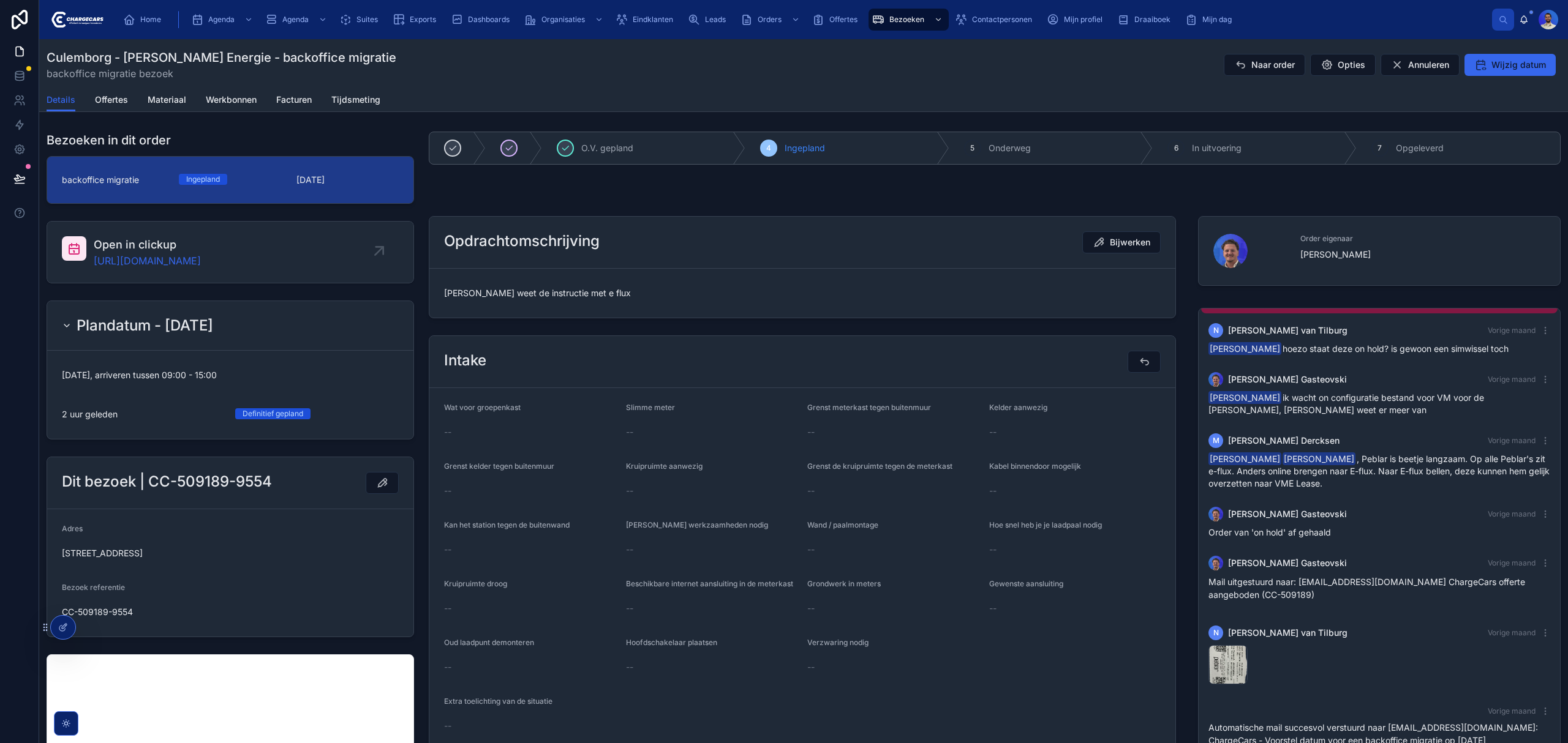
click at [578, 296] on span "vasko weet de instructie met e flux" at bounding box center [802, 293] width 717 height 12
click at [458, 289] on span "vasko weet de instructie met e flux" at bounding box center [802, 293] width 717 height 12
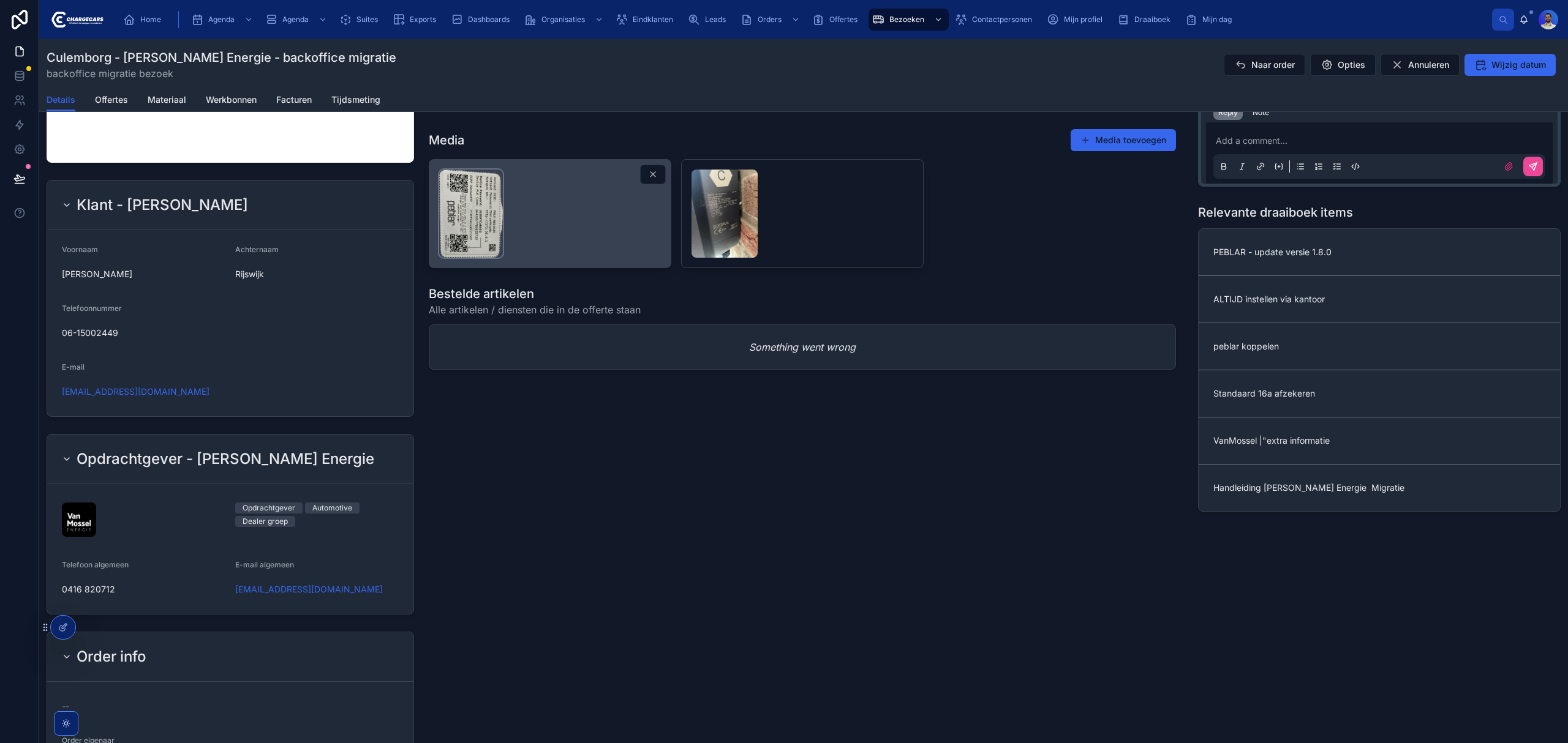
scroll to position [652, 0]
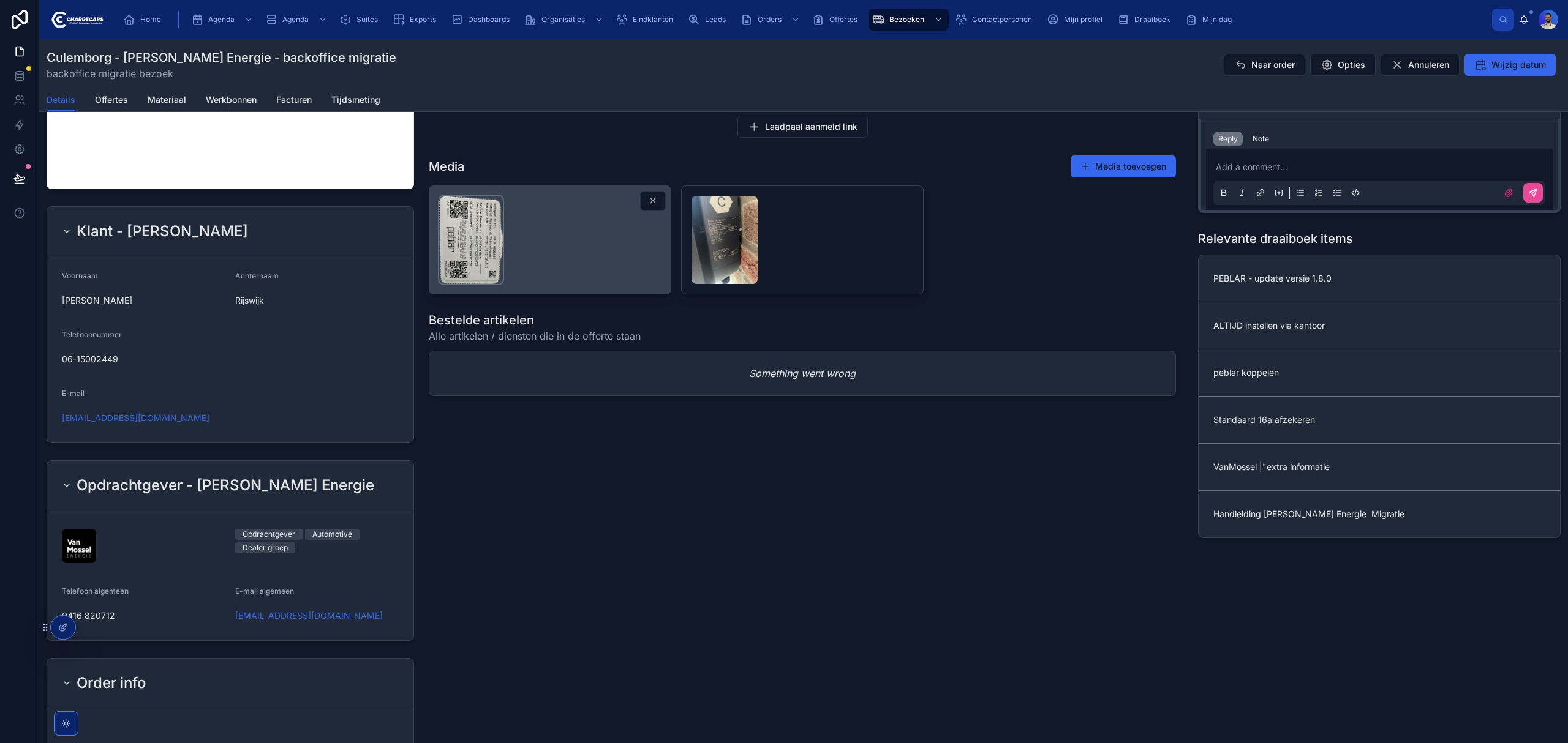
click at [450, 284] on img at bounding box center [471, 239] width 64 height 88
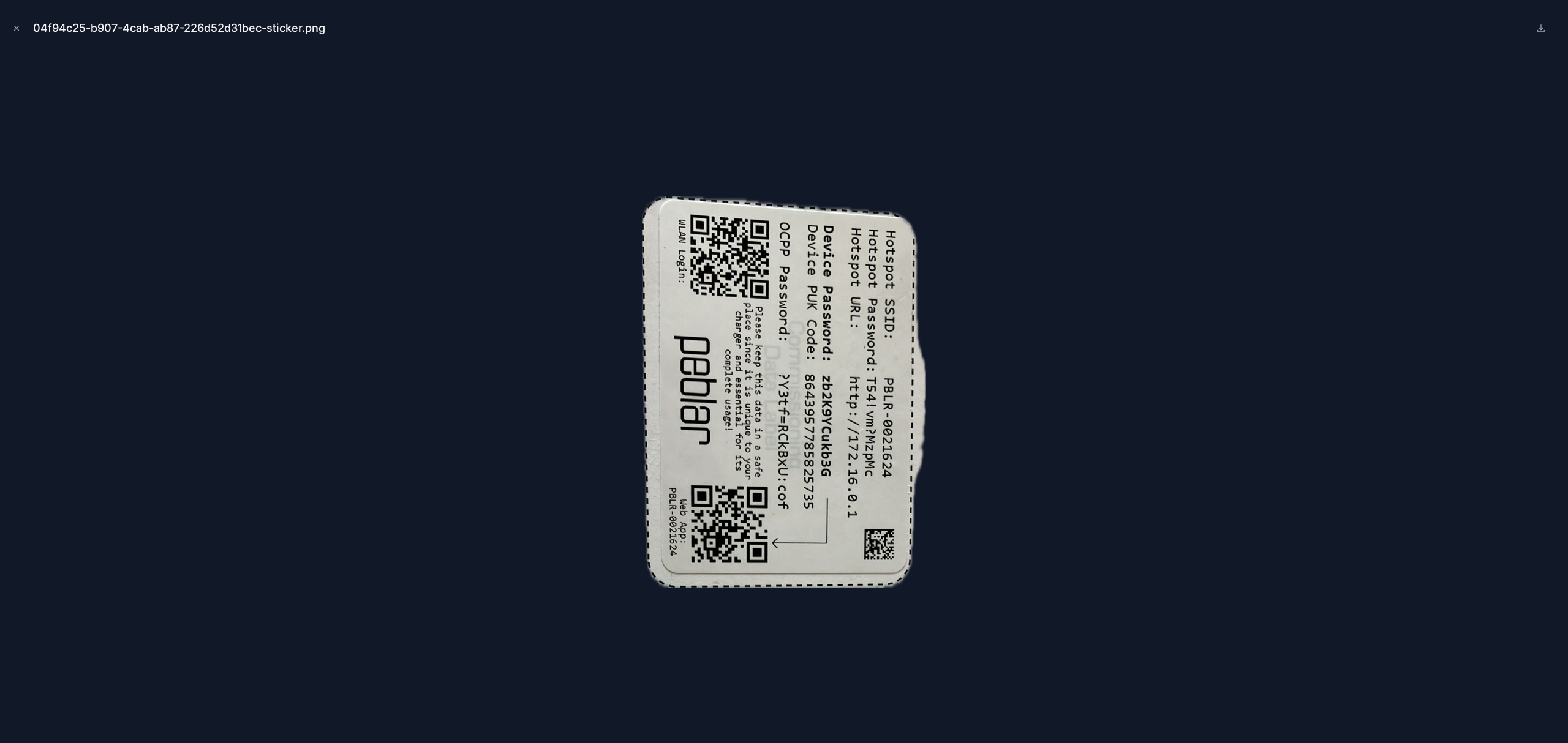
drag, startPoint x: 768, startPoint y: 426, endPoint x: 1078, endPoint y: 382, distance: 313.1
click at [1078, 382] on div at bounding box center [784, 392] width 1549 height 682
drag, startPoint x: 729, startPoint y: 407, endPoint x: 1031, endPoint y: 247, distance: 341.8
click at [1226, 225] on div at bounding box center [784, 392] width 1549 height 682
drag, startPoint x: 813, startPoint y: 295, endPoint x: 1135, endPoint y: 192, distance: 338.1
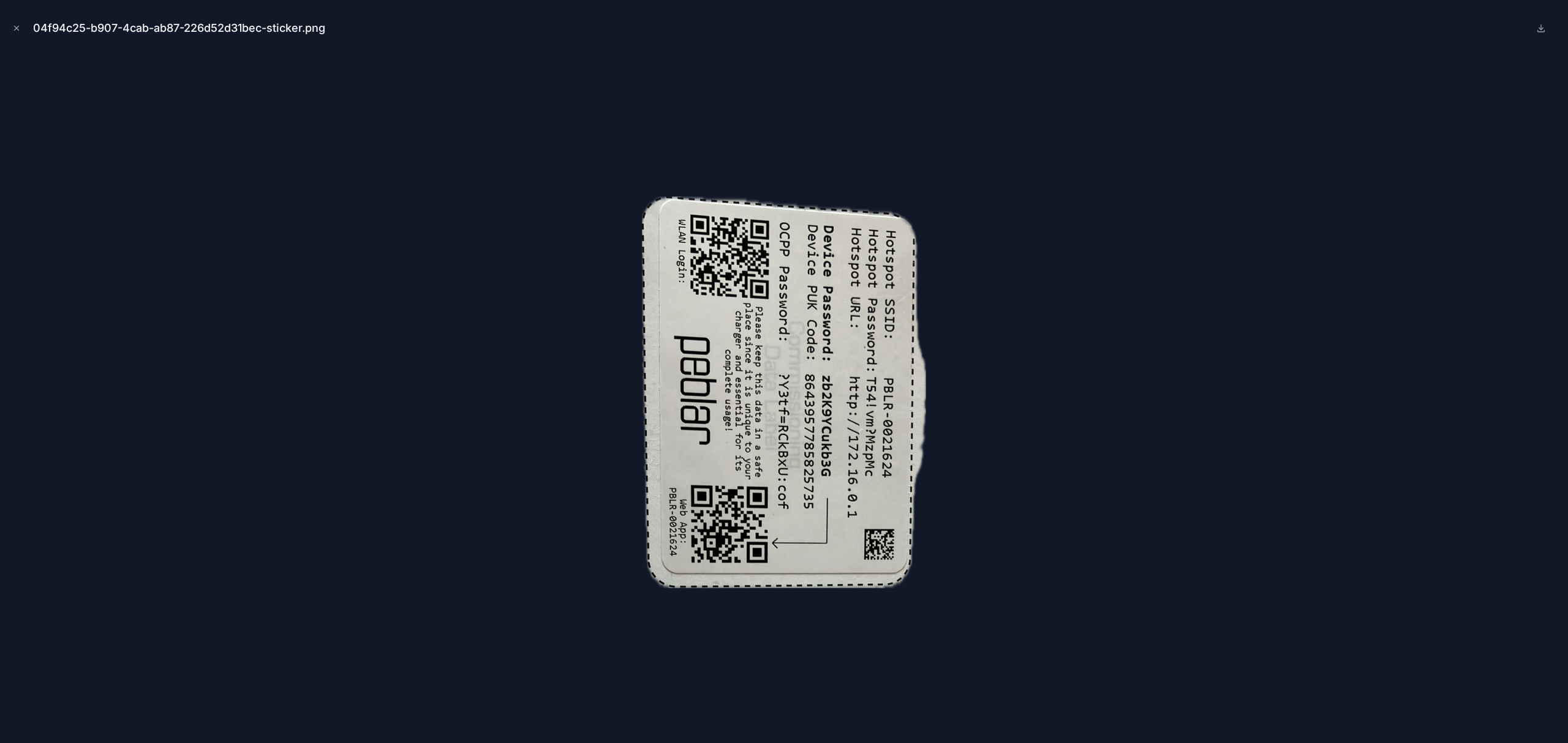
click at [1135, 189] on div at bounding box center [784, 392] width 1549 height 682
drag, startPoint x: 1050, startPoint y: 393, endPoint x: 845, endPoint y: 363, distance: 207.2
click at [16, 25] on icon "Close modal" at bounding box center [16, 28] width 9 height 9
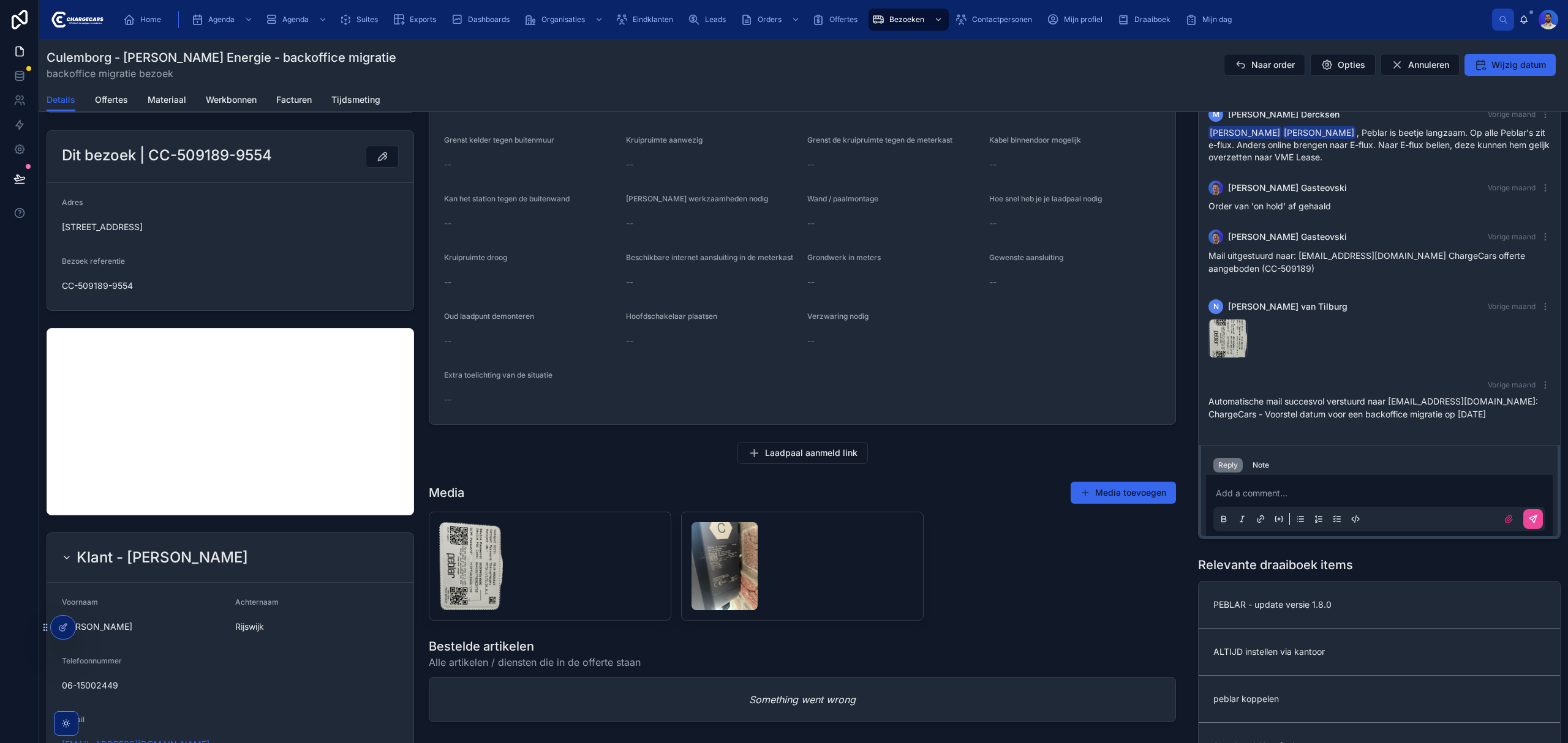
scroll to position [245, 0]
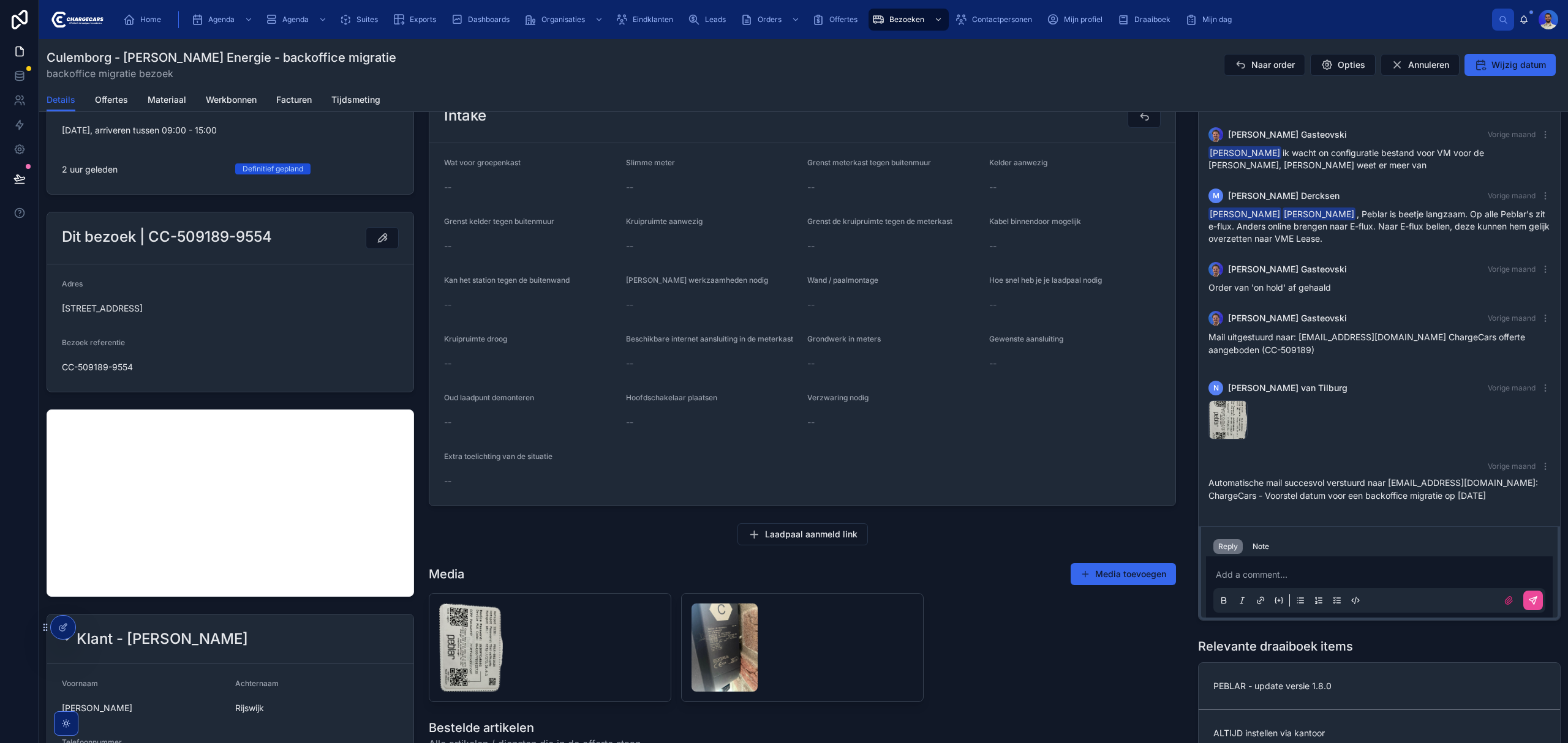
click at [158, 304] on div "Hamseweg 5, Culemborg, 4101 NT, Netherlands" at bounding box center [230, 308] width 337 height 19
copy span "Hamseweg 5, Culemborg, 4101 NT, Netherlands"
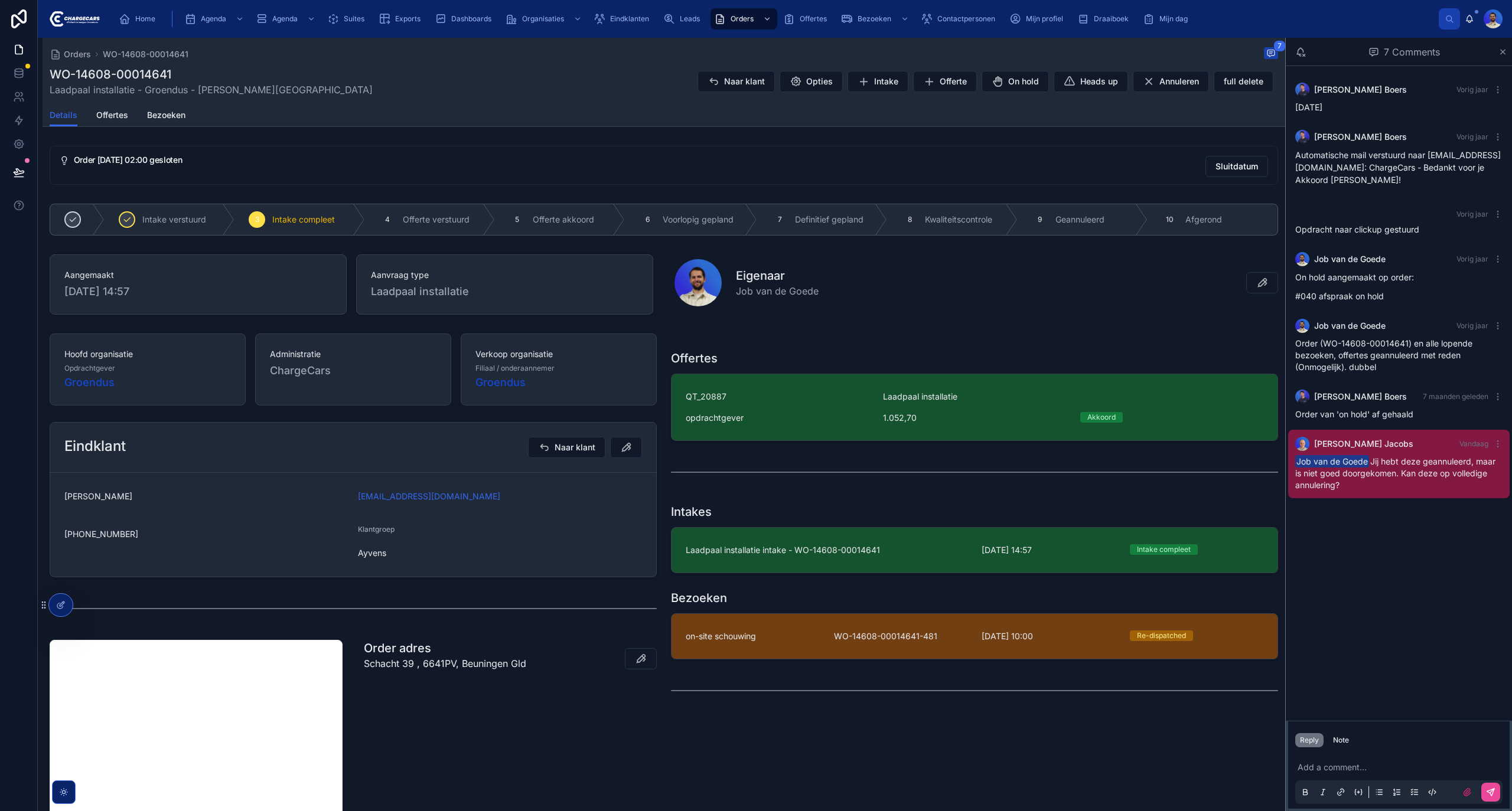
click at [1447, 466] on span "Job van de Goede Jij hebt deze geannuleerd, maar is niet goed doorgekomen. Kan …" at bounding box center [1396, 473] width 201 height 34
click at [1437, 523] on div "Lorenzo Boers Vorig jaar Vrijdag 14-6 Lorenzo Boers Vorig jaar Automatische mai…" at bounding box center [1399, 393] width 226 height 655
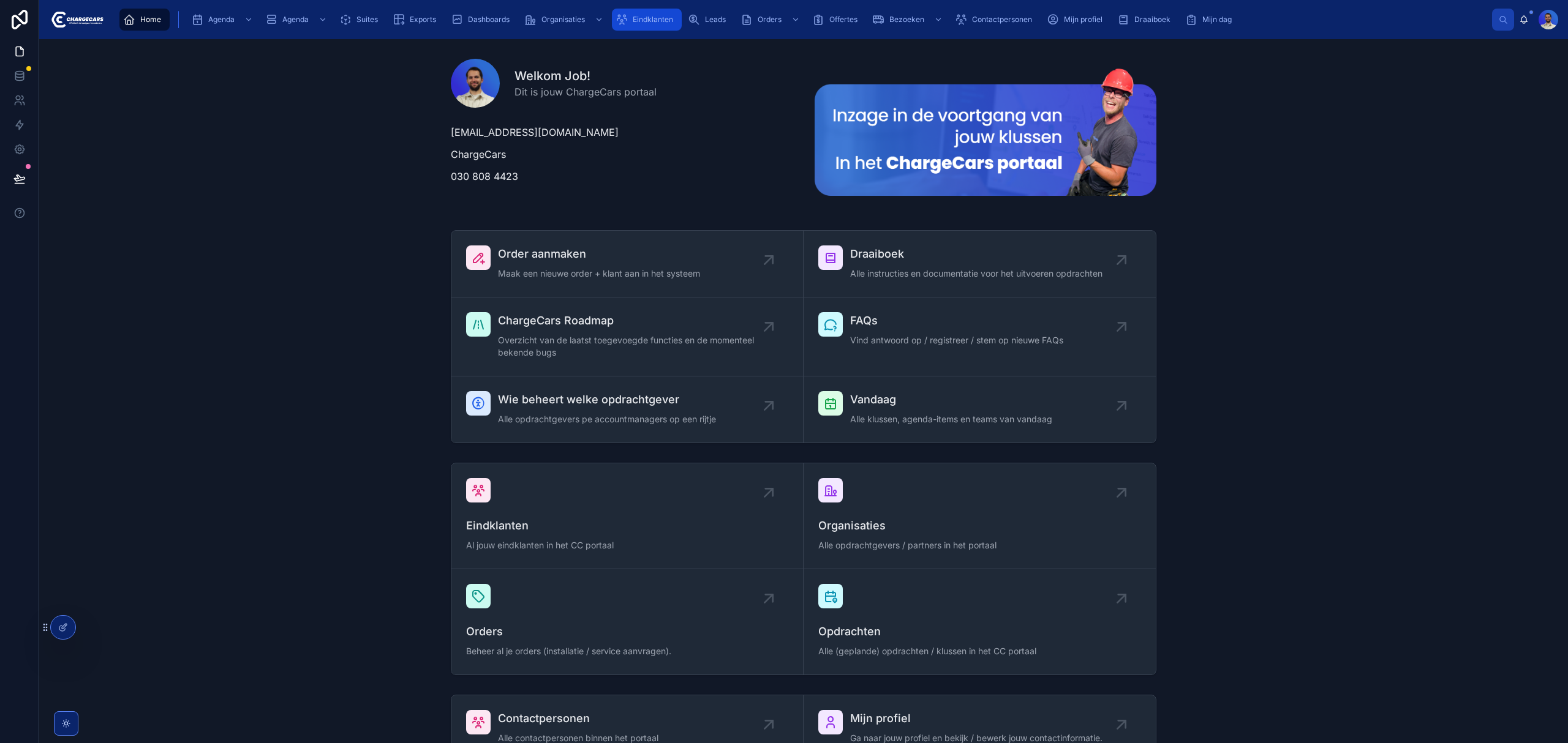
click at [637, 17] on span "Eindklanten" at bounding box center [653, 19] width 40 height 10
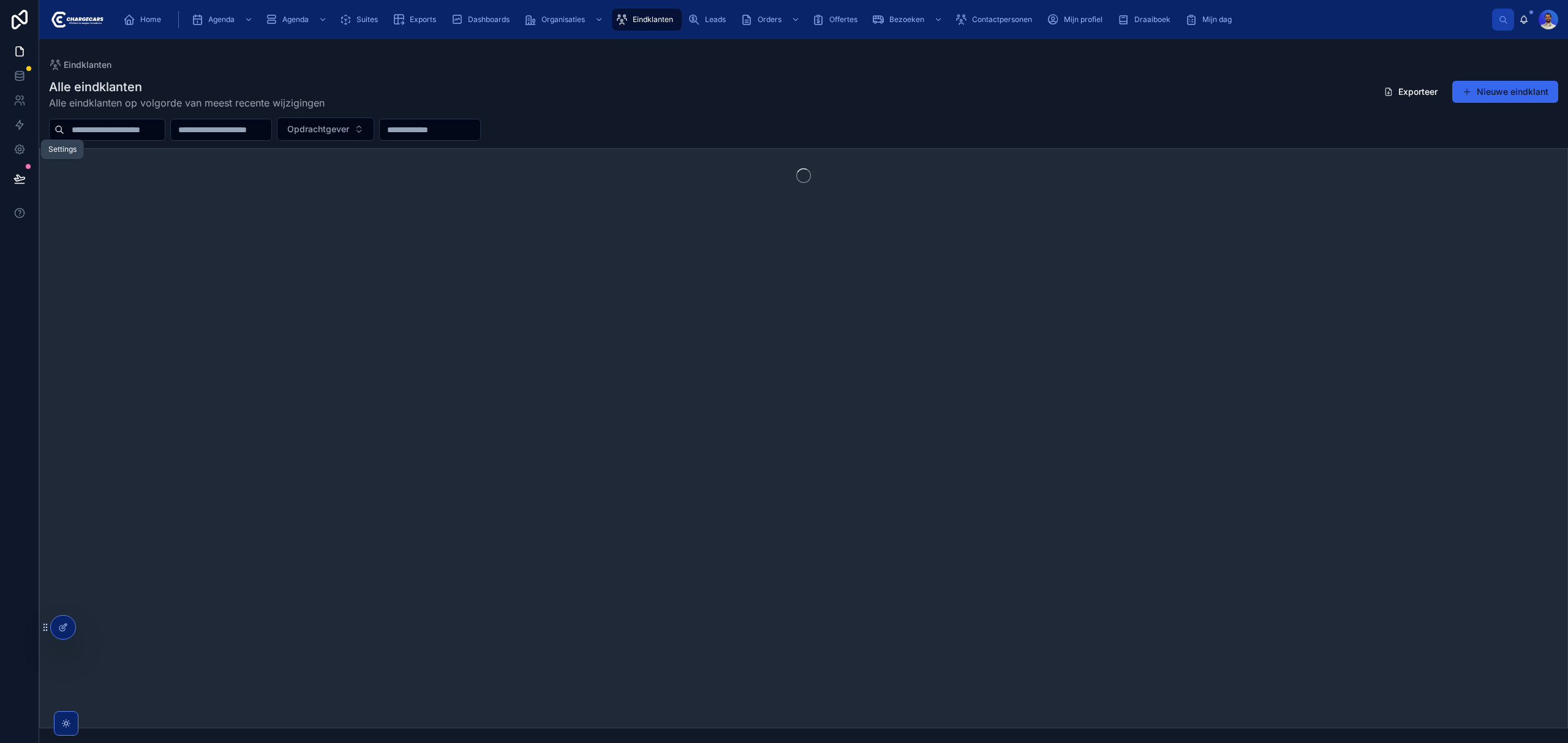
click at [113, 117] on div "Opdrachtgever" at bounding box center [803, 129] width 1529 height 23
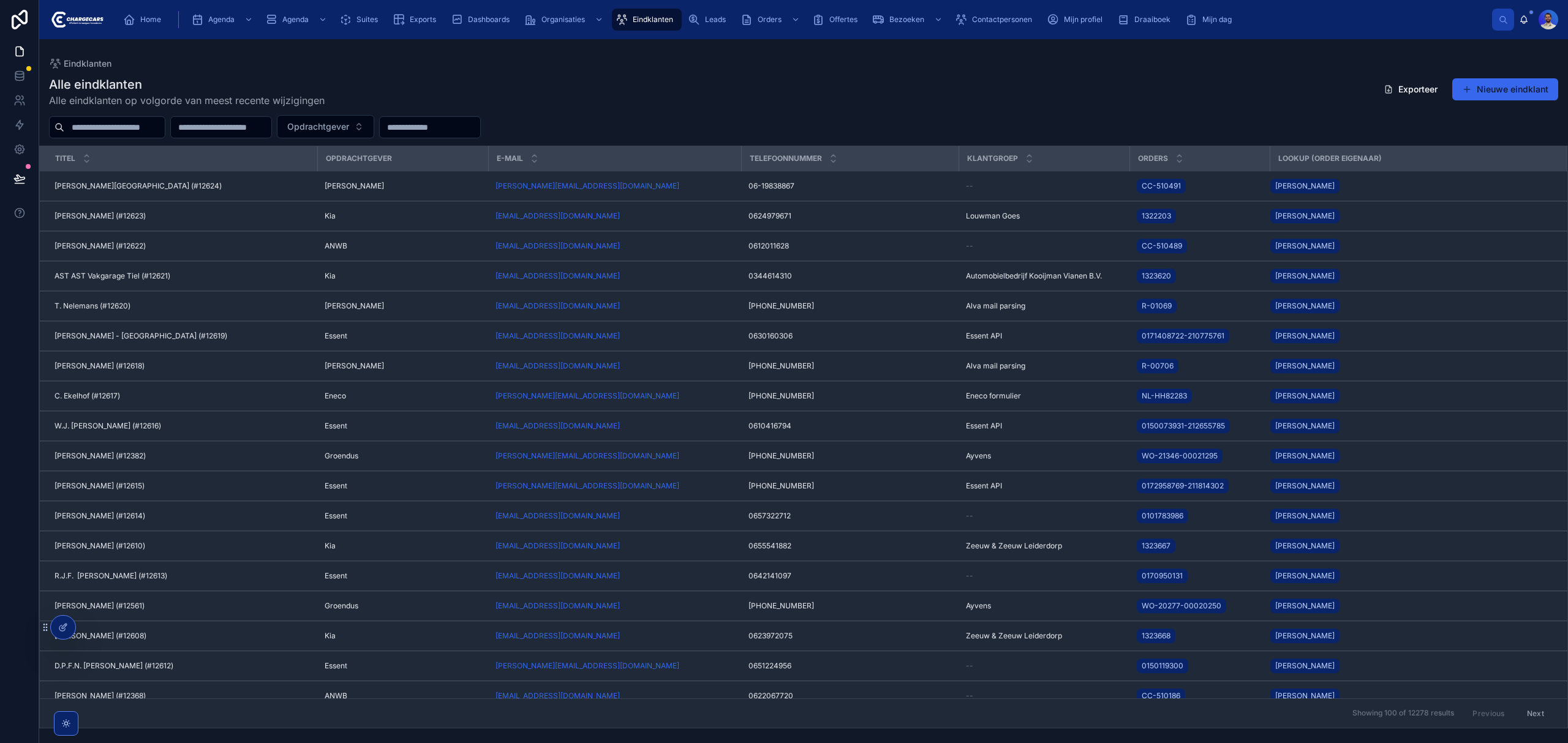
click at [111, 123] on input "text" at bounding box center [115, 127] width 101 height 17
type input "**********"
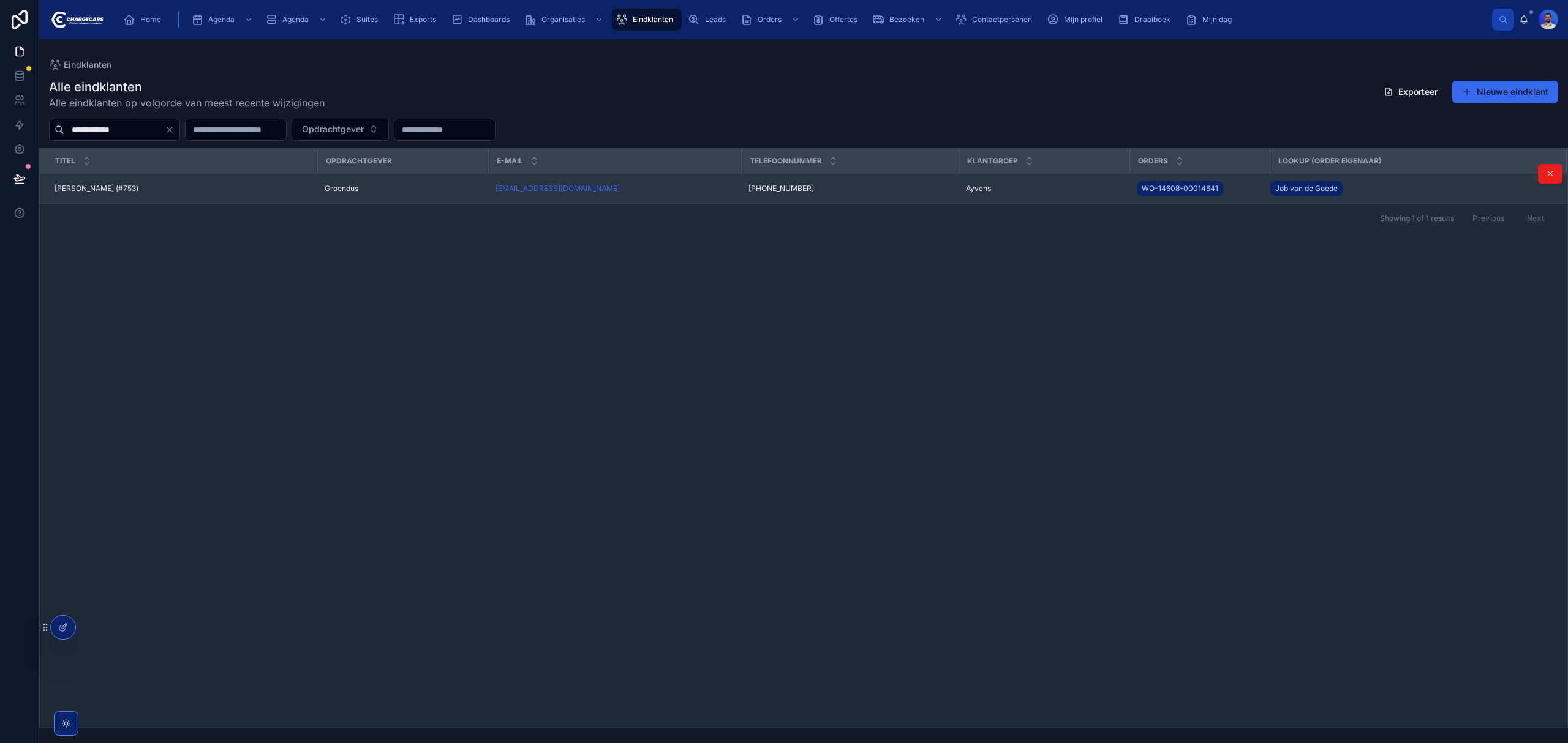
click at [138, 190] on span "[PERSON_NAME] (#753)" at bounding box center [96, 188] width 84 height 10
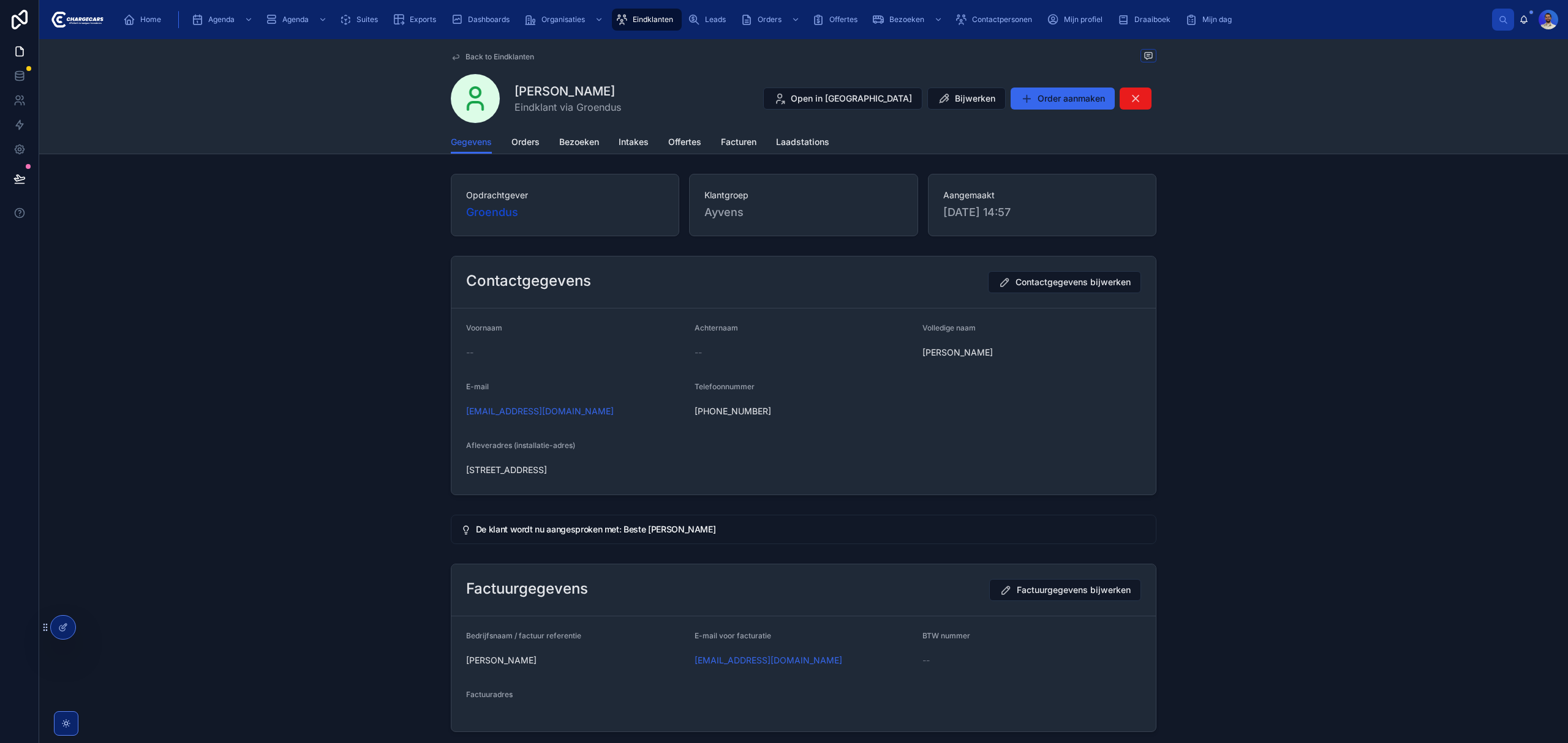
click at [503, 137] on div "Gegevens Orders Bezoeken Intakes Offertes Facturen Laadstations" at bounding box center [804, 141] width 706 height 23
click at [527, 133] on link "Orders" at bounding box center [525, 143] width 28 height 25
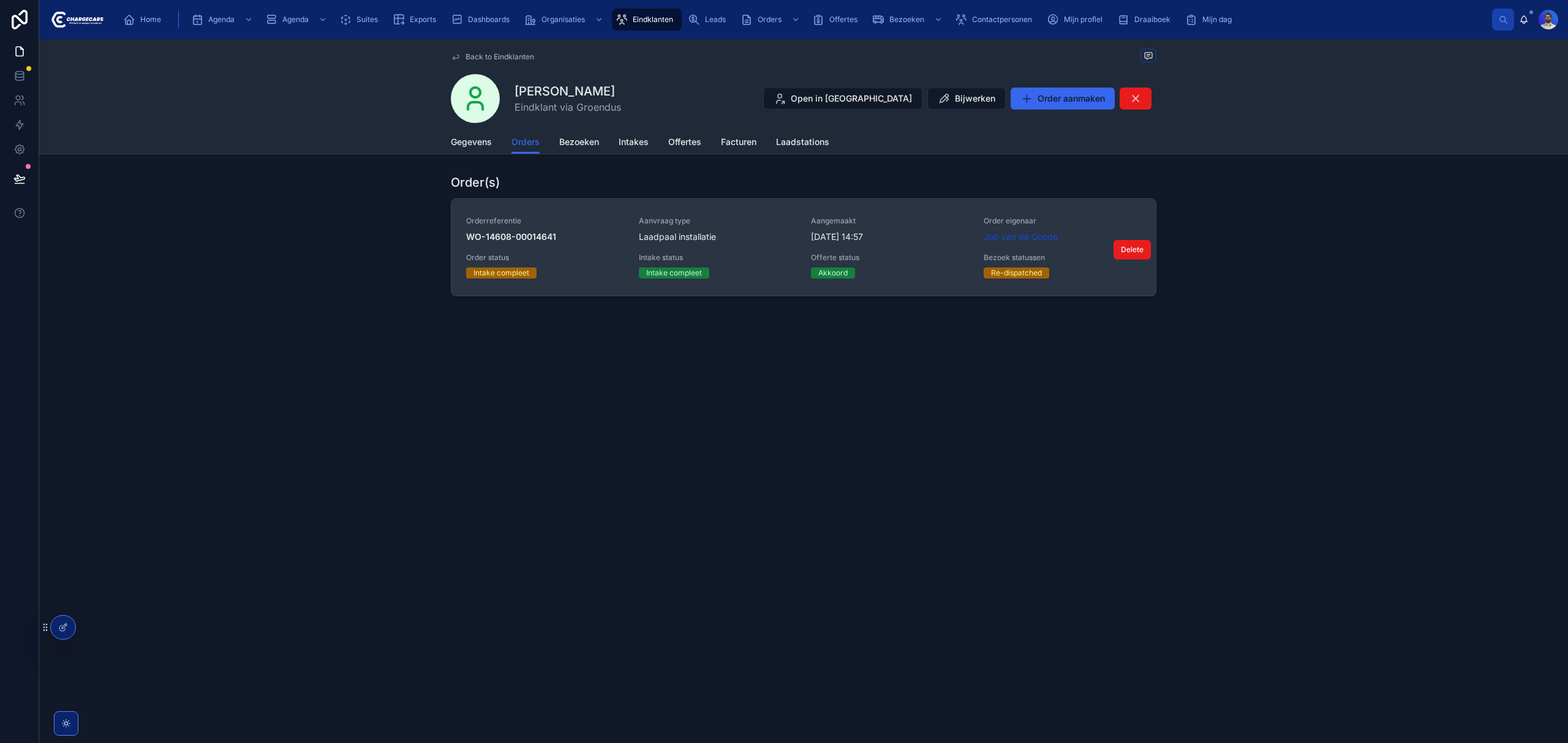
click at [912, 270] on div "Akkoord" at bounding box center [890, 273] width 158 height 11
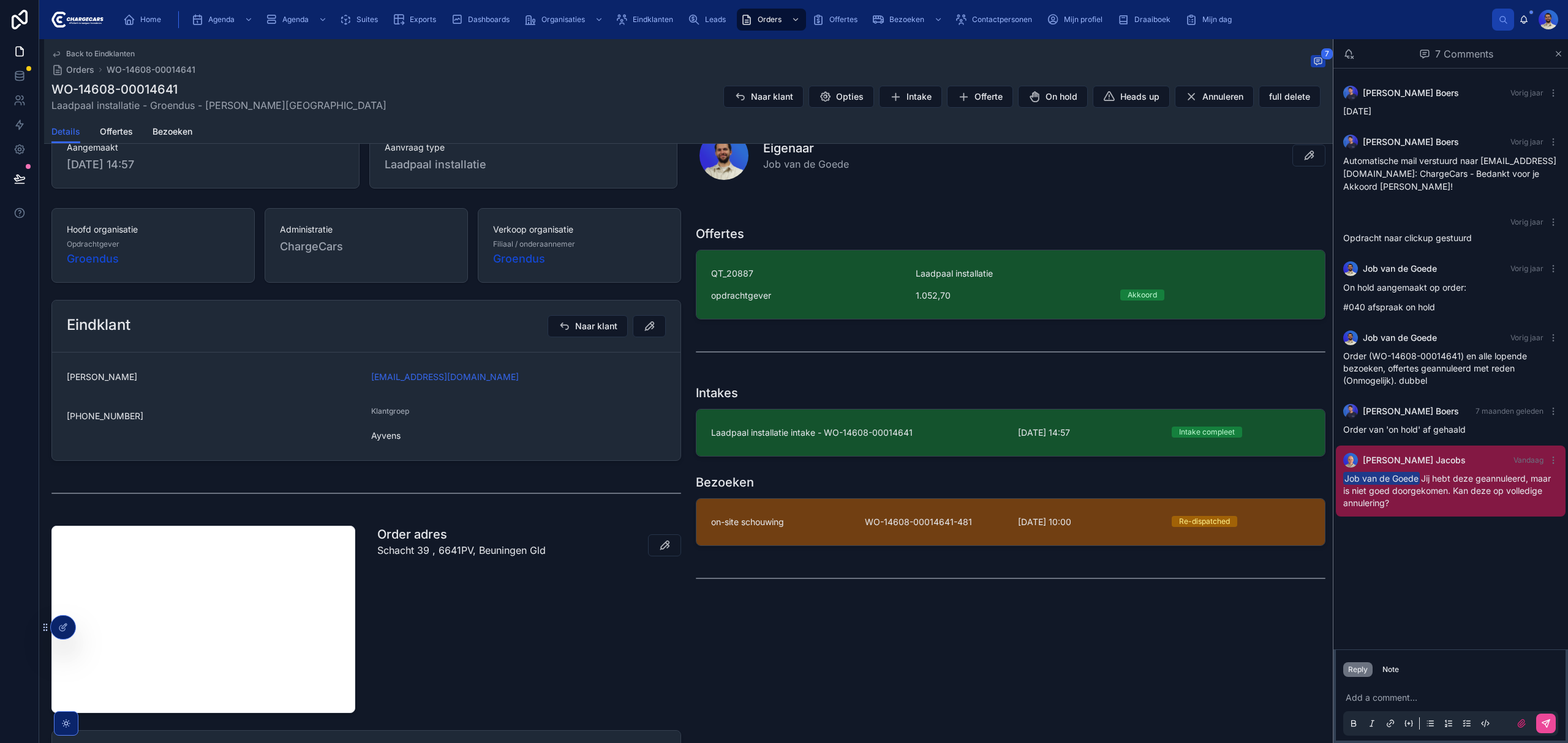
scroll to position [163, 0]
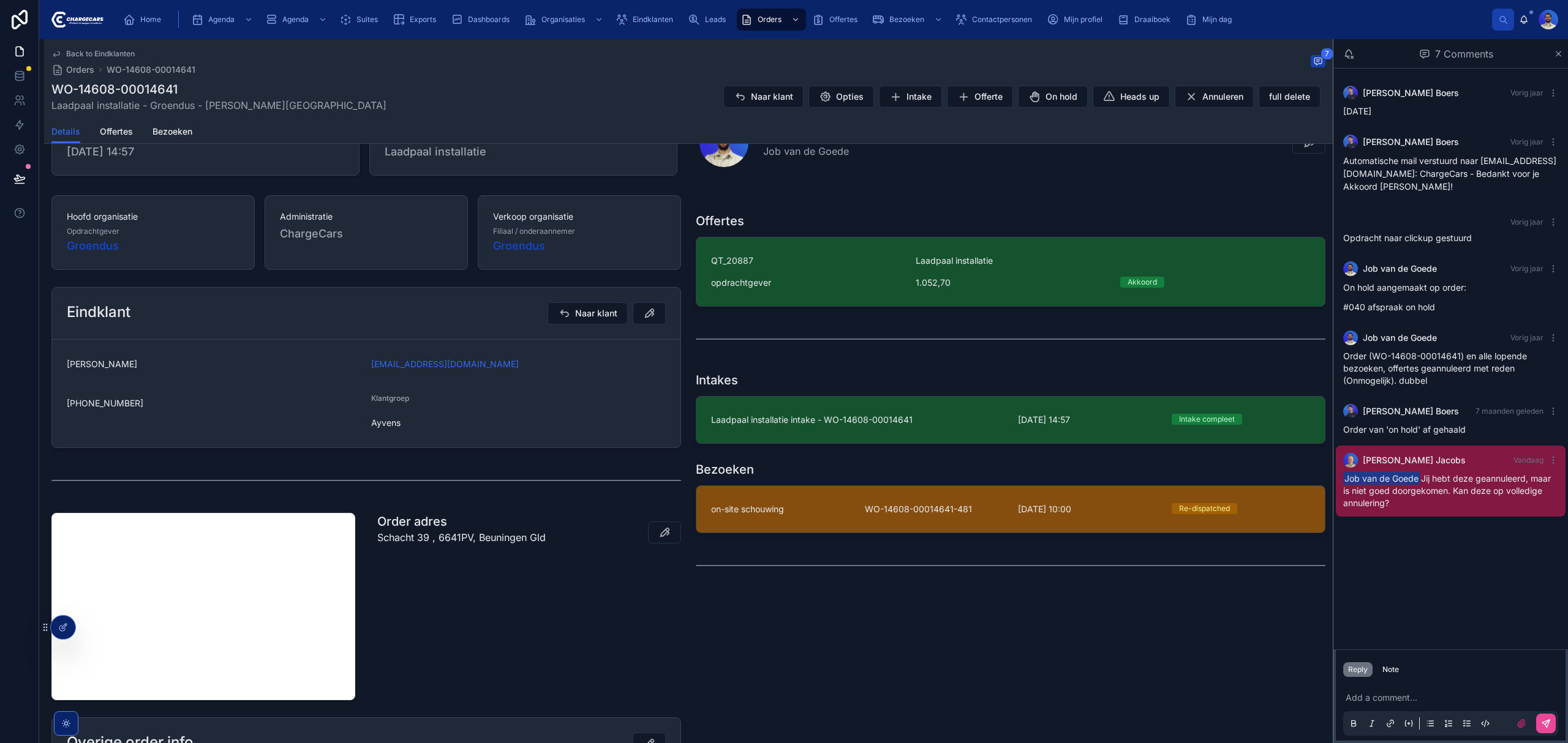
click at [851, 516] on div "on-site schouwing WO-14608-00014641-481 14-6-2024 10:00 Re-dispatched" at bounding box center [1010, 509] width 599 height 12
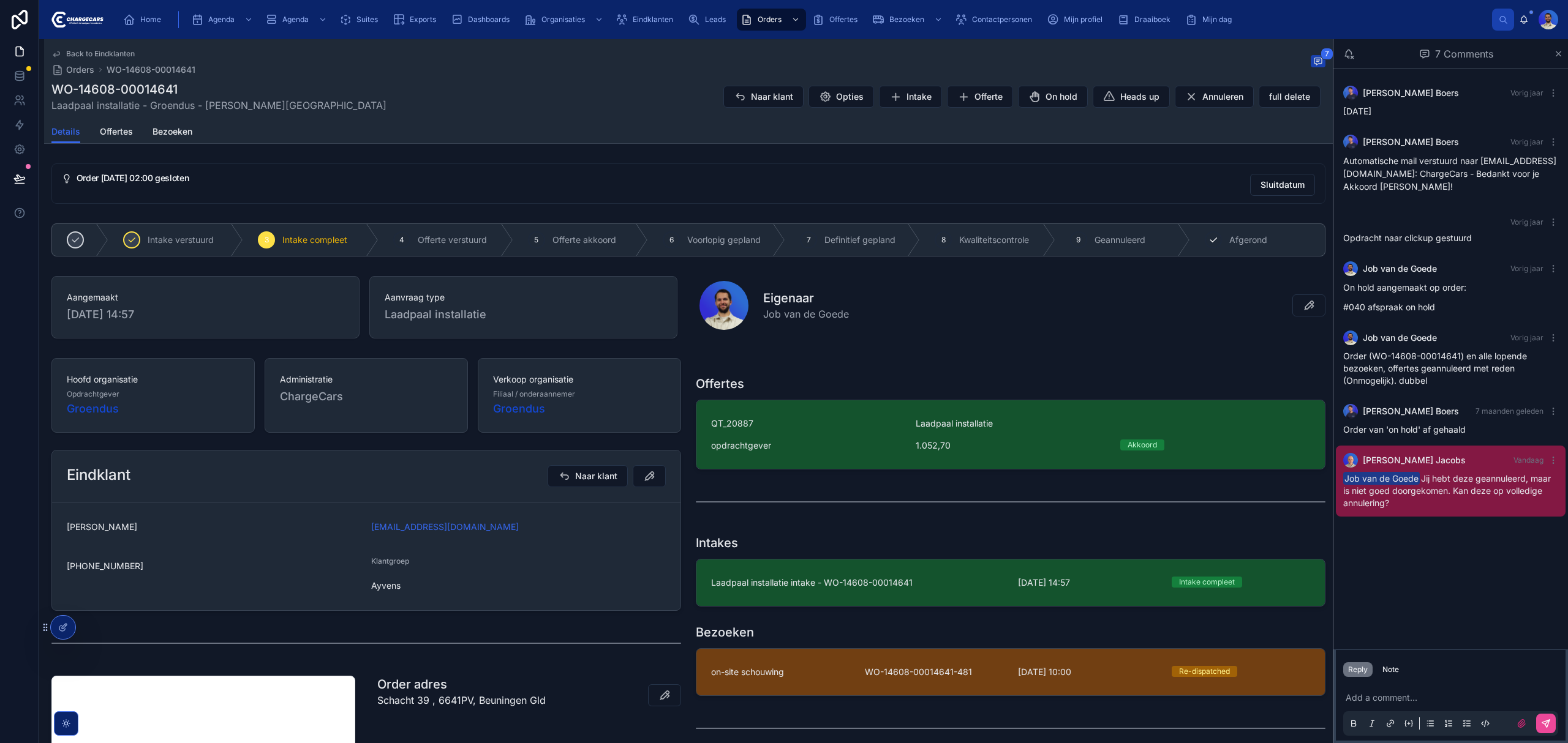
click at [1205, 248] on div "10" at bounding box center [1214, 240] width 17 height 17
click at [544, 236] on span "Geannuleerd" at bounding box center [568, 240] width 51 height 12
click at [1437, 586] on div "Lorenzo Boers Vorig jaar Vrijdag 14-6 Lorenzo Boers Vorig jaar Automatische mai…" at bounding box center [1451, 359] width 235 height 581
click at [1371, 683] on div "Add a comment..." at bounding box center [1451, 709] width 229 height 61
click at [1397, 667] on div "Note" at bounding box center [1391, 670] width 17 height 10
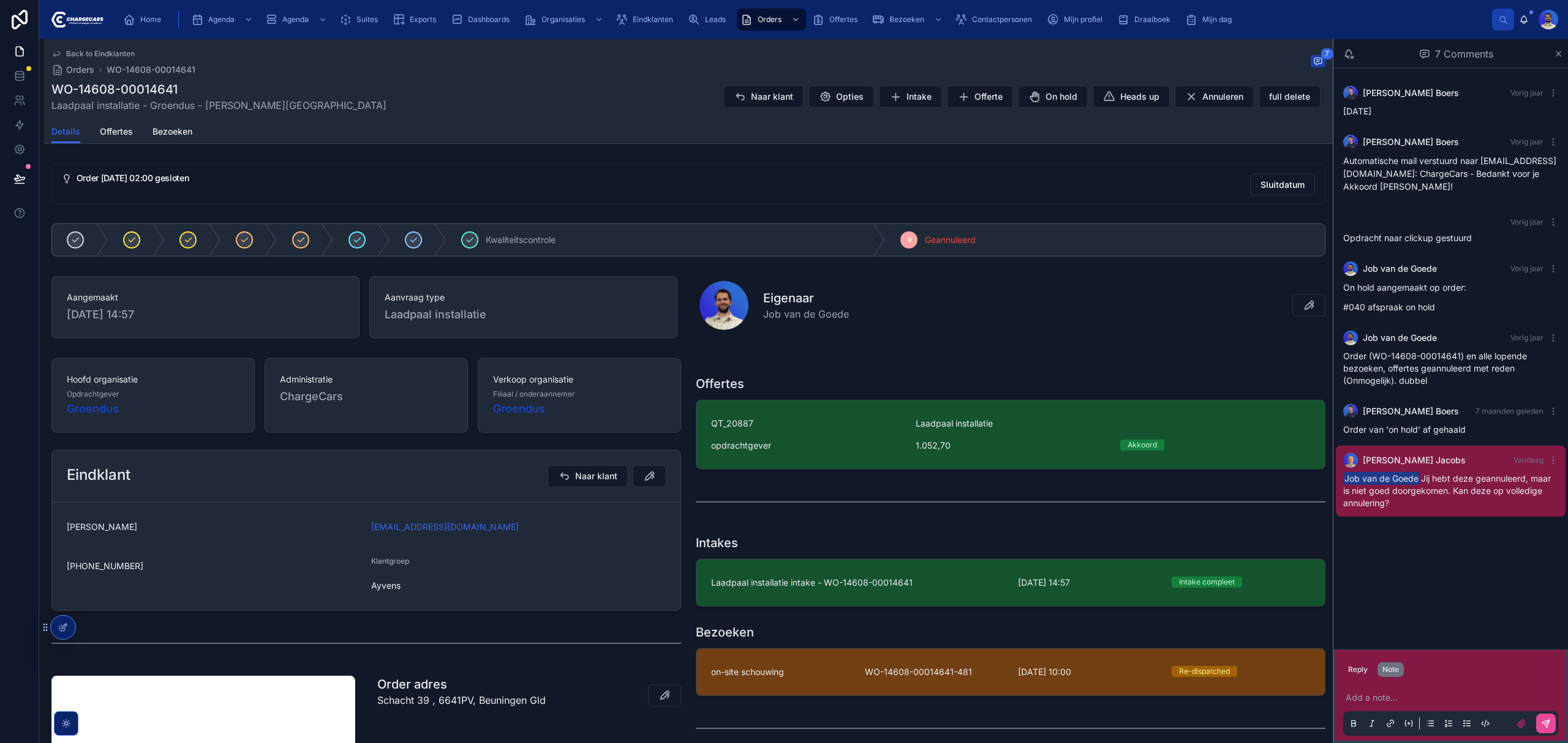
click at [1380, 693] on p at bounding box center [1453, 698] width 215 height 12
click at [539, 231] on div "Geannuleerd" at bounding box center [709, 239] width 411 height 32
click at [1496, 698] on p "**********" at bounding box center [1453, 698] width 215 height 12
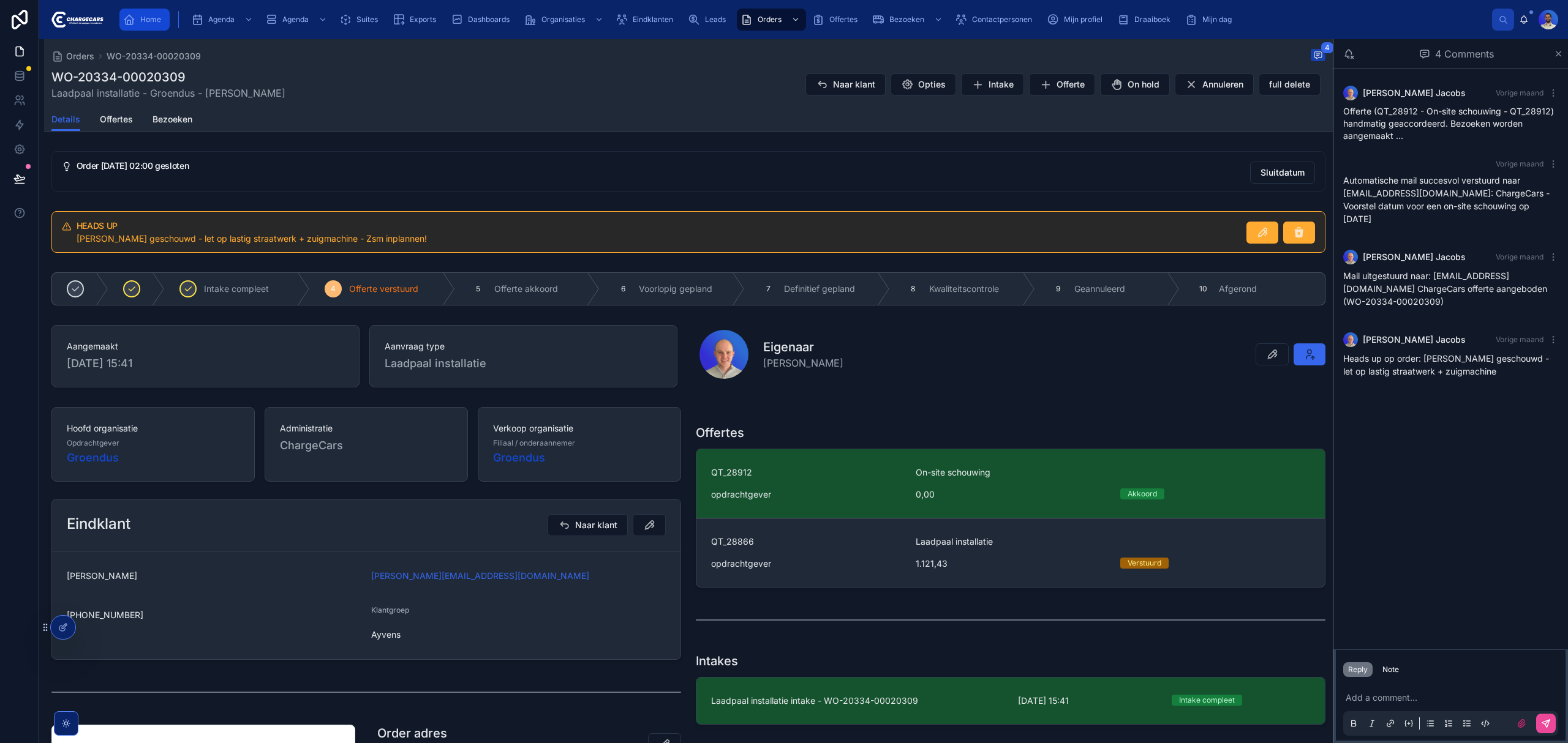
click at [166, 17] on link "Home" at bounding box center [144, 19] width 50 height 22
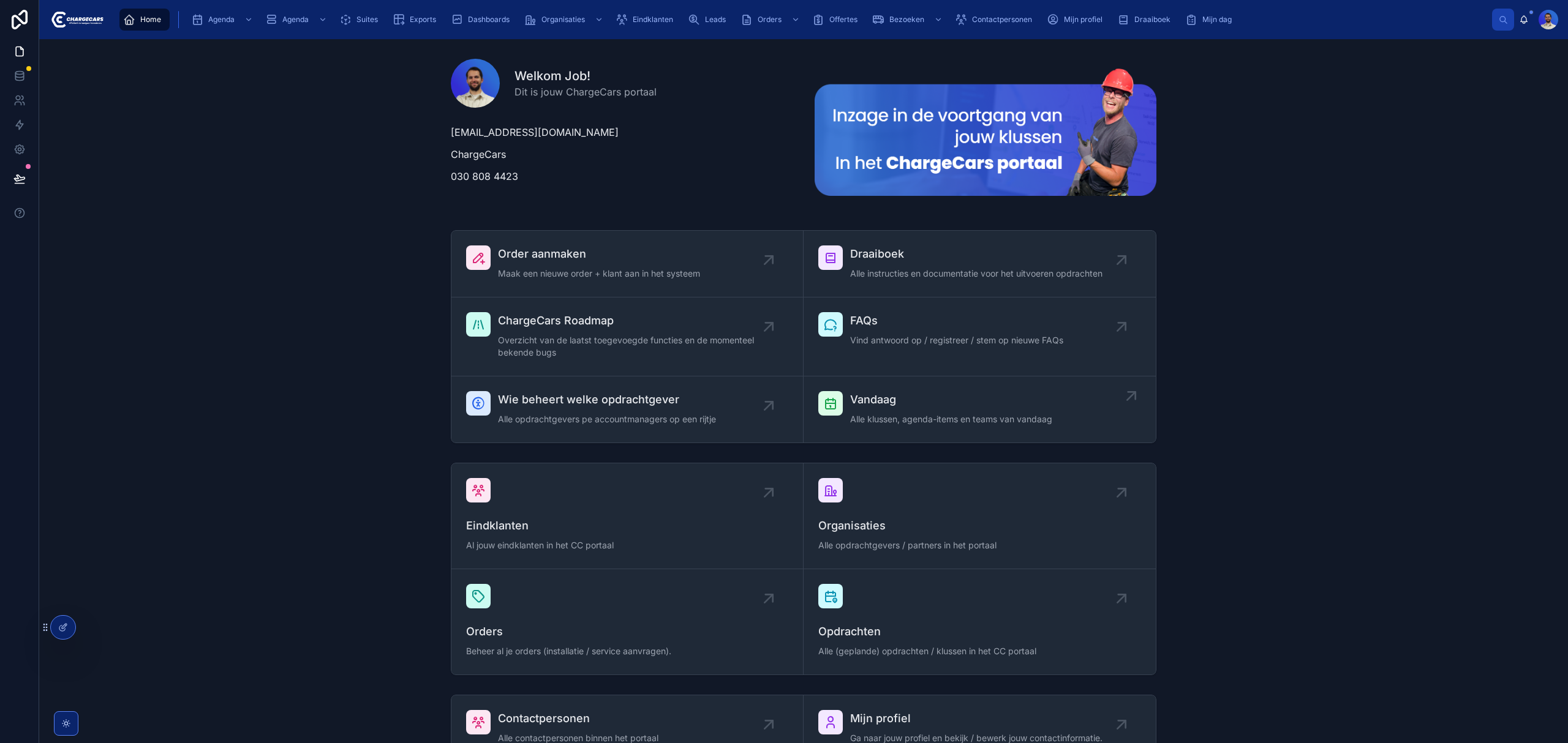
click at [865, 422] on span "Alle klussen, agenda-items en teams van vandaag" at bounding box center [951, 419] width 202 height 12
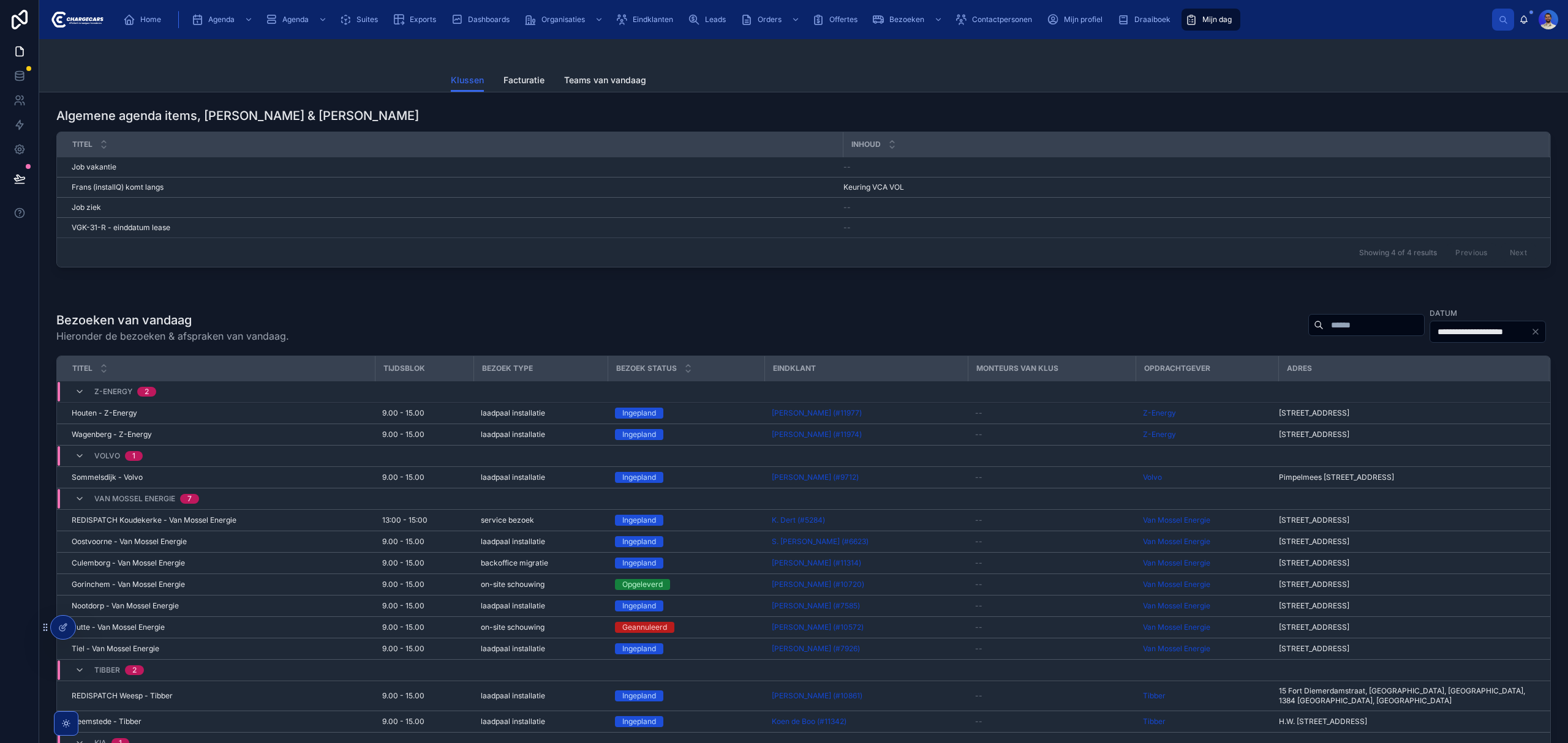
click at [1308, 315] on div at bounding box center [1366, 325] width 116 height 22
click at [1324, 323] on input "text" at bounding box center [1374, 325] width 101 height 17
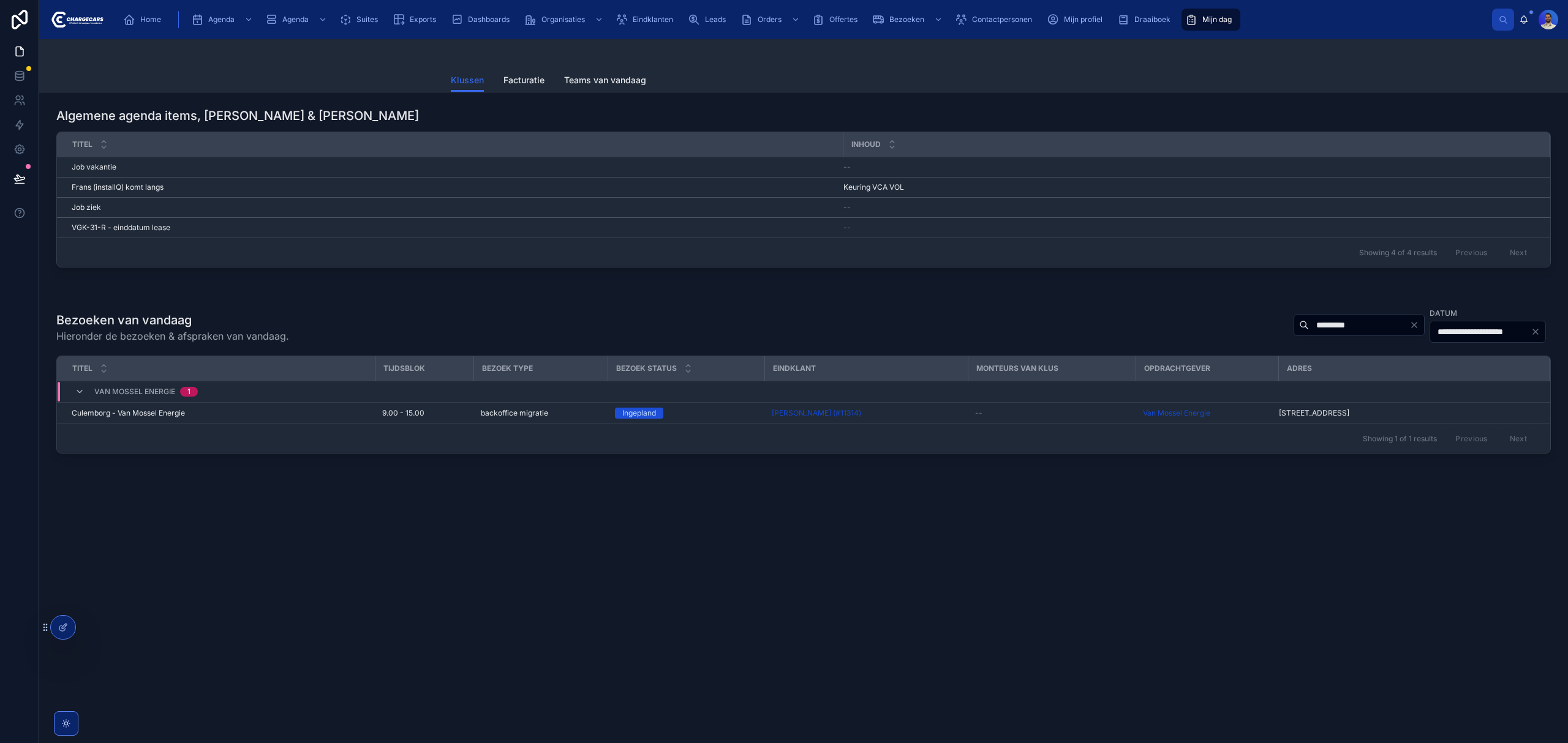
type input "*********"
click at [905, 425] on div "Showing 1 of 1 results Previous Next" at bounding box center [804, 439] width 1494 height 30
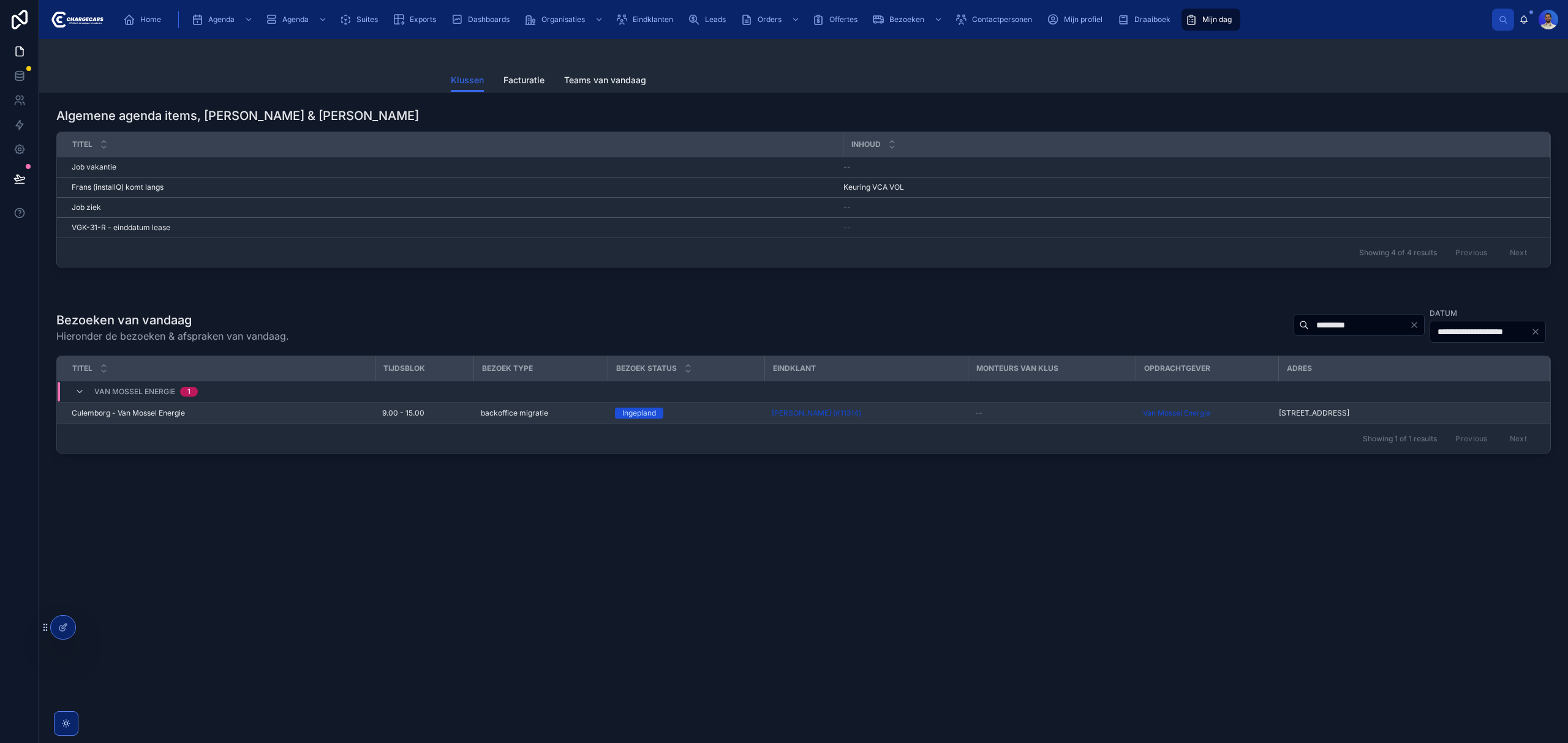
click at [912, 420] on td "[PERSON_NAME] (#11314)" at bounding box center [866, 414] width 203 height 21
click at [908, 410] on div "[PERSON_NAME] (#11314)" at bounding box center [866, 413] width 189 height 10
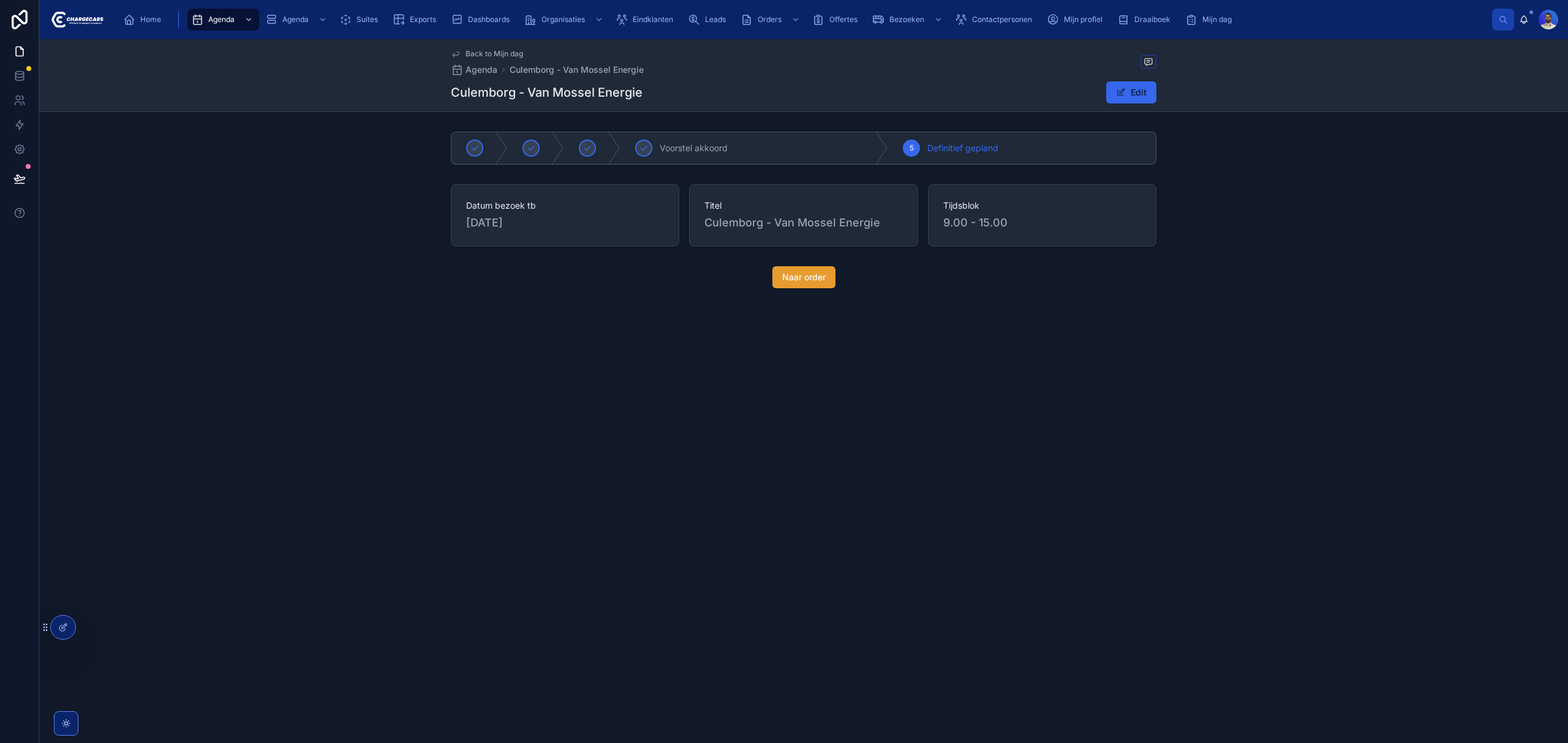
click at [789, 287] on button "Naar order" at bounding box center [804, 277] width 63 height 22
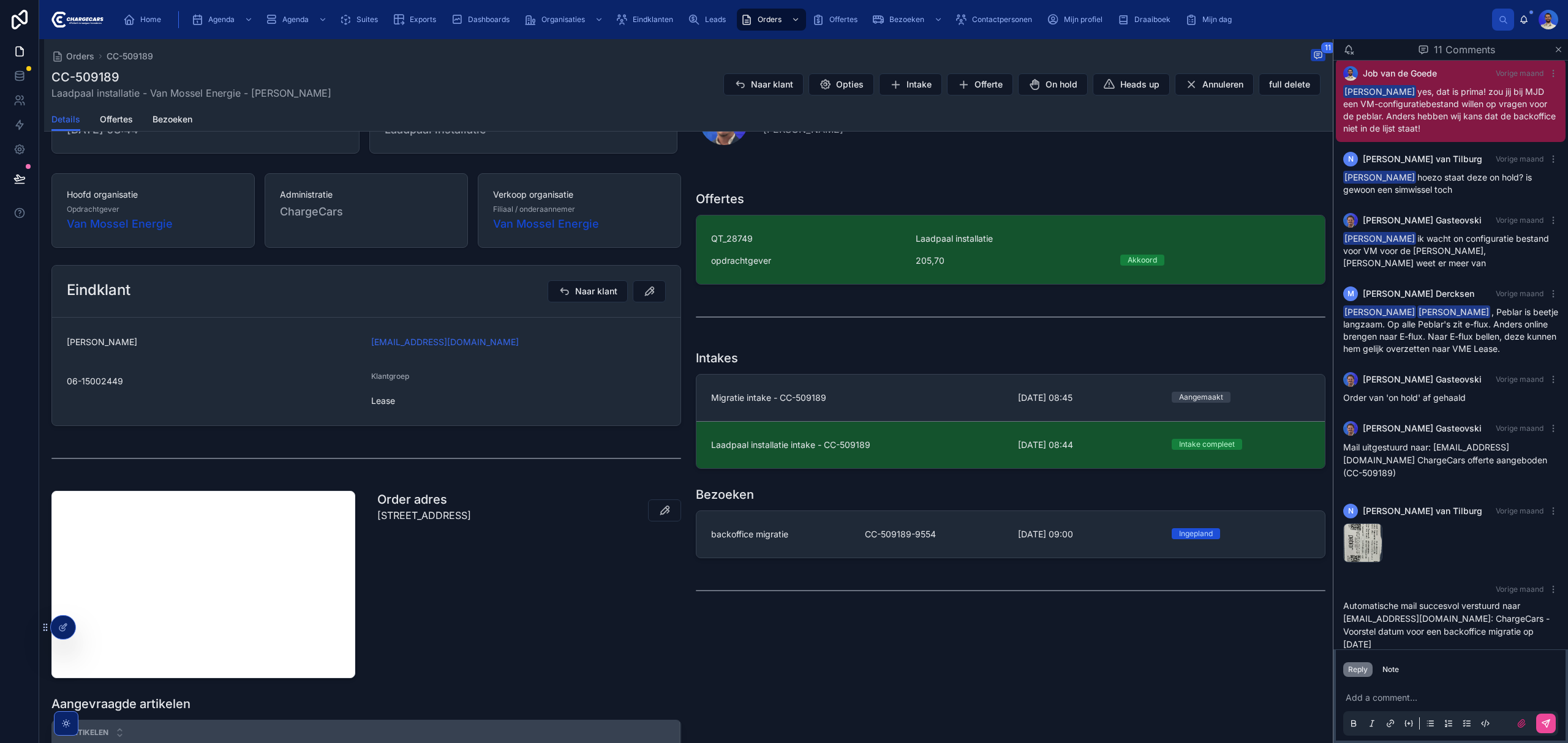
scroll to position [221, 0]
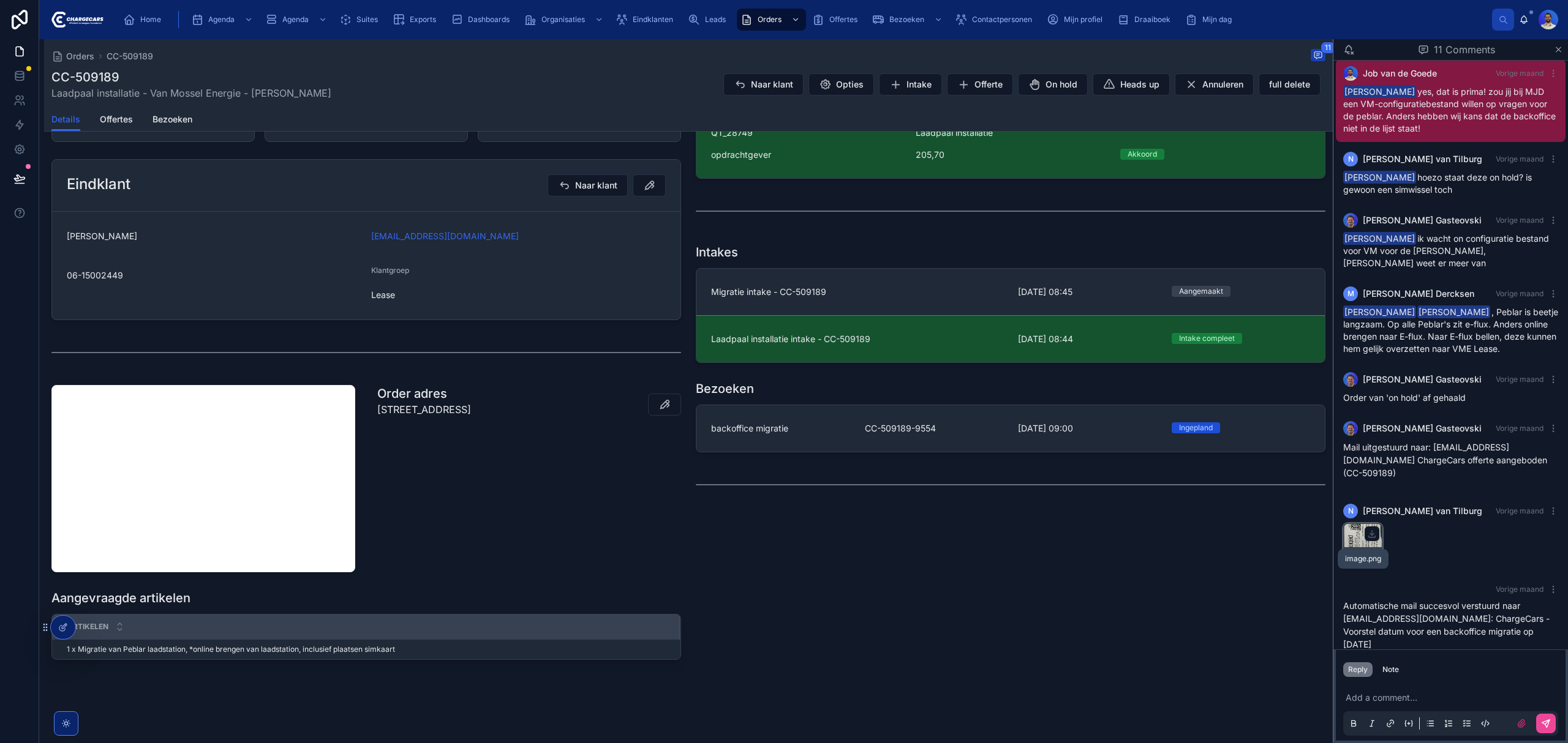
click at [1361, 532] on div "image .png" at bounding box center [1363, 543] width 39 height 39
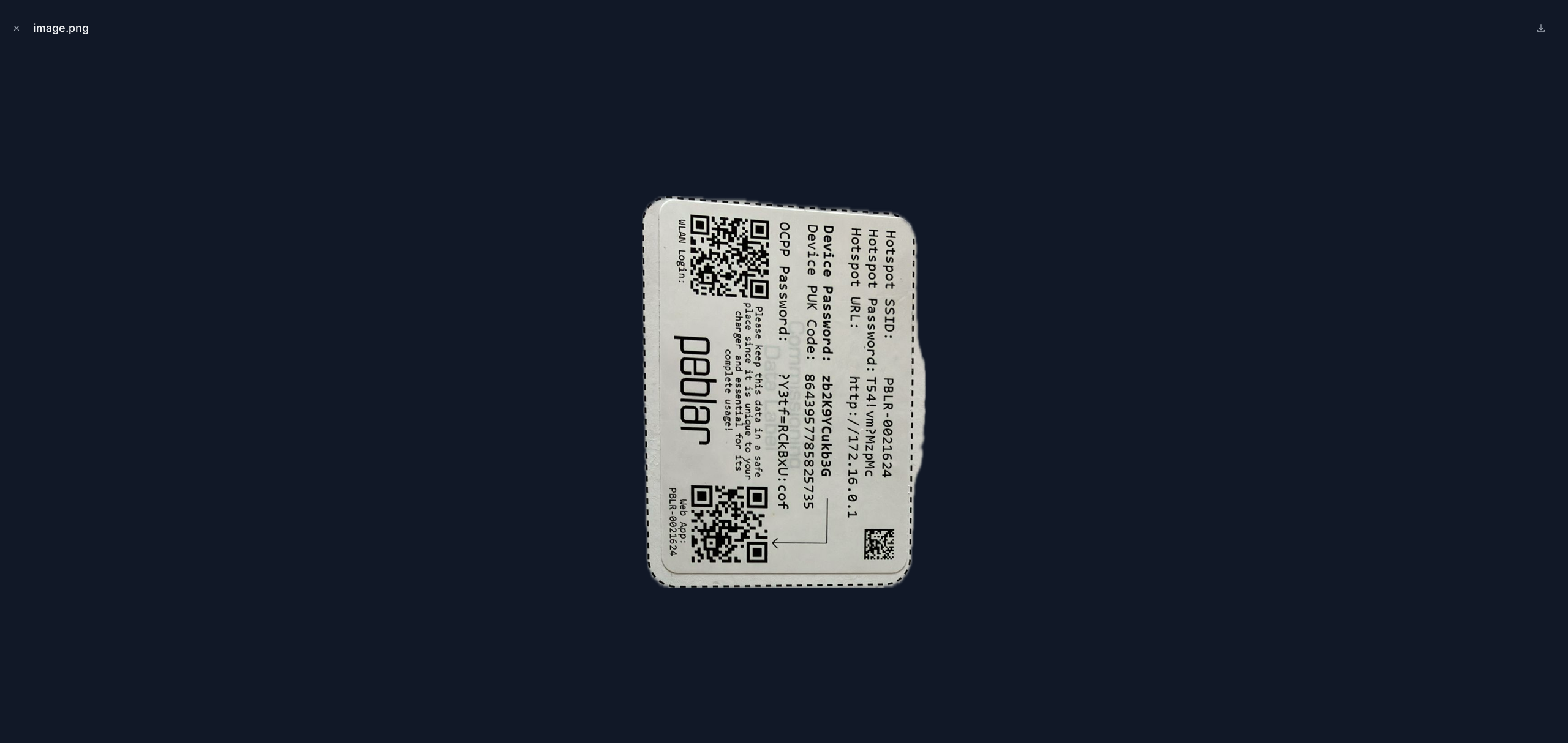
drag, startPoint x: 760, startPoint y: 376, endPoint x: 1268, endPoint y: 279, distance: 517.2
click at [1268, 279] on div at bounding box center [784, 392] width 1549 height 682
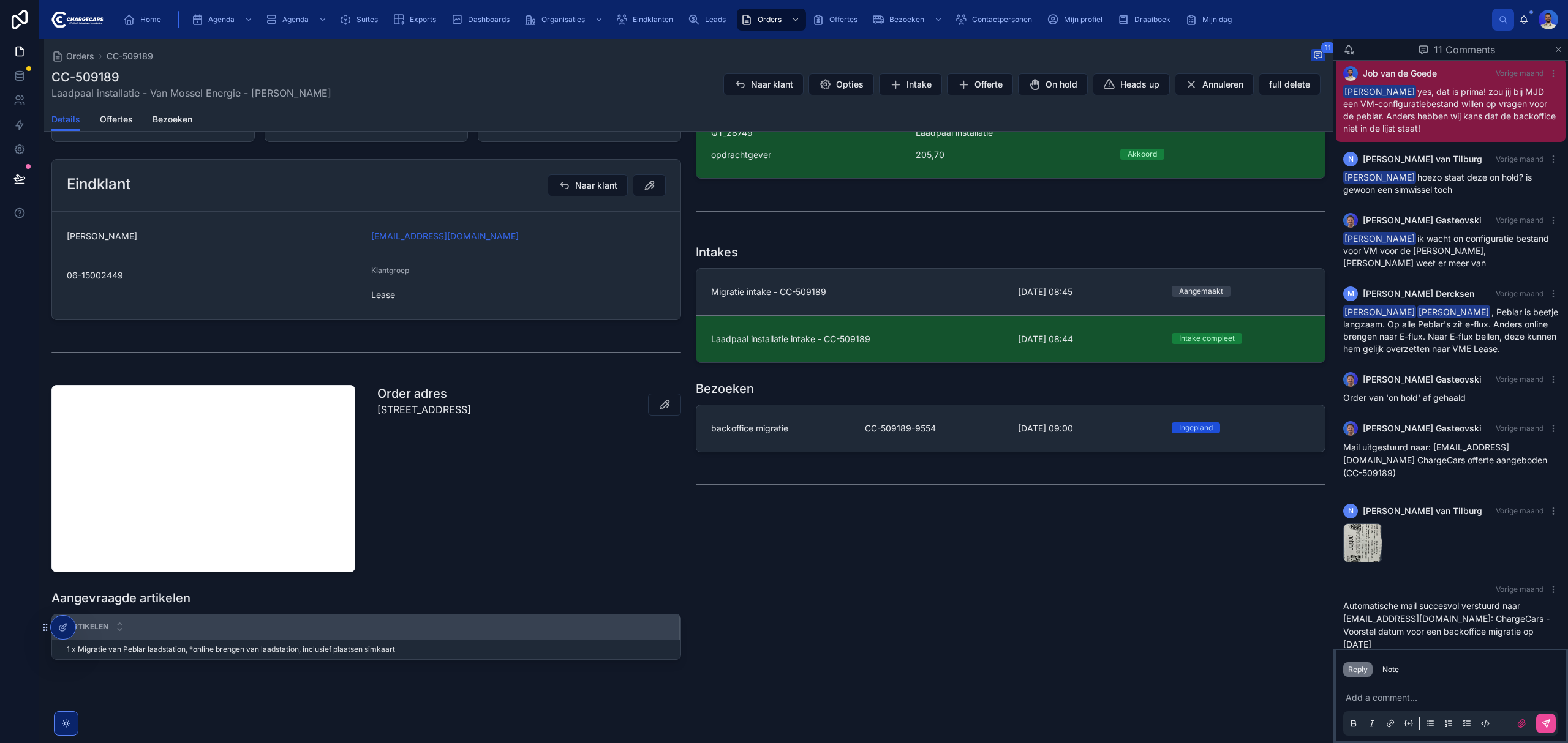
click at [897, 635] on div "Offertes QT_28749 Laadpaal installatie opdrachtgever 205,70 Akkoord Intakes Mig…" at bounding box center [1010, 363] width 644 height 602
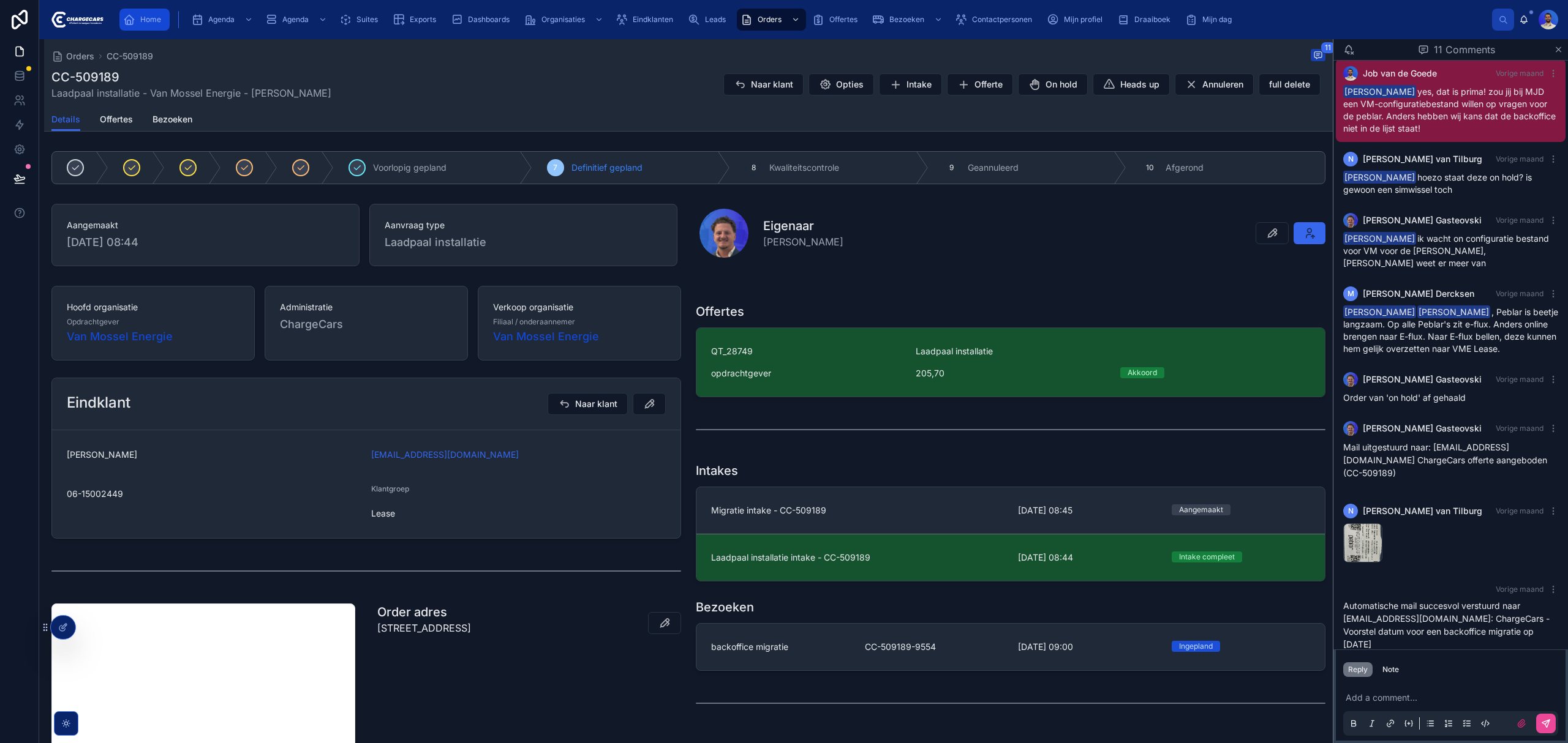
click at [166, 13] on link "Home" at bounding box center [144, 19] width 50 height 22
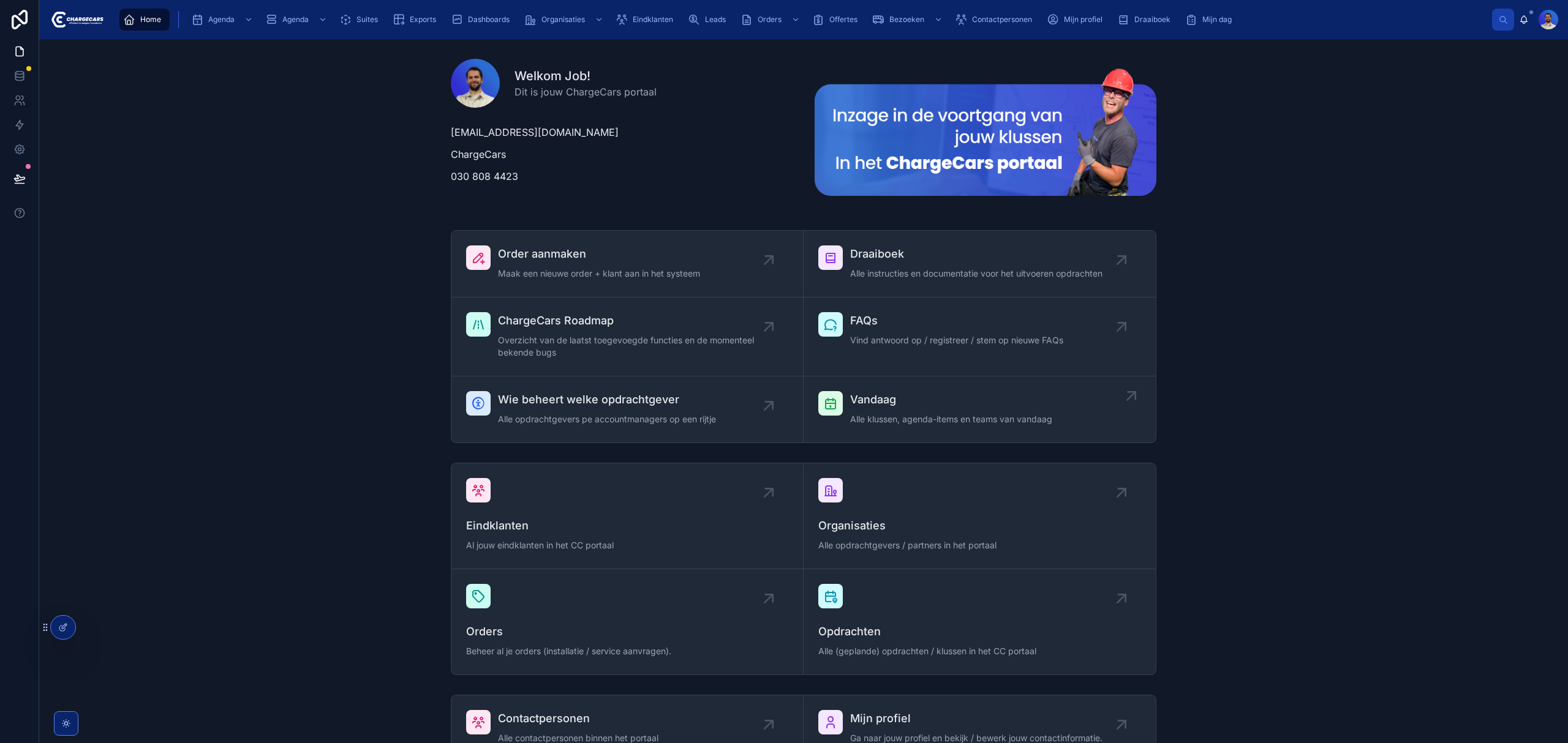
click at [944, 421] on span "Alle klussen, agenda-items en teams van vandaag" at bounding box center [951, 419] width 202 height 12
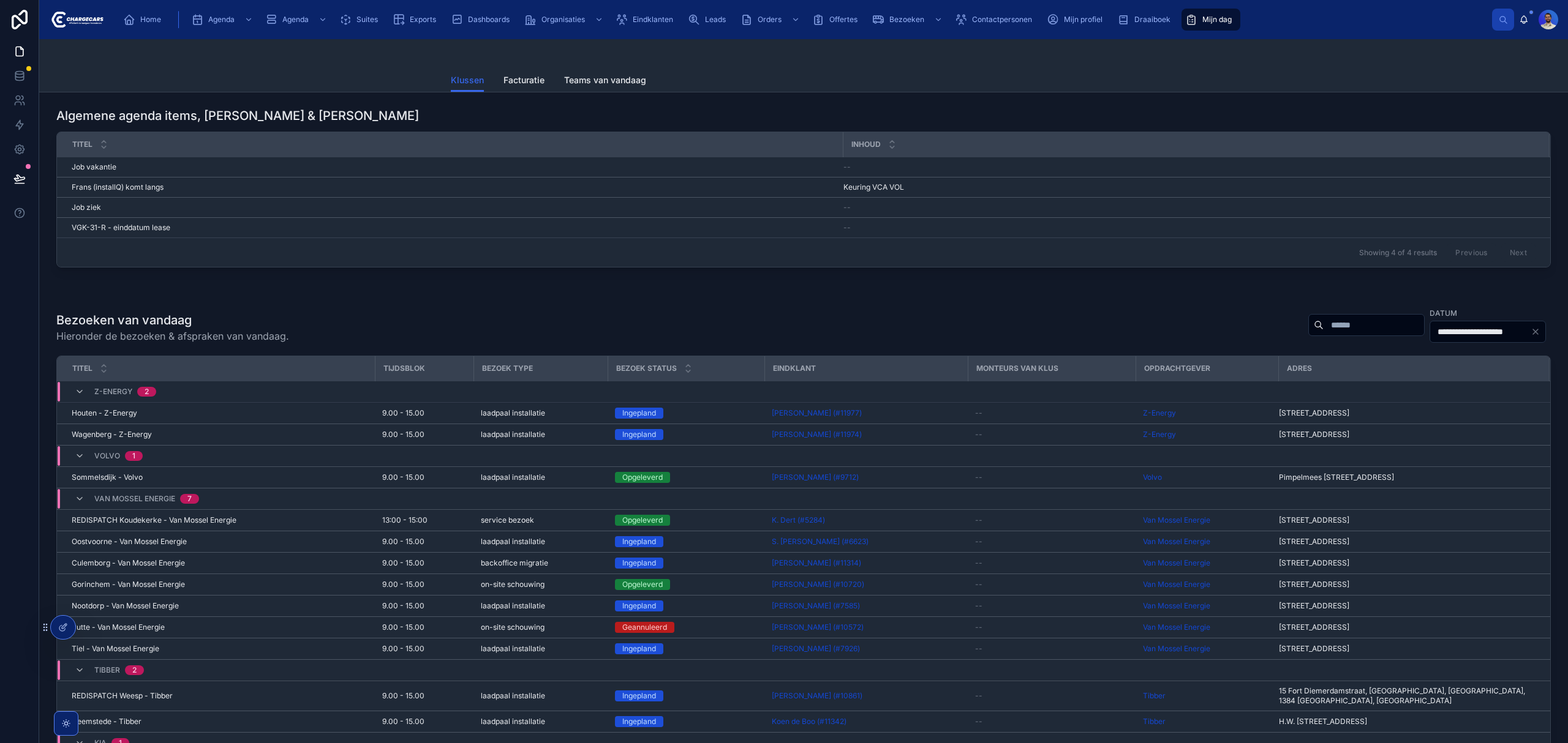
click at [1324, 328] on input "text" at bounding box center [1374, 325] width 101 height 17
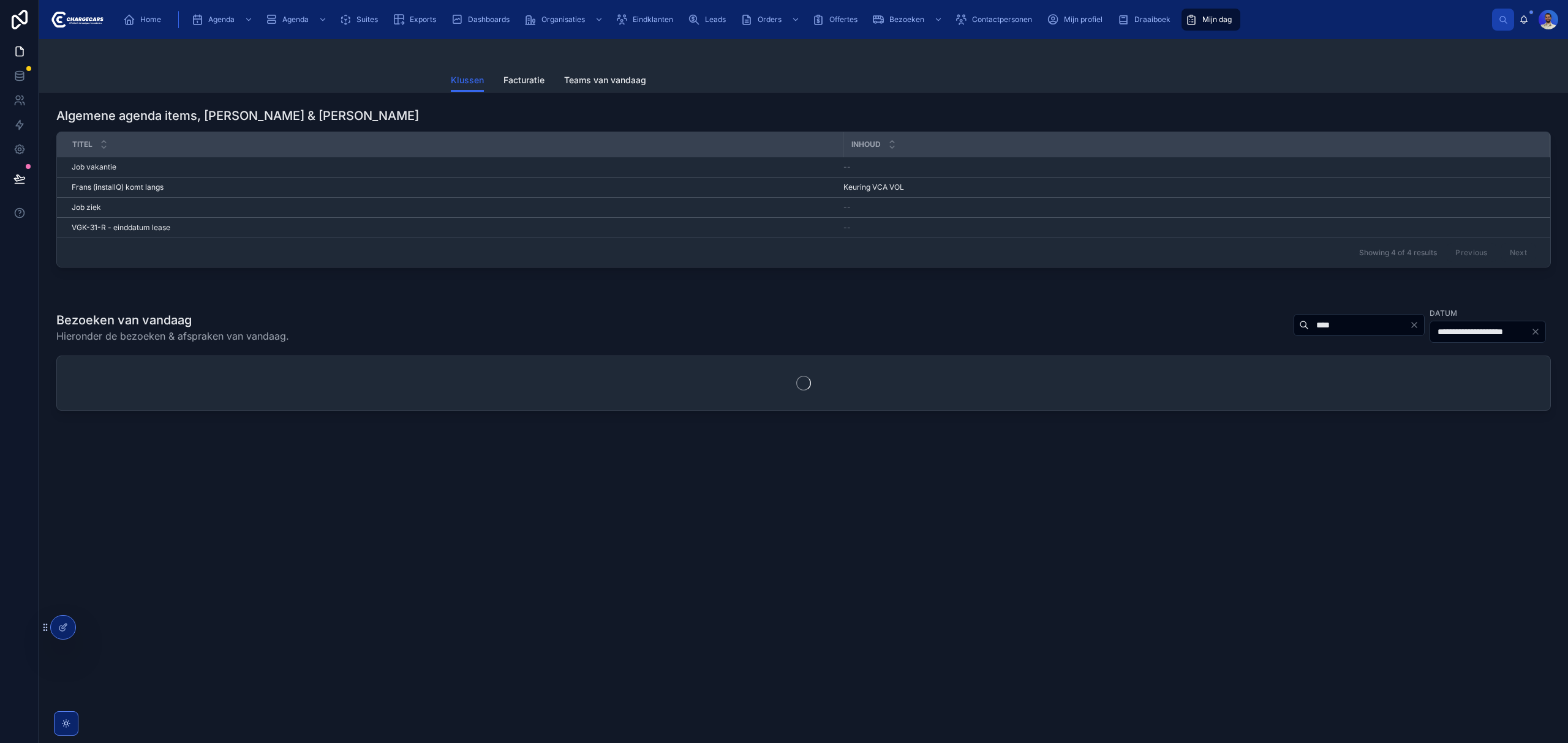
type input "****"
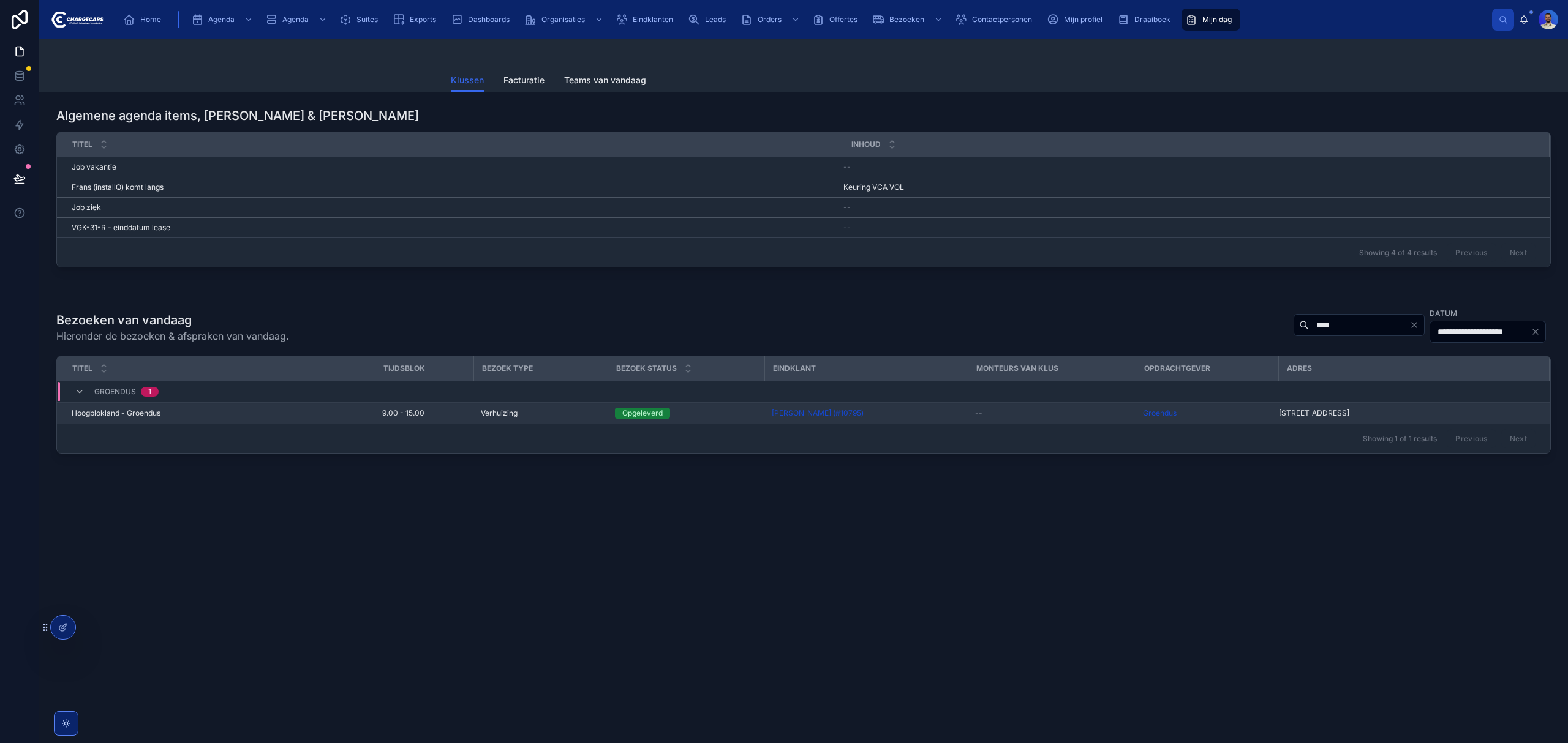
click at [1249, 417] on div "Groendus" at bounding box center [1207, 413] width 128 height 10
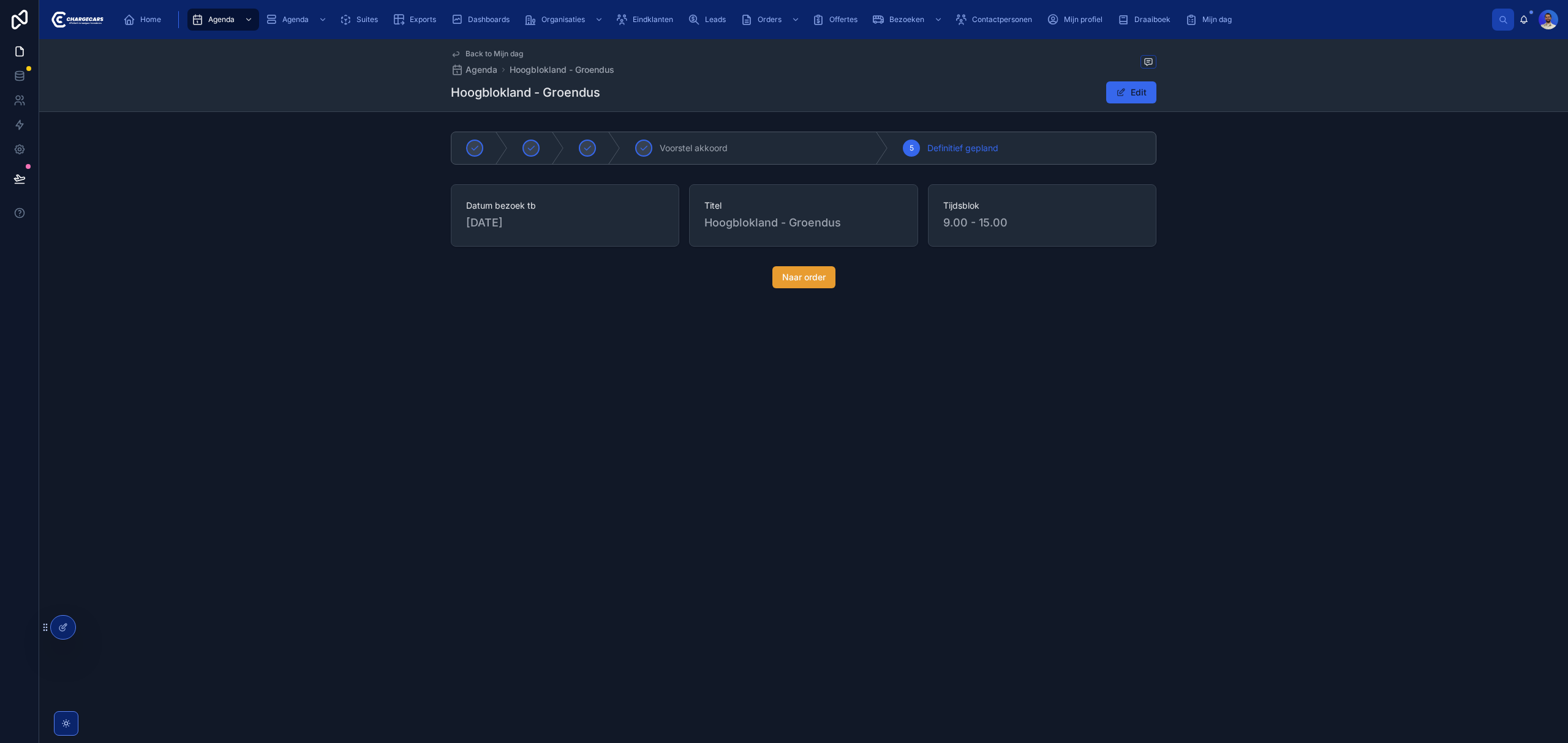
click at [782, 278] on span "Naar order" at bounding box center [804, 277] width 44 height 12
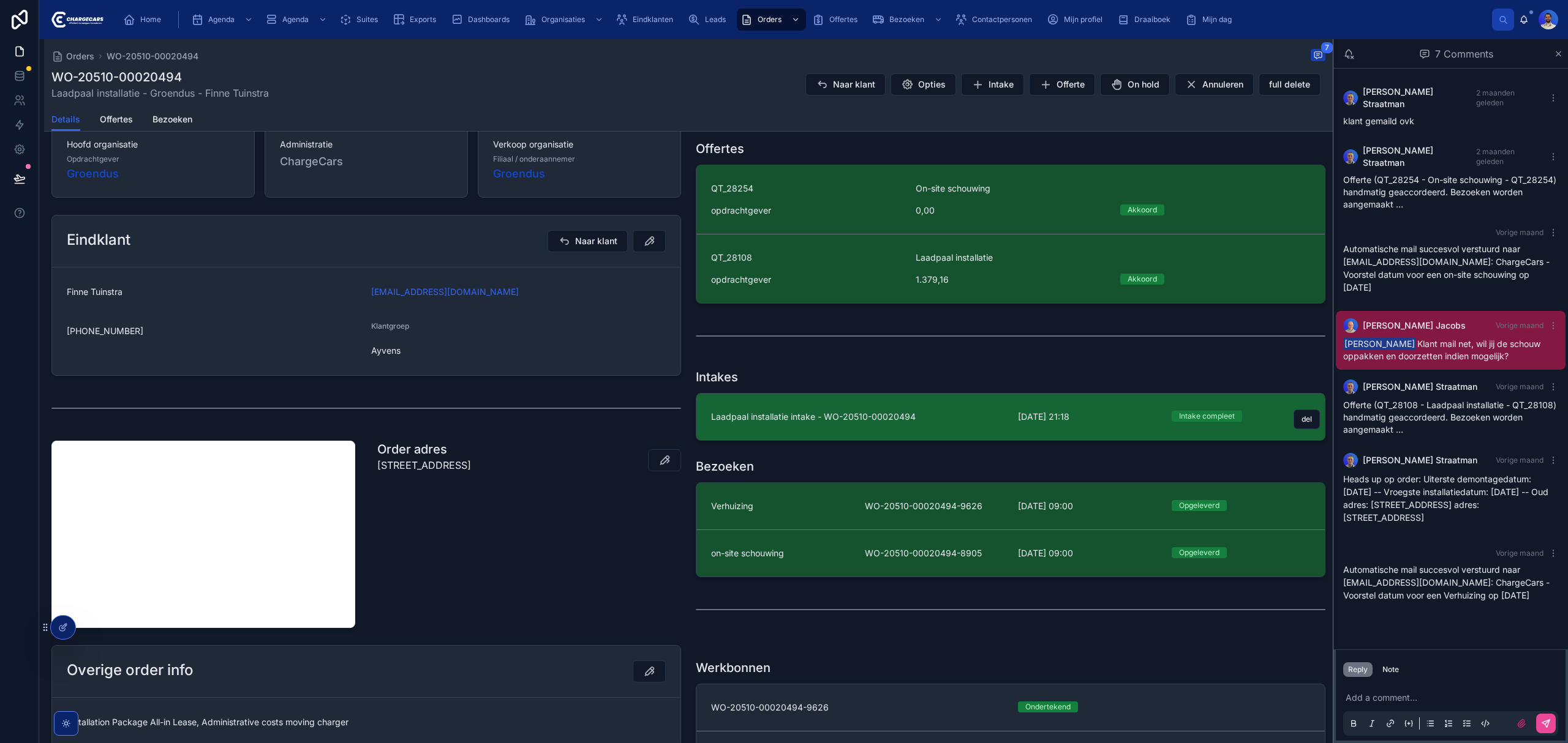
scroll to position [327, 0]
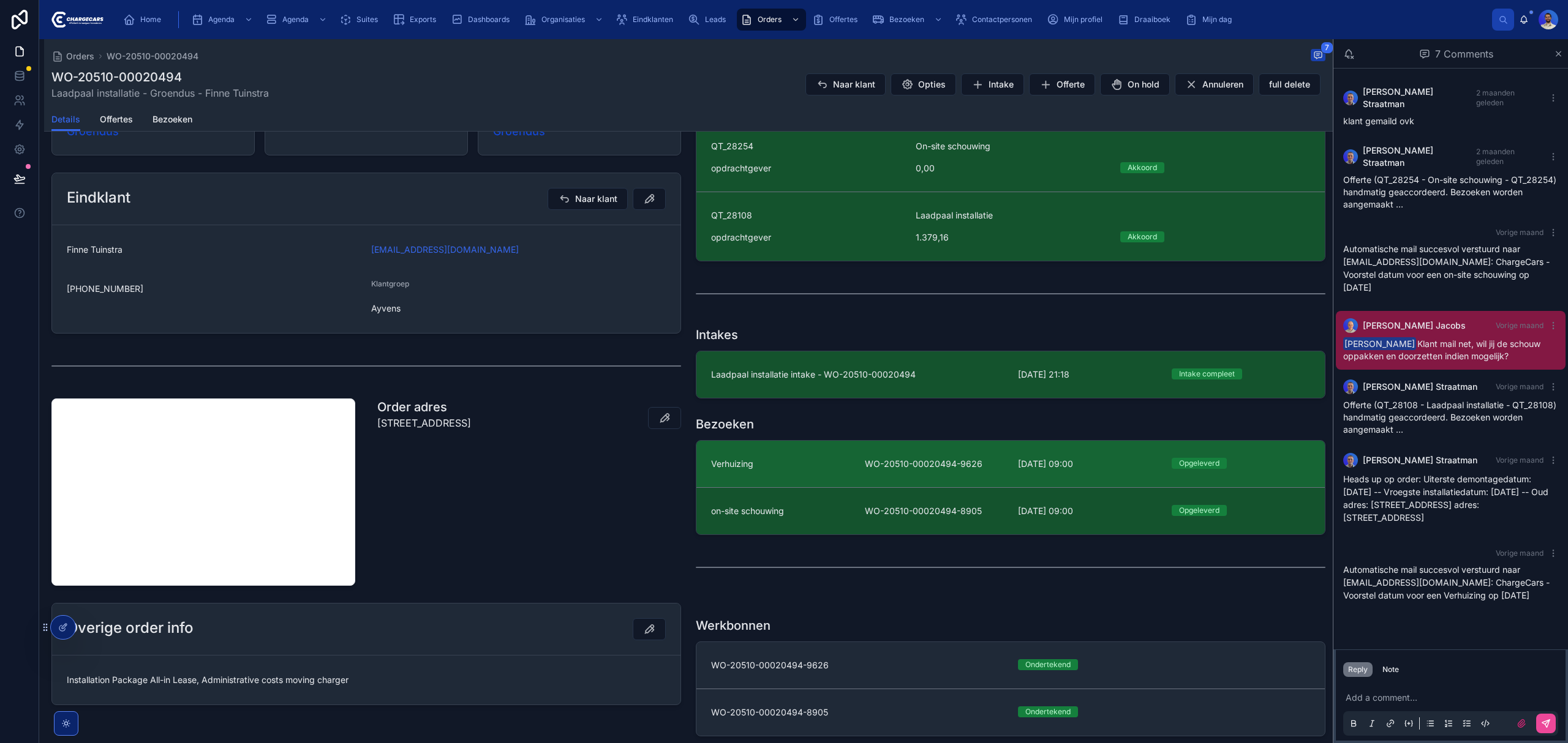
click at [865, 467] on span "WO-20510-00020494-9626" at bounding box center [934, 464] width 139 height 12
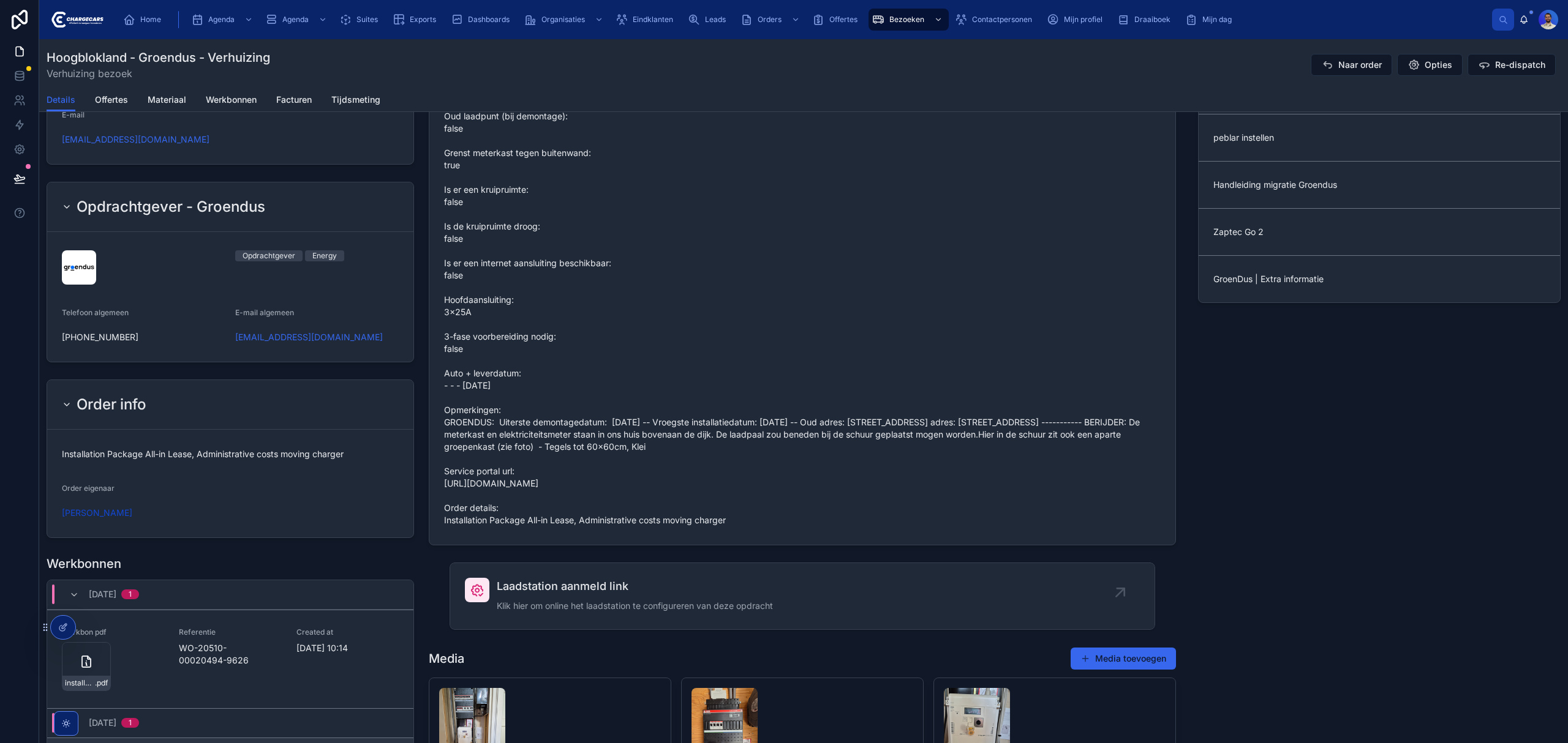
scroll to position [1224, 0]
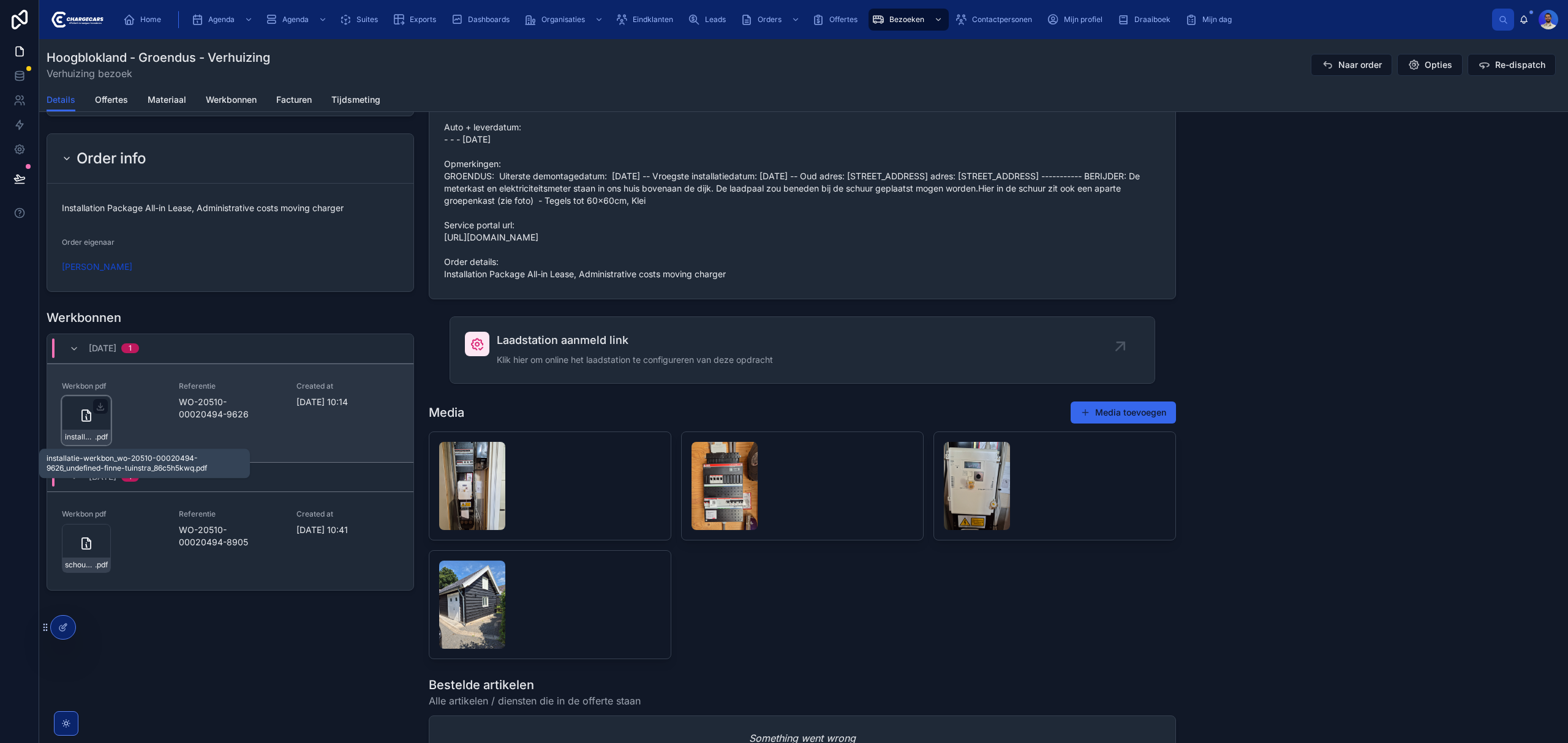
click at [91, 442] on span "installatie-werkbon_wo-20510-00020494-9626_undefined-finne-tuinstra_86c5h5kwq" at bounding box center [80, 437] width 30 height 10
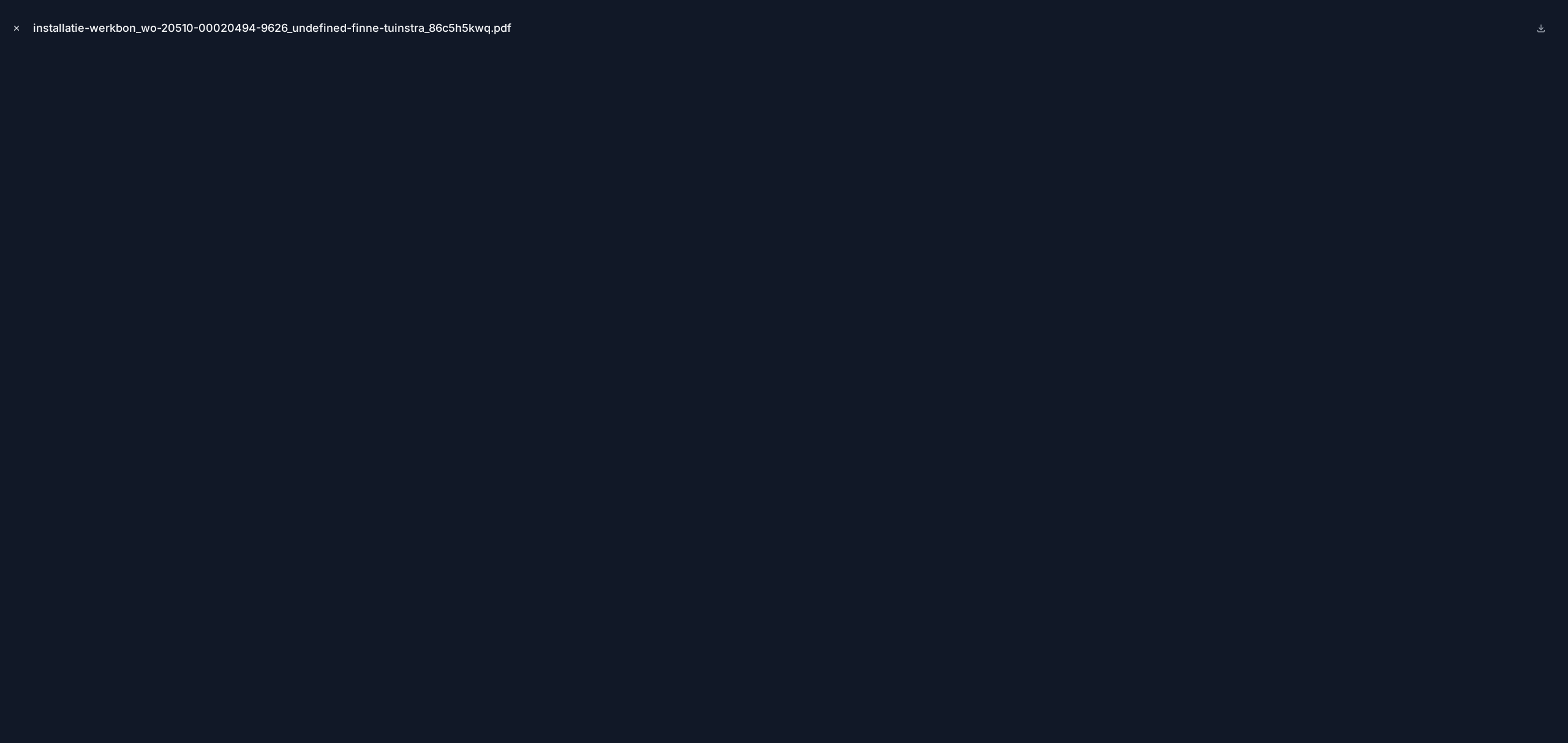
click at [17, 25] on icon "Close modal" at bounding box center [16, 28] width 9 height 9
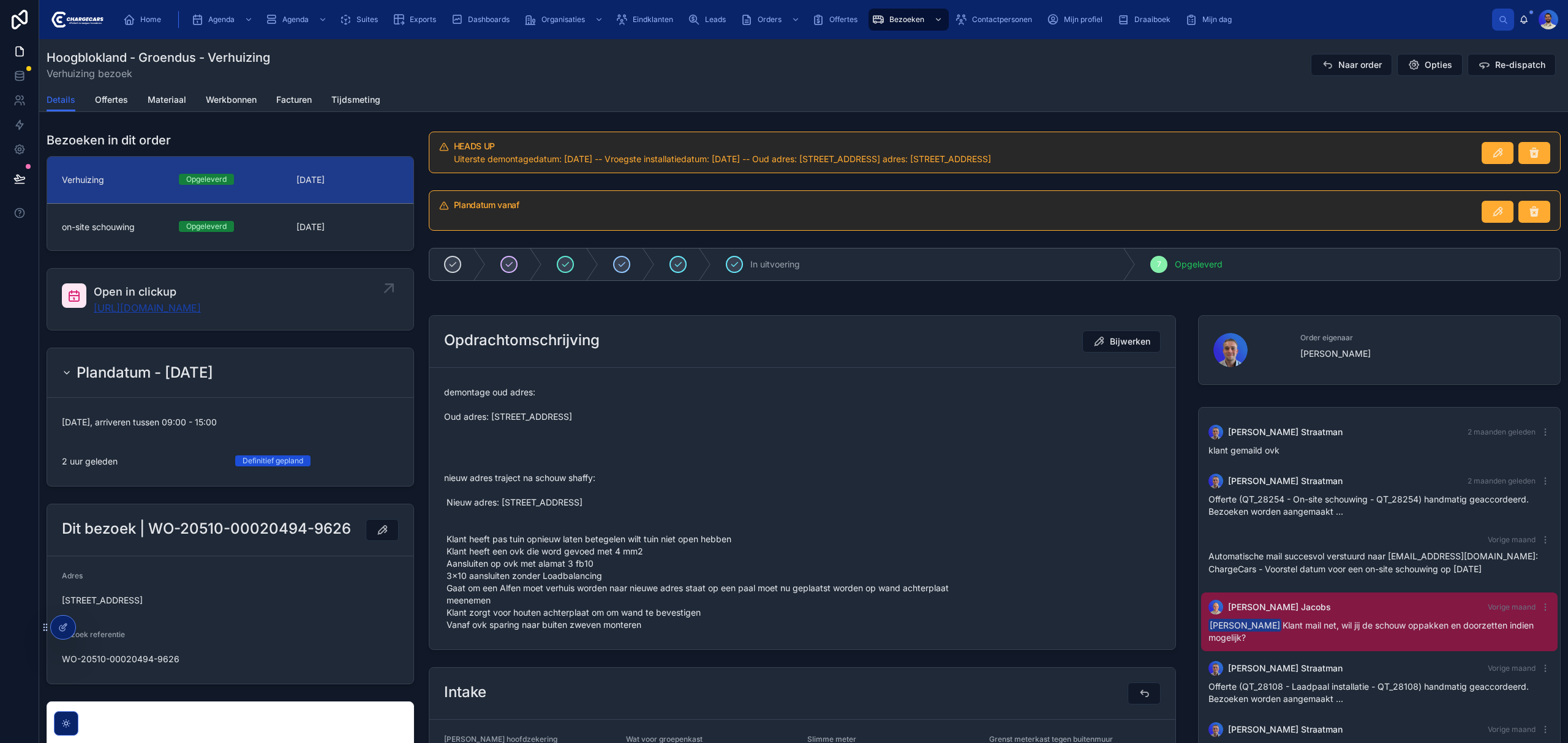
click at [191, 304] on link "https://app.clickup.com/t/86c5h5kwq" at bounding box center [148, 308] width 107 height 15
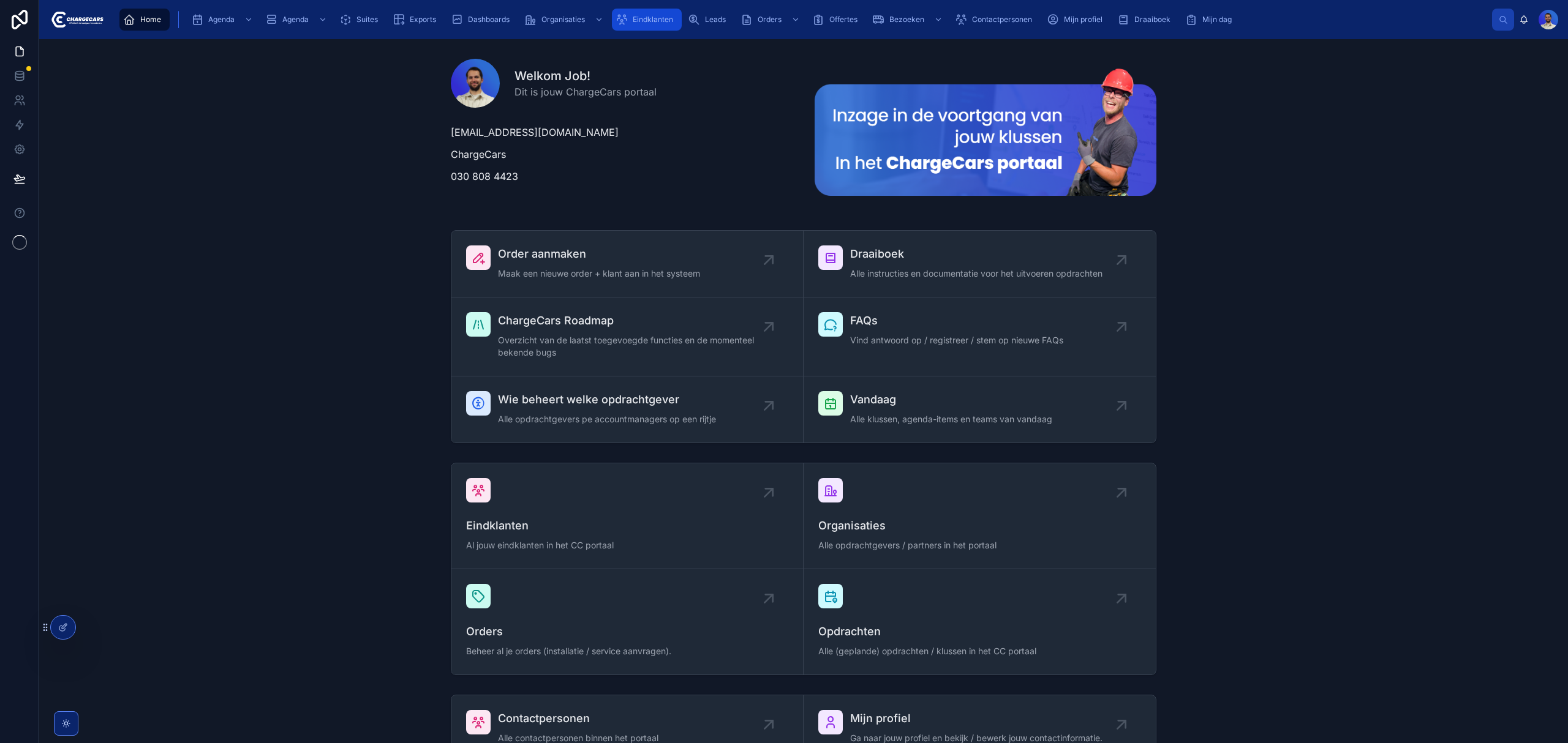
click at [632, 13] on div "Eindklanten" at bounding box center [647, 19] width 62 height 19
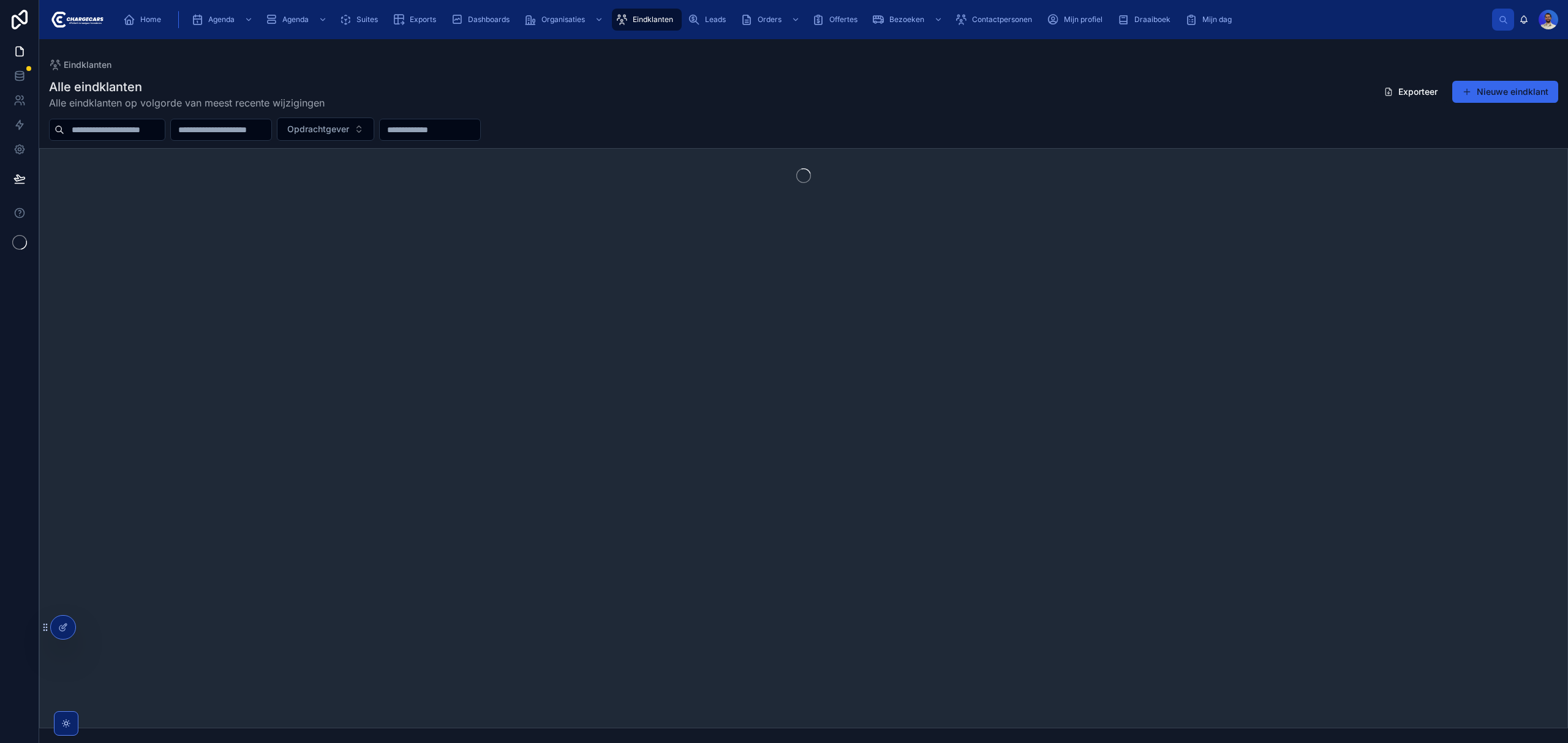
click at [165, 135] on input "text" at bounding box center [115, 130] width 101 height 17
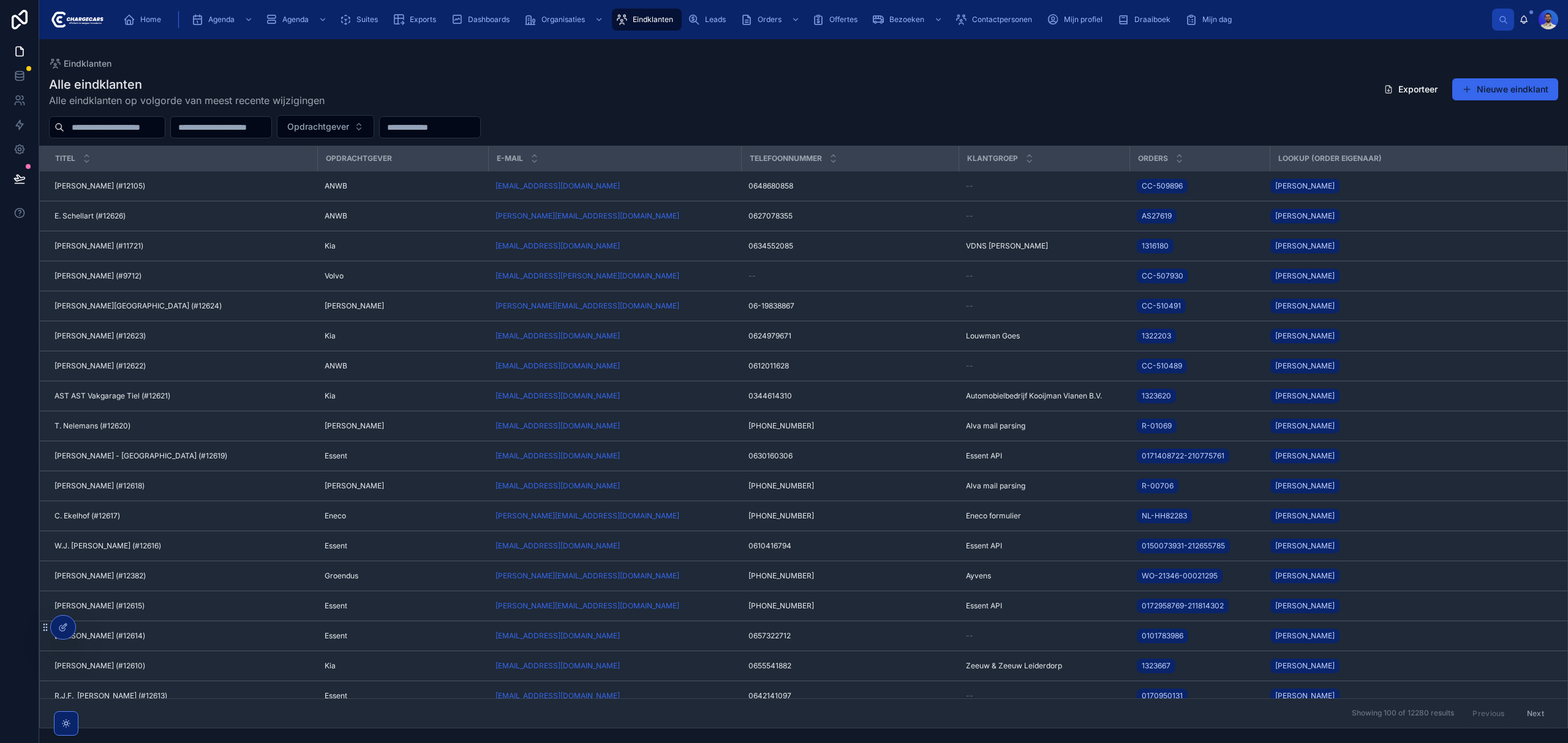
click at [165, 135] on input "text" at bounding box center [115, 127] width 101 height 17
type input "*****"
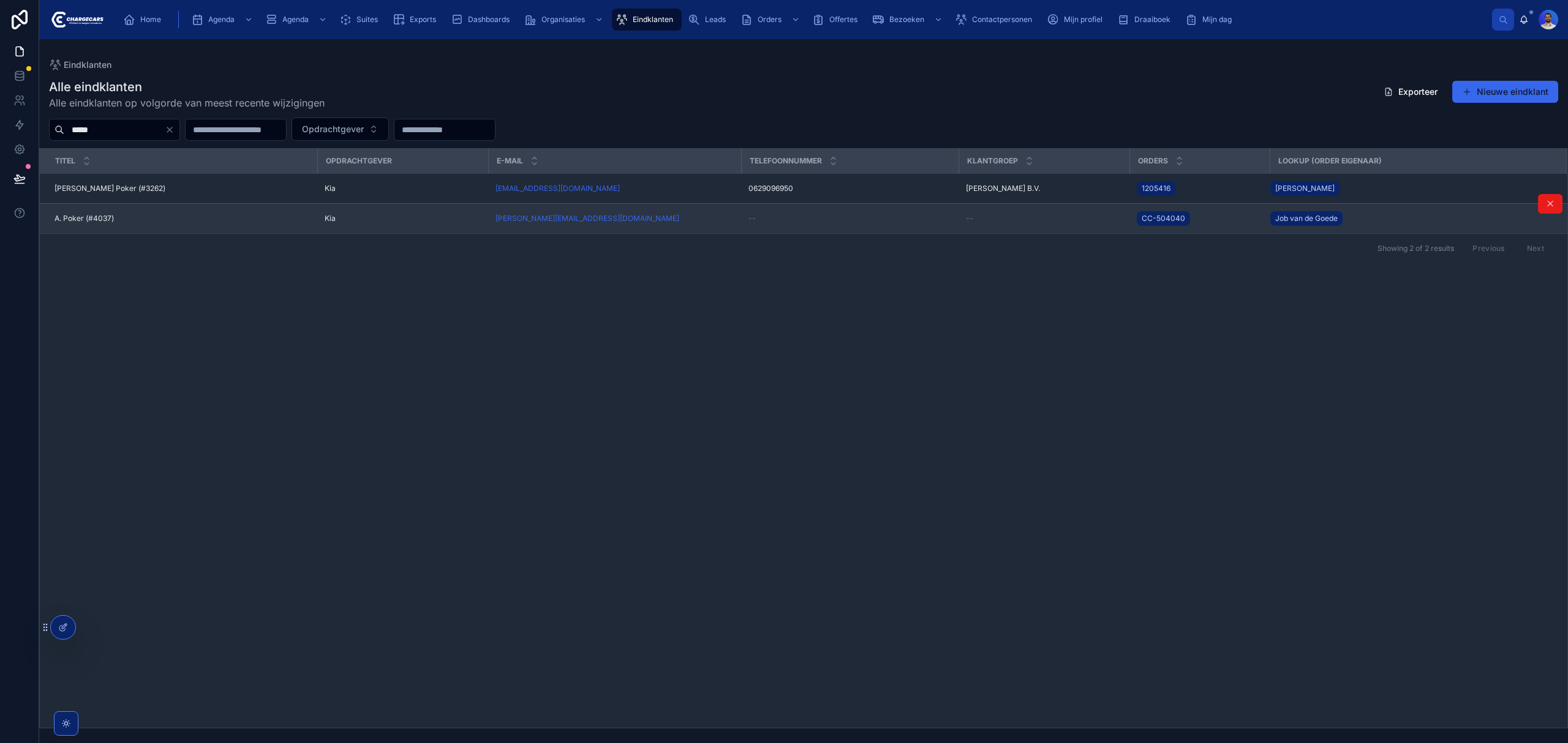
click at [129, 215] on div "A. Poker (#4037) A. Poker (#4037)" at bounding box center [182, 219] width 256 height 10
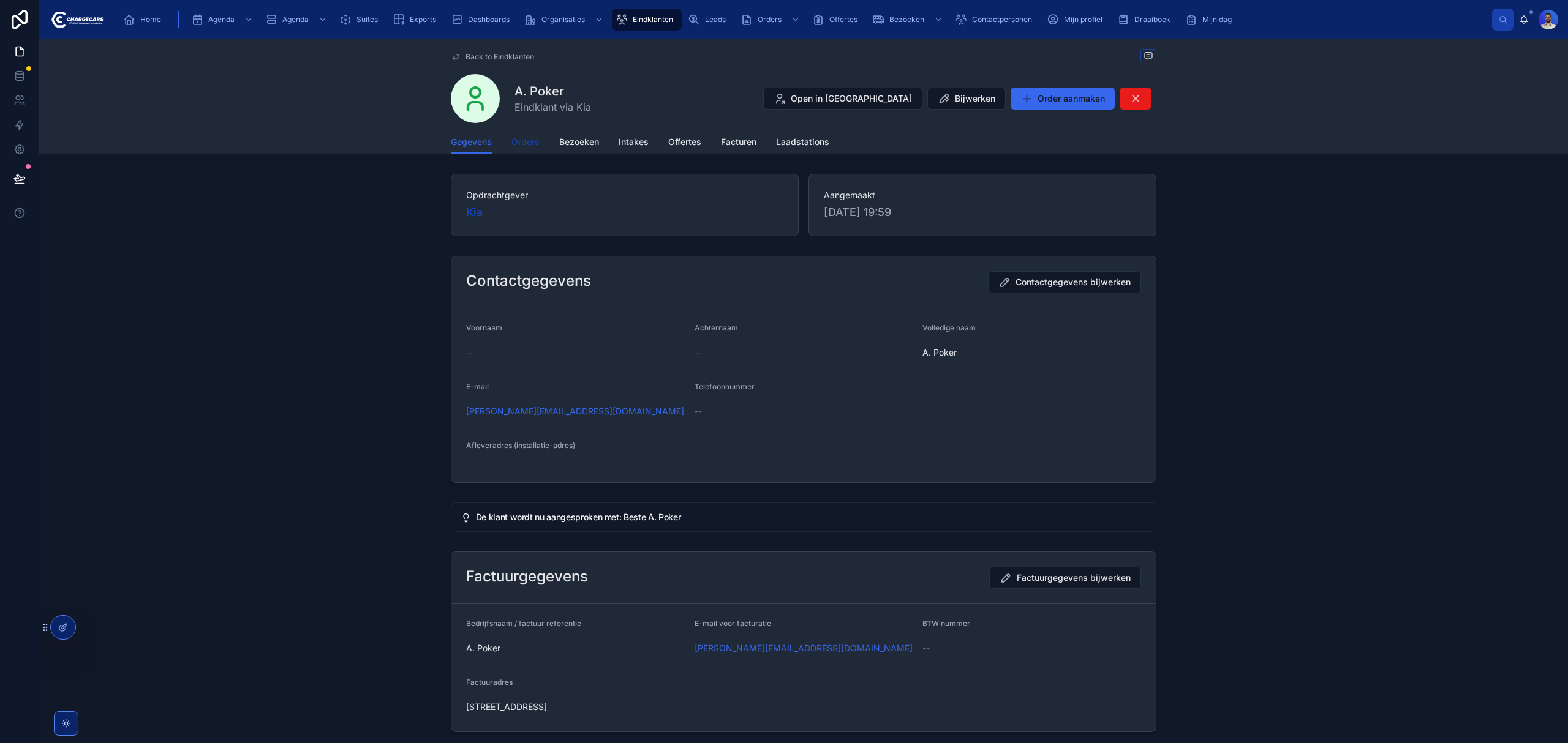
click at [525, 139] on span "Orders" at bounding box center [525, 142] width 28 height 12
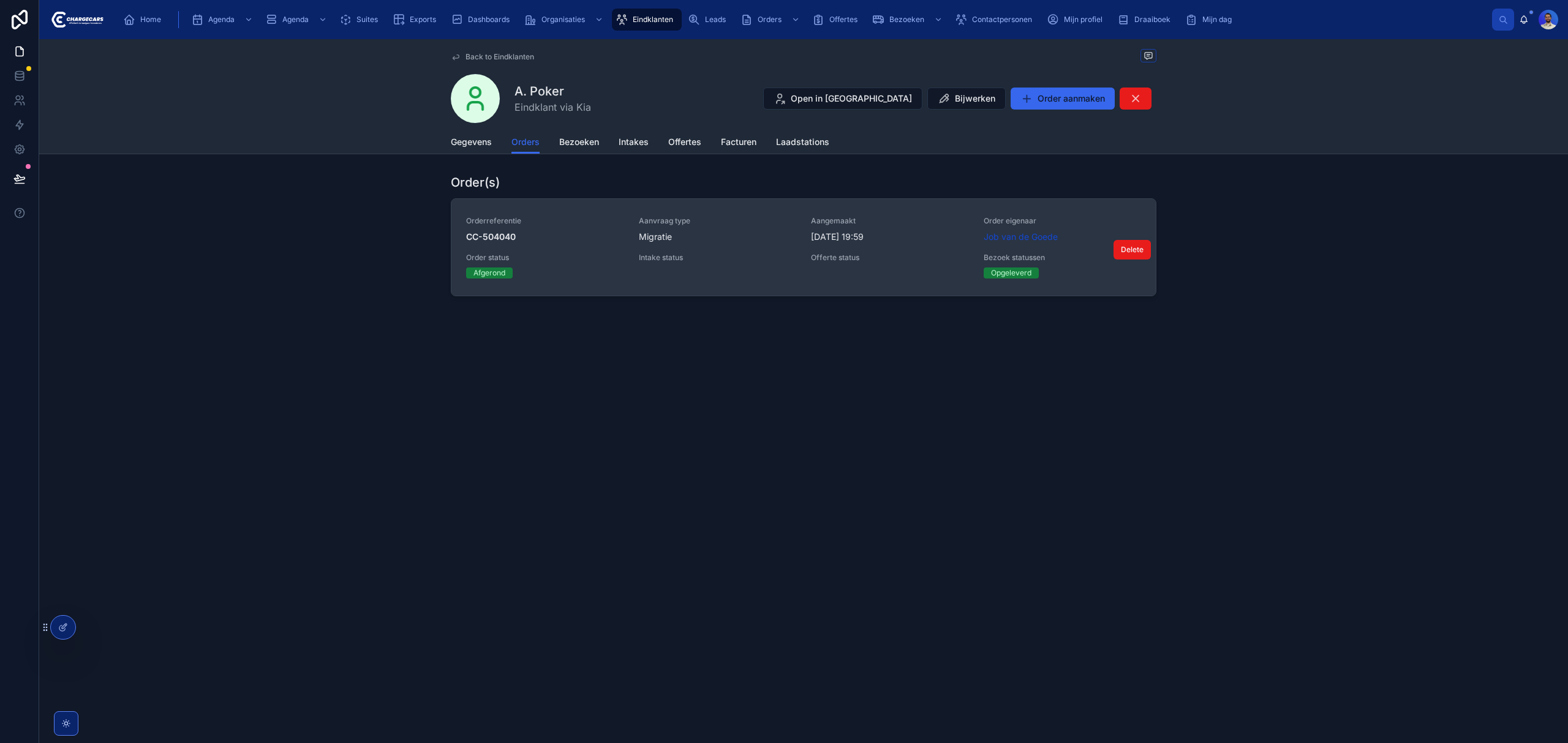
click at [728, 268] on div "Intake status" at bounding box center [718, 260] width 158 height 15
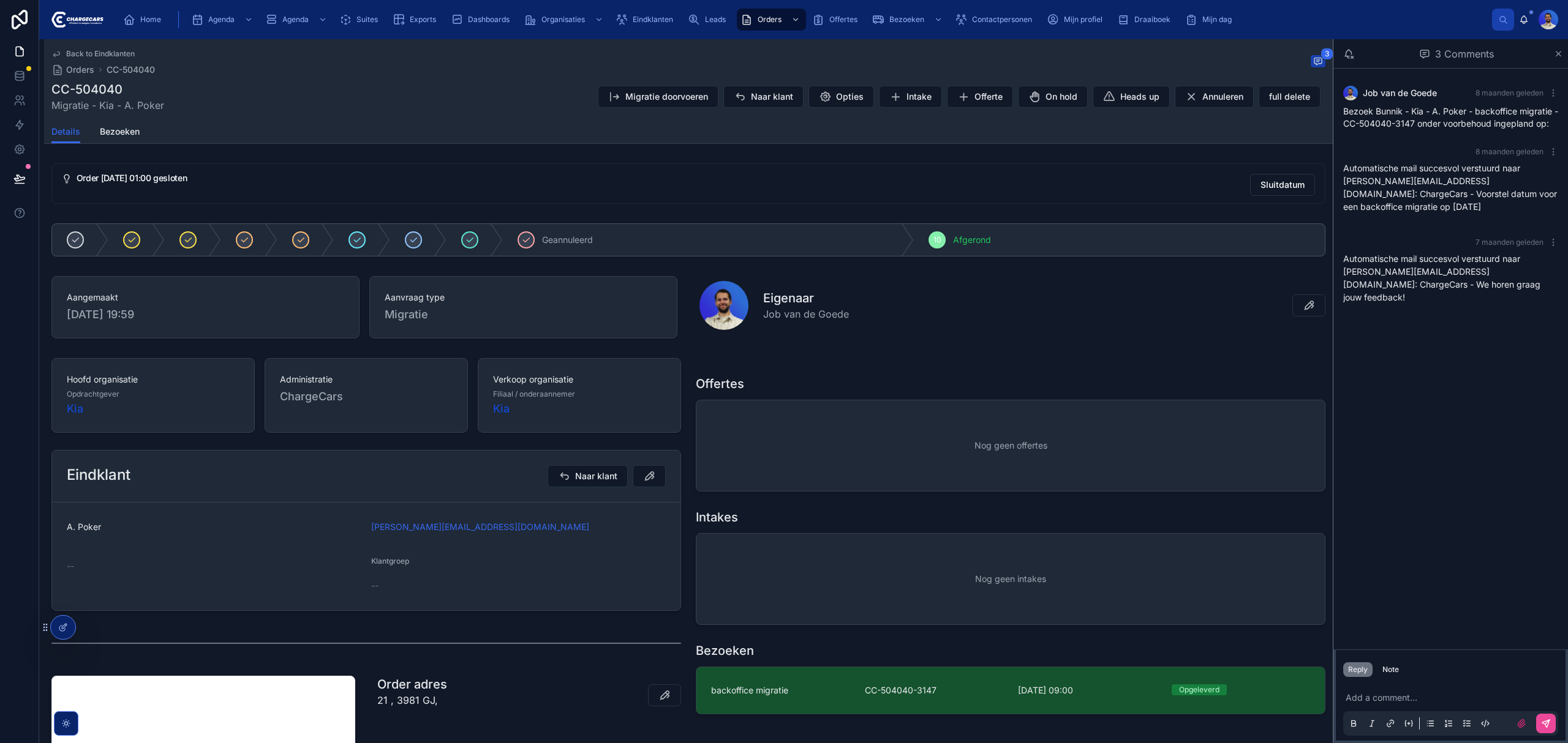
scroll to position [211, 0]
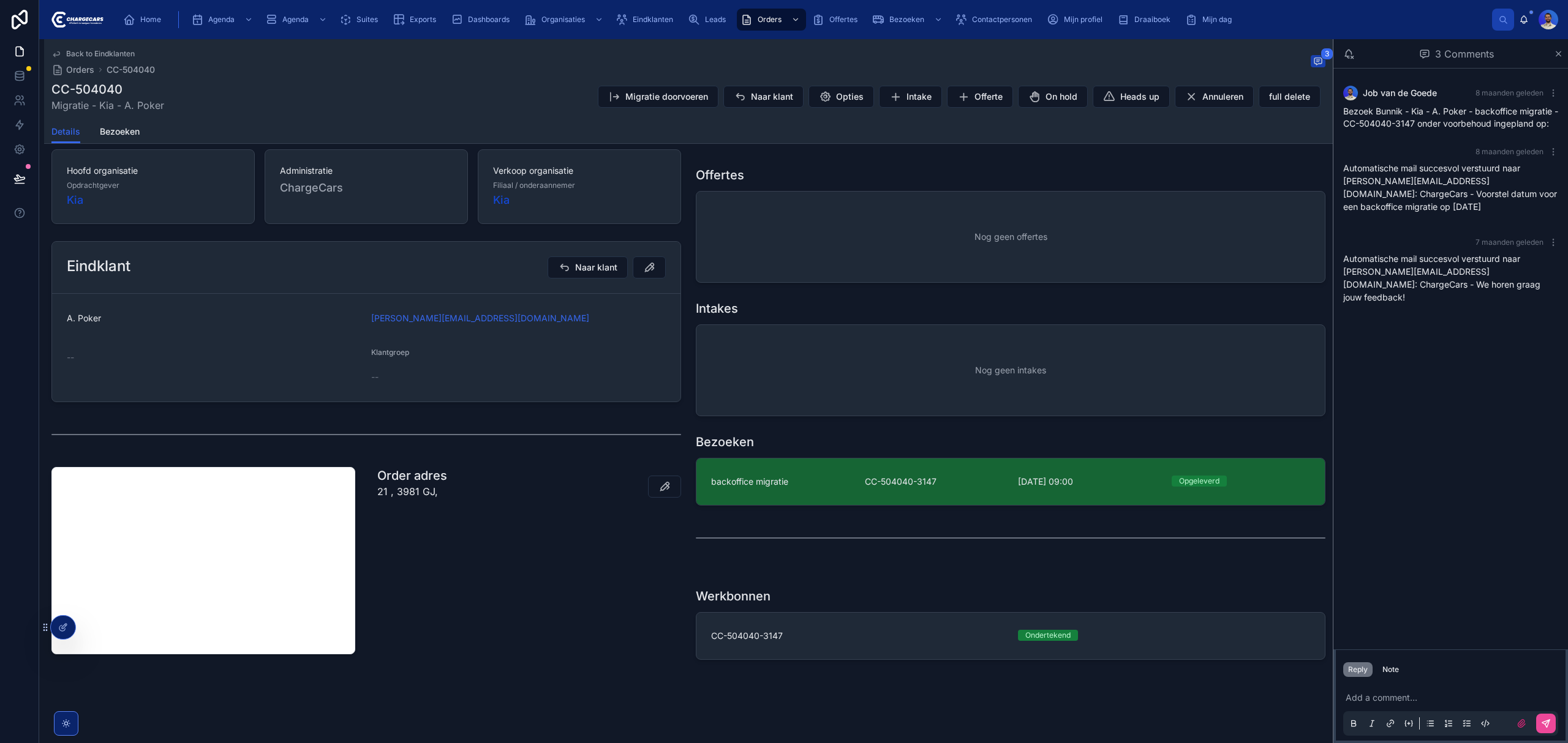
click at [775, 485] on span "backoffice migratie" at bounding box center [749, 481] width 77 height 12
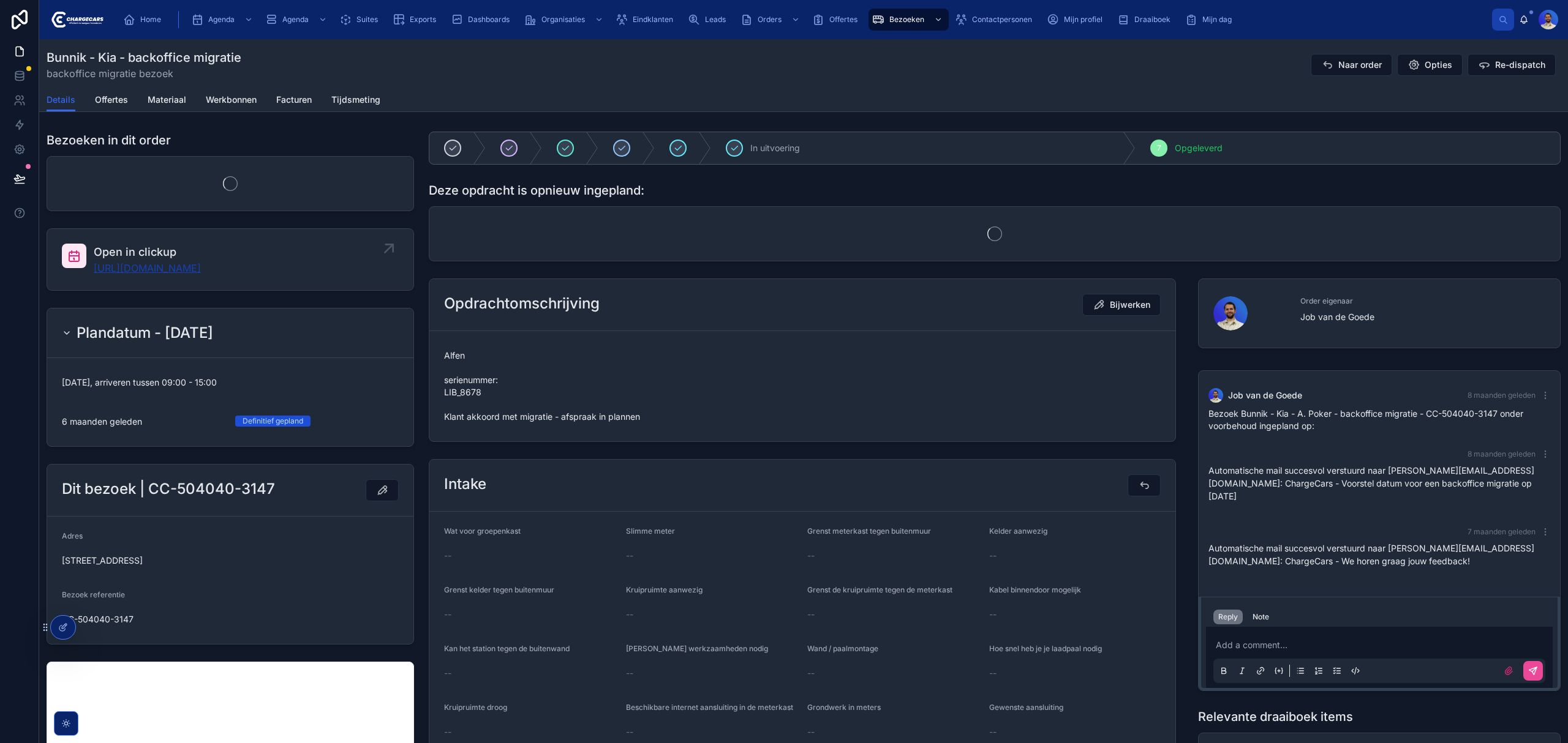
click at [192, 268] on link "[URL][DOMAIN_NAME]" at bounding box center [148, 268] width 107 height 15
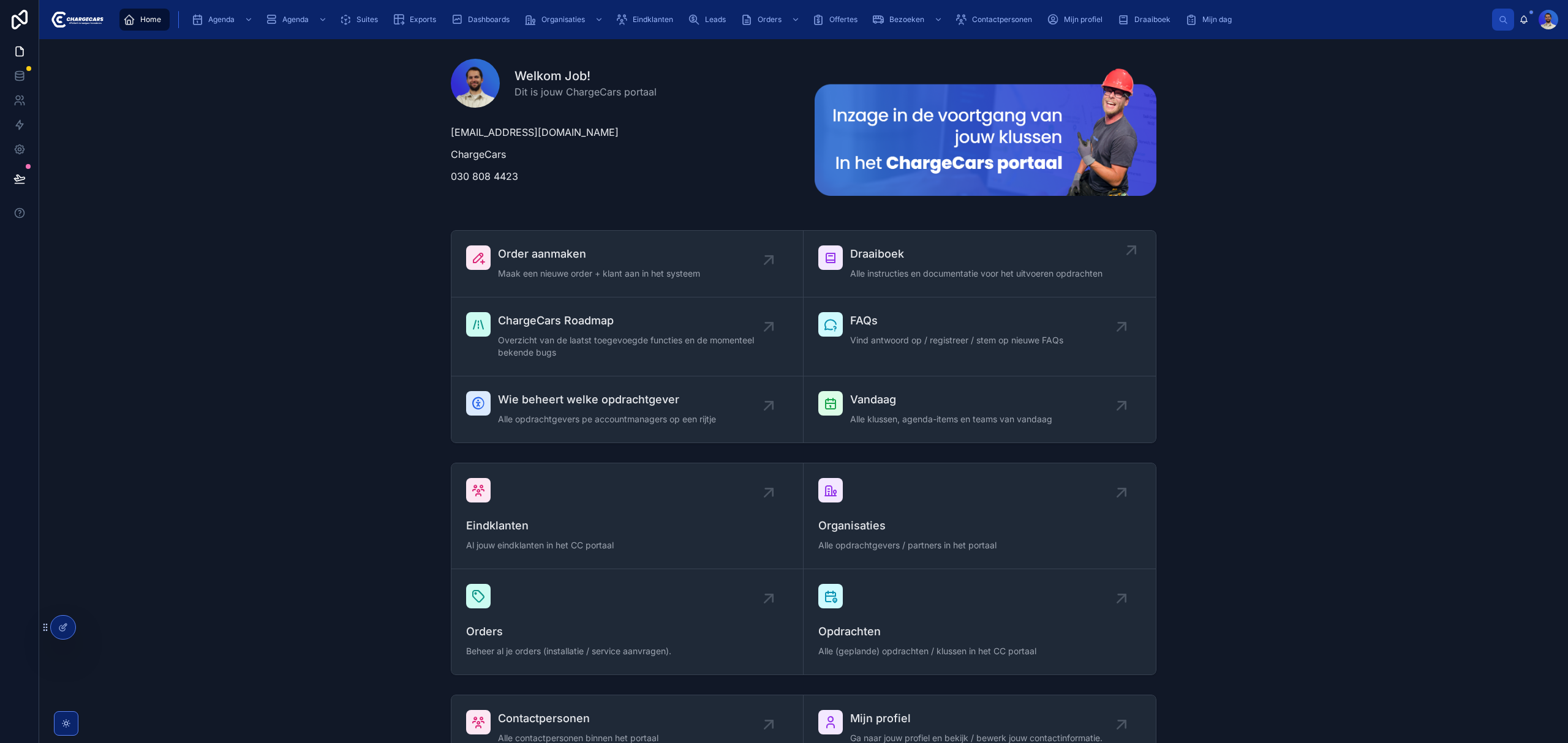
click at [819, 241] on link "Draaiboek Alle instructies en documentatie voor het uitvoeren opdrachten" at bounding box center [980, 264] width 352 height 67
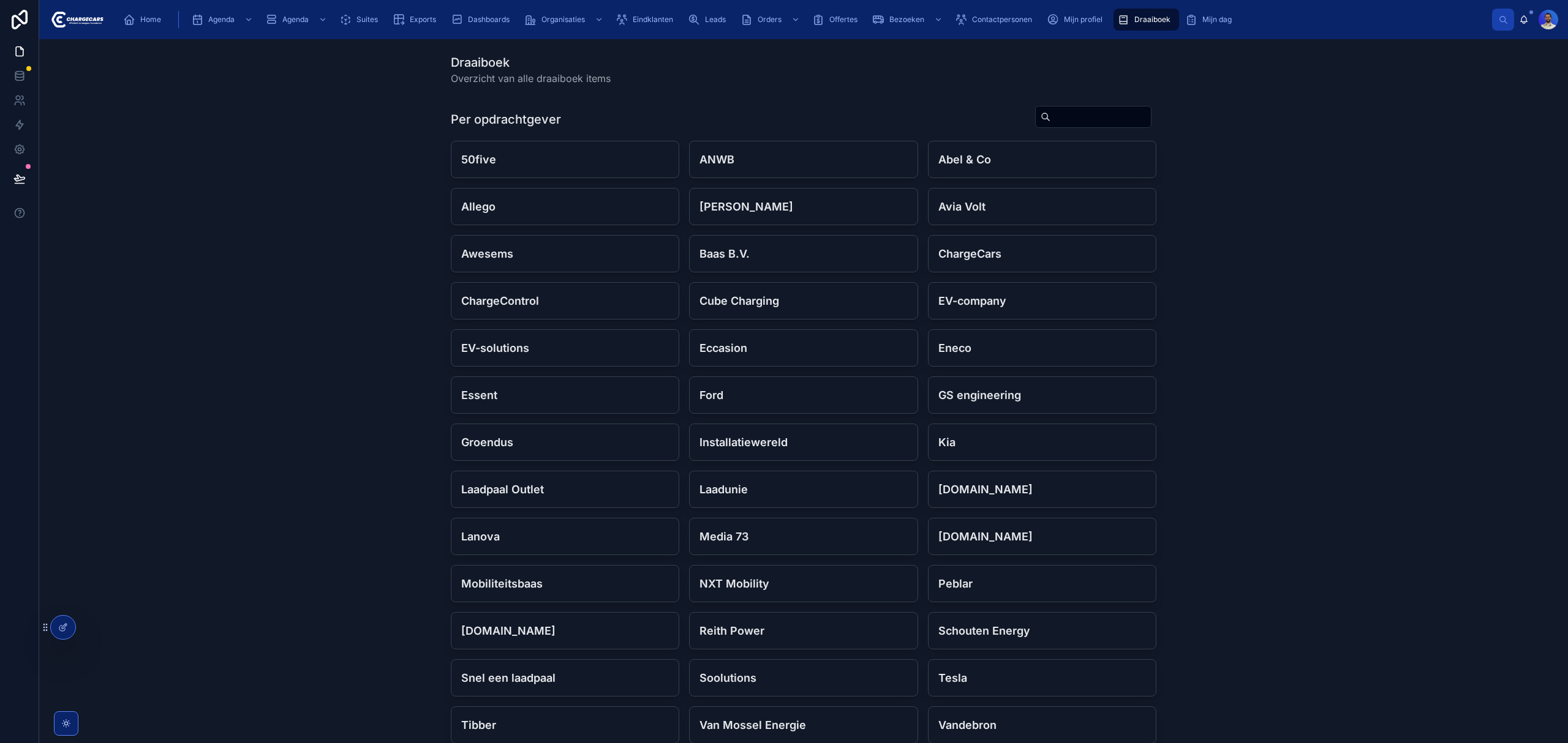
click at [1051, 116] on input "text" at bounding box center [1101, 117] width 101 height 17
type input "***"
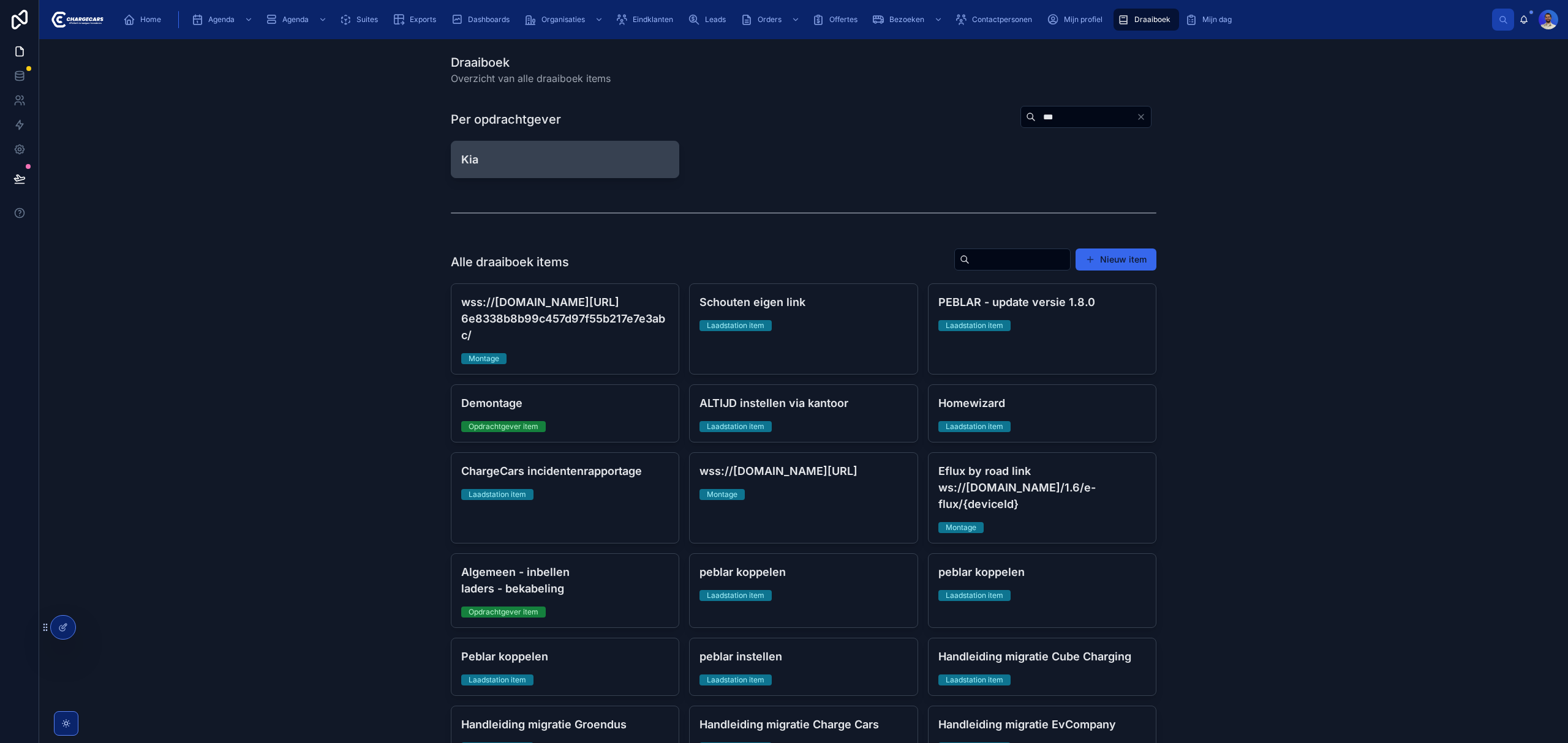
click at [492, 156] on h4 "Kia" at bounding box center [565, 160] width 208 height 17
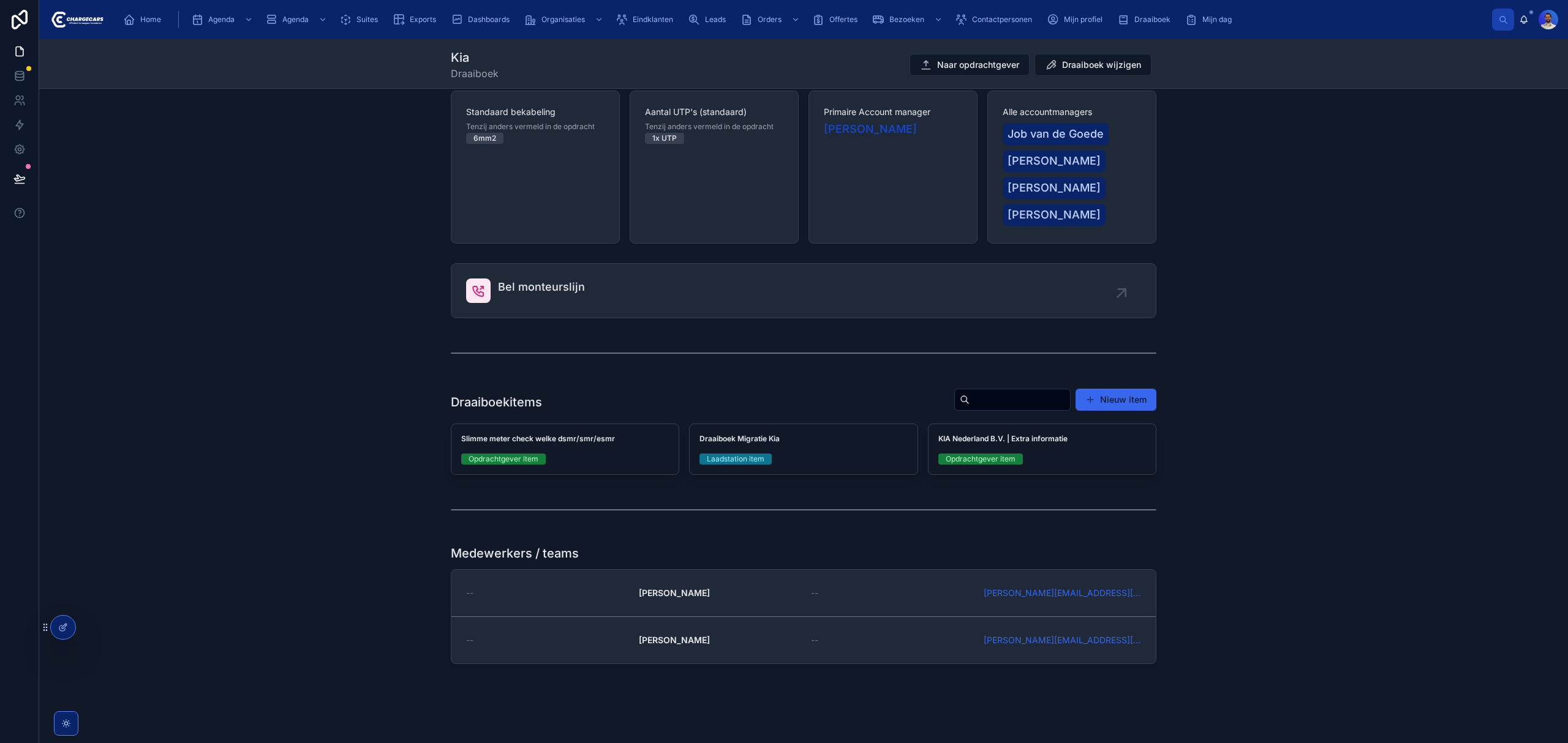
scroll to position [23, 0]
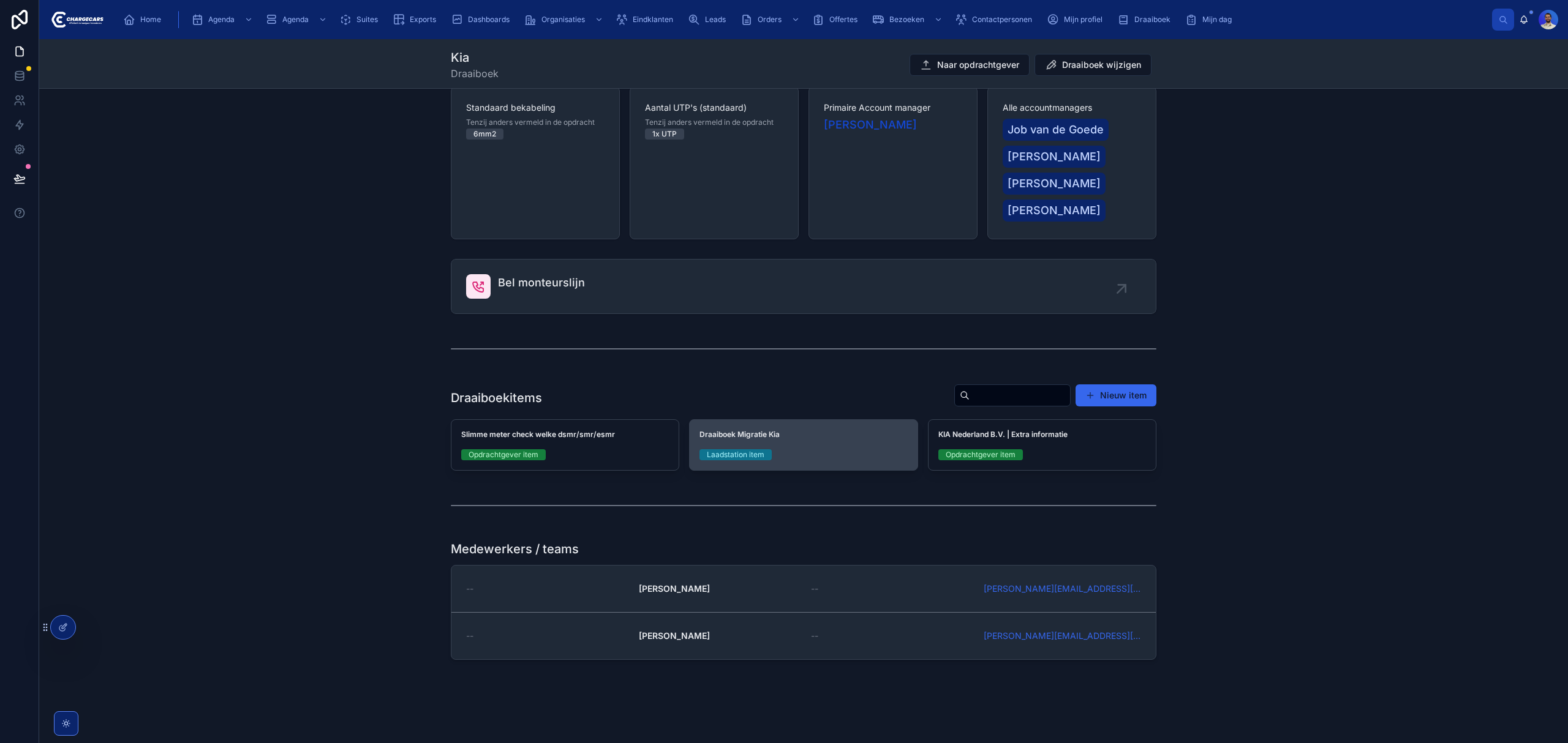
click at [794, 444] on div "Draaiboek Migratie Kia Laadstation item" at bounding box center [803, 445] width 227 height 50
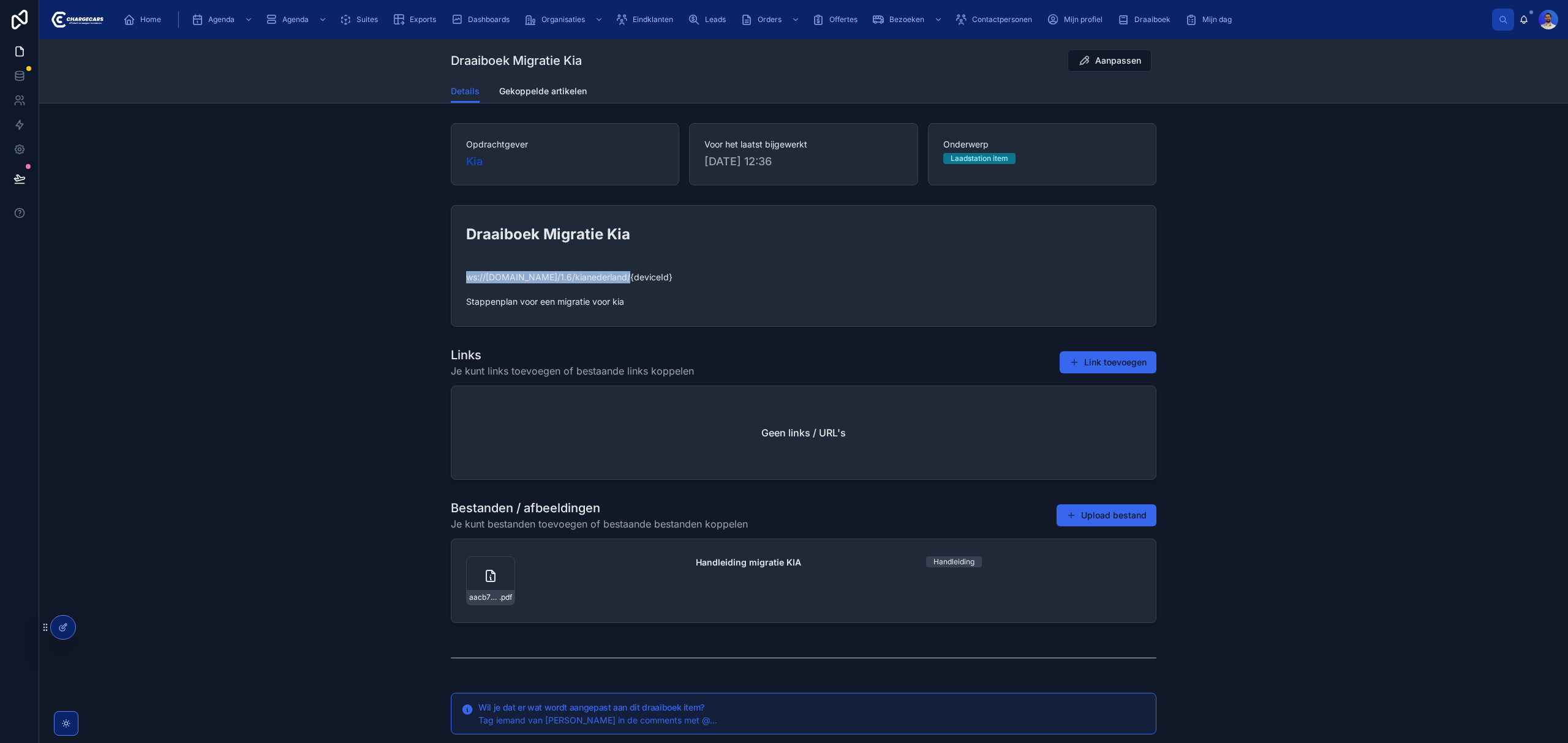
drag, startPoint x: 461, startPoint y: 278, endPoint x: 609, endPoint y: 278, distance: 148.0
click at [609, 278] on form "Draaiboek Migratie Kia ws://[DOMAIN_NAME]/1.6/kianederland/{deviceId} Stappenpl…" at bounding box center [804, 266] width 704 height 121
click at [617, 283] on span "ws://[DOMAIN_NAME]/1.6/kianederland/{deviceId} Stappenplan voor een migratie vo…" at bounding box center [804, 289] width 675 height 37
drag, startPoint x: 611, startPoint y: 278, endPoint x: 447, endPoint y: 274, distance: 164.0
click at [452, 274] on form "Draaiboek Migratie Kia ws://[DOMAIN_NAME]/1.6/kianederland/{deviceId} Stappenpl…" at bounding box center [804, 266] width 704 height 121
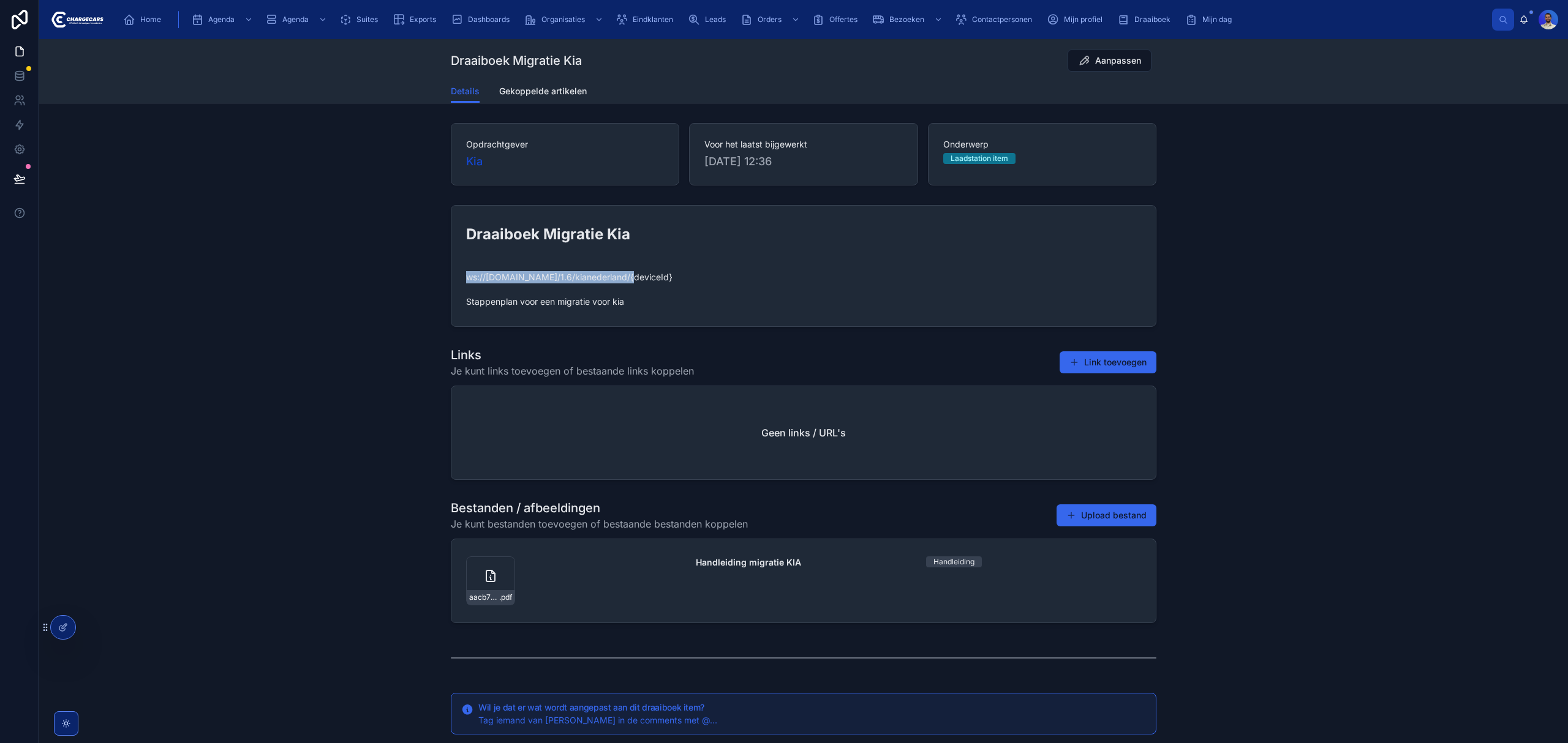
copy span "ws://[DOMAIN_NAME][URL]"
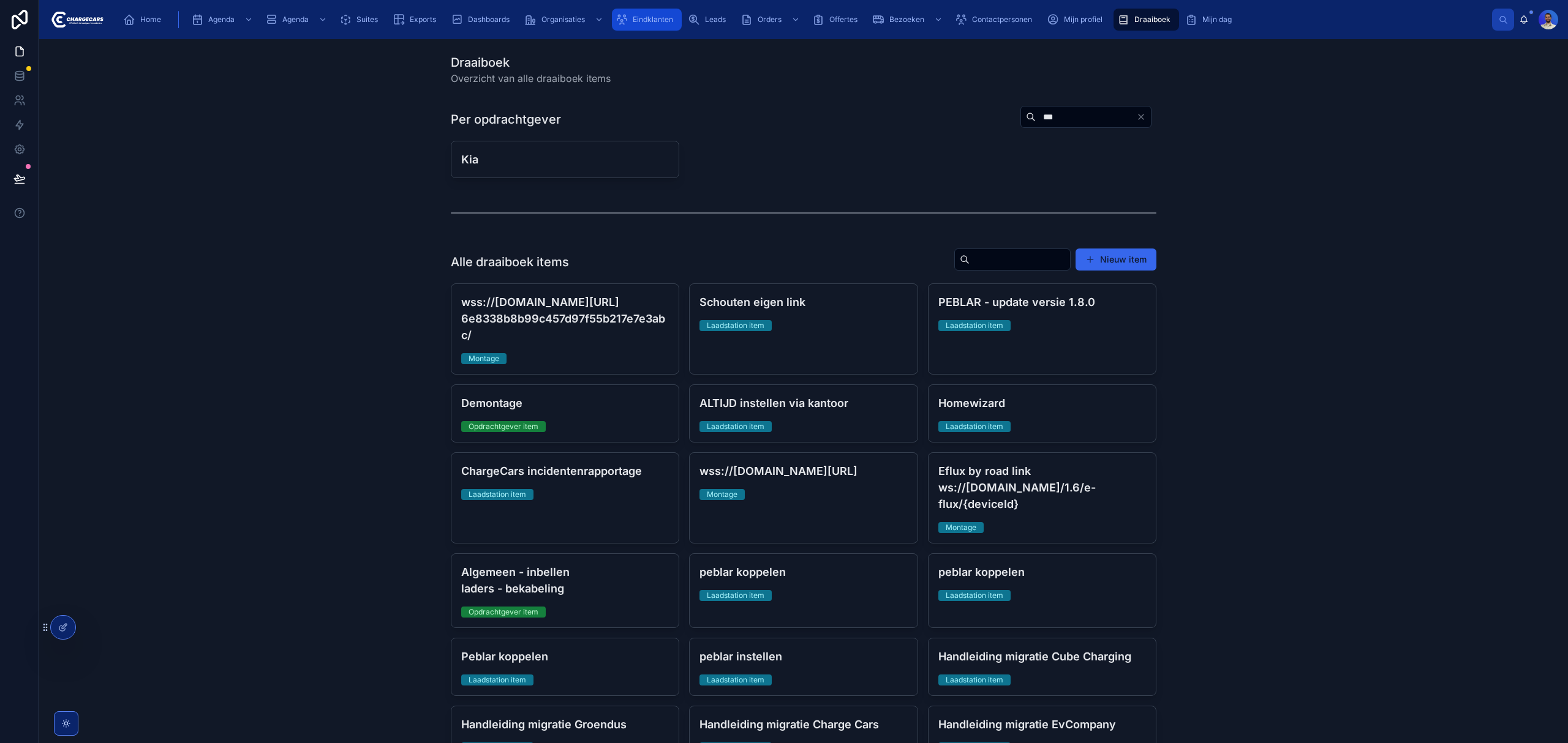
click at [647, 27] on div "Eindklanten" at bounding box center [647, 19] width 62 height 19
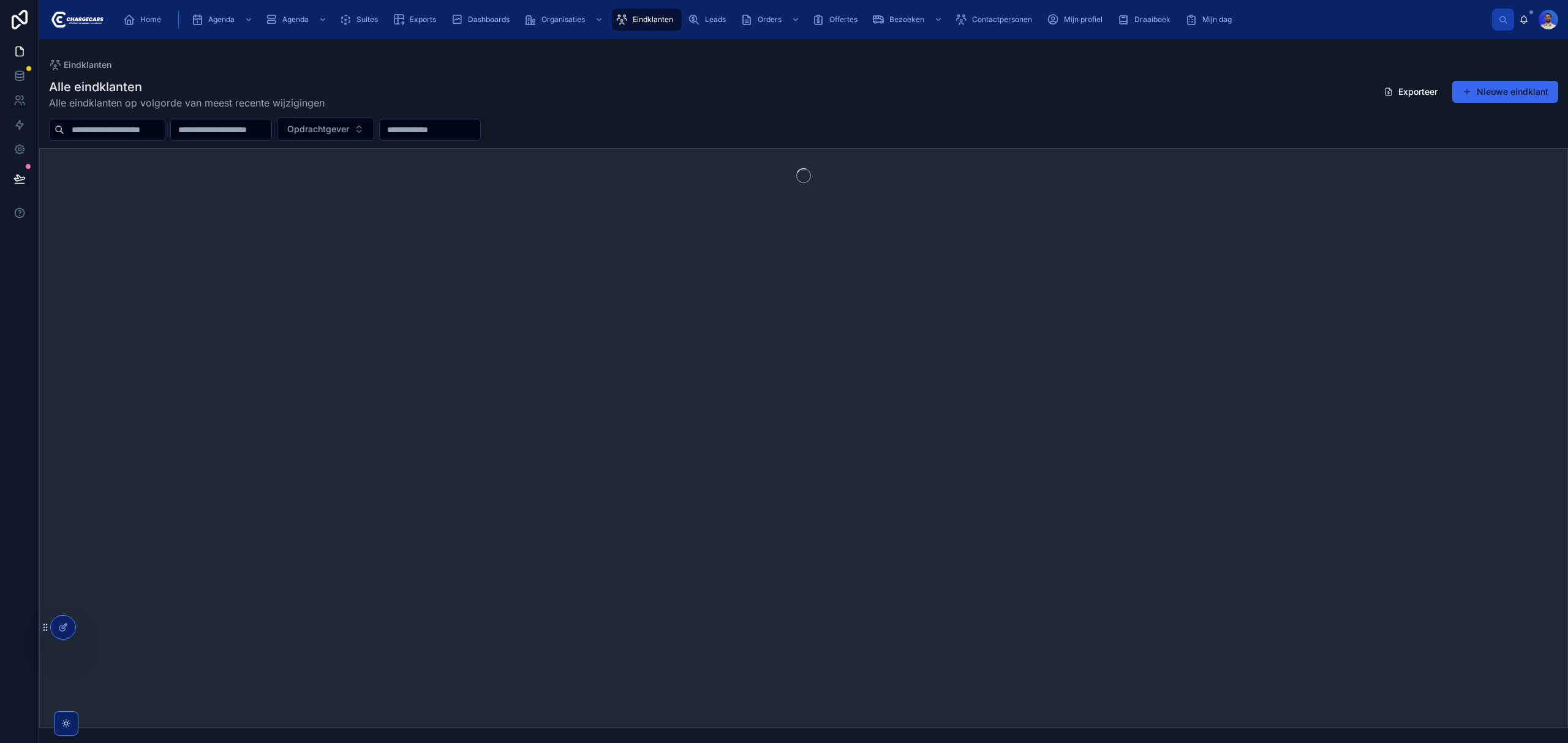
click at [141, 128] on input "text" at bounding box center [115, 130] width 101 height 17
type input "*****"
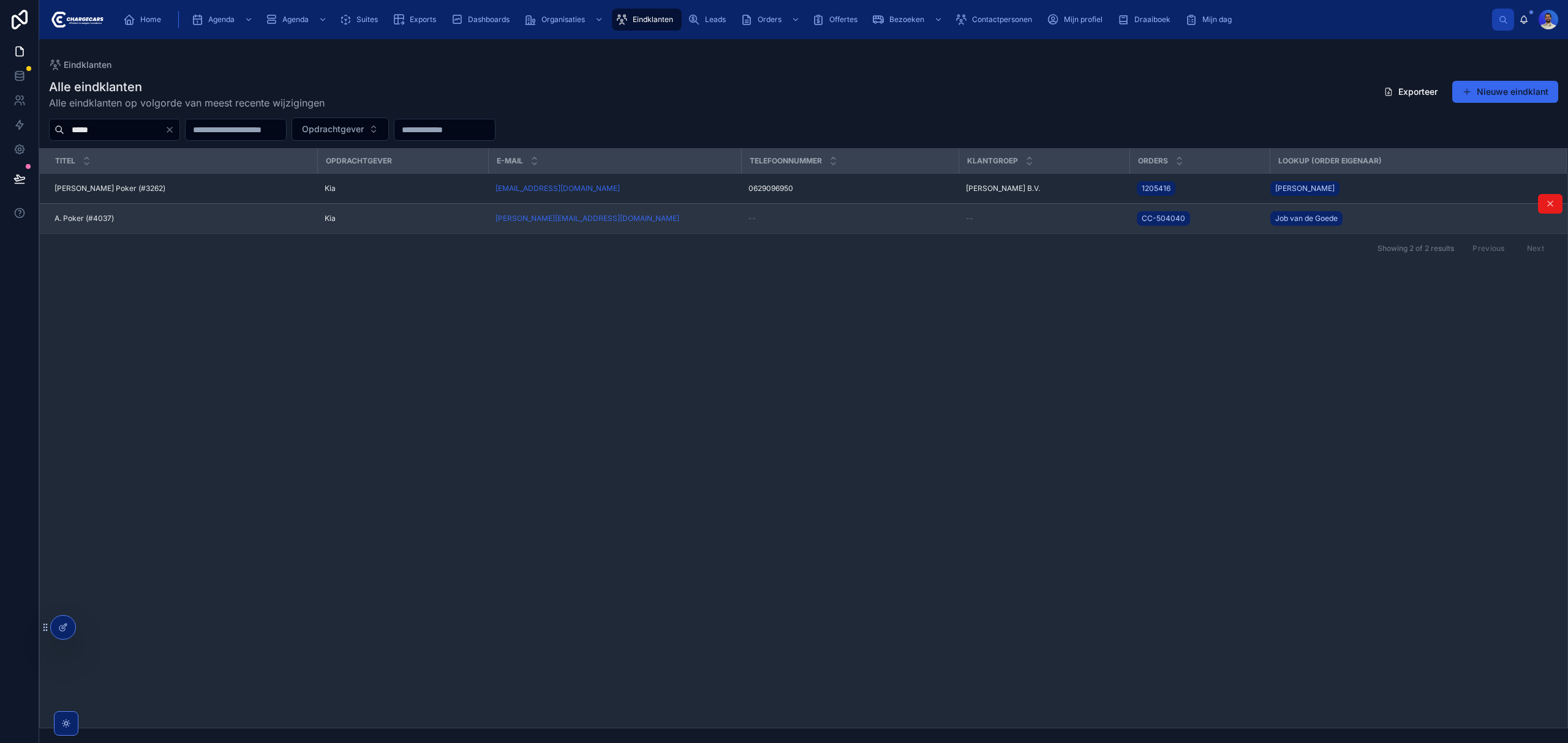
click at [692, 223] on div "[PERSON_NAME][EMAIL_ADDRESS][DOMAIN_NAME]" at bounding box center [615, 219] width 238 height 10
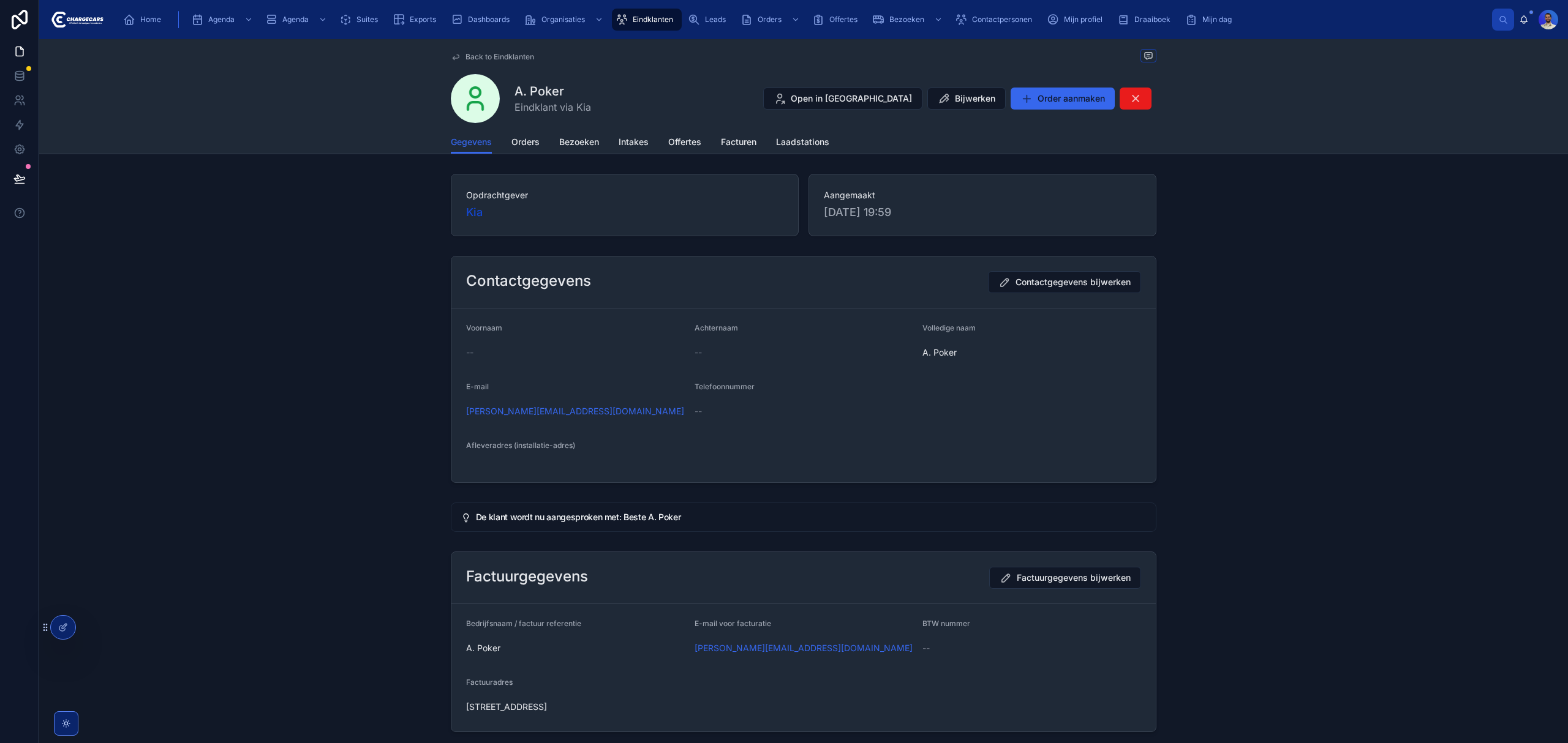
click at [525, 138] on span "Orders" at bounding box center [525, 142] width 28 height 12
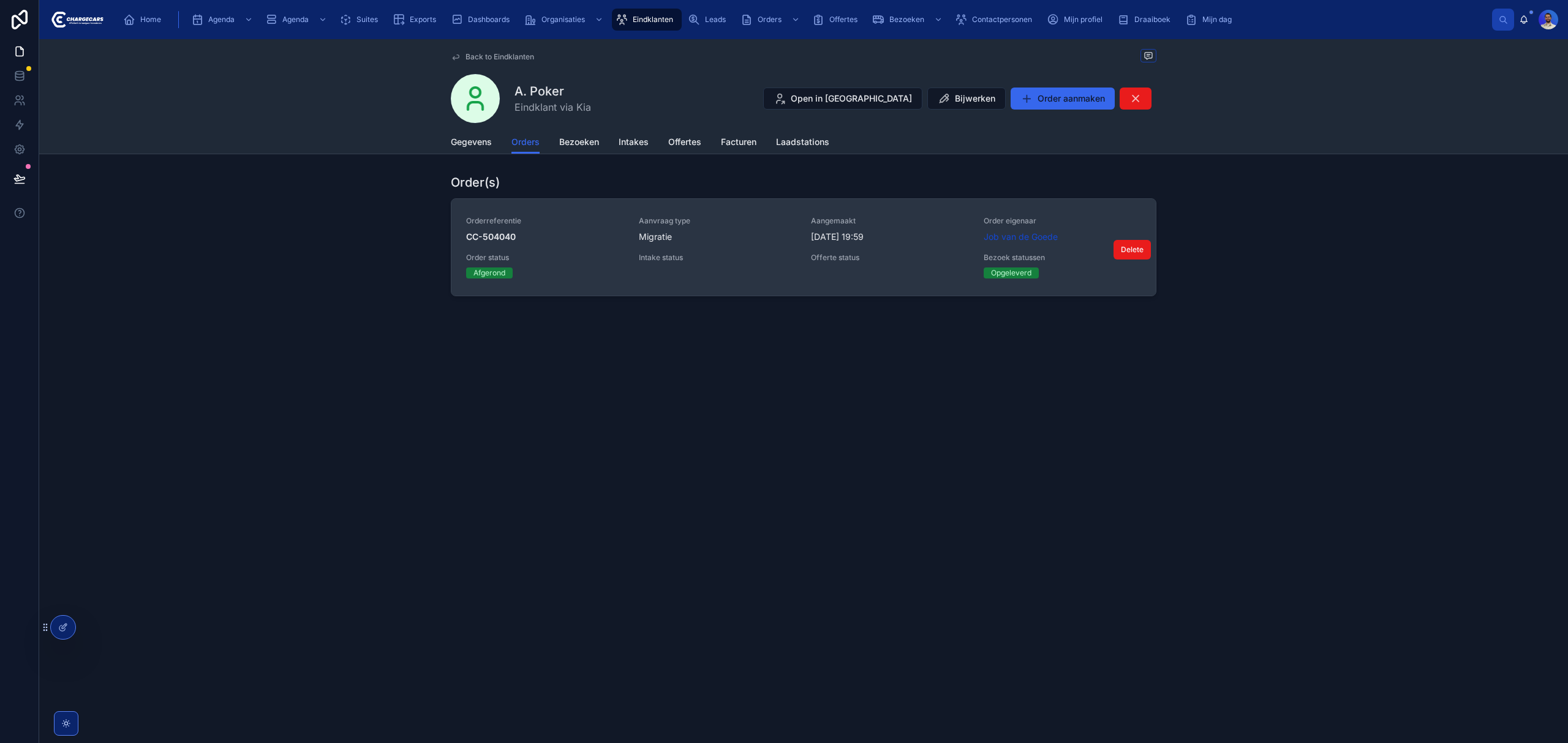
click at [588, 236] on span "CC-504040" at bounding box center [545, 237] width 158 height 12
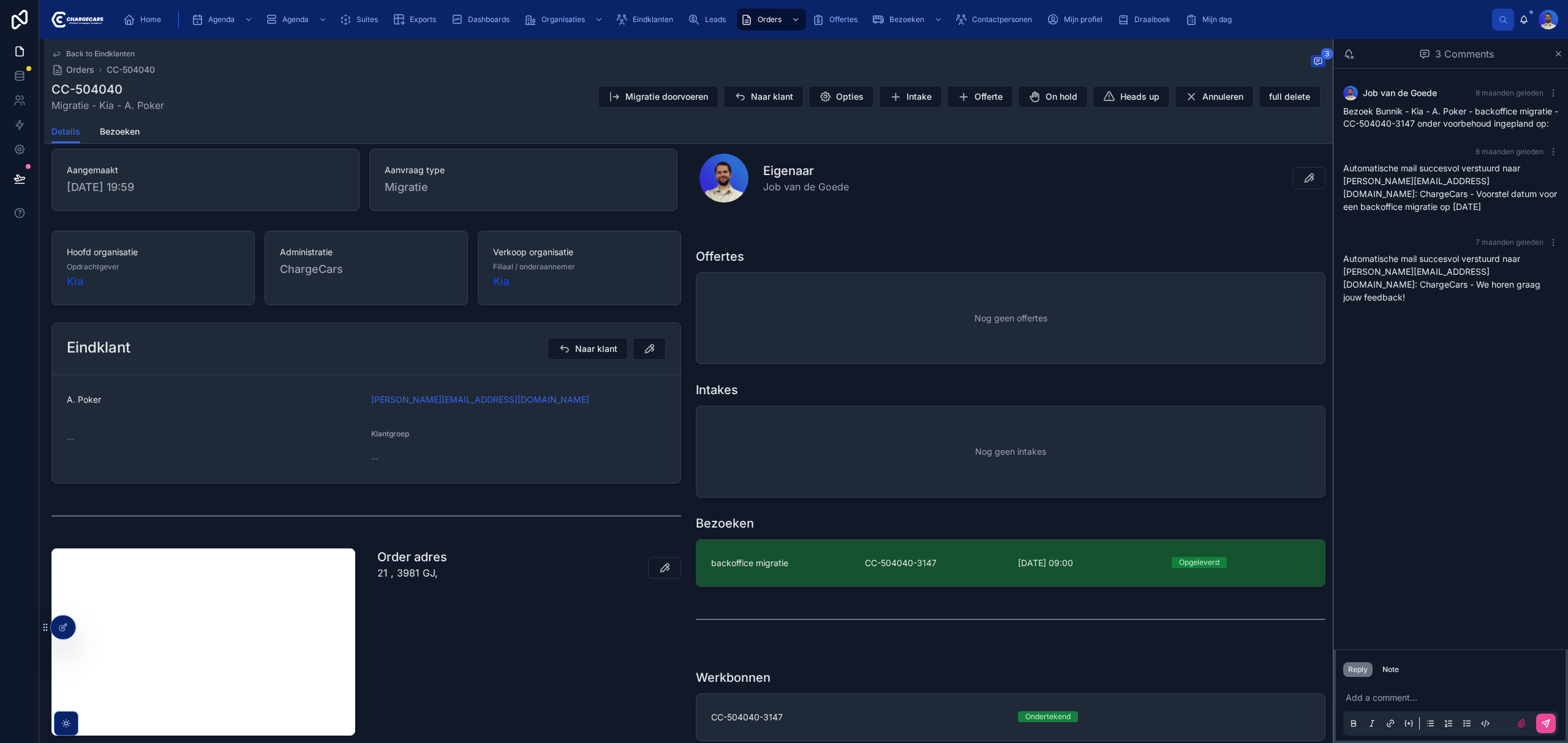
scroll to position [48, 0]
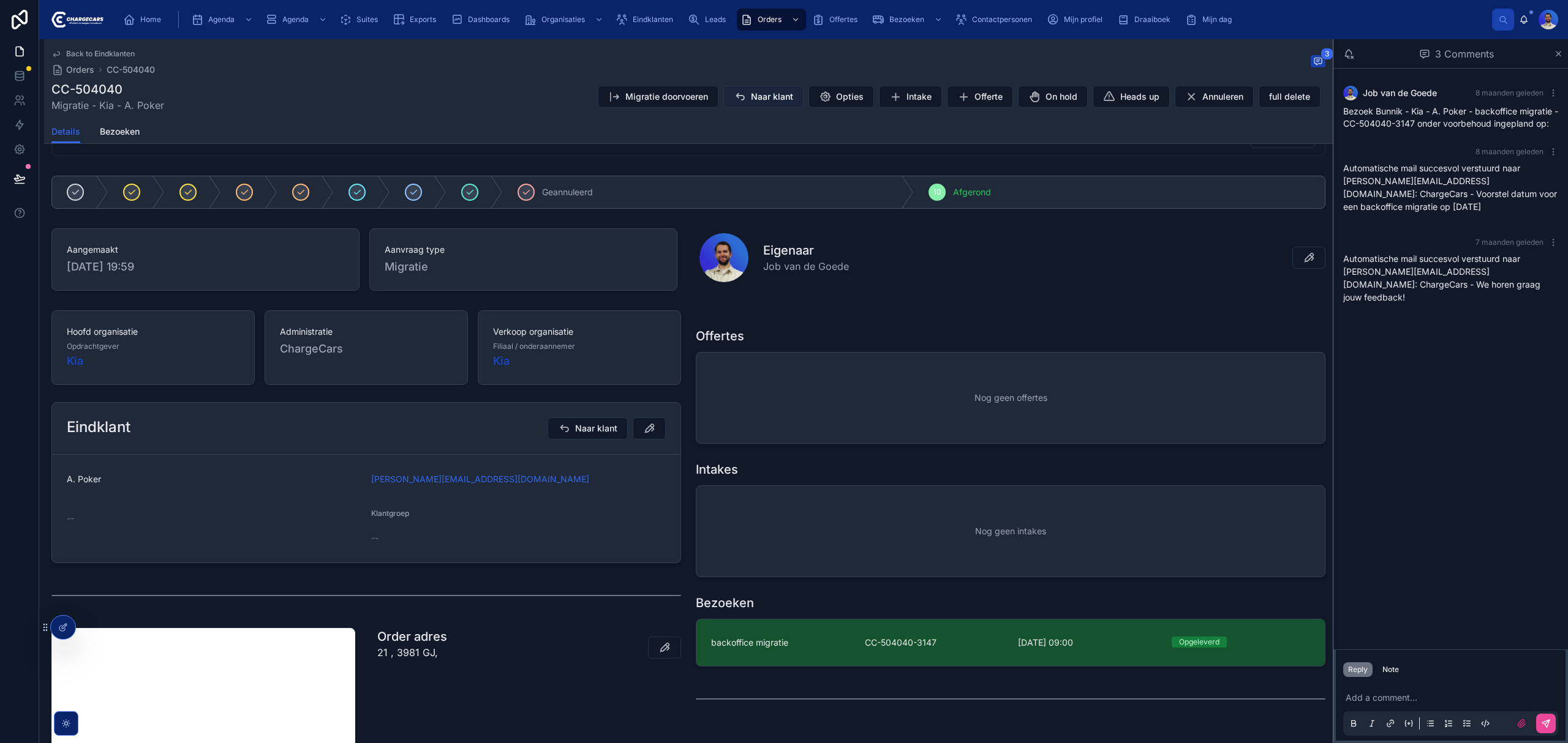
click at [762, 91] on span "Naar klant" at bounding box center [772, 97] width 42 height 12
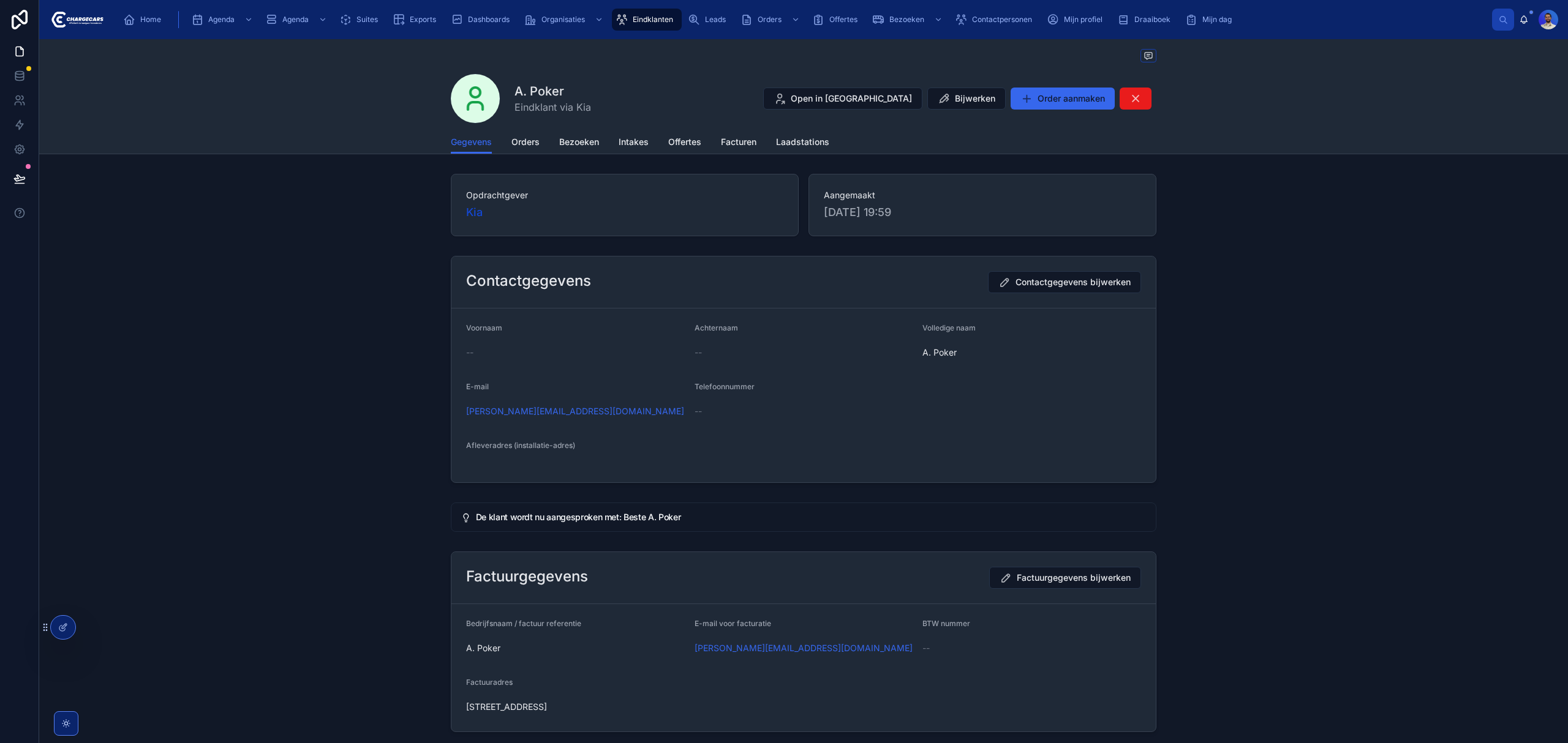
scroll to position [95, 0]
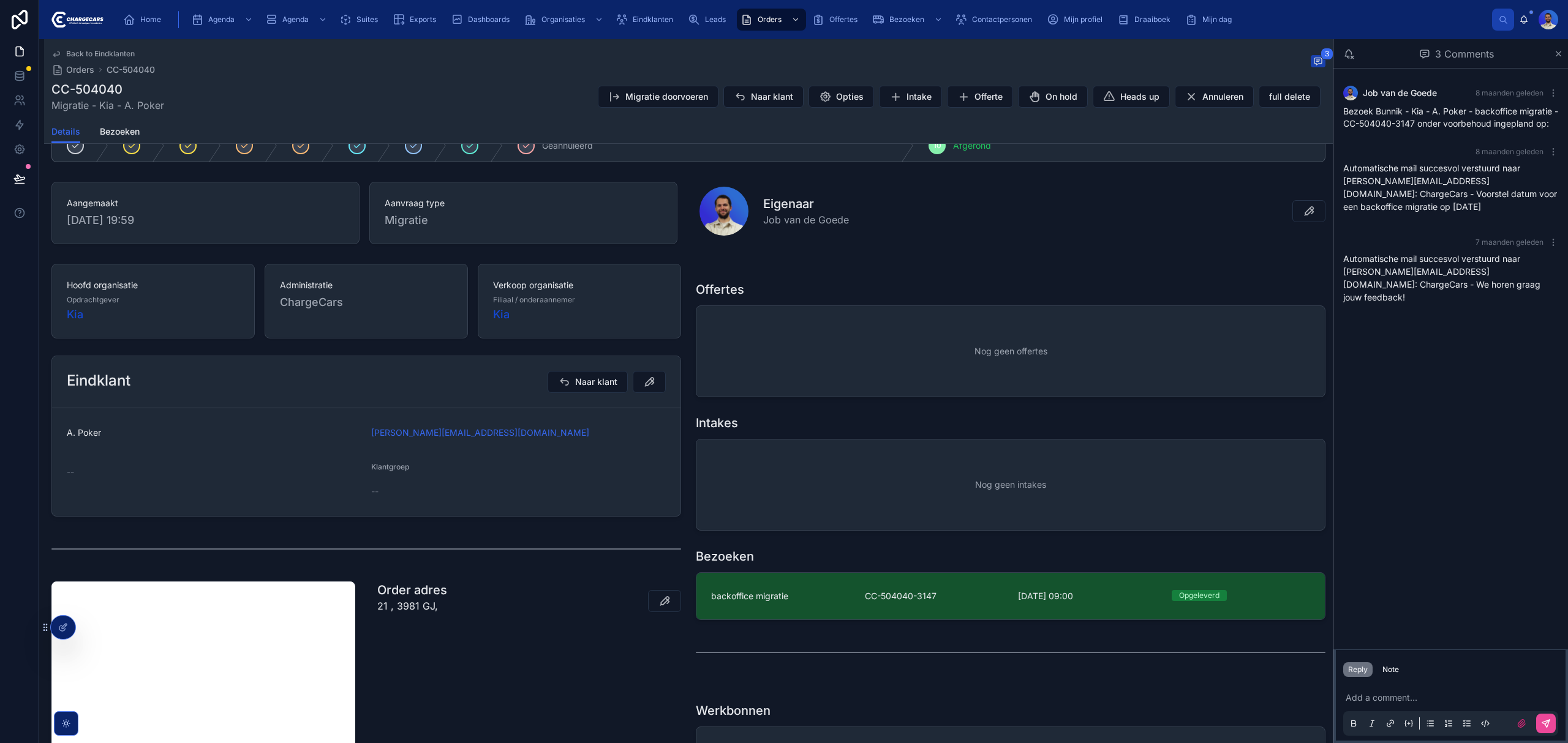
click at [795, 585] on link "backoffice migratie CC-504040-3147 [DATE] 09:00 Opgeleverd" at bounding box center [1010, 596] width 629 height 46
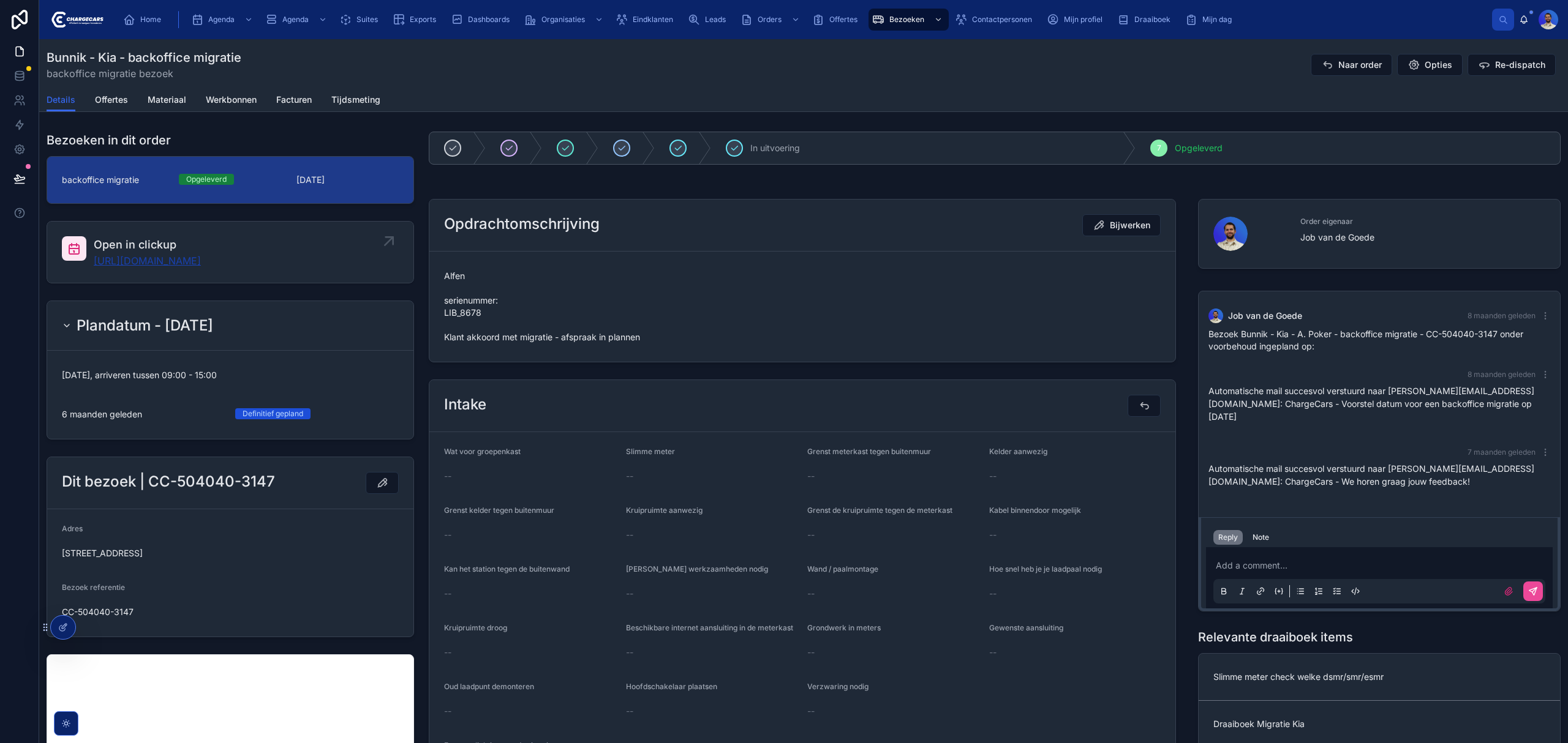
click at [201, 263] on link "[URL][DOMAIN_NAME]" at bounding box center [148, 261] width 107 height 15
